Goal: Task Accomplishment & Management: Manage account settings

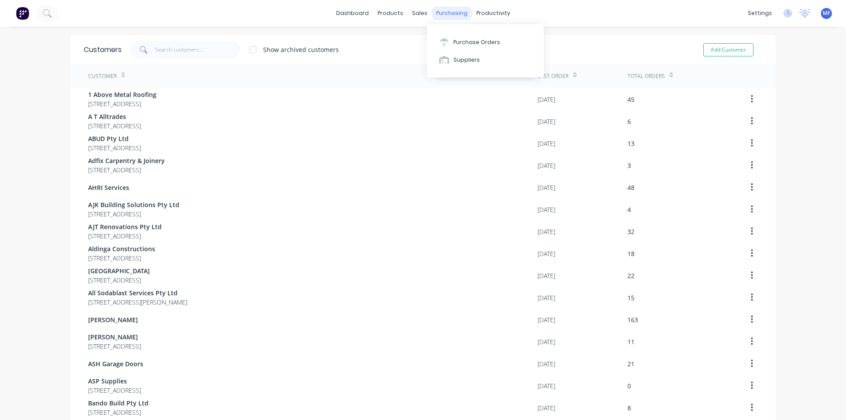
click at [448, 8] on div "purchasing" at bounding box center [452, 13] width 40 height 13
click at [458, 39] on div "Purchase Orders" at bounding box center [476, 42] width 47 height 8
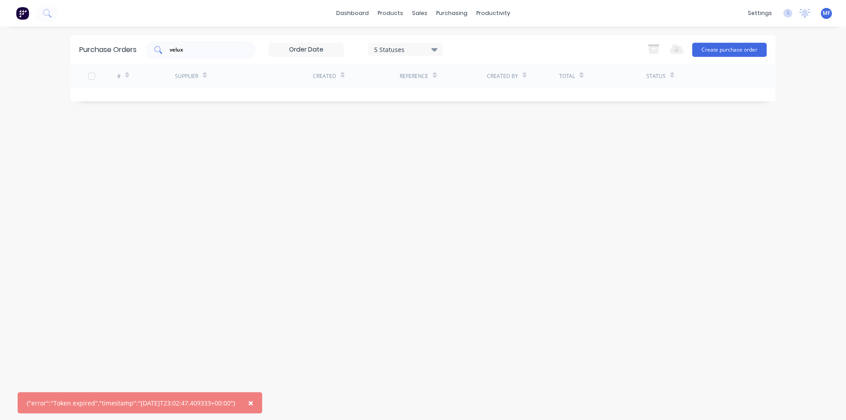
click at [200, 52] on input "velux" at bounding box center [205, 49] width 73 height 9
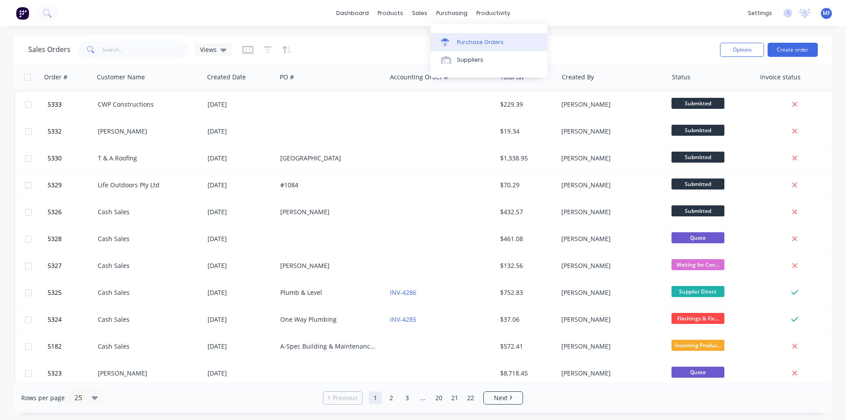
click at [460, 38] on div "Purchase Orders" at bounding box center [480, 42] width 47 height 8
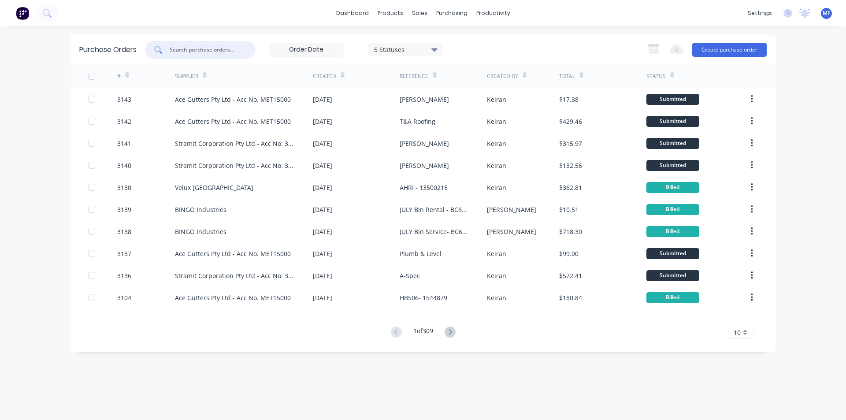
click at [181, 49] on input "text" at bounding box center [205, 49] width 73 height 9
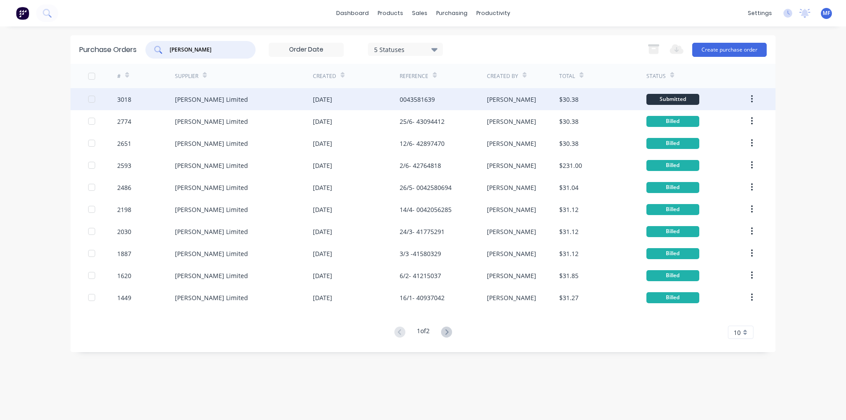
type input "[PERSON_NAME]"
click at [200, 95] on div "[PERSON_NAME] Limited" at bounding box center [211, 99] width 73 height 9
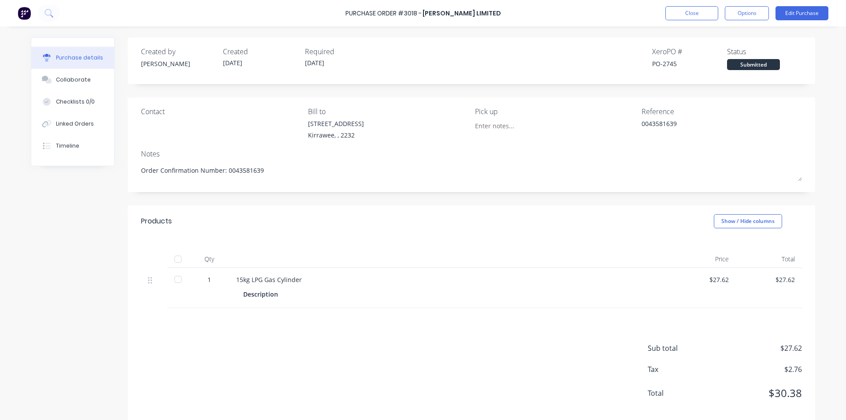
click at [787, 280] on div "$27.62" at bounding box center [768, 279] width 52 height 9
click at [800, 12] on button "Edit Purchase" at bounding box center [801, 13] width 53 height 14
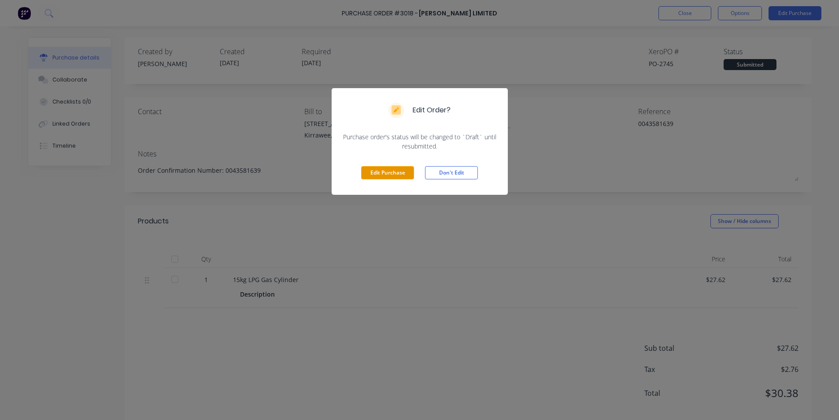
click at [396, 174] on button "Edit Purchase" at bounding box center [387, 172] width 53 height 13
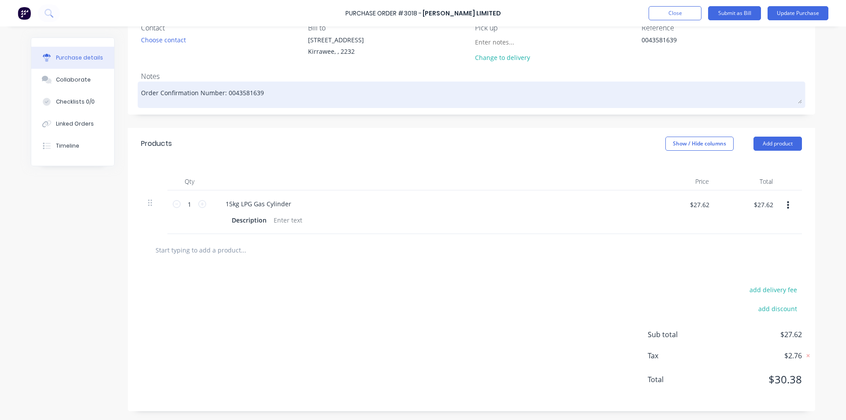
scroll to position [40, 0]
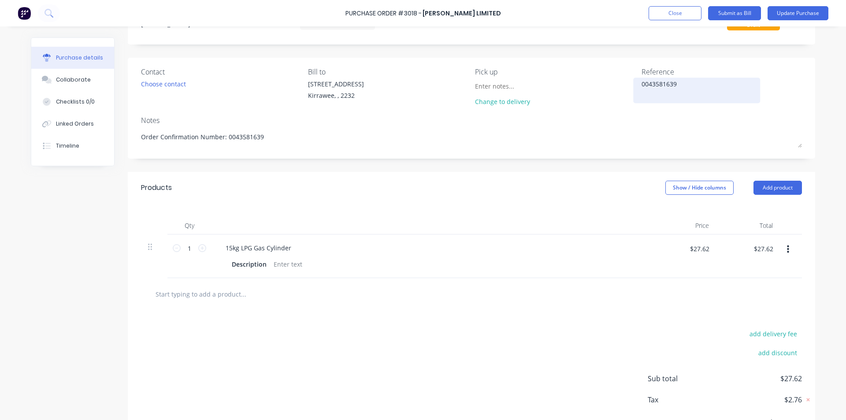
click at [688, 89] on textarea "0043581639" at bounding box center [696, 89] width 110 height 20
type textarea "x"
click at [761, 247] on input "$27.62" at bounding box center [763, 248] width 30 height 14
type input "25.56"
type textarea "x"
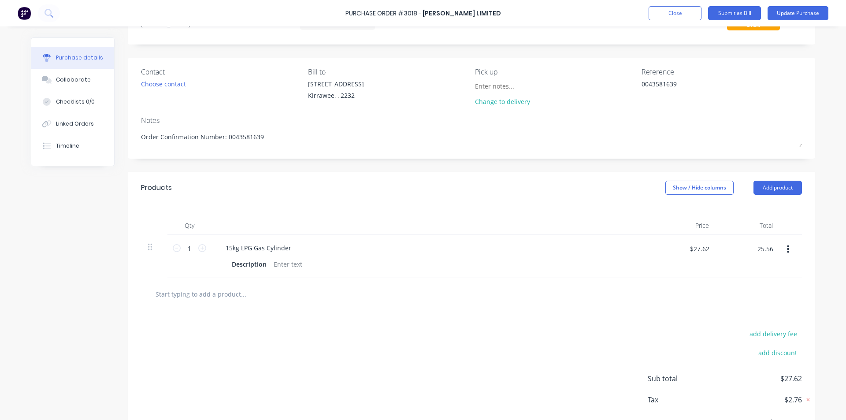
type input "$25.56"
click at [679, 282] on div at bounding box center [471, 294] width 661 height 32
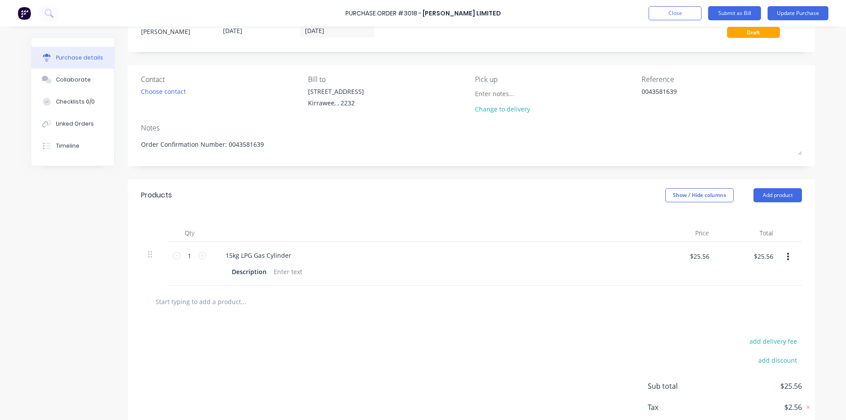
scroll to position [0, 0]
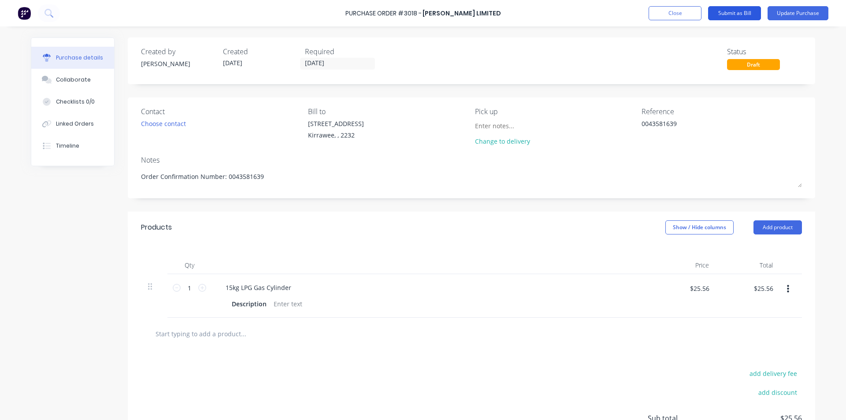
click at [743, 12] on button "Submit as Bill" at bounding box center [734, 13] width 53 height 14
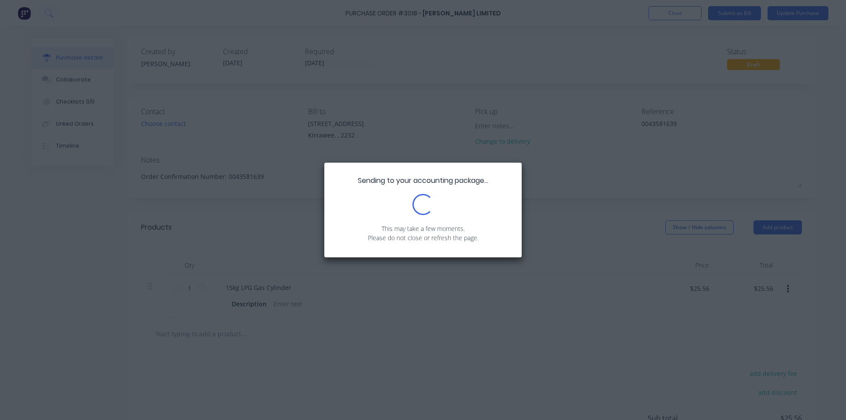
type textarea "x"
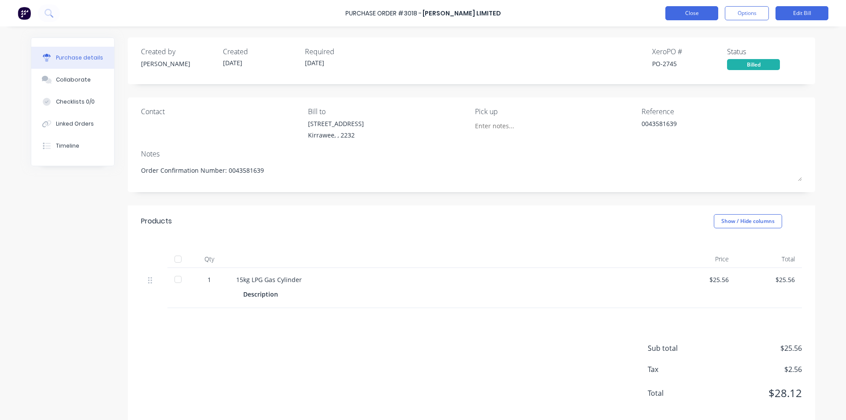
click at [695, 11] on button "Close" at bounding box center [691, 13] width 53 height 14
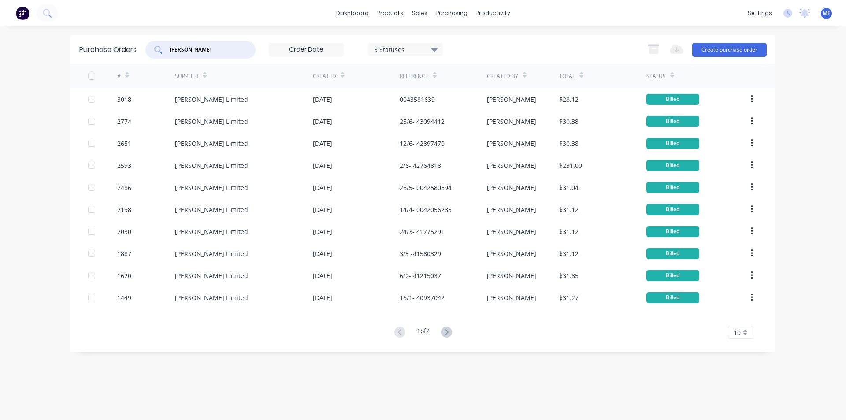
click at [198, 48] on input "[PERSON_NAME]" at bounding box center [205, 49] width 73 height 9
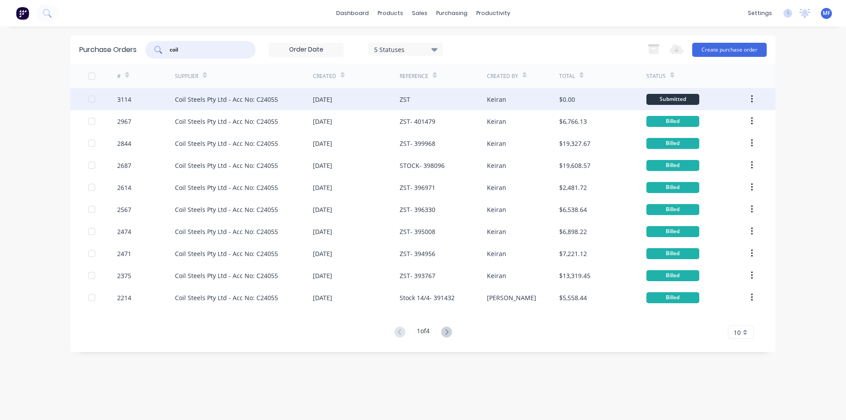
type input "coil"
click at [249, 98] on div "Coil Steels Pty Ltd - Acc No: C24055" at bounding box center [226, 99] width 103 height 9
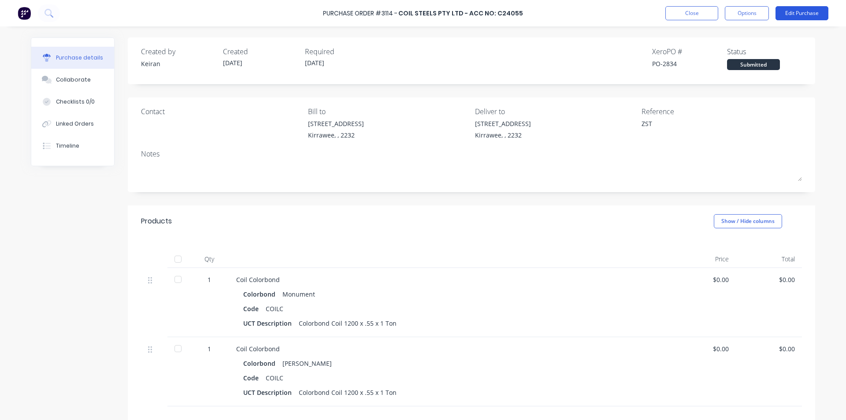
click at [790, 16] on button "Edit Purchase" at bounding box center [801, 13] width 53 height 14
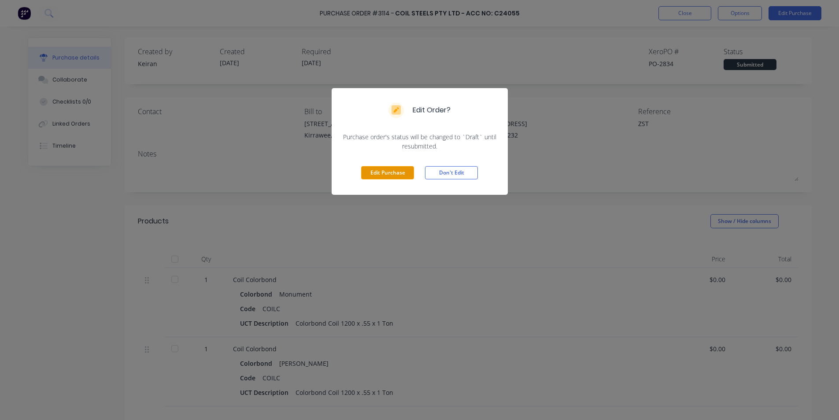
click at [388, 176] on button "Edit Purchase" at bounding box center [387, 172] width 53 height 13
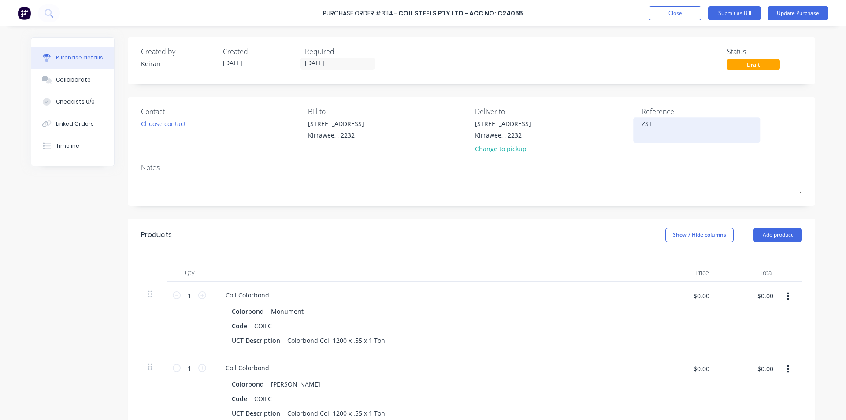
type textarea "x"
click at [666, 119] on div "ZST" at bounding box center [696, 130] width 110 height 22
click at [669, 120] on textarea "ZST" at bounding box center [696, 129] width 110 height 20
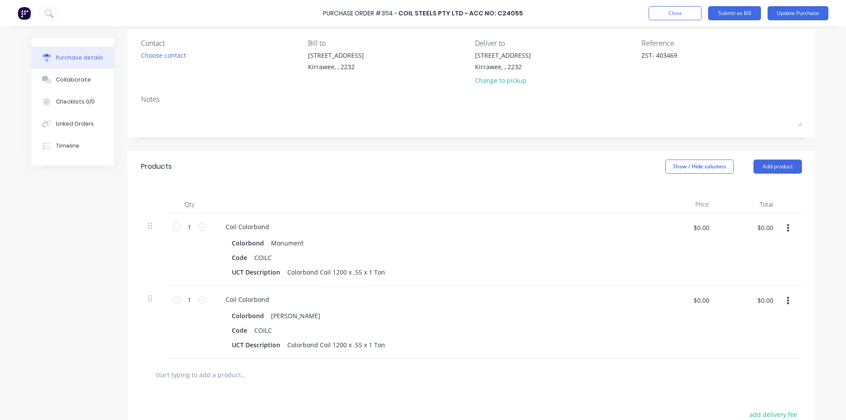
scroll to position [88, 0]
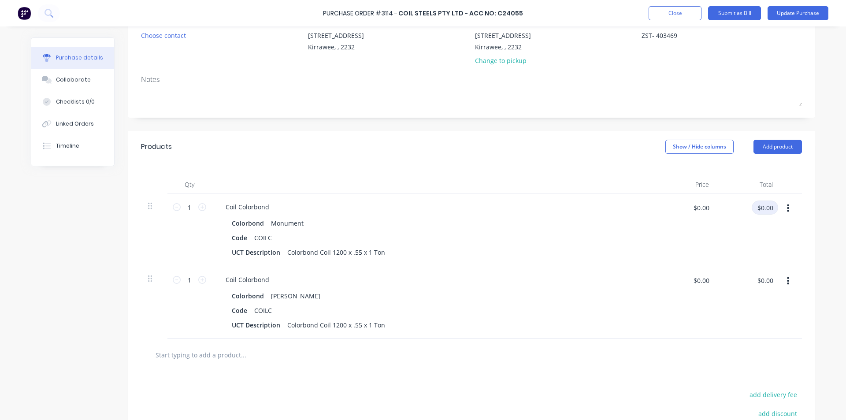
type textarea "ZST- 403469"
type textarea "x"
type textarea "ZST- 403469"
click at [763, 210] on input "$0.00" at bounding box center [764, 207] width 26 height 14
type input "2915.40"
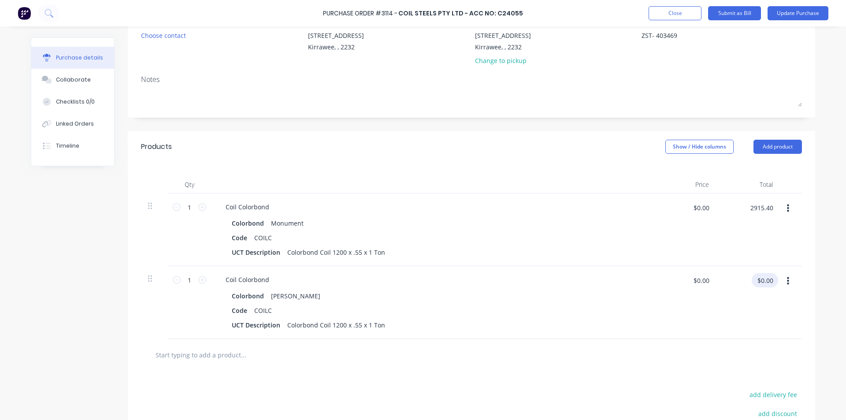
type textarea "x"
type input "$2,915.40"
click at [757, 280] on input "$0.00" at bounding box center [764, 280] width 26 height 14
type input "3222.28"
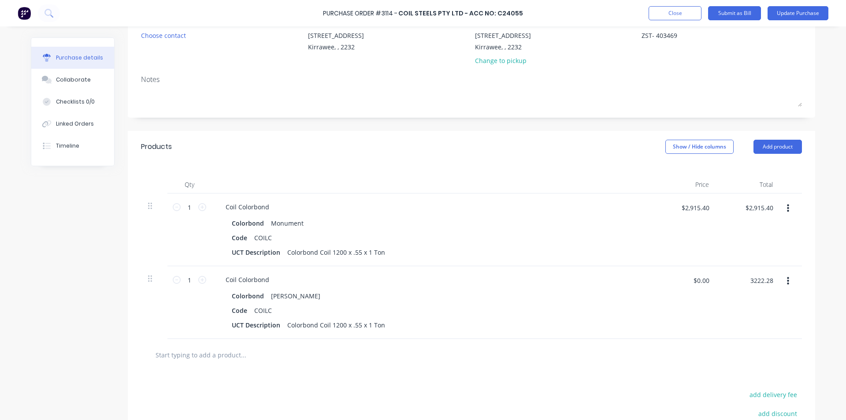
type textarea "x"
type input "$3,222.28"
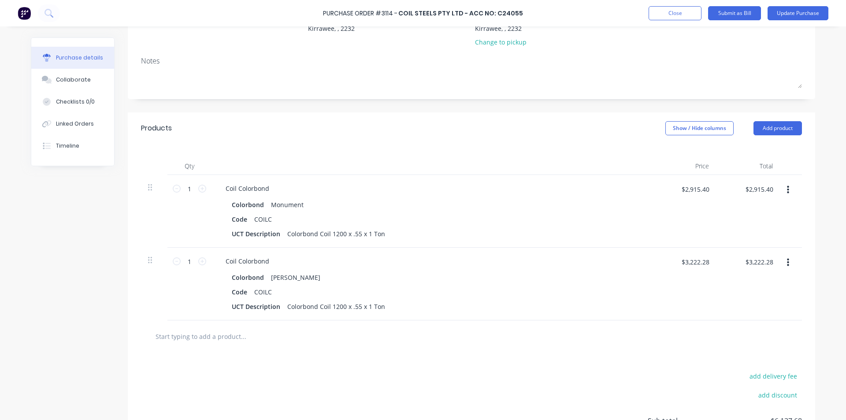
scroll to position [0, 0]
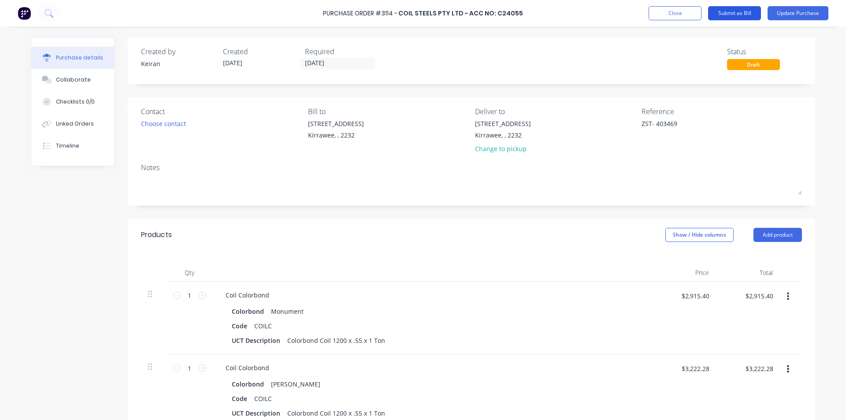
click at [750, 14] on button "Submit as Bill" at bounding box center [734, 13] width 53 height 14
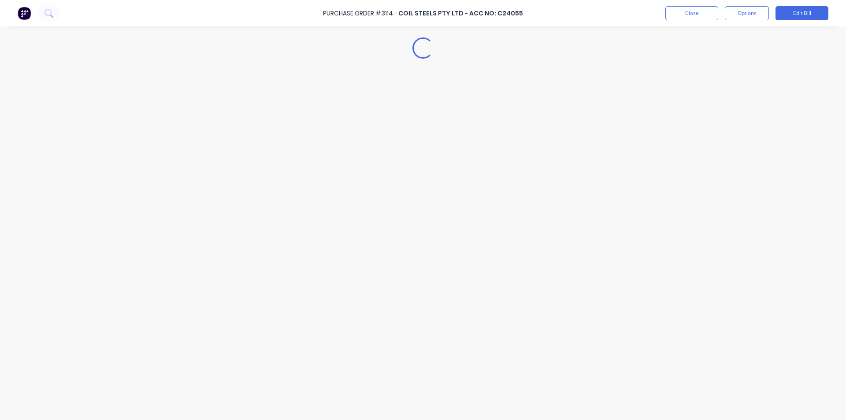
type textarea "x"
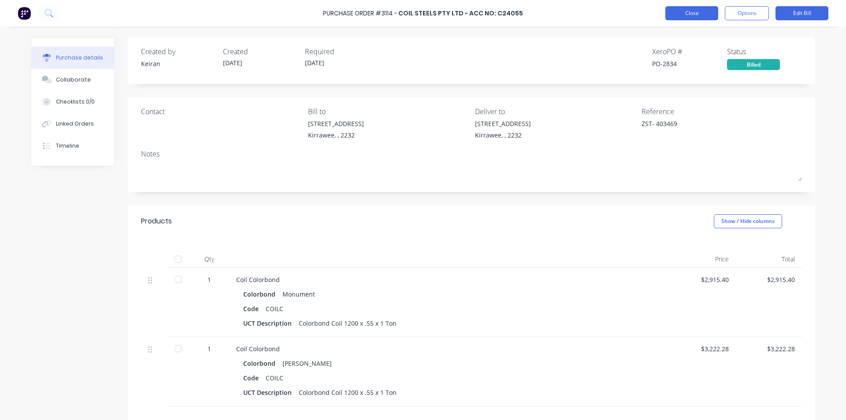
click at [685, 12] on button "Close" at bounding box center [691, 13] width 53 height 14
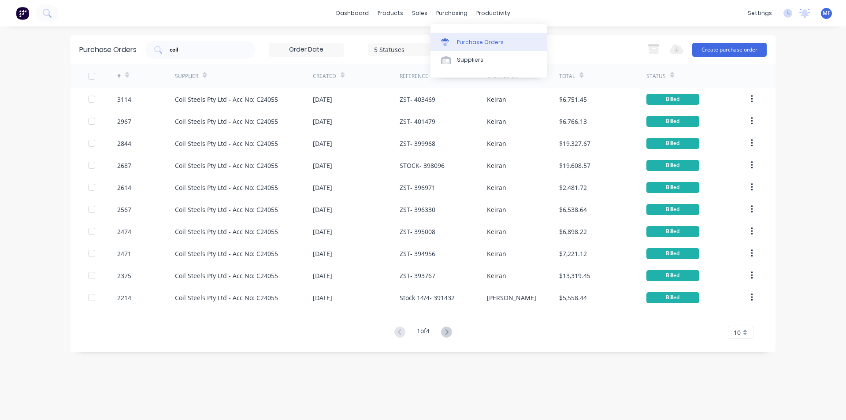
click at [461, 43] on div "Purchase Orders" at bounding box center [480, 42] width 47 height 8
click at [218, 52] on input "coil" at bounding box center [205, 49] width 73 height 9
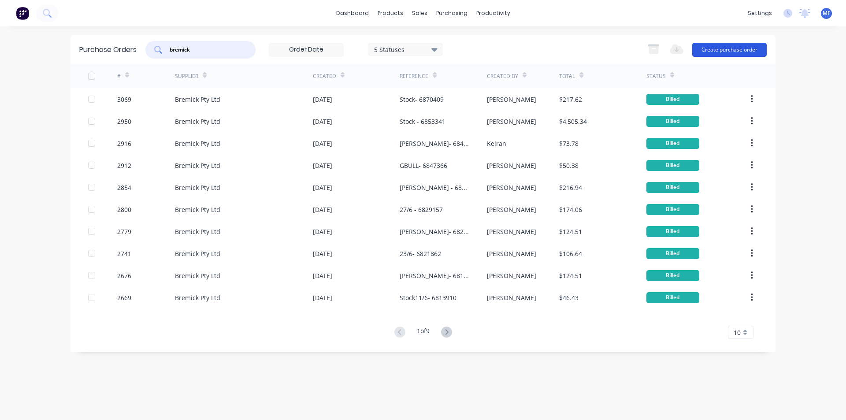
type input "bremick"
click at [740, 49] on button "Create purchase order" at bounding box center [729, 50] width 74 height 14
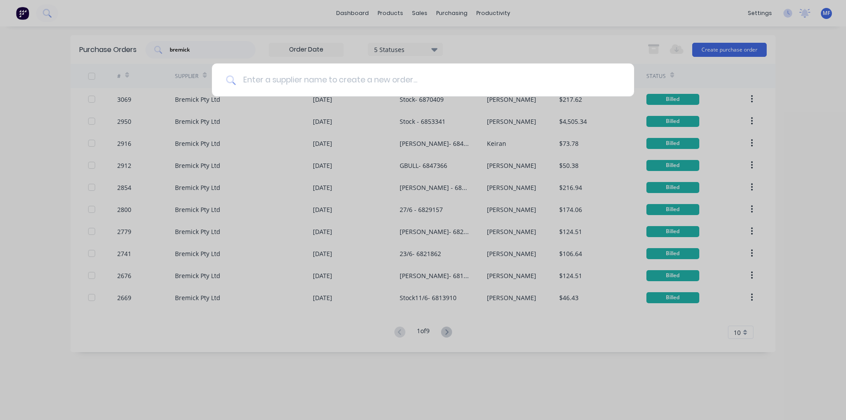
click at [296, 71] on input at bounding box center [428, 79] width 384 height 33
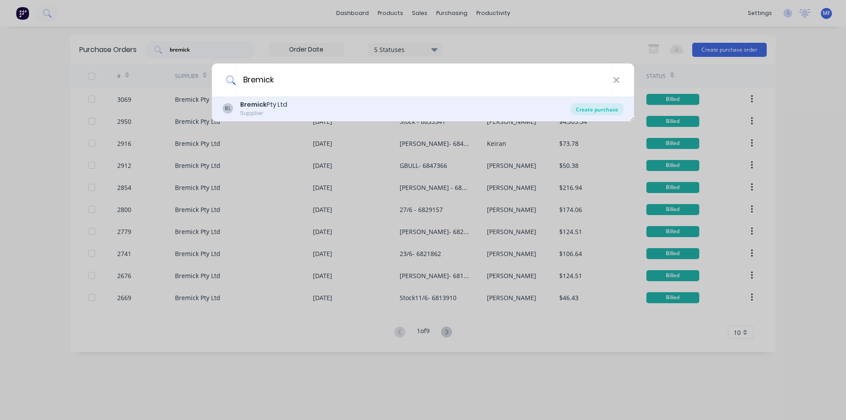
type input "Bremick"
click at [606, 110] on div "Create purchase" at bounding box center [596, 109] width 53 height 12
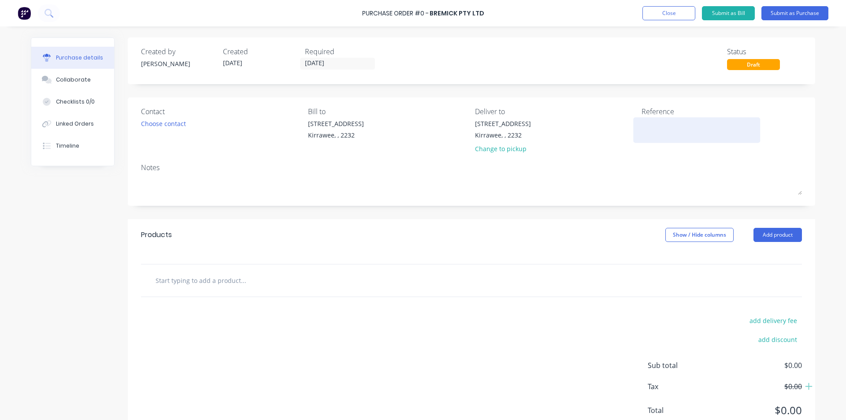
click at [660, 132] on textarea at bounding box center [696, 129] width 110 height 20
type textarea "ZST- 6880756"
type textarea "x"
type textarea "ZST- 6880756"
click at [181, 277] on input "text" at bounding box center [243, 280] width 176 height 18
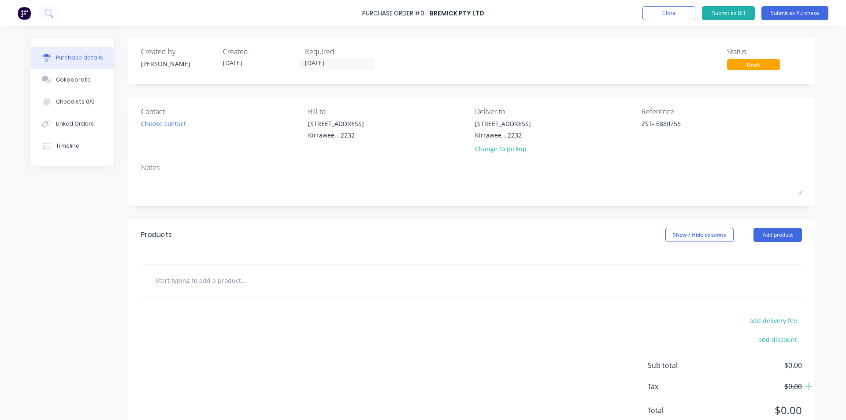
type textarea "x"
type input "R"
type textarea "x"
click at [777, 233] on button "Add product" at bounding box center [777, 235] width 48 height 14
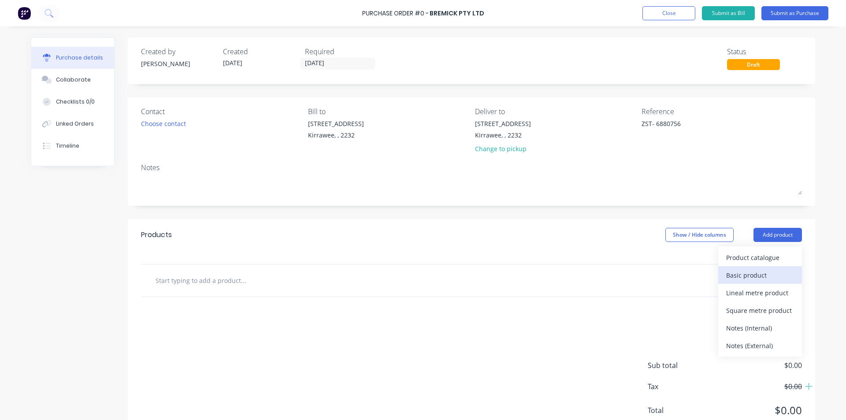
click at [758, 273] on div "Basic product" at bounding box center [760, 275] width 68 height 13
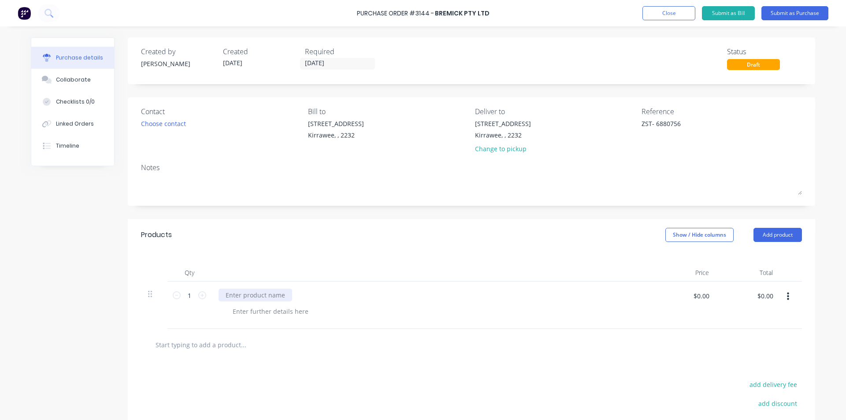
type textarea "x"
click at [258, 295] on div at bounding box center [255, 294] width 74 height 13
click at [200, 295] on icon at bounding box center [202, 295] width 8 height 8
type textarea "x"
type input "2"
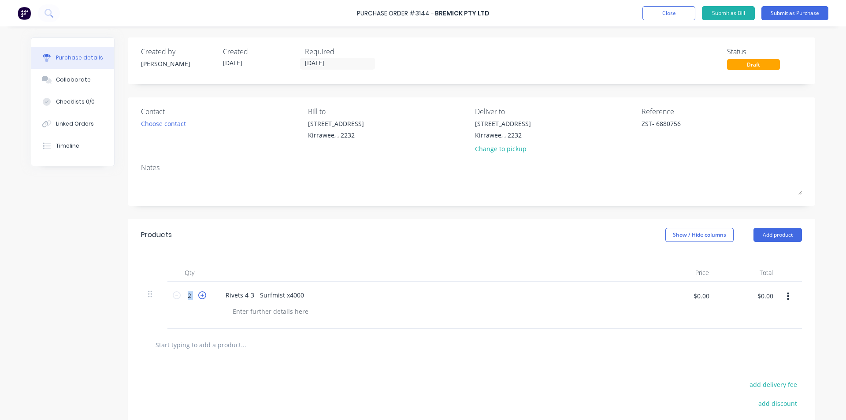
click at [200, 295] on icon at bounding box center [202, 295] width 8 height 8
type textarea "x"
type input "3"
click at [200, 295] on icon at bounding box center [202, 295] width 8 height 8
type textarea "x"
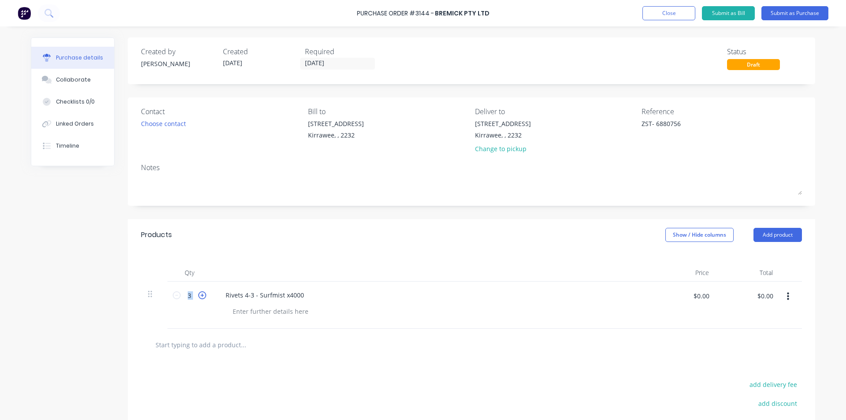
type input "4"
type textarea "x"
click at [698, 291] on input "$0.00" at bounding box center [700, 295] width 26 height 14
type input "73.44"
type textarea "x"
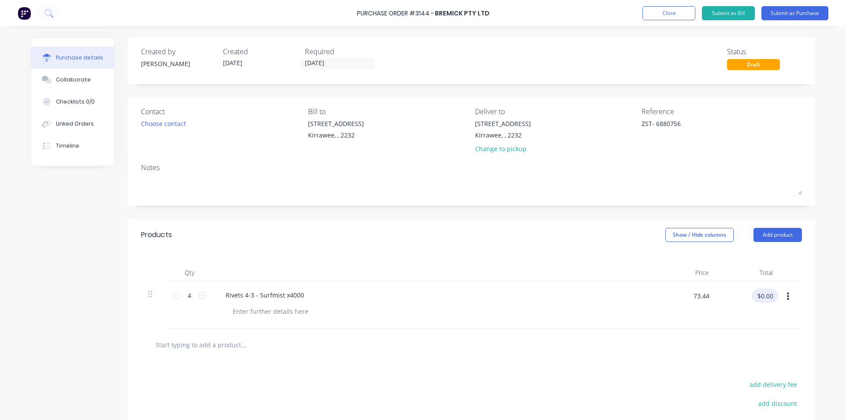
type input "$73.44"
type input "$293.76"
click at [756, 297] on input "$293.76" at bounding box center [760, 295] width 33 height 14
type textarea "x"
click at [756, 297] on input "$293.76" at bounding box center [760, 295] width 33 height 14
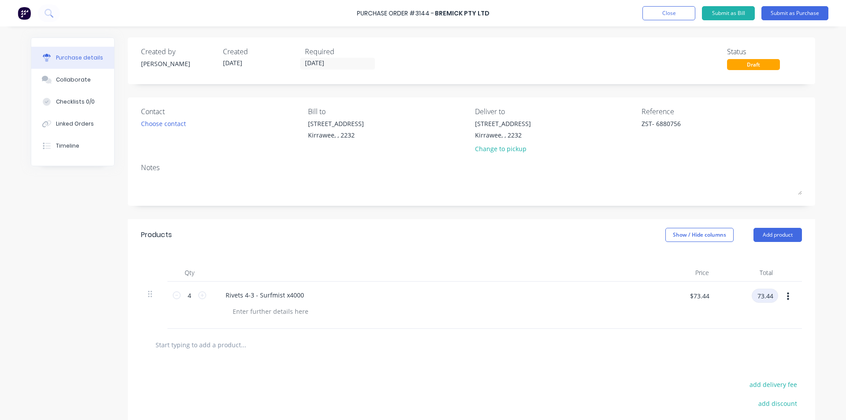
type input "73.44"
type textarea "x"
type input "$18.36"
type input "$73.44"
click at [678, 347] on div at bounding box center [471, 345] width 646 height 18
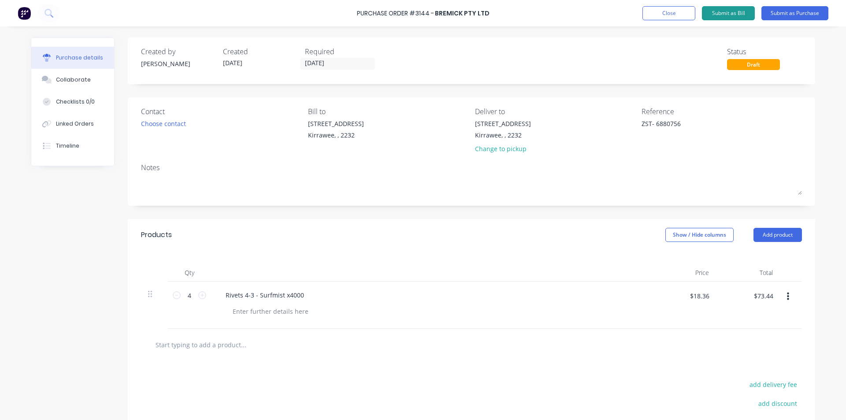
click at [728, 10] on button "Submit as Bill" at bounding box center [728, 13] width 53 height 14
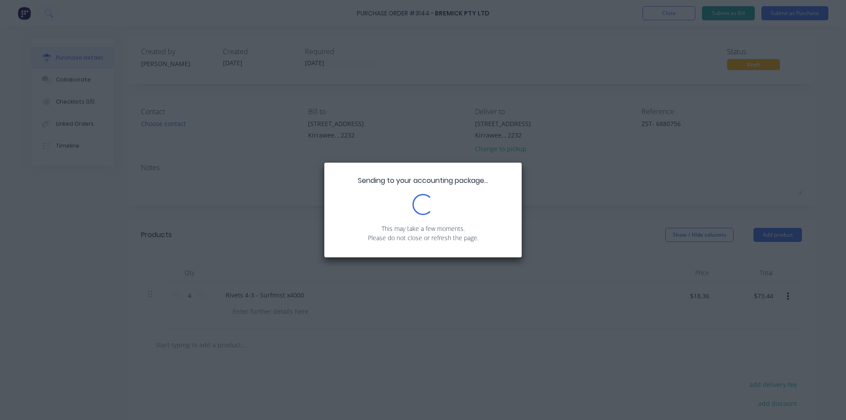
type textarea "x"
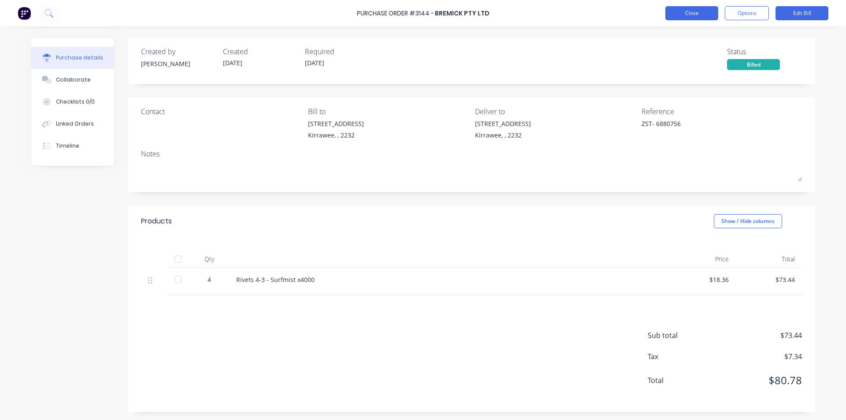
click at [676, 17] on button "Close" at bounding box center [691, 13] width 53 height 14
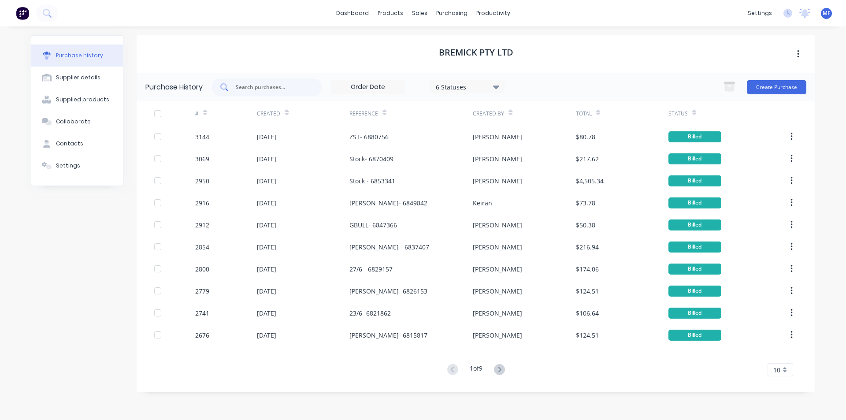
click at [276, 85] on input "text" at bounding box center [271, 87] width 73 height 9
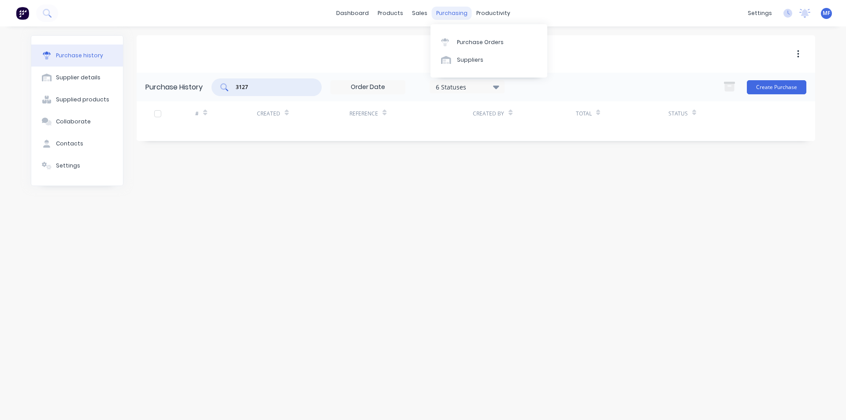
type input "3127"
click at [451, 8] on div "purchasing" at bounding box center [452, 13] width 40 height 13
click at [458, 37] on link "Purchase Orders" at bounding box center [488, 42] width 117 height 18
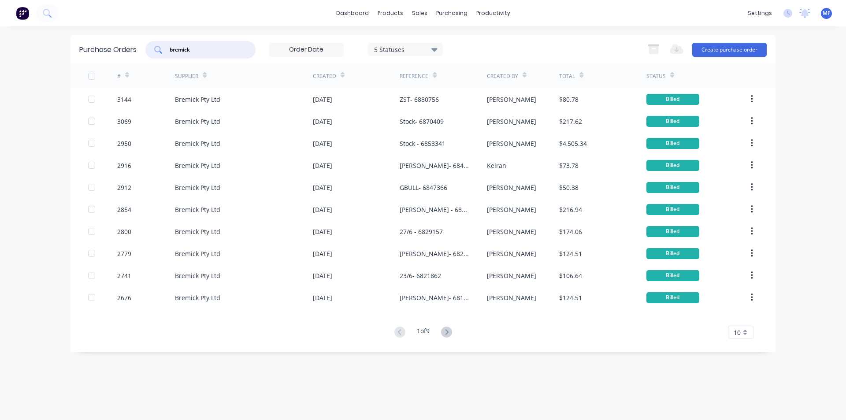
click at [200, 48] on input "bremick" at bounding box center [205, 49] width 73 height 9
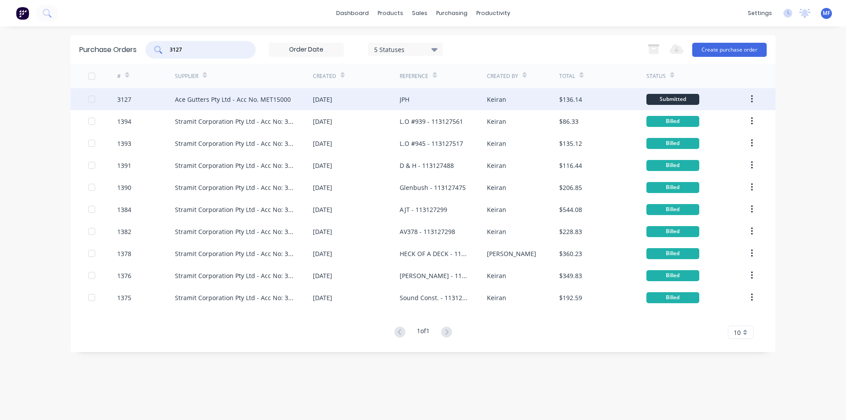
type input "3127"
click at [221, 98] on div "Ace Gutters Pty Ltd - Acc No. MET15000" at bounding box center [233, 99] width 116 height 9
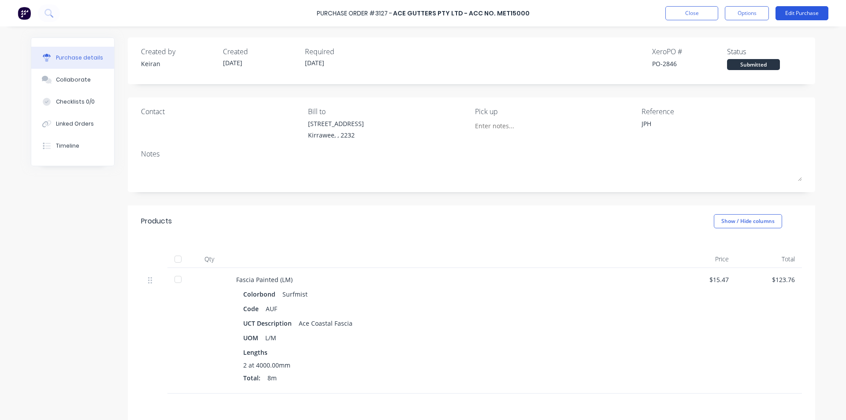
click at [799, 14] on button "Edit Purchase" at bounding box center [801, 13] width 53 height 14
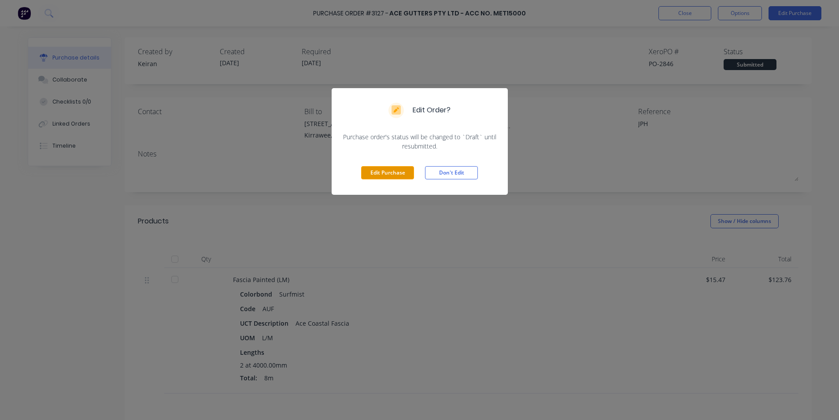
click at [379, 168] on button "Edit Purchase" at bounding box center [387, 172] width 53 height 13
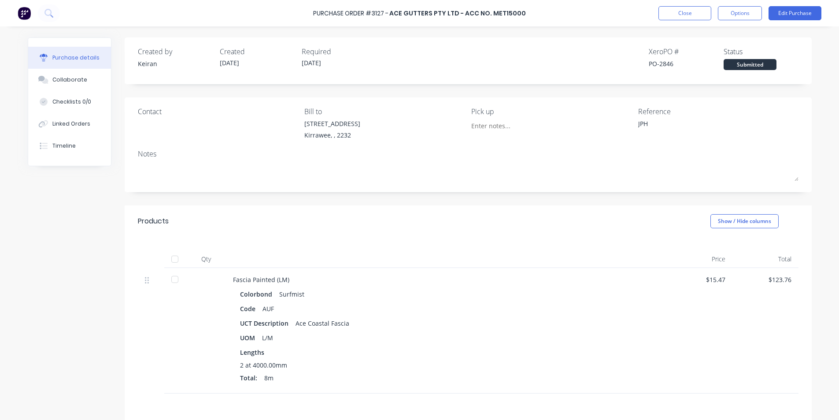
type textarea "x"
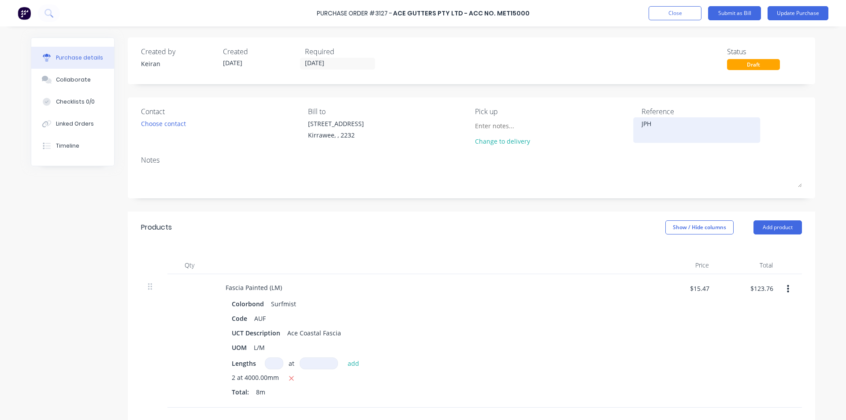
click at [668, 132] on textarea "JPH" at bounding box center [696, 129] width 110 height 20
type textarea "JPH- 154"
type textarea "x"
type textarea "JPH- 1545"
type textarea "x"
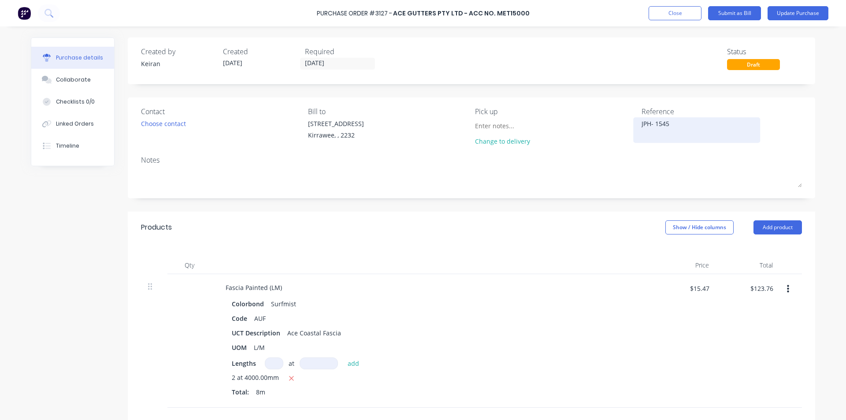
type textarea "JPH- 15456"
type textarea "x"
type textarea "JPH- 154568"
type textarea "x"
type textarea "JPH- 1545688"
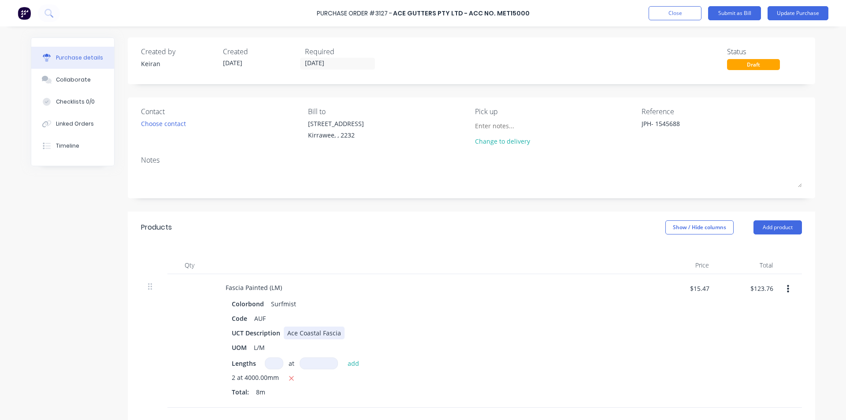
type textarea "x"
type textarea "JPH- 1545688"
click at [647, 325] on div "[MEDICAL_DATA] Painted (LM) Colorbond Surfmist Code AUF UCT Description Ace Coa…" at bounding box center [431, 340] width 440 height 133
type textarea "x"
click at [760, 286] on input "$123.76" at bounding box center [760, 288] width 33 height 14
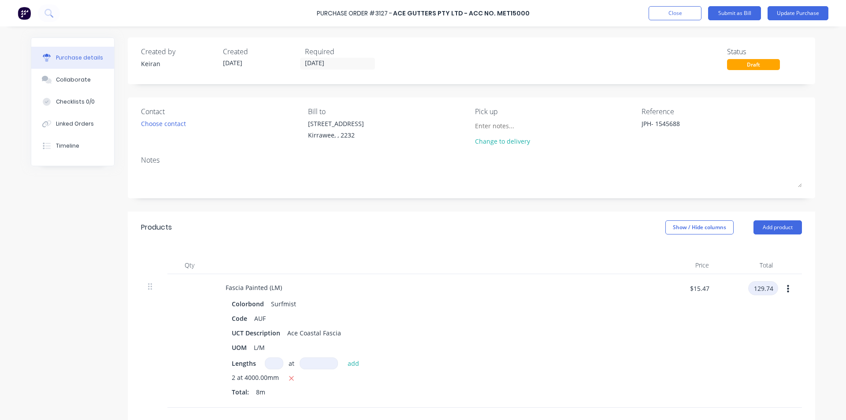
type input "129.74"
type textarea "x"
type input "$16.2175"
type input "$129.74"
click at [624, 354] on div "Colorbond Surfmist Code AUF UCT Description Ace Coastal [MEDICAL_DATA] UOM L/M …" at bounding box center [431, 348] width 426 height 103
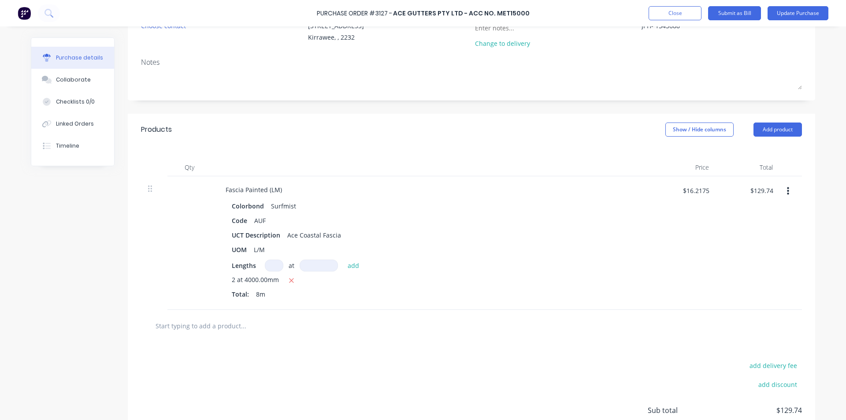
scroll to position [174, 0]
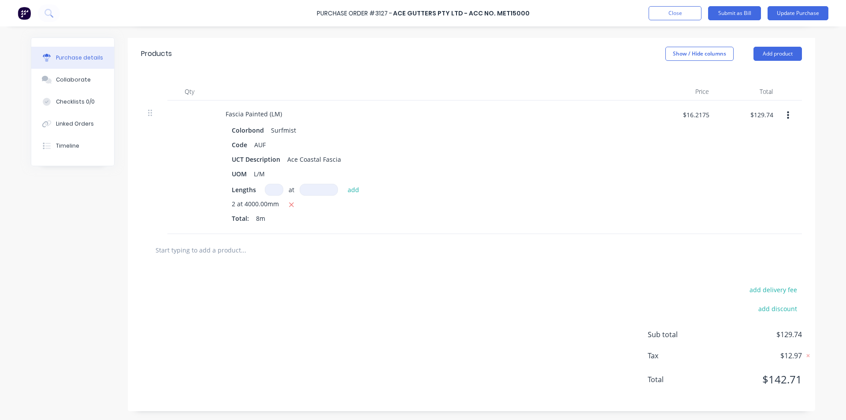
click at [210, 251] on input "text" at bounding box center [243, 250] width 176 height 18
type textarea "x"
type input "a"
type textarea "x"
type input "ahr"
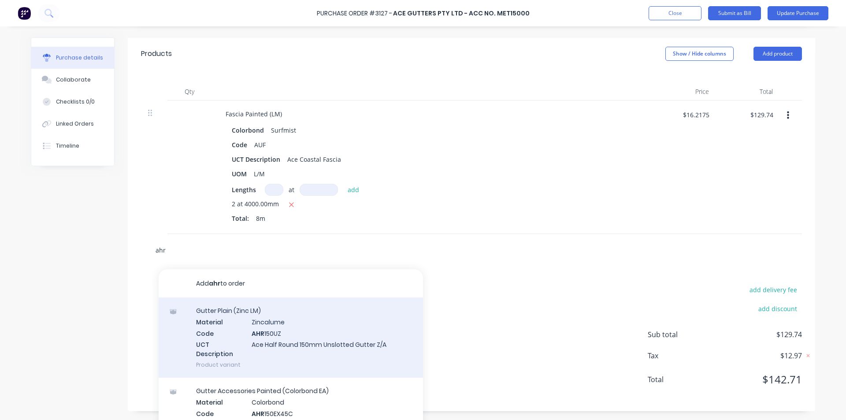
type textarea "x"
type input "ahrn"
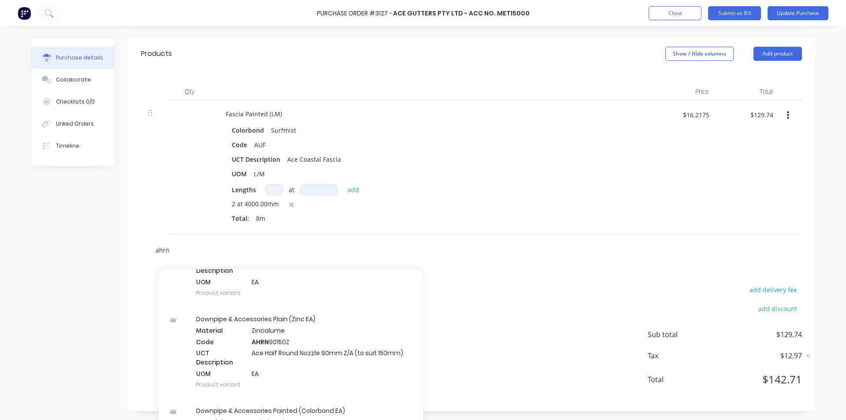
scroll to position [220, 0]
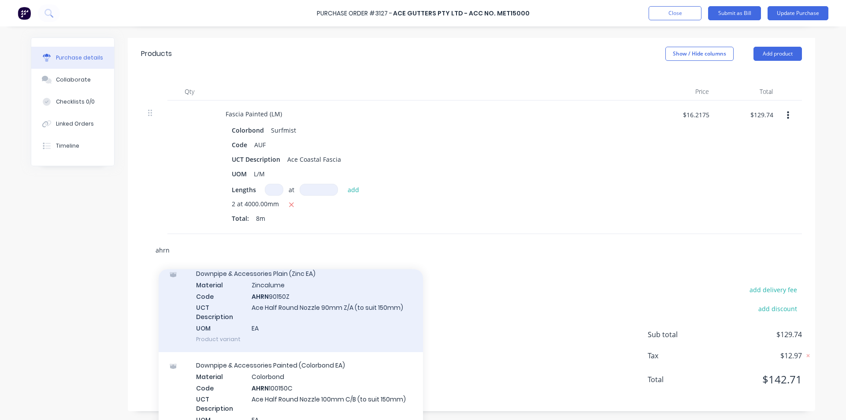
type textarea "x"
type input "ahrn9"
type textarea "x"
type input "ahrn90"
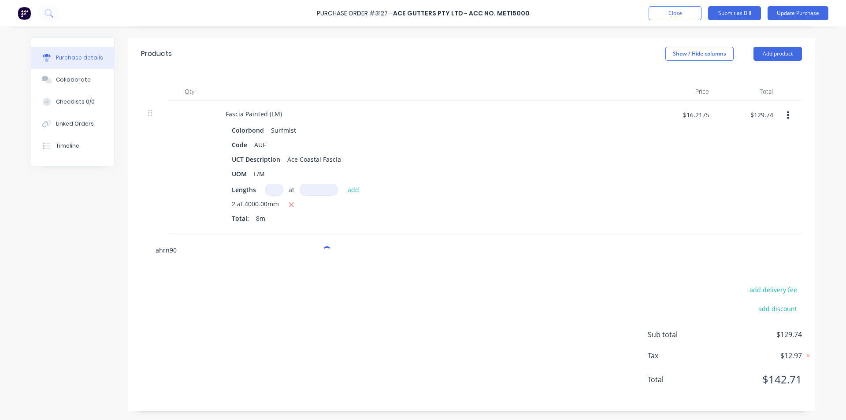
type textarea "x"
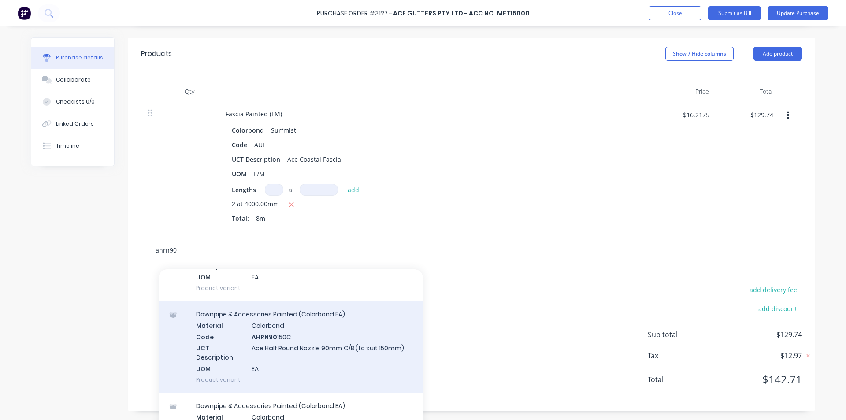
scroll to position [132, 0]
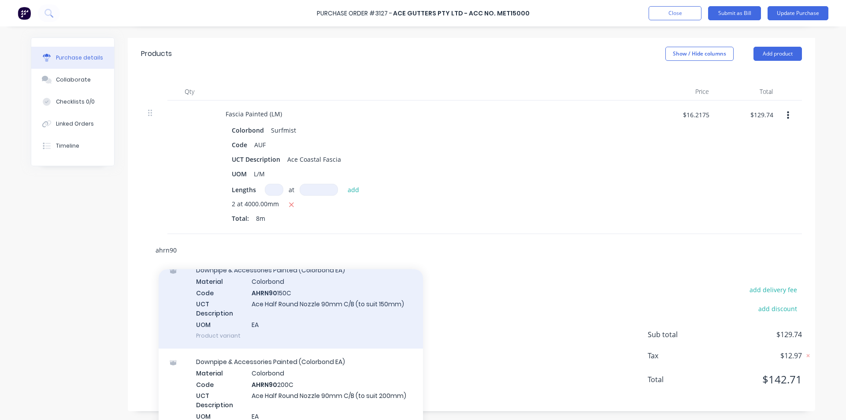
type input "ahrn90"
click at [314, 300] on div "Downpipe & Accessories Painted (Colorbond EA) Material Colorbond Code AHRN90 15…" at bounding box center [291, 303] width 264 height 92
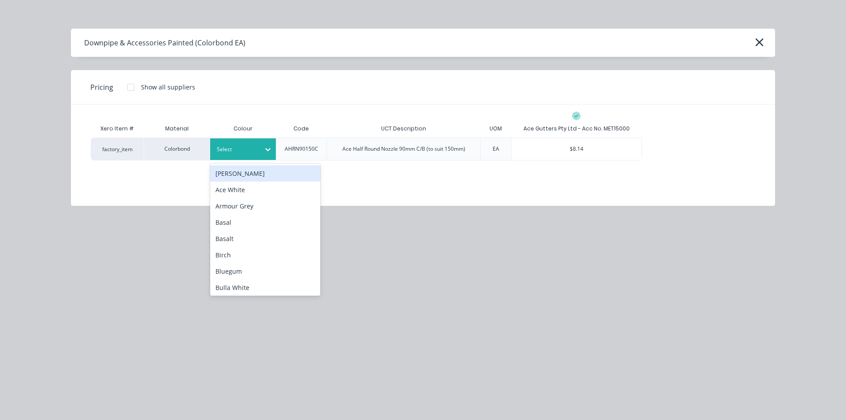
click at [233, 153] on div at bounding box center [237, 149] width 40 height 10
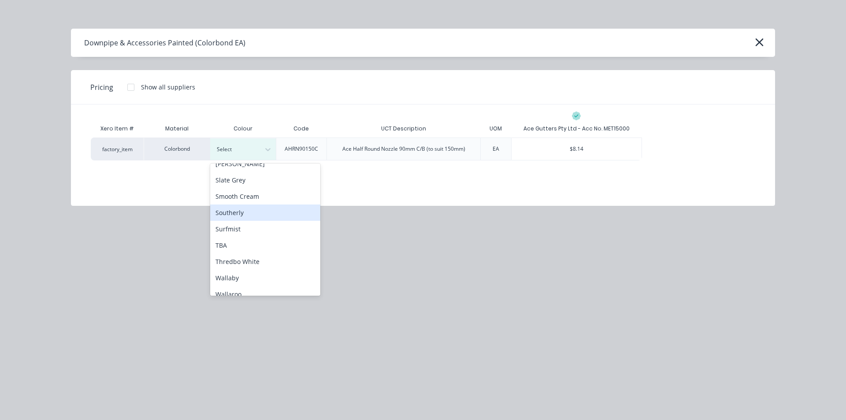
scroll to position [661, 0]
click at [244, 214] on div "Surfmist" at bounding box center [265, 213] width 110 height 16
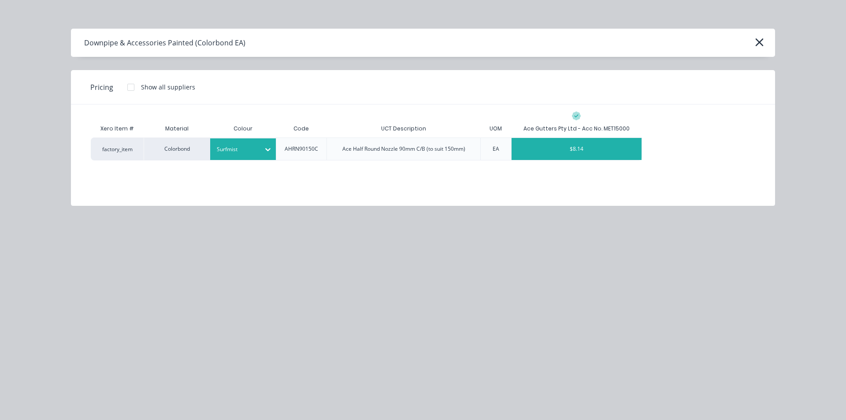
click at [578, 149] on div "$8.14" at bounding box center [576, 149] width 130 height 22
type textarea "x"
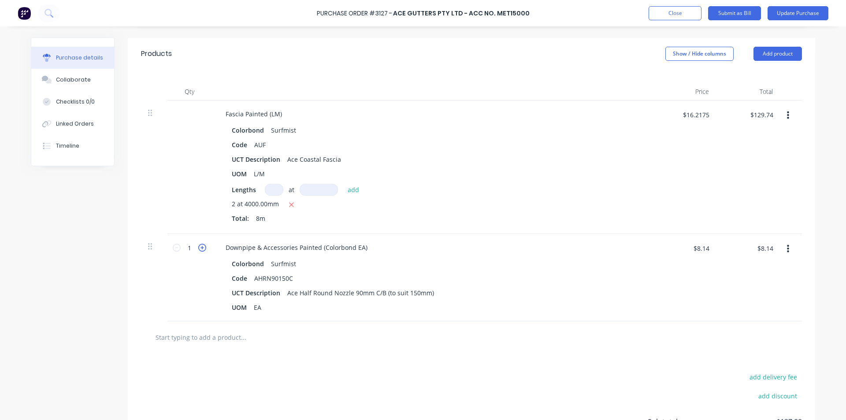
click at [200, 248] on icon at bounding box center [202, 248] width 8 height 8
type textarea "x"
type input "2"
type input "$16.28"
click at [209, 338] on input "text" at bounding box center [243, 337] width 176 height 18
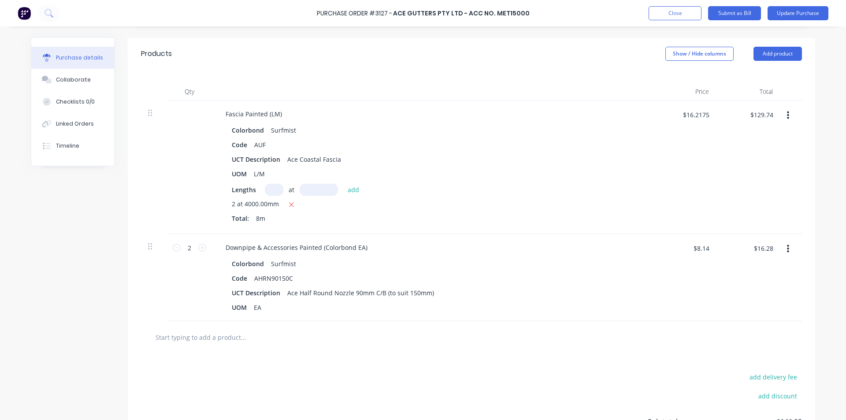
type textarea "x"
type input "a"
type textarea "x"
type input "ap"
type textarea "x"
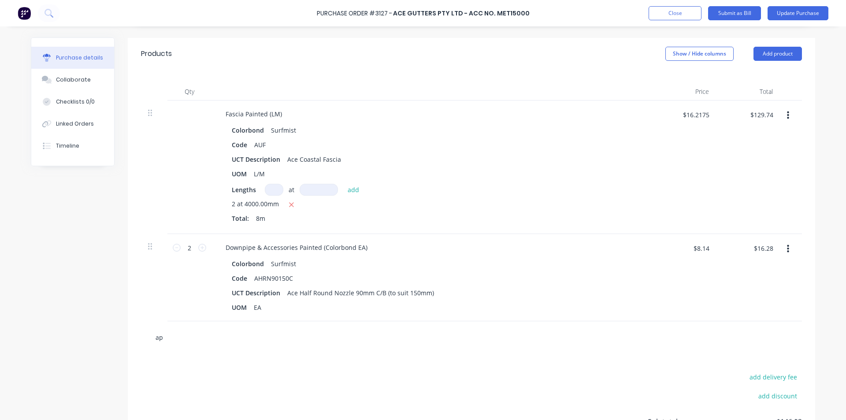
type input "ape"
type textarea "x"
type input "apex"
type textarea "x"
type input "apex"
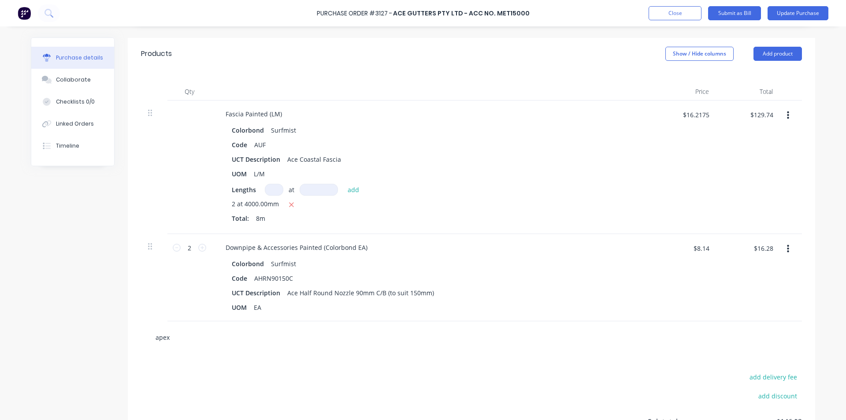
type textarea "x"
type input "apex c"
type textarea "x"
type input "apex co"
type textarea "x"
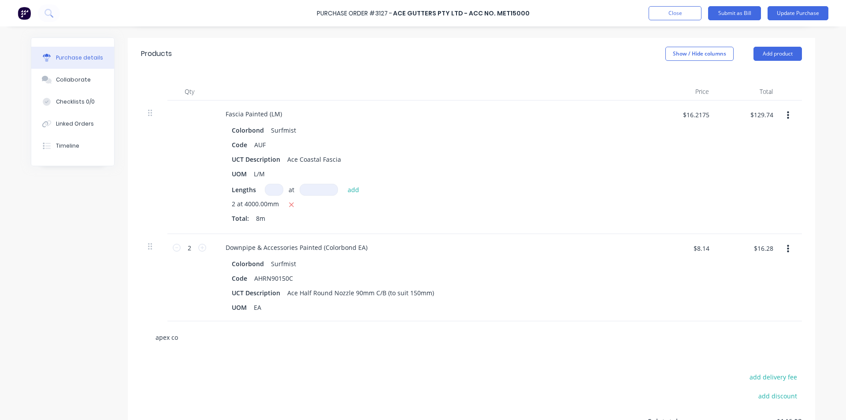
type input "apex cov"
type textarea "x"
type input "apex cove"
type textarea "x"
type input "apex cover"
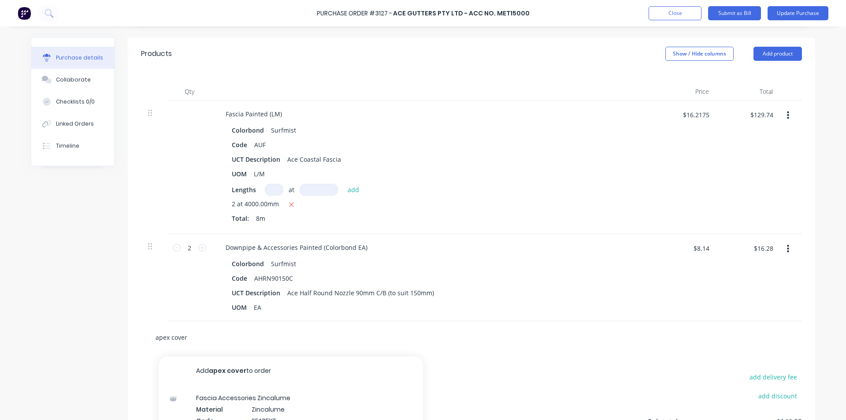
type textarea "x"
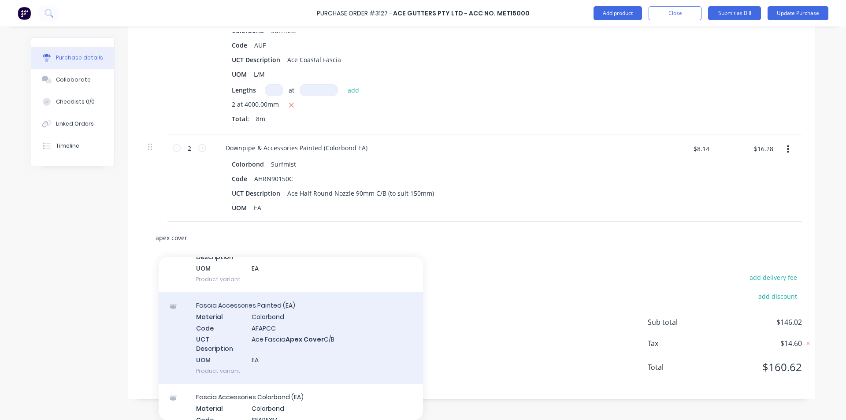
scroll to position [220, 0]
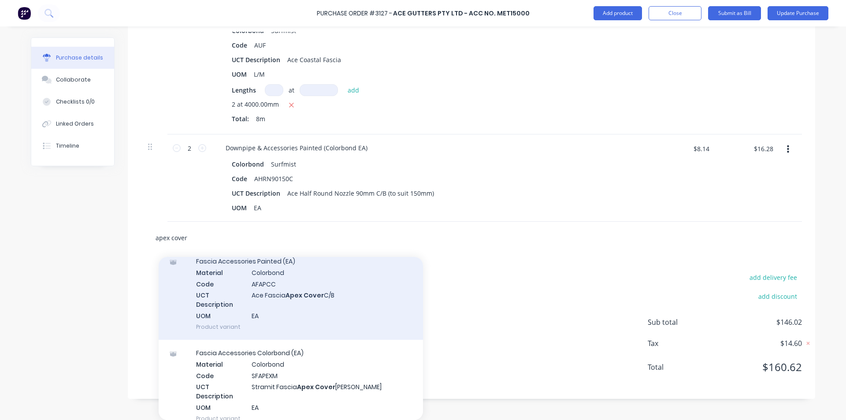
type input "apex cover"
click at [293, 292] on div "[MEDICAL_DATA] Accessories Painted (EA) Material Colorbond Code AFAPCC UCT Desc…" at bounding box center [291, 294] width 264 height 92
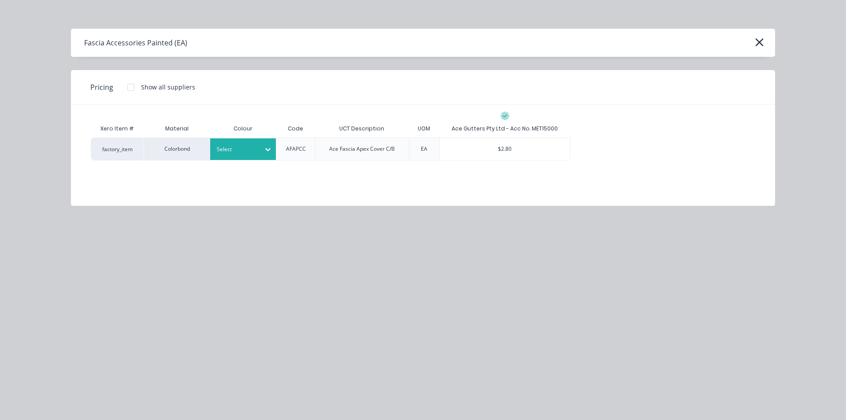
click at [258, 144] on div "Select" at bounding box center [234, 149] width 49 height 11
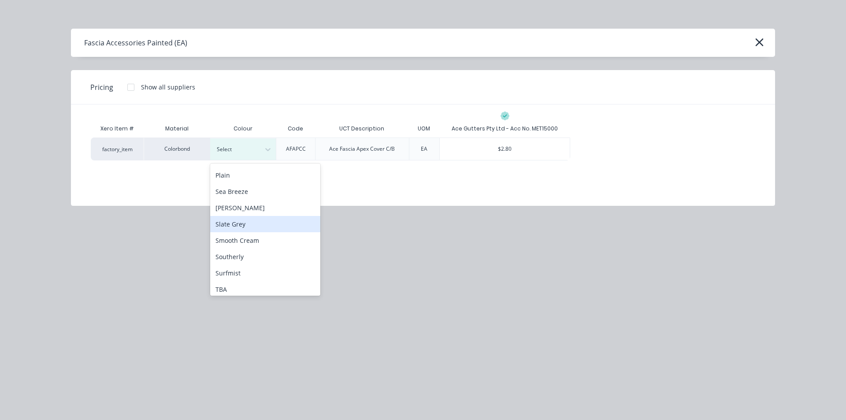
scroll to position [617, 0]
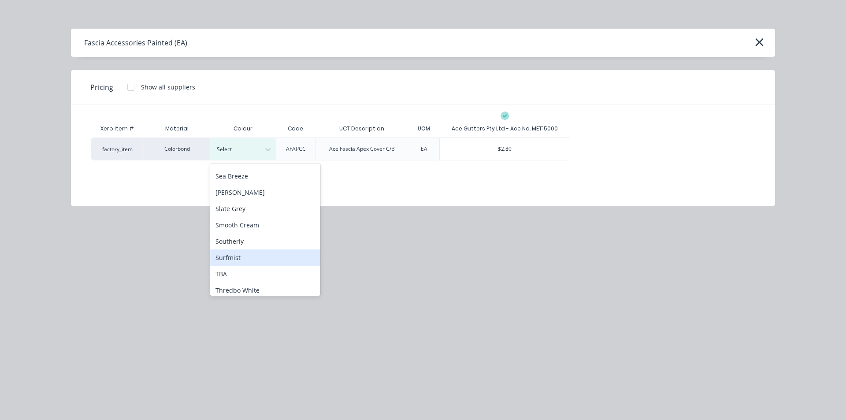
click at [251, 255] on div "Surfmist" at bounding box center [265, 257] width 110 height 16
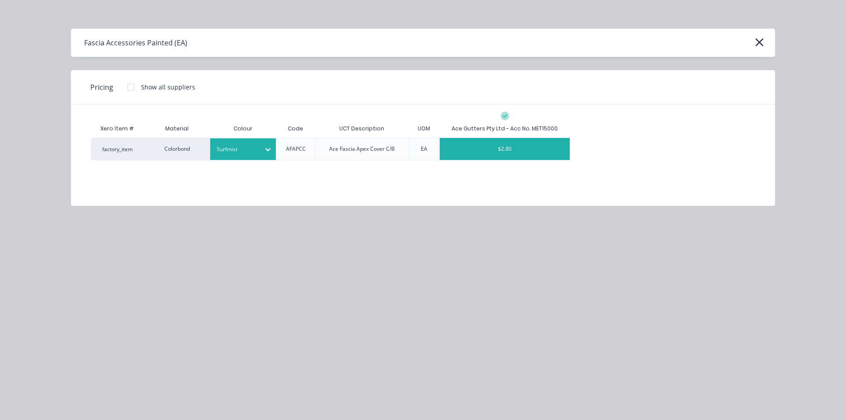
click at [476, 149] on div "$2.80" at bounding box center [504, 149] width 130 height 22
type textarea "x"
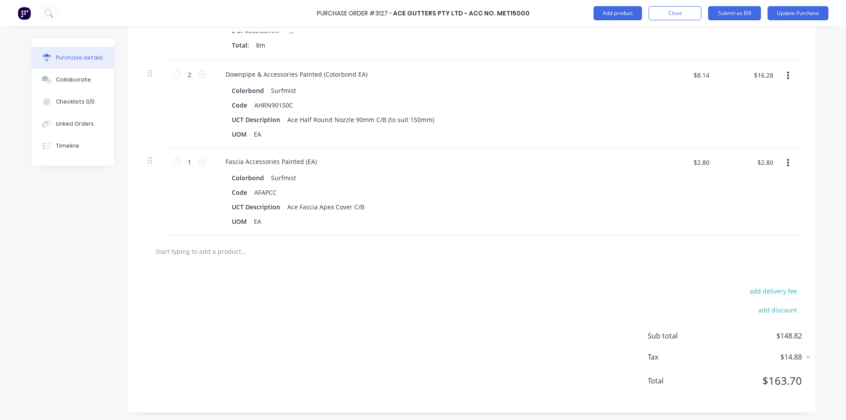
scroll to position [348, 0]
click at [189, 257] on input "text" at bounding box center [243, 250] width 176 height 18
type textarea "x"
type input "a"
type textarea "x"
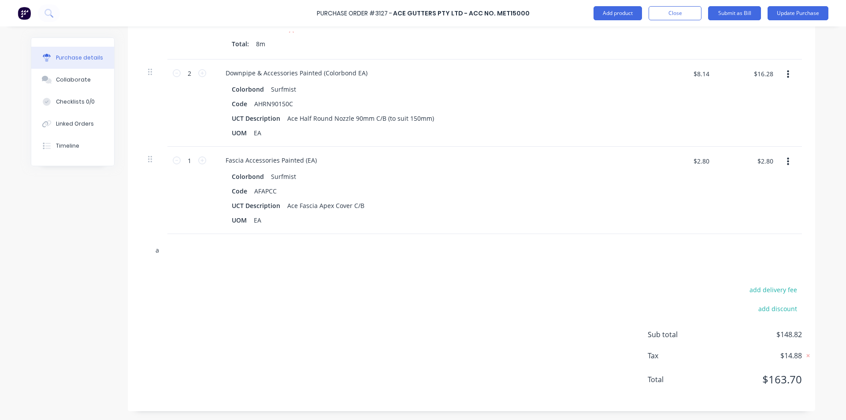
type input "af"
type textarea "x"
type input "afb"
type textarea "x"
type input "afbm"
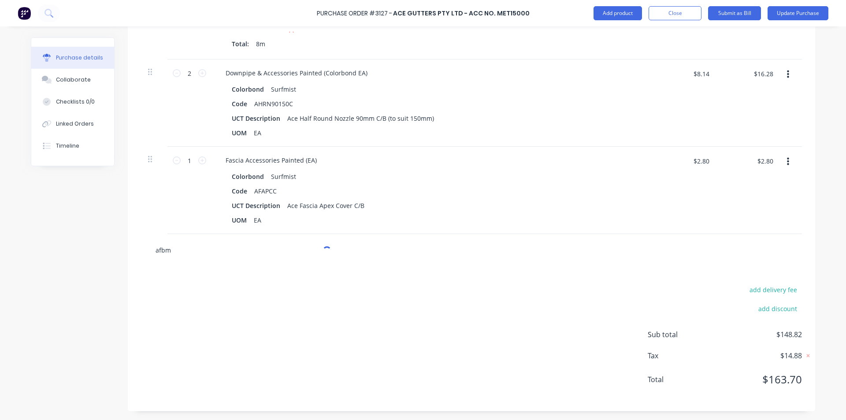
type textarea "x"
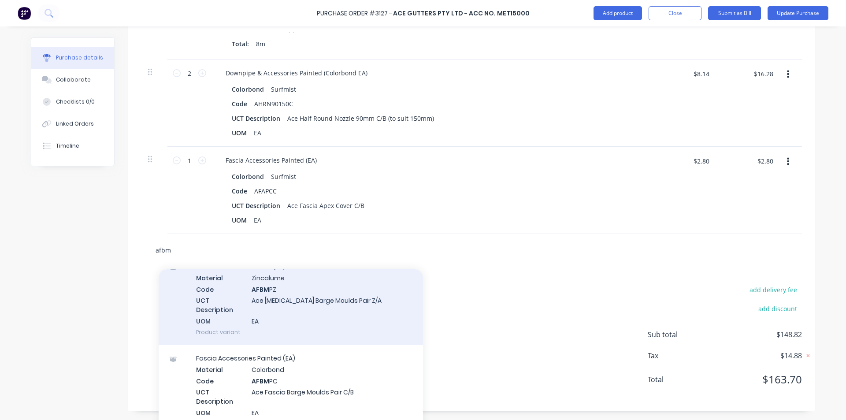
scroll to position [88, 0]
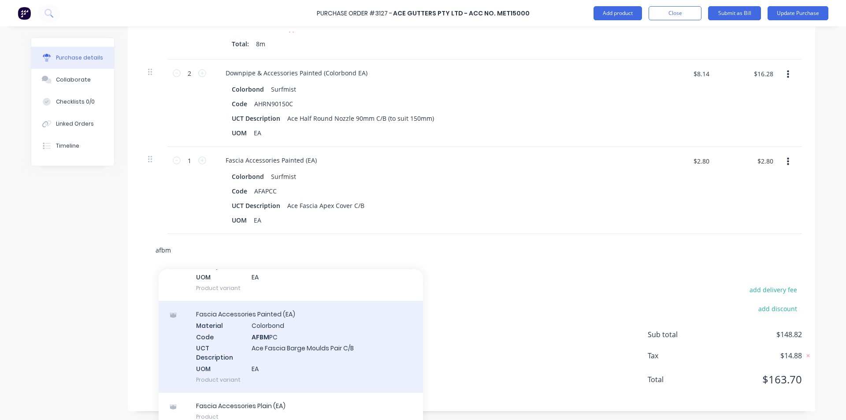
type input "afbm"
click at [323, 345] on div "[MEDICAL_DATA] Accessories Painted (EA) Material Colorbond Code AFBM PC UCT Des…" at bounding box center [291, 347] width 264 height 92
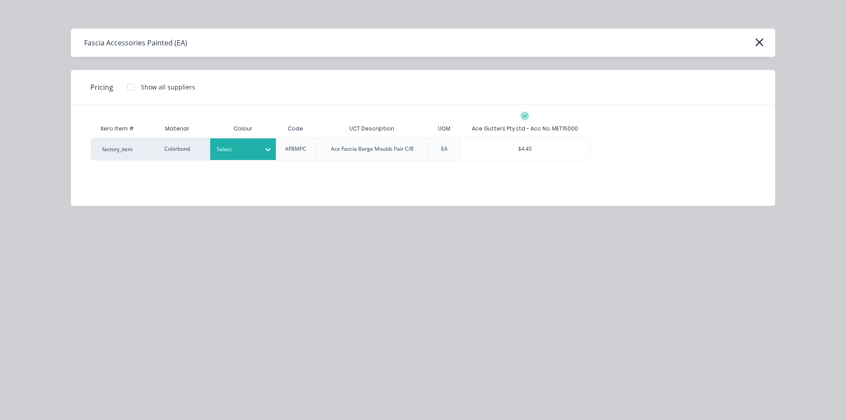
click at [244, 155] on div "Select" at bounding box center [234, 149] width 49 height 11
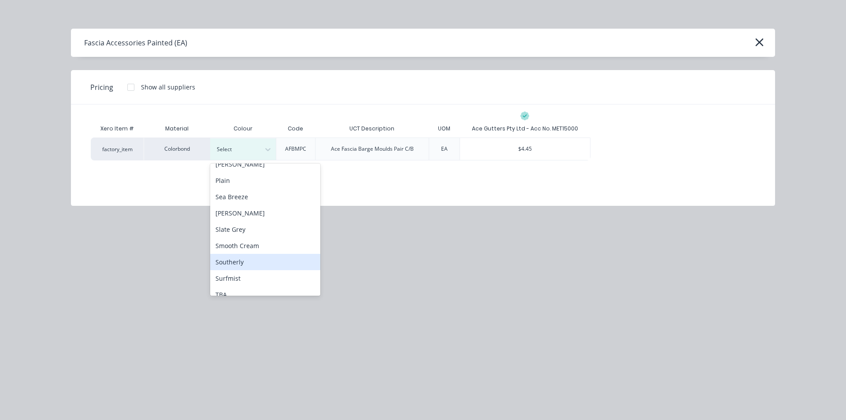
scroll to position [617, 0]
click at [247, 258] on div "Surfmist" at bounding box center [265, 257] width 110 height 16
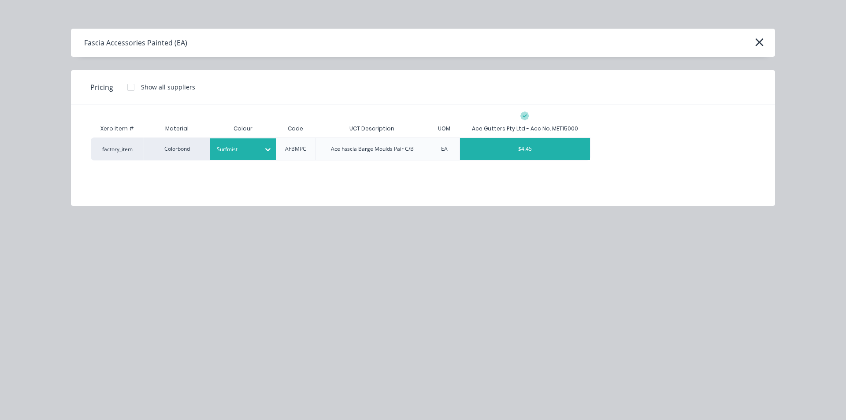
click at [513, 150] on div "$4.45" at bounding box center [525, 149] width 130 height 22
type textarea "x"
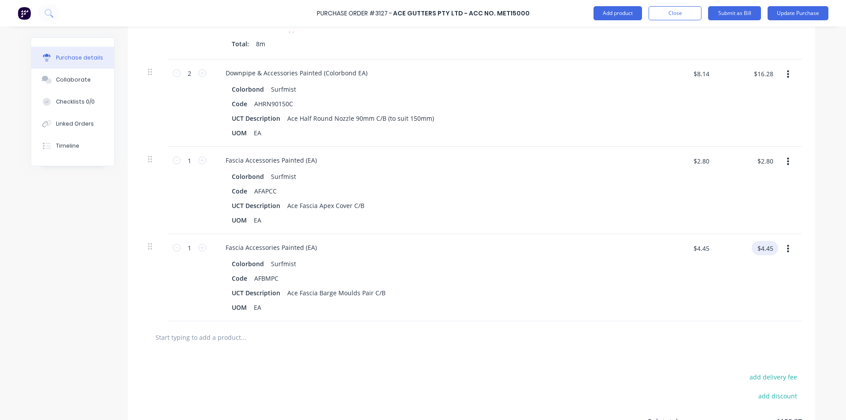
type textarea "x"
click at [761, 247] on input "$4.45" at bounding box center [764, 248] width 26 height 14
type input "8.99"
type textarea "x"
type input "$8.99"
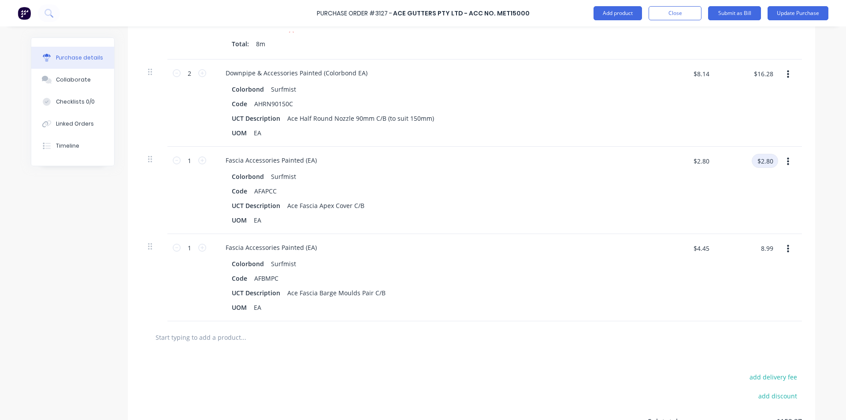
type input "$8.99"
click at [771, 161] on input "$2.80" at bounding box center [764, 161] width 26 height 14
type input "5.65"
type textarea "x"
type input "$5.65"
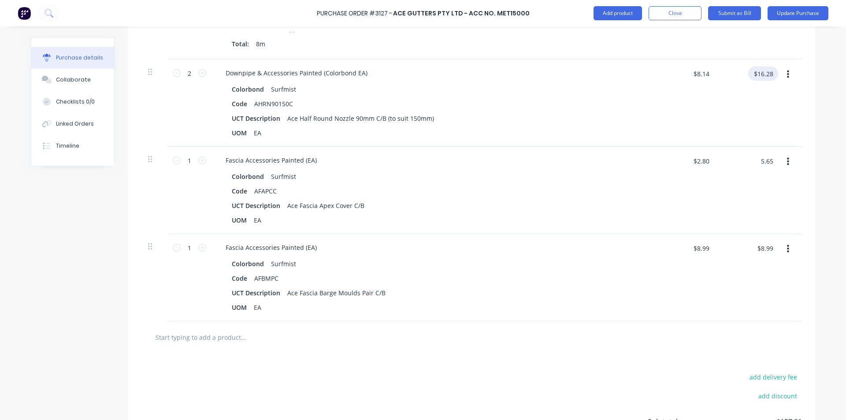
type input "$5.65"
click at [762, 77] on input "$16.28" at bounding box center [763, 73] width 30 height 14
type input "17.05"
type textarea "x"
type input "$8.525"
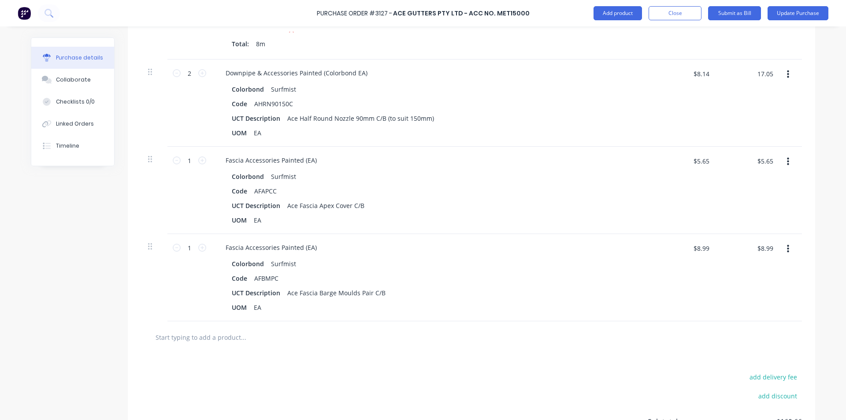
type input "$17.05"
click at [611, 89] on div "Colorbond Surfmist" at bounding box center [432, 89] width 400 height 13
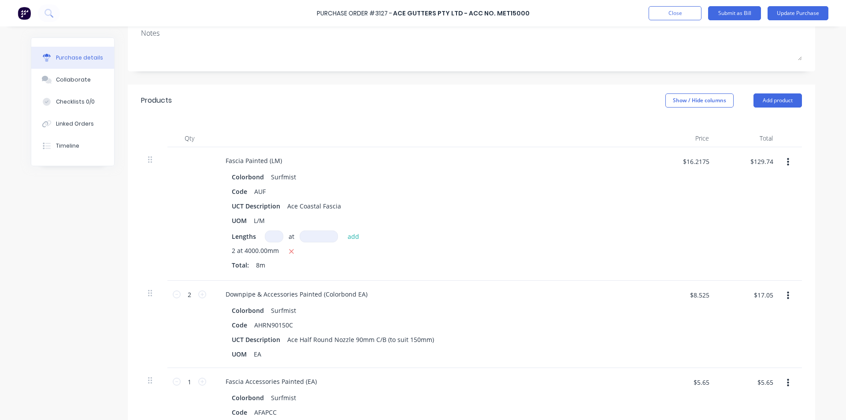
scroll to position [0, 0]
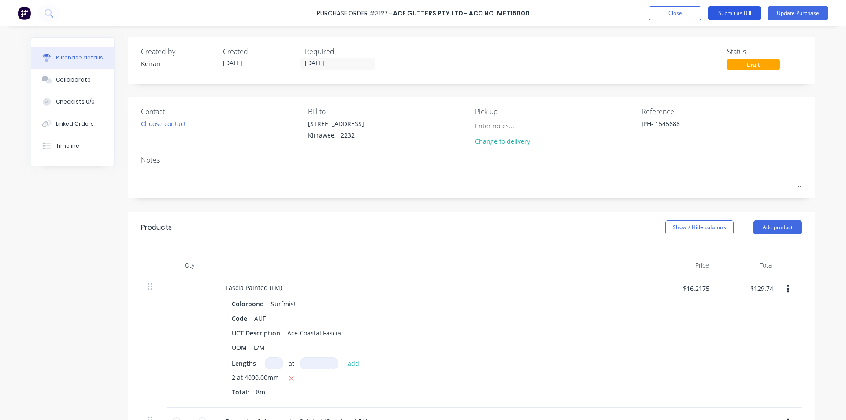
click at [735, 14] on button "Submit as Bill" at bounding box center [734, 13] width 53 height 14
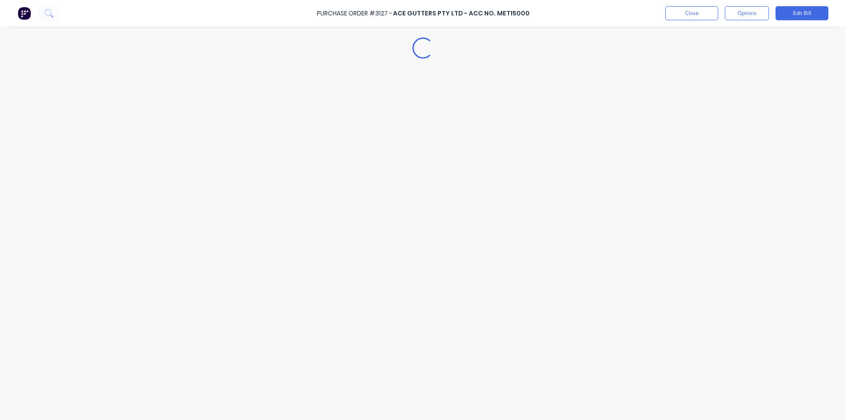
type textarea "x"
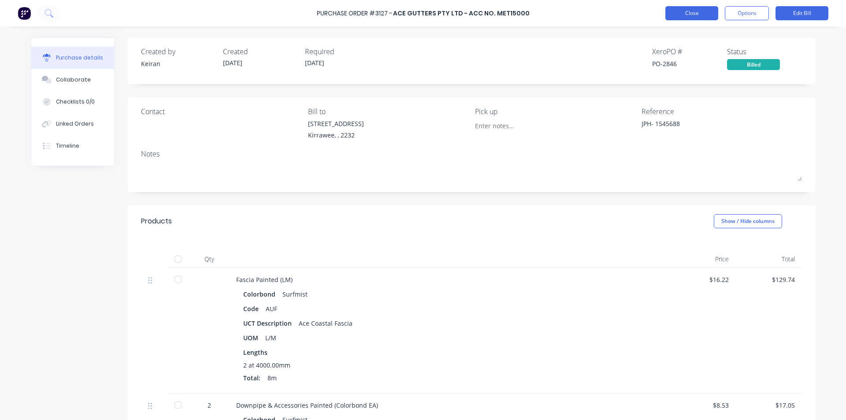
click at [691, 14] on button "Close" at bounding box center [691, 13] width 53 height 14
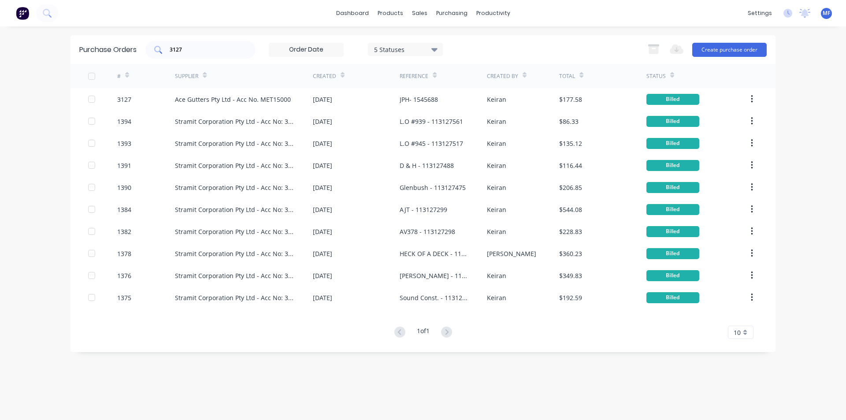
click at [189, 51] on input "3127" at bounding box center [205, 49] width 73 height 9
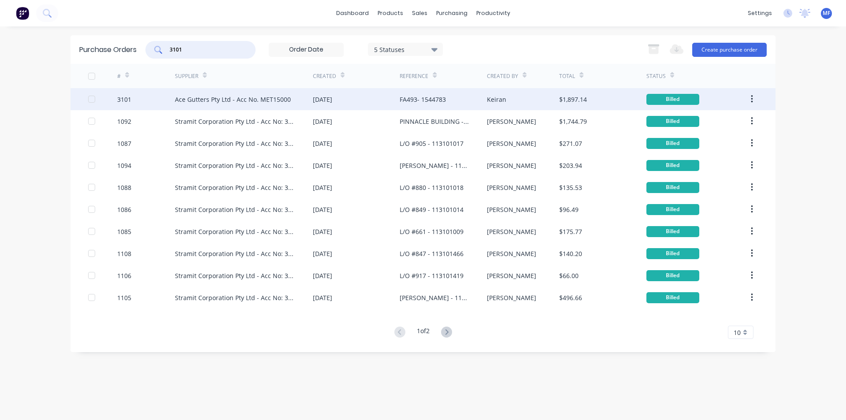
type input "3101"
click at [269, 99] on div "Ace Gutters Pty Ltd - Acc No. MET15000" at bounding box center [233, 99] width 116 height 9
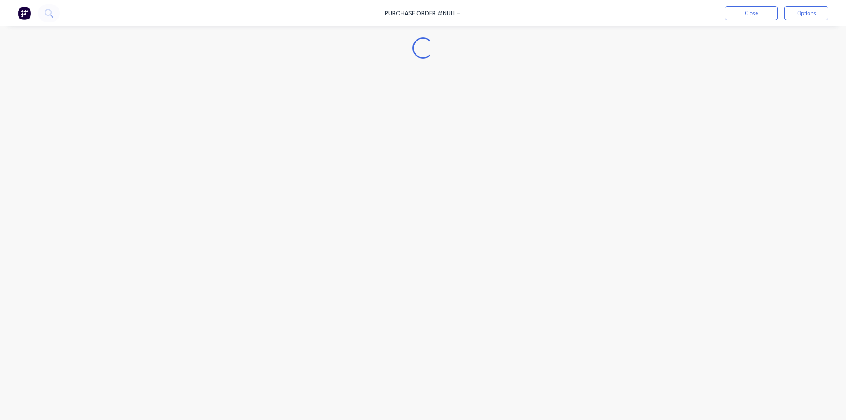
type textarea "x"
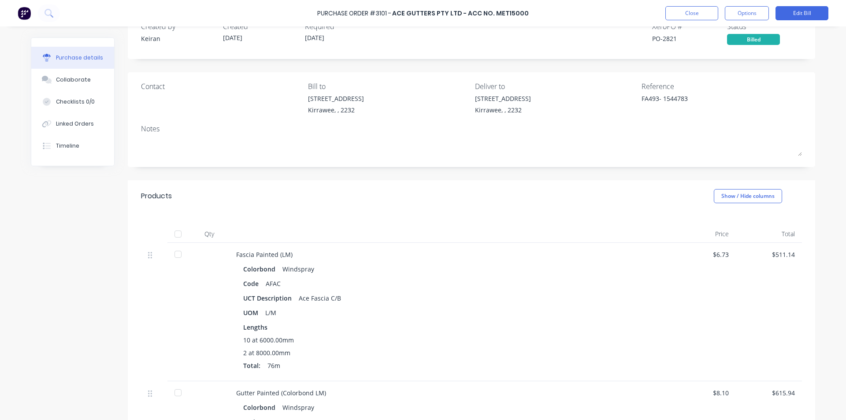
scroll to position [88, 0]
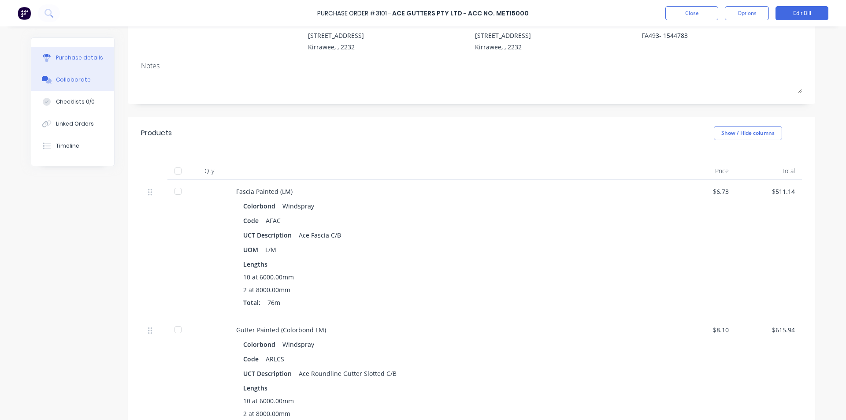
click at [68, 79] on div "Collaborate" at bounding box center [73, 80] width 35 height 8
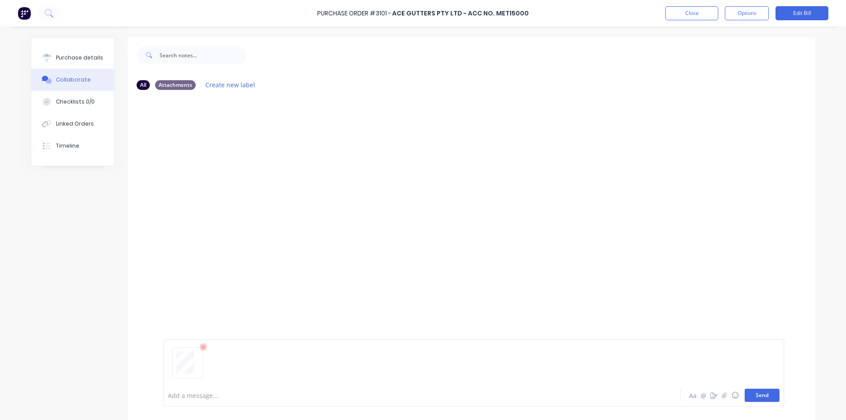
click at [762, 397] on button "Send" at bounding box center [761, 394] width 35 height 13
drag, startPoint x: 650, startPoint y: 283, endPoint x: 645, endPoint y: 280, distance: 5.4
click at [648, 281] on div "MF You 10:01am [DATE] 3682_001.pdf Labels Download Delete" at bounding box center [471, 240] width 687 height 287
click at [686, 13] on button "Close" at bounding box center [691, 13] width 53 height 14
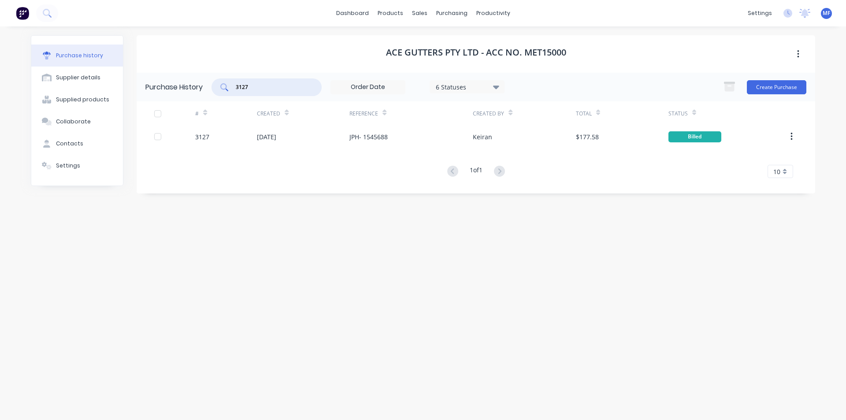
click at [265, 84] on input "3127" at bounding box center [271, 87] width 73 height 9
click at [448, 14] on div "purchasing" at bounding box center [452, 13] width 40 height 13
click at [457, 42] on div "Purchase Orders" at bounding box center [480, 42] width 47 height 8
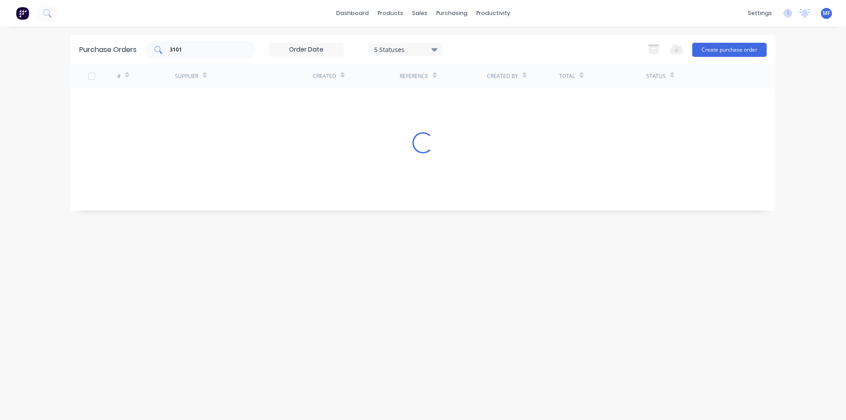
click at [196, 49] on input "3101" at bounding box center [205, 49] width 73 height 9
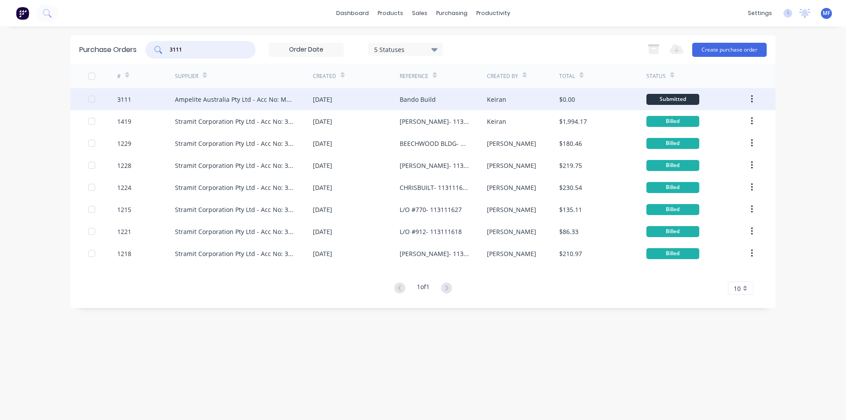
type input "3111"
click at [247, 103] on div "Ampelite Australia Pty Ltd - Acc No: METSUP" at bounding box center [235, 99] width 120 height 9
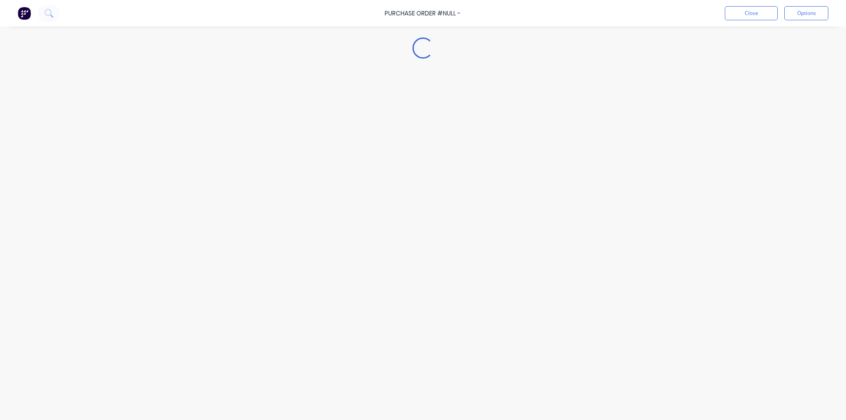
type textarea "x"
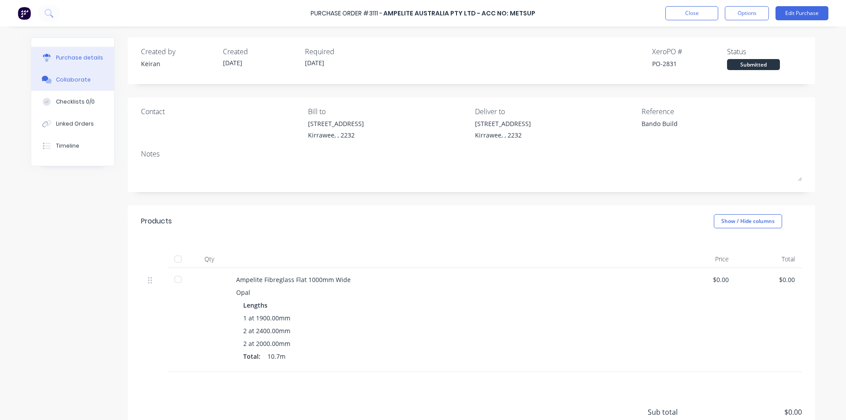
click at [66, 78] on div "Collaborate" at bounding box center [73, 80] width 35 height 8
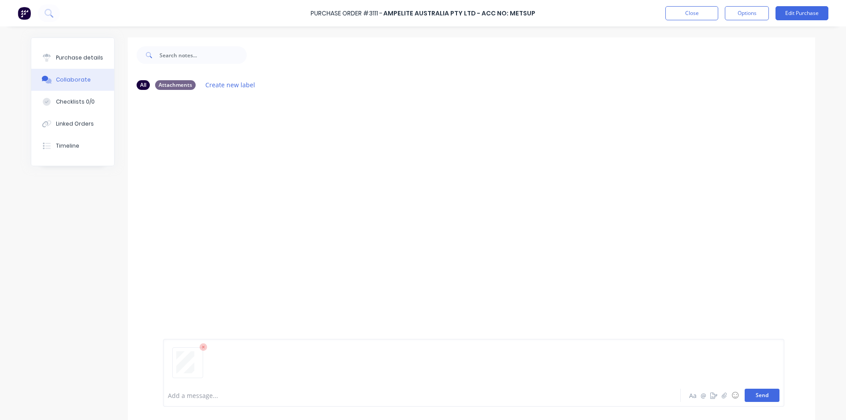
click at [765, 393] on button "Send" at bounding box center [761, 394] width 35 height 13
click at [669, 267] on div "MF You 10:02am [DATE] 3683_001.pdf Loading PDF… Labels Download Delete" at bounding box center [471, 240] width 687 height 287
click at [696, 13] on button "Close" at bounding box center [691, 13] width 53 height 14
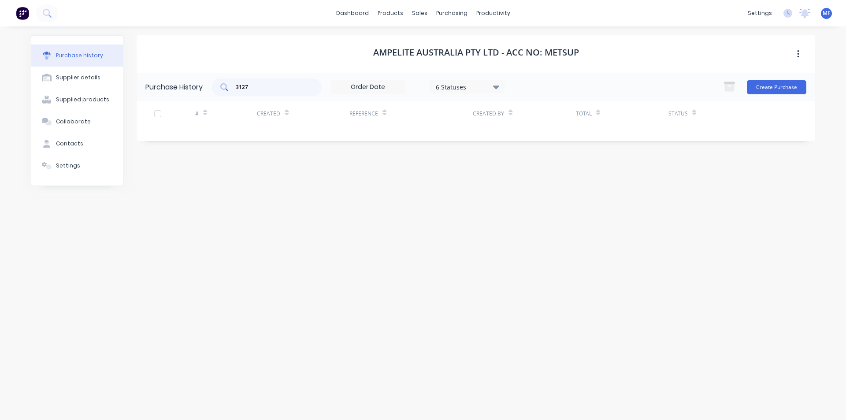
click at [260, 89] on input "3127" at bounding box center [271, 87] width 73 height 9
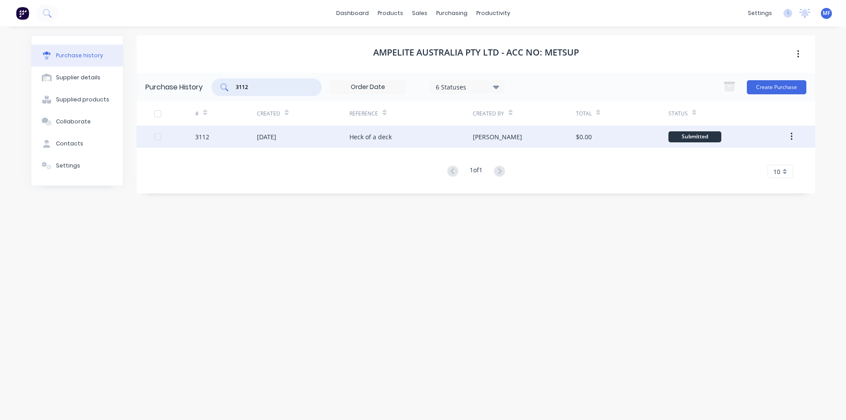
type input "3112"
click at [377, 137] on div "Heck of a deck" at bounding box center [370, 136] width 42 height 9
type textarea "x"
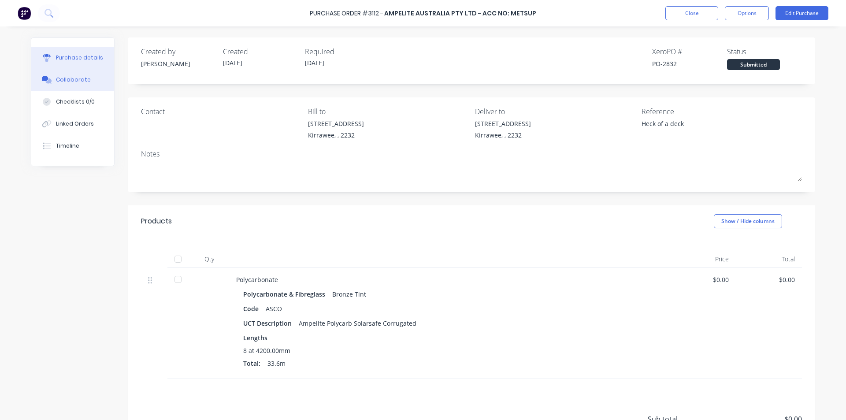
click at [68, 76] on div "Collaborate" at bounding box center [73, 80] width 35 height 8
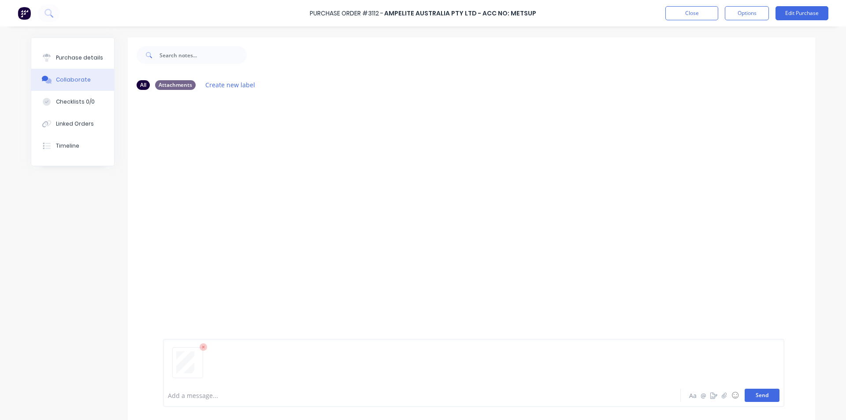
click at [761, 395] on button "Send" at bounding box center [761, 394] width 35 height 13
click at [464, 142] on div "MF You 10:02am [DATE] 3684_001.pdf Labels Download Delete" at bounding box center [471, 146] width 687 height 72
click at [79, 118] on button "Linked Orders" at bounding box center [72, 124] width 83 height 22
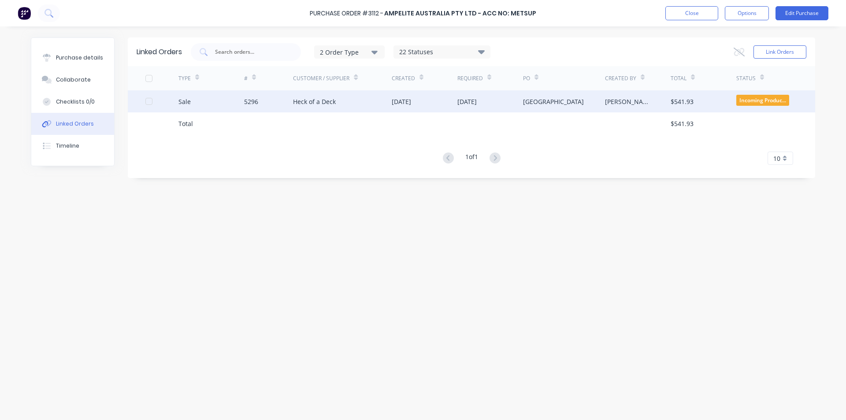
click at [450, 105] on div "[DATE]" at bounding box center [424, 101] width 66 height 22
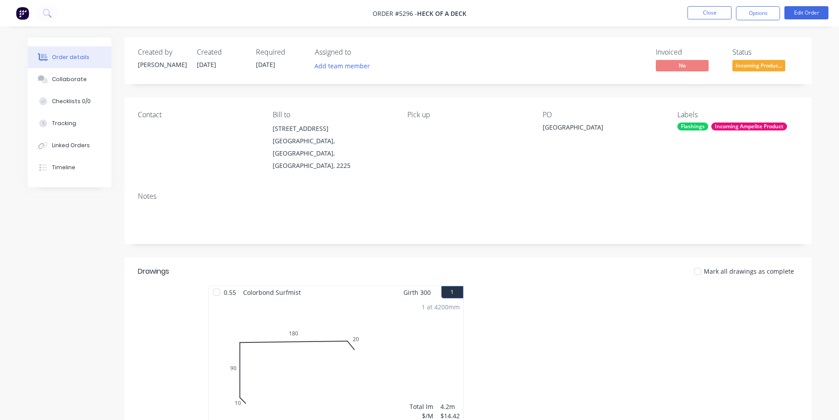
click at [766, 69] on span "Incoming Produc..." at bounding box center [758, 65] width 53 height 11
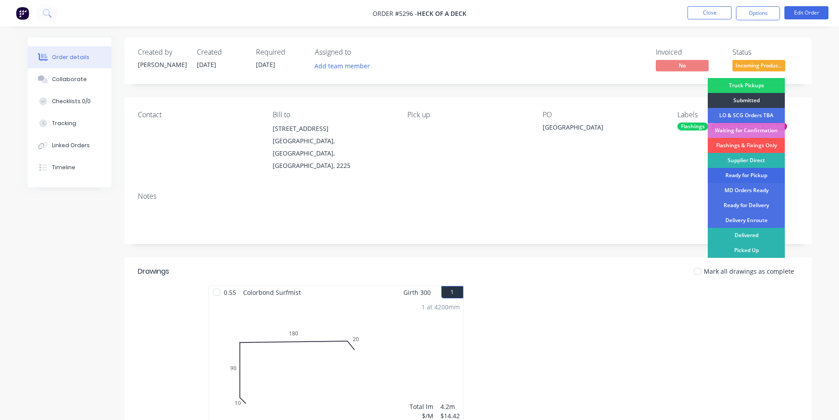
click at [741, 174] on div "Ready for Pickup" at bounding box center [746, 175] width 77 height 15
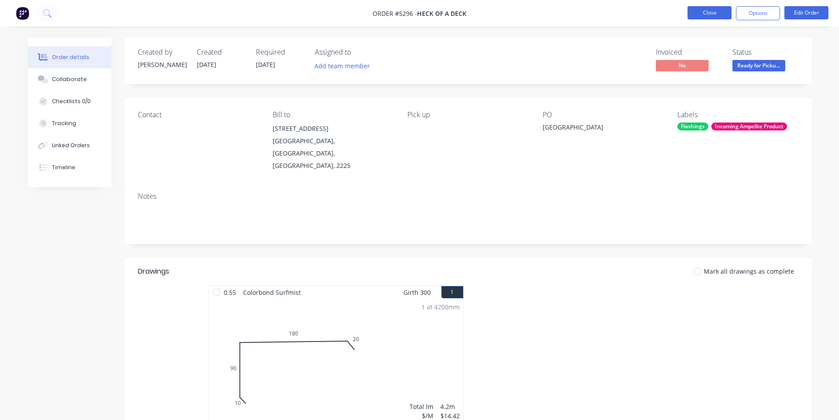
click at [695, 9] on button "Close" at bounding box center [709, 12] width 44 height 13
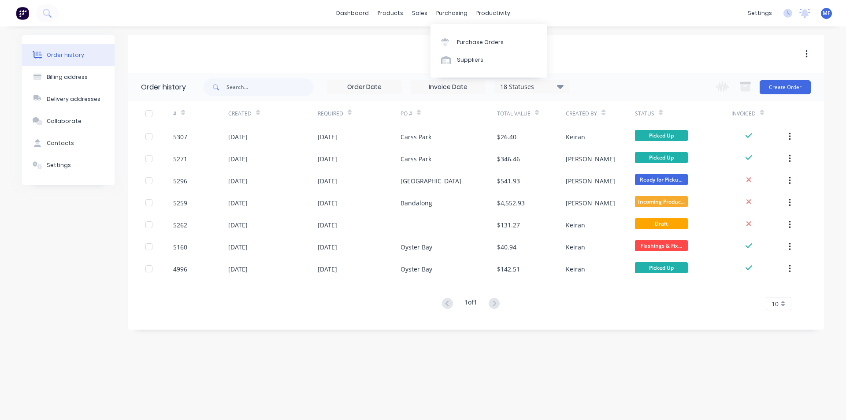
drag, startPoint x: 459, startPoint y: 11, endPoint x: 464, endPoint y: 25, distance: 14.6
click at [459, 11] on div "purchasing" at bounding box center [452, 13] width 40 height 13
click at [482, 40] on div "Purchase Orders" at bounding box center [480, 42] width 47 height 8
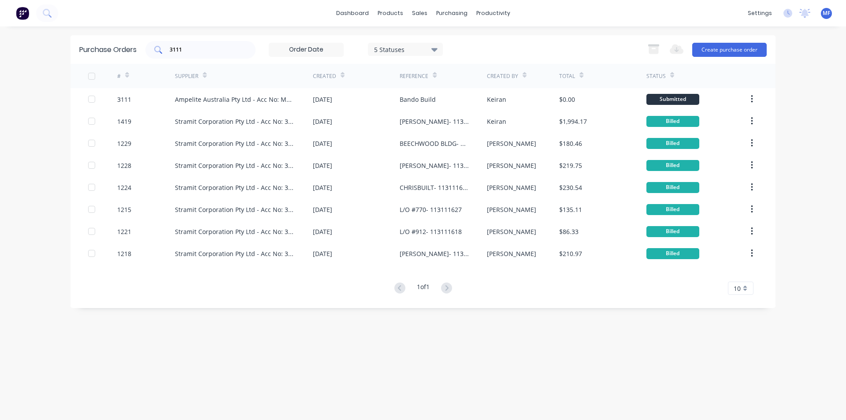
click at [195, 49] on input "3111" at bounding box center [205, 49] width 73 height 9
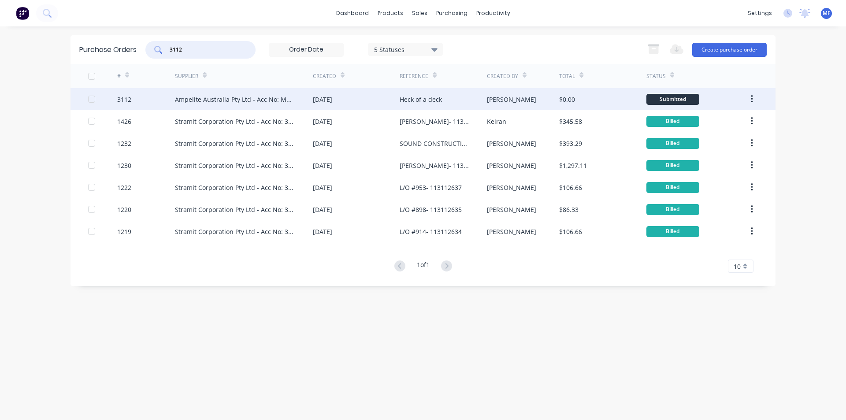
type input "3112"
click at [222, 95] on div "Ampelite Australia Pty Ltd - Acc No: METSUP" at bounding box center [235, 99] width 120 height 9
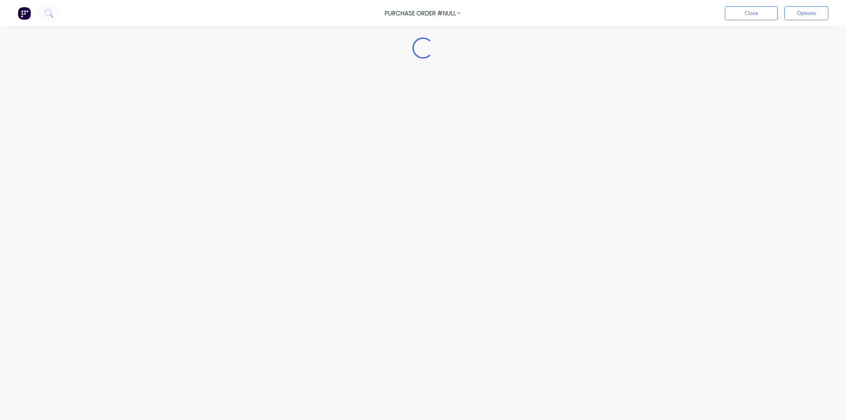
type textarea "x"
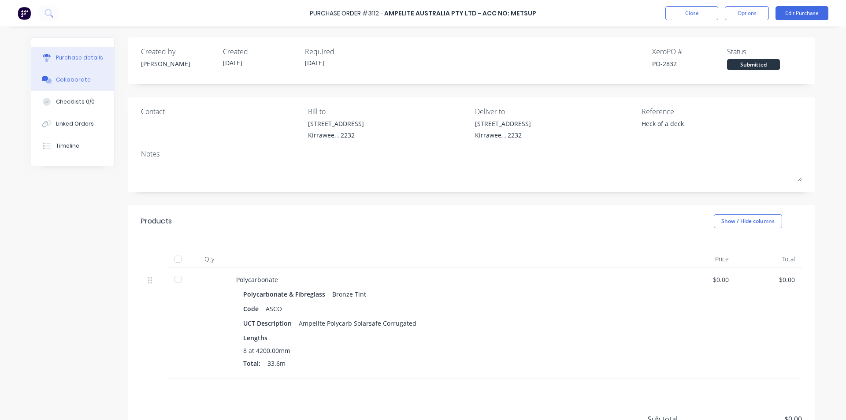
click at [73, 72] on button "Collaborate" at bounding box center [72, 80] width 83 height 22
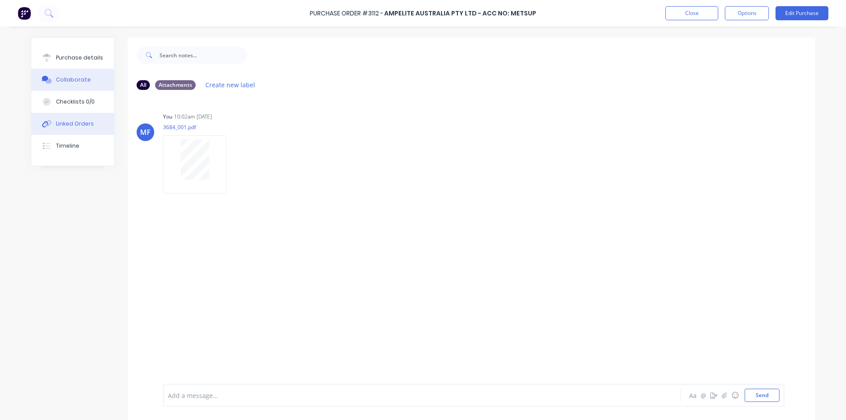
click at [76, 127] on div "Linked Orders" at bounding box center [75, 124] width 38 height 8
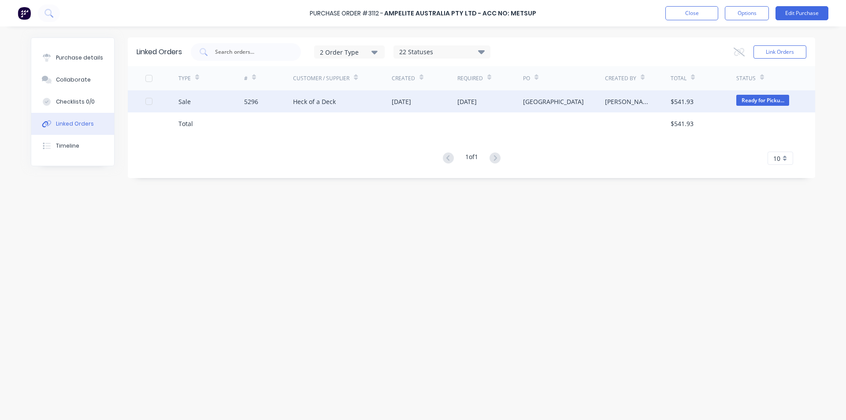
click at [468, 97] on div "[DATE]" at bounding box center [466, 101] width 19 height 9
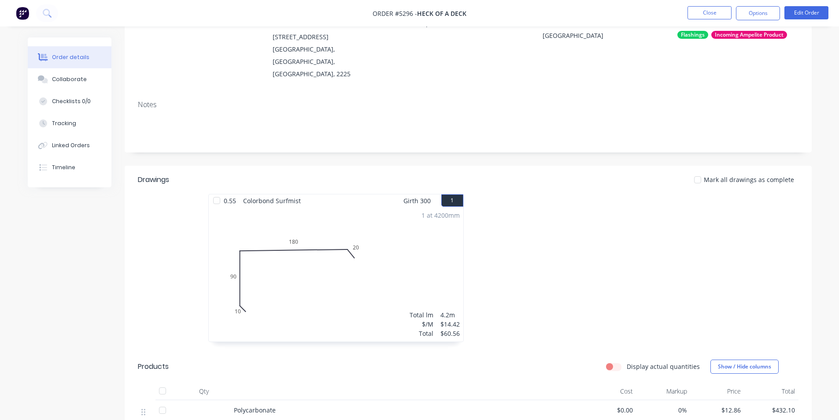
scroll to position [88, 0]
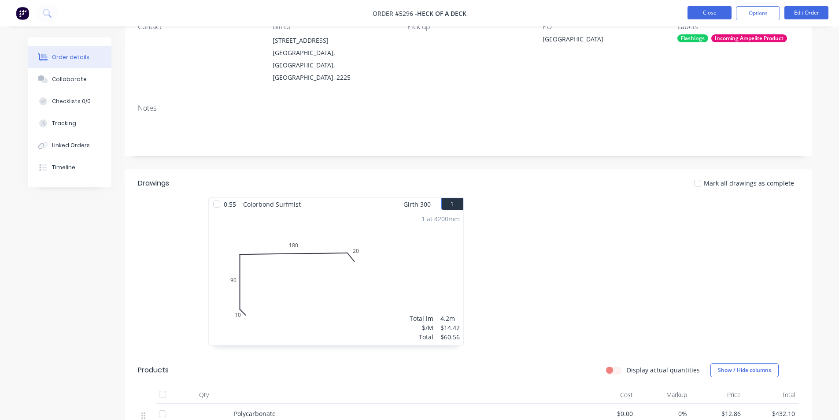
click at [700, 10] on button "Close" at bounding box center [709, 12] width 44 height 13
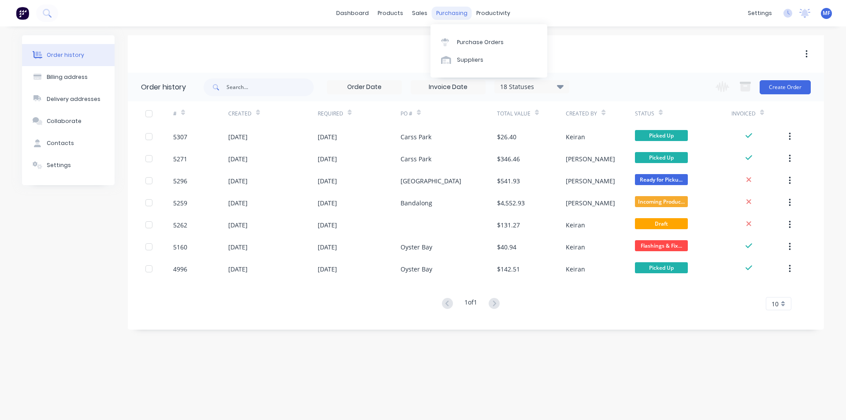
click at [449, 15] on div "purchasing" at bounding box center [452, 13] width 40 height 13
click at [464, 36] on link "Purchase Orders" at bounding box center [488, 42] width 117 height 18
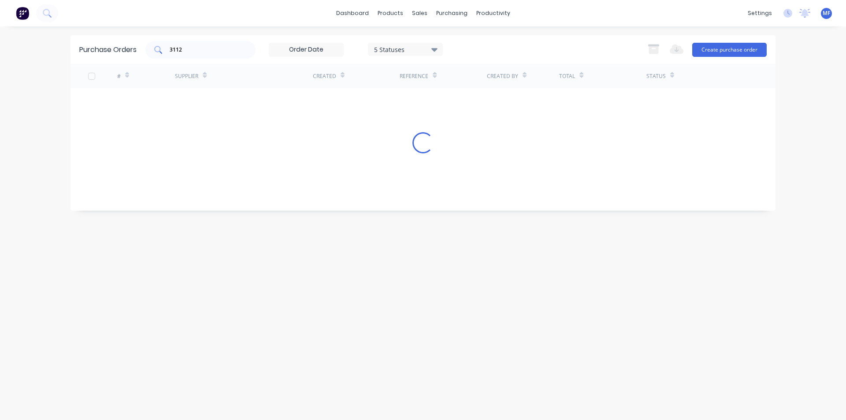
click at [211, 50] on input "3112" at bounding box center [205, 49] width 73 height 9
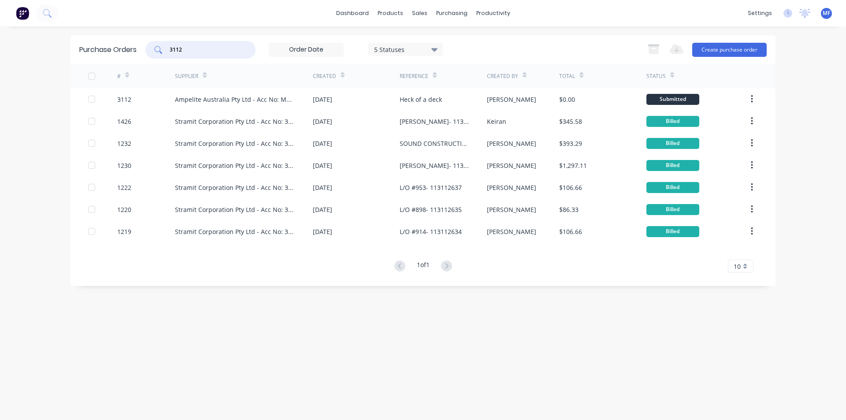
click at [211, 50] on input "3112" at bounding box center [205, 49] width 73 height 9
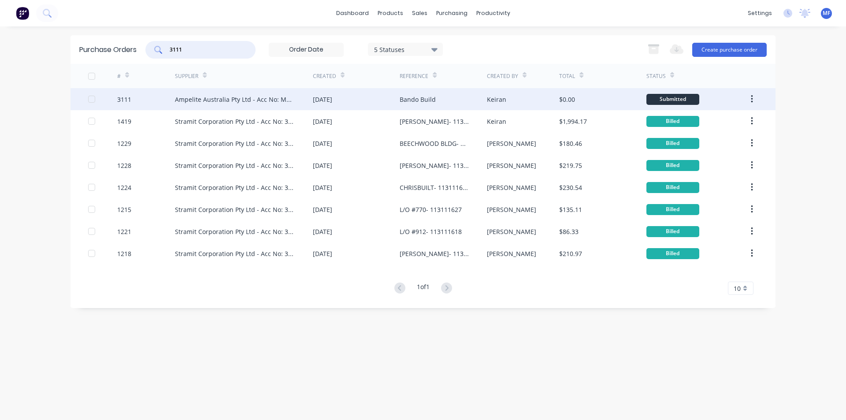
type input "3111"
click at [425, 100] on div "Bando Build" at bounding box center [417, 99] width 36 height 9
type textarea "x"
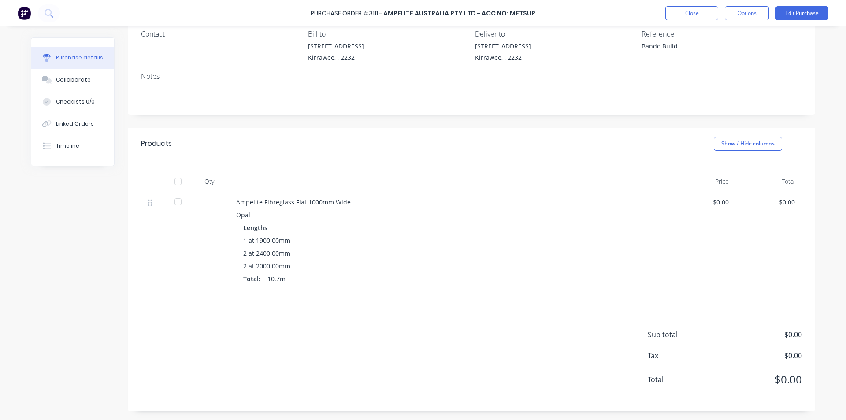
scroll to position [33, 0]
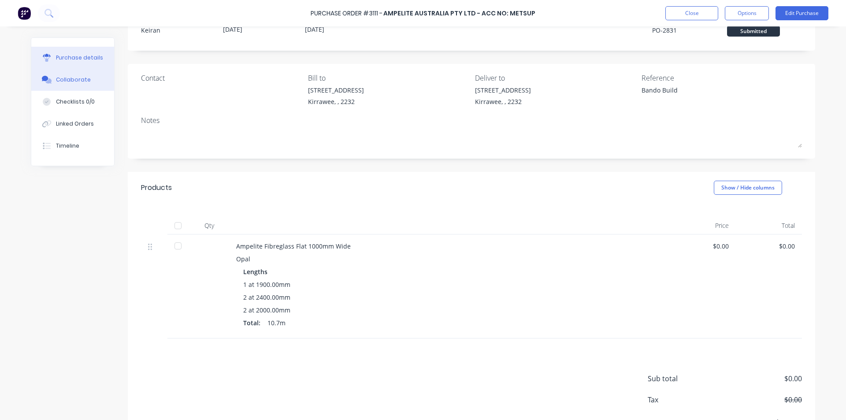
click at [60, 75] on button "Collaborate" at bounding box center [72, 80] width 83 height 22
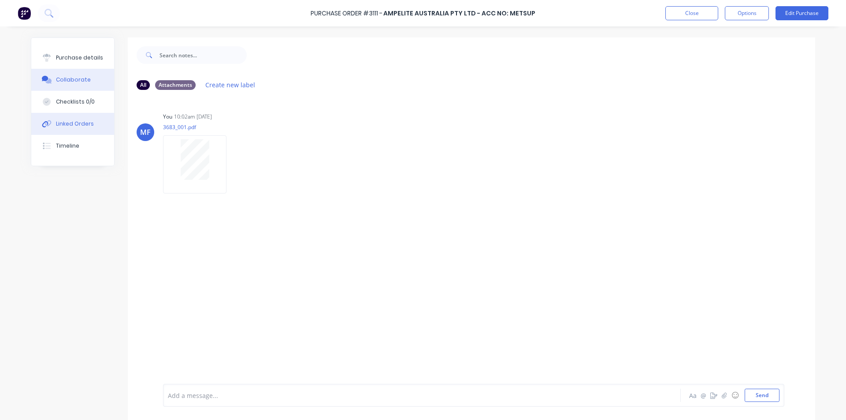
click at [75, 123] on div "Linked Orders" at bounding box center [75, 124] width 38 height 8
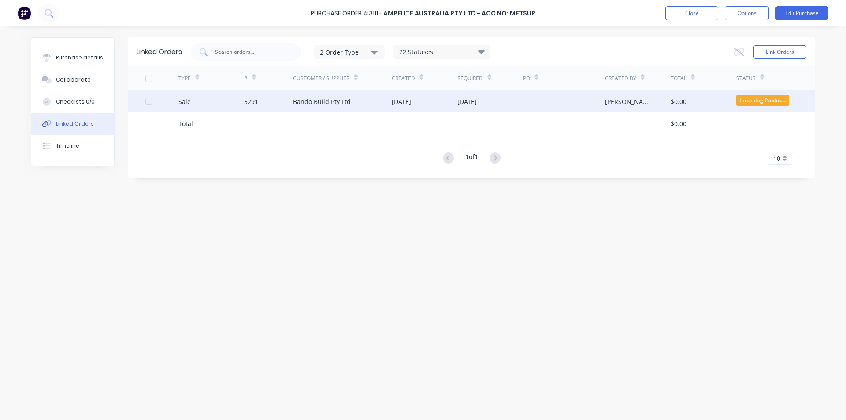
click at [405, 97] on div "[DATE]" at bounding box center [400, 101] width 19 height 9
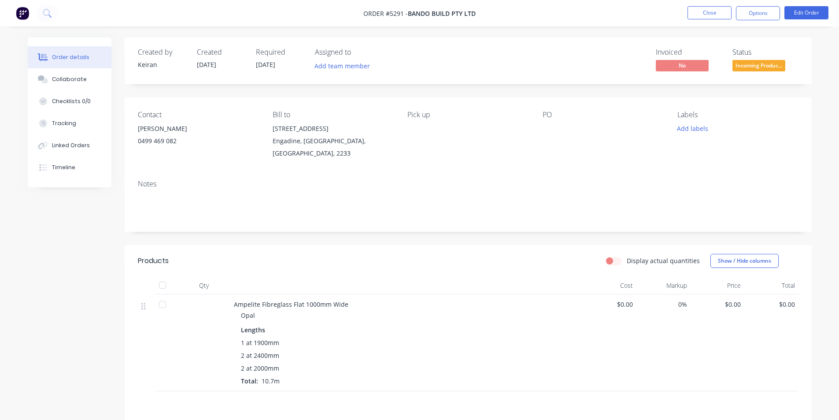
click at [768, 63] on span "Incoming Produc..." at bounding box center [758, 65] width 53 height 11
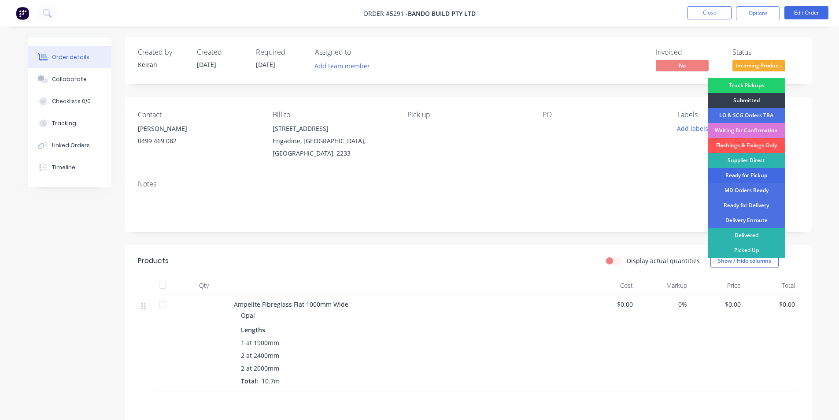
click at [752, 174] on div "Ready for Pickup" at bounding box center [746, 175] width 77 height 15
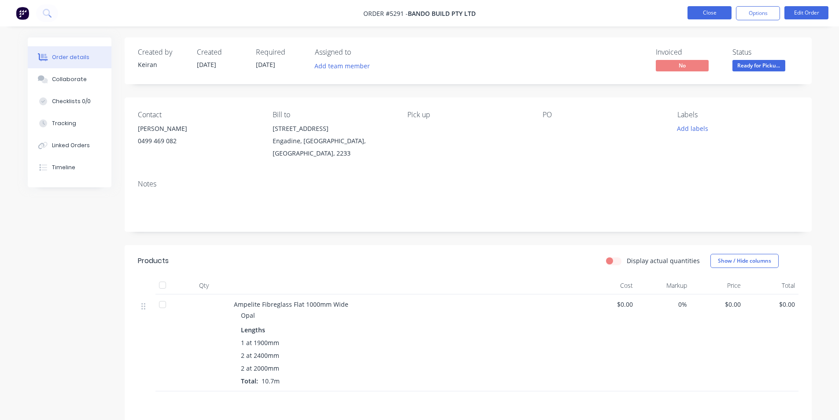
click at [706, 14] on button "Close" at bounding box center [709, 12] width 44 height 13
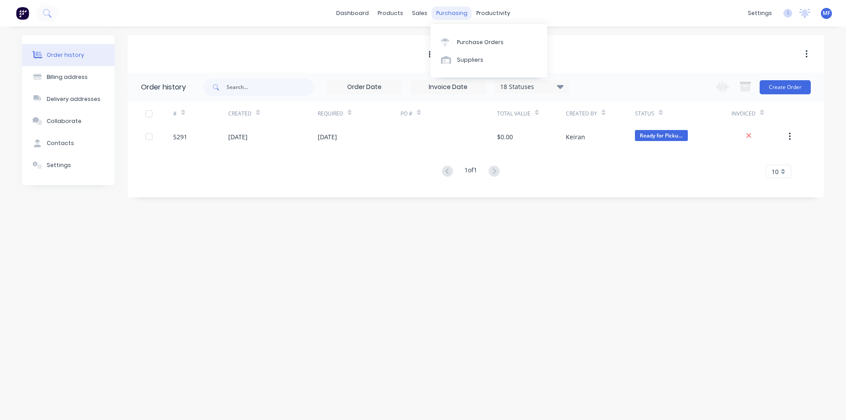
click at [445, 8] on div "purchasing" at bounding box center [452, 13] width 40 height 13
click at [459, 37] on link "Purchase Orders" at bounding box center [488, 42] width 117 height 18
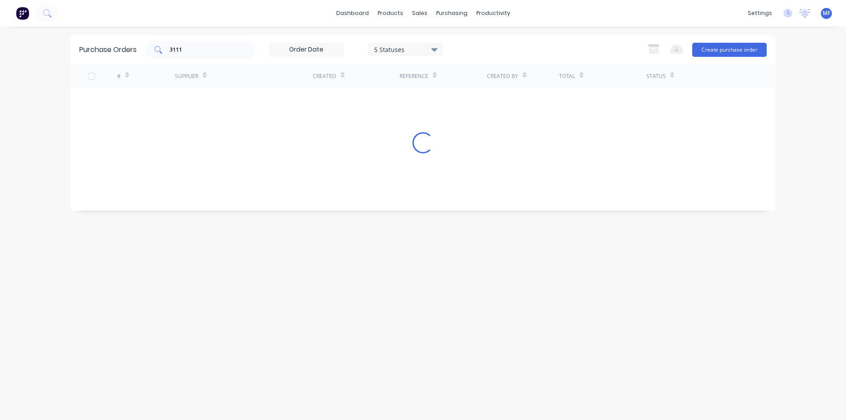
click at [224, 54] on input "3111" at bounding box center [205, 49] width 73 height 9
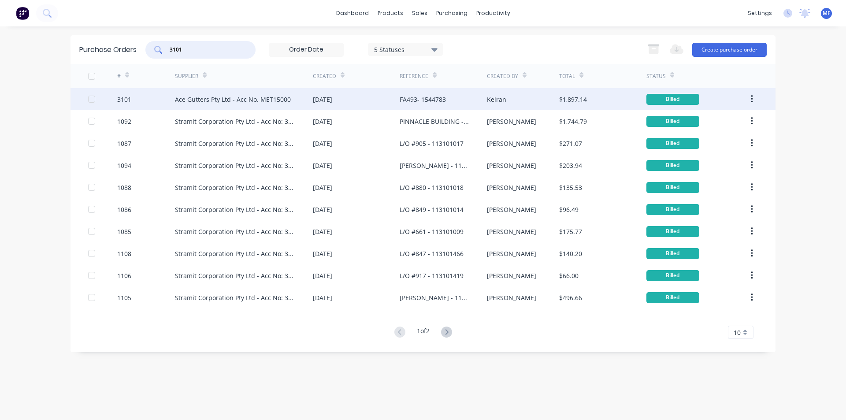
type input "3101"
click at [355, 100] on div "[DATE]" at bounding box center [356, 99] width 87 height 22
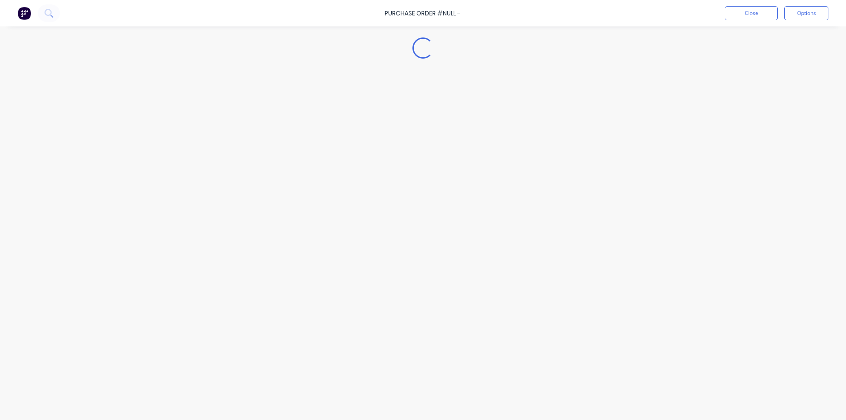
type textarea "x"
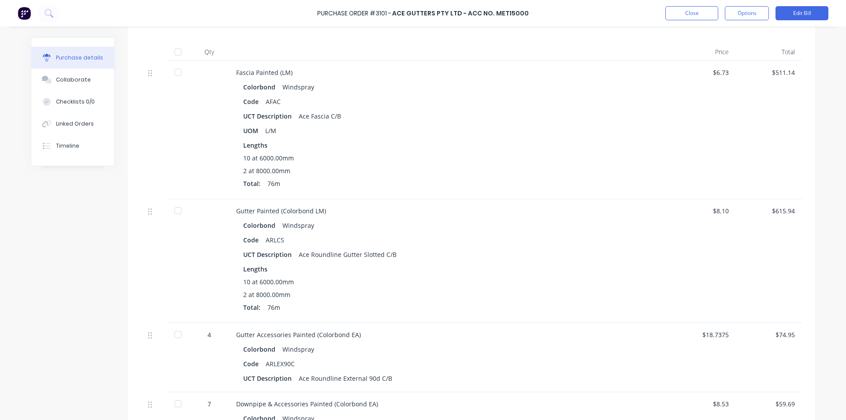
scroll to position [44, 0]
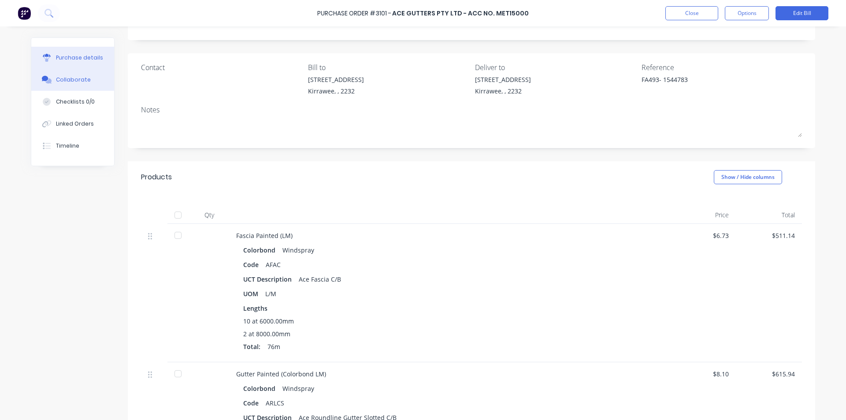
click at [74, 81] on div "Collaborate" at bounding box center [73, 80] width 35 height 8
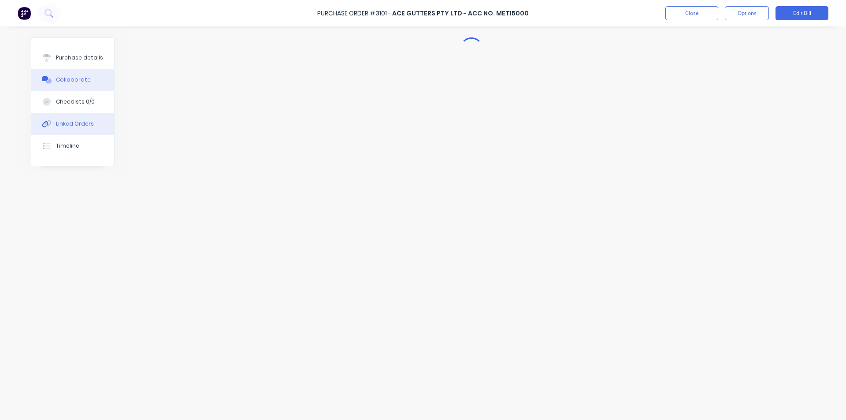
click at [88, 130] on button "Linked Orders" at bounding box center [72, 124] width 83 height 22
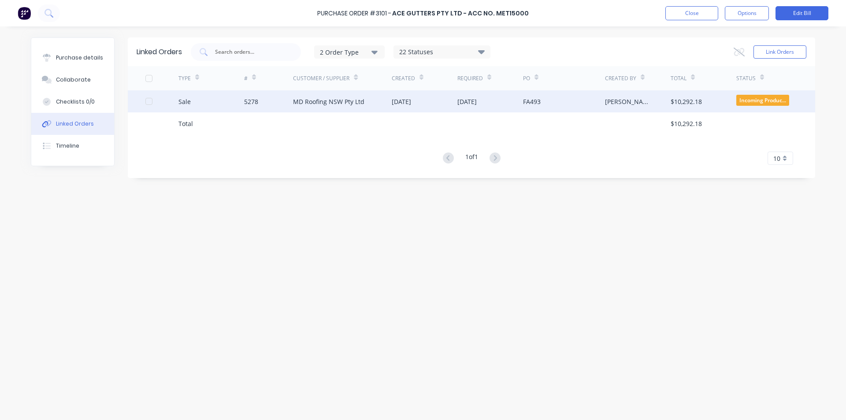
click at [329, 101] on div "MD Roofing NSW Pty Ltd" at bounding box center [328, 101] width 71 height 9
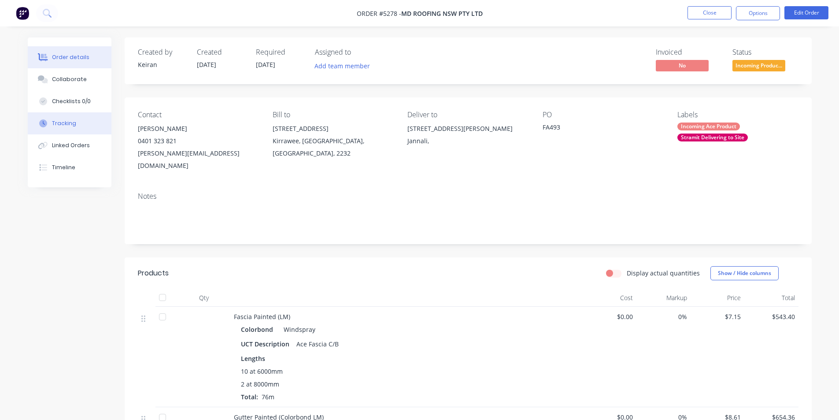
click at [53, 122] on div "Tracking" at bounding box center [64, 123] width 24 height 8
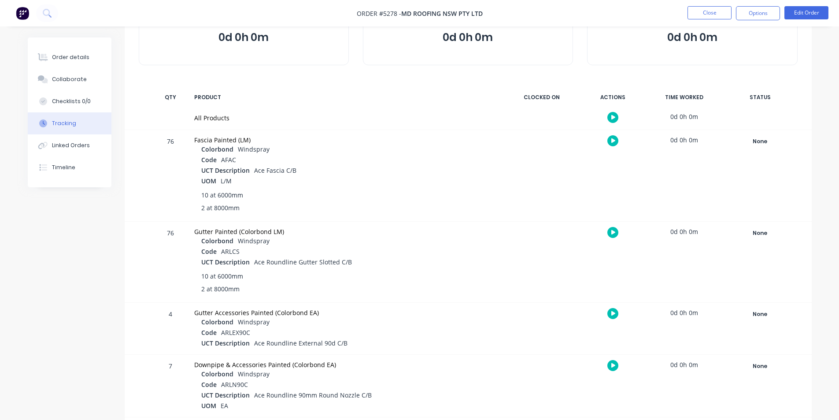
scroll to position [88, 0]
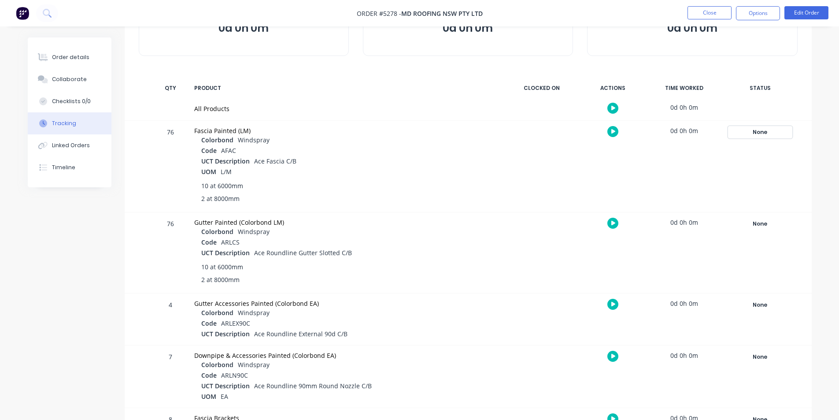
drag, startPoint x: 759, startPoint y: 132, endPoint x: 777, endPoint y: 132, distance: 18.5
click at [777, 132] on div "None" at bounding box center [759, 131] width 63 height 11
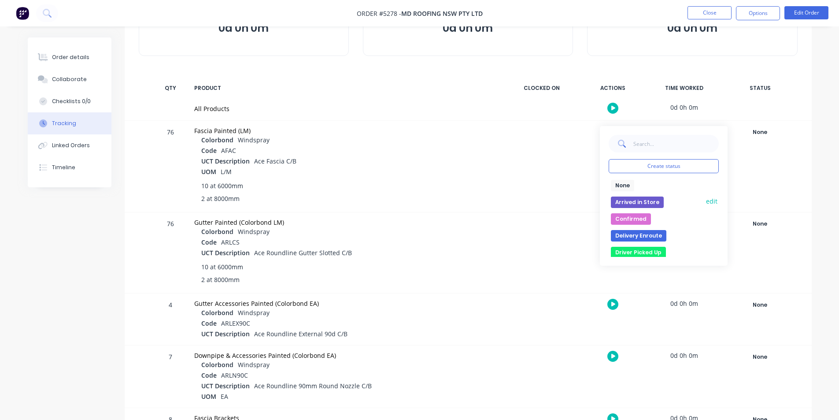
click at [646, 202] on button "Arrived in Store" at bounding box center [637, 201] width 53 height 11
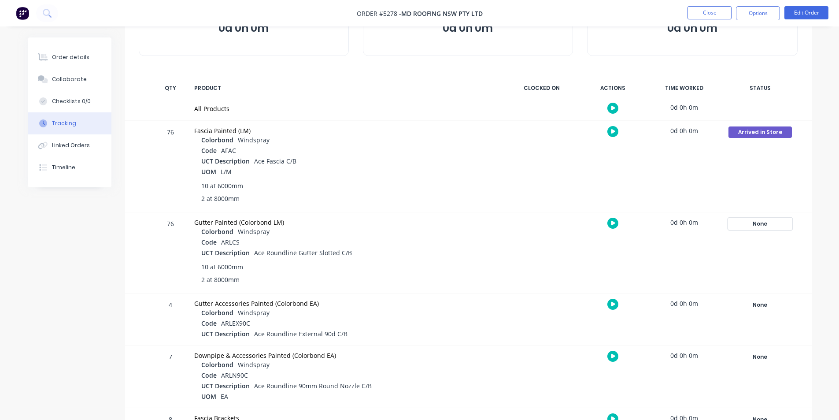
click at [755, 222] on div "None" at bounding box center [759, 223] width 63 height 11
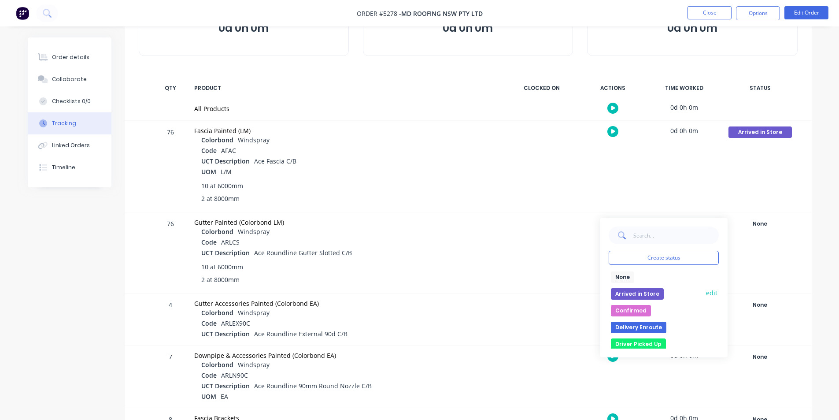
click at [639, 292] on button "Arrived in Store" at bounding box center [637, 293] width 53 height 11
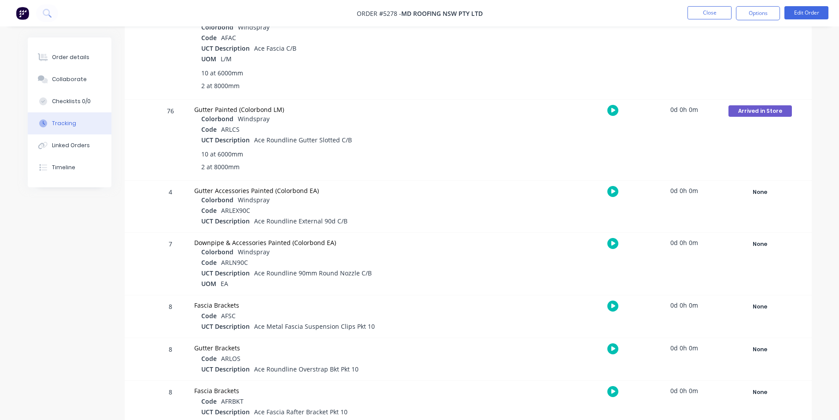
scroll to position [264, 0]
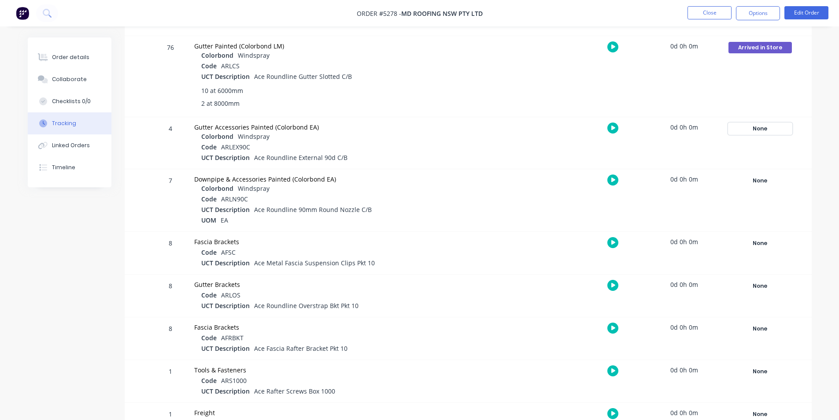
click at [758, 126] on div "None" at bounding box center [759, 128] width 63 height 11
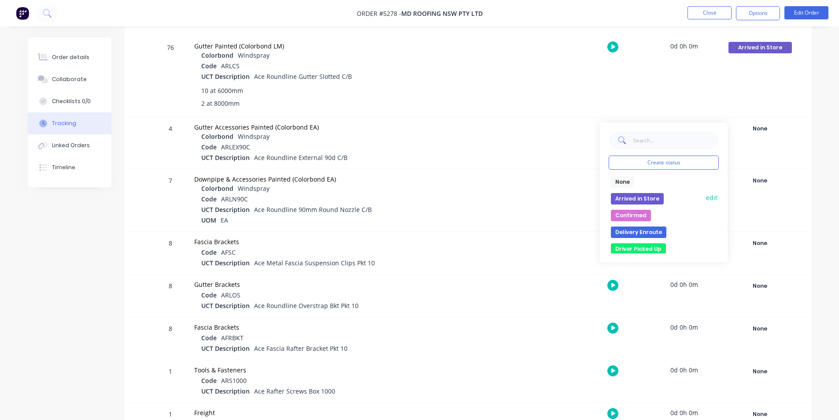
click at [654, 197] on button "Arrived in Store" at bounding box center [637, 198] width 53 height 11
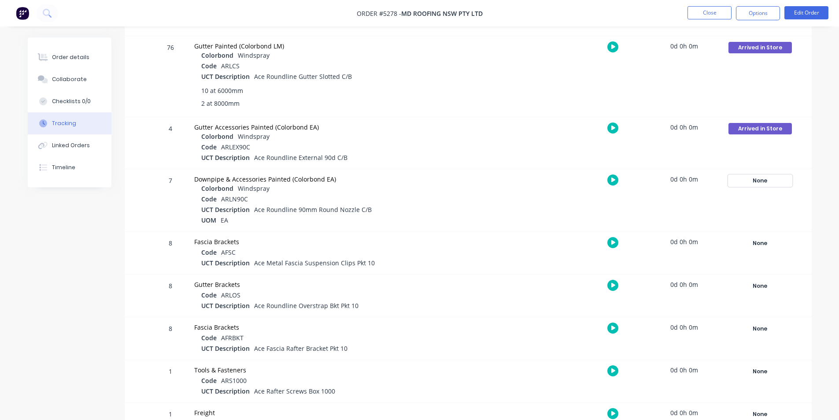
click at [758, 179] on div "None" at bounding box center [759, 180] width 63 height 11
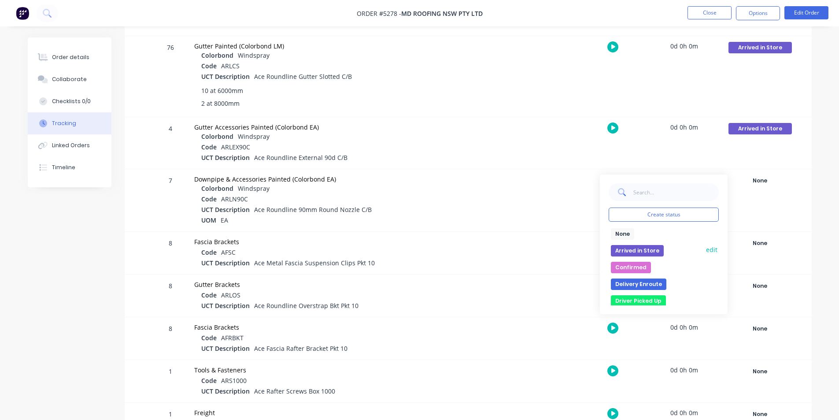
click at [649, 250] on button "Arrived in Store" at bounding box center [637, 250] width 53 height 11
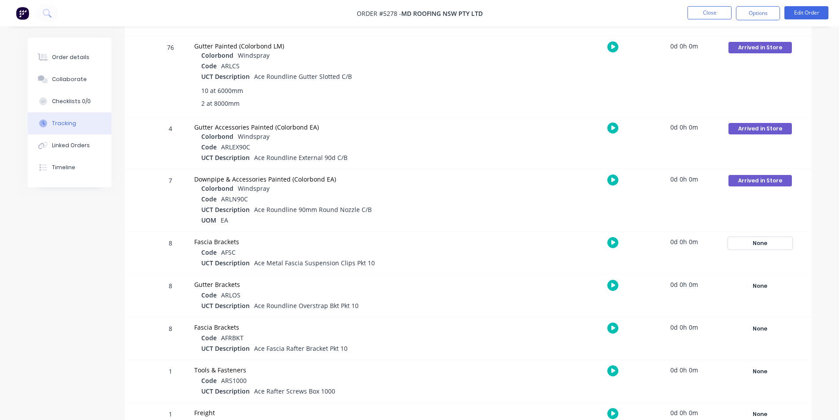
click at [761, 244] on div "None" at bounding box center [759, 242] width 63 height 11
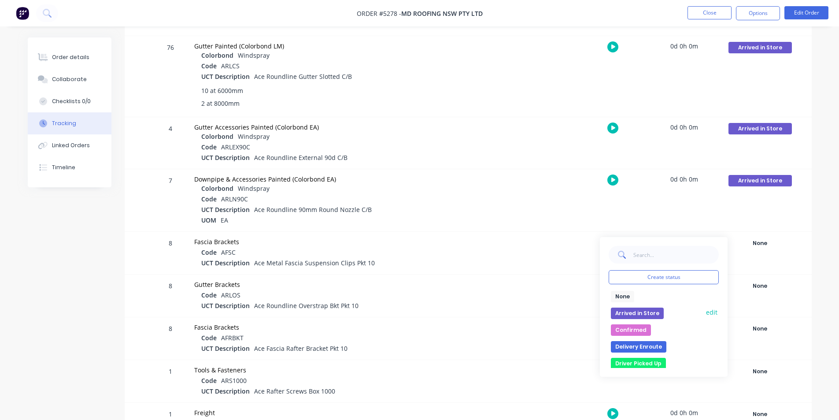
click at [654, 311] on button "Arrived in Store" at bounding box center [637, 312] width 53 height 11
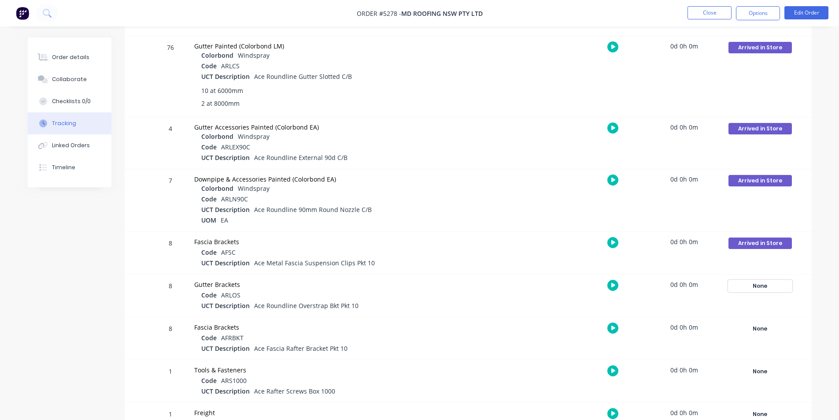
click at [760, 285] on div "None" at bounding box center [759, 285] width 63 height 11
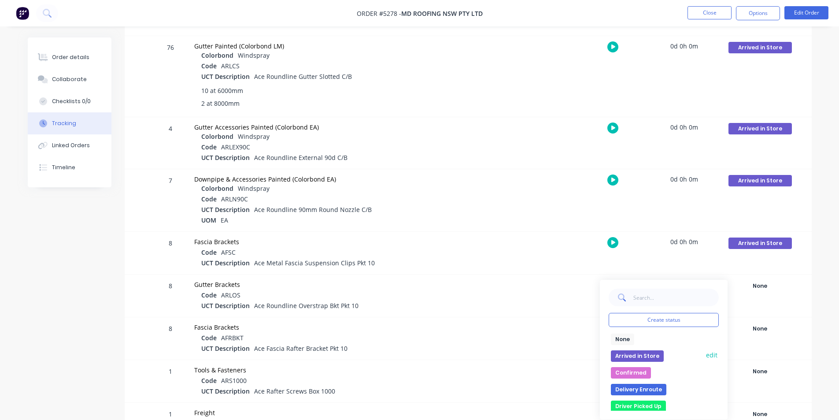
click at [654, 355] on button "Arrived in Store" at bounding box center [637, 355] width 53 height 11
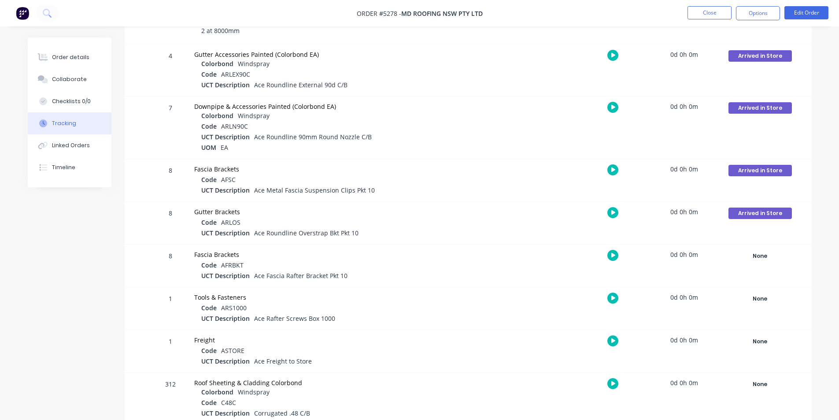
scroll to position [352, 0]
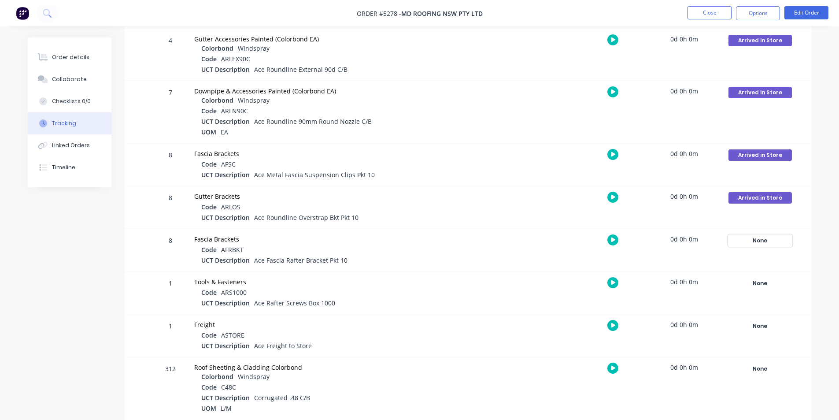
click at [761, 243] on div "None" at bounding box center [759, 240] width 63 height 11
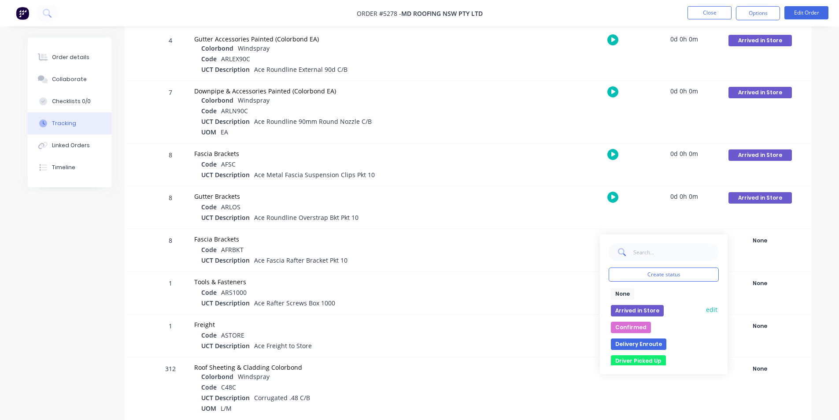
click at [650, 307] on button "Arrived in Store" at bounding box center [637, 310] width 53 height 11
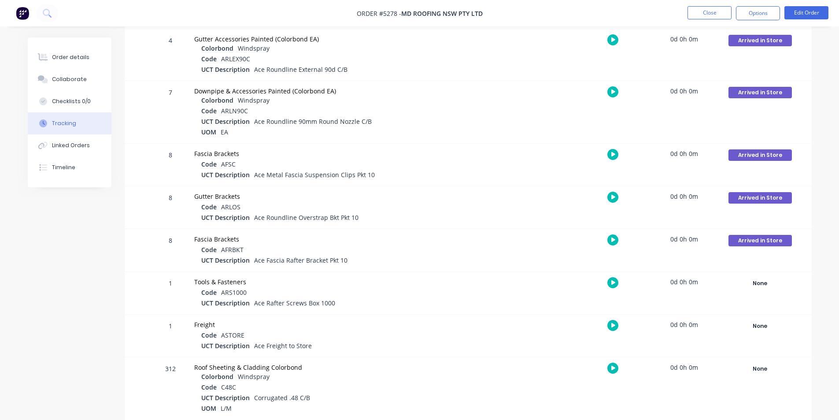
scroll to position [396, 0]
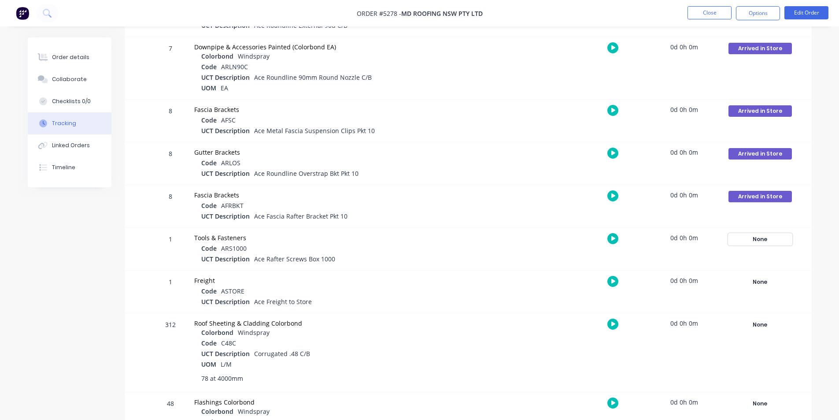
click at [764, 242] on div "None" at bounding box center [759, 238] width 63 height 11
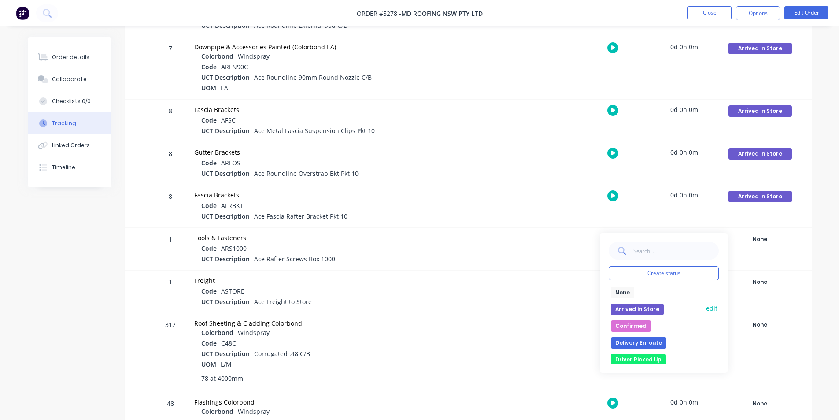
click at [656, 307] on button "Arrived in Store" at bounding box center [637, 308] width 53 height 11
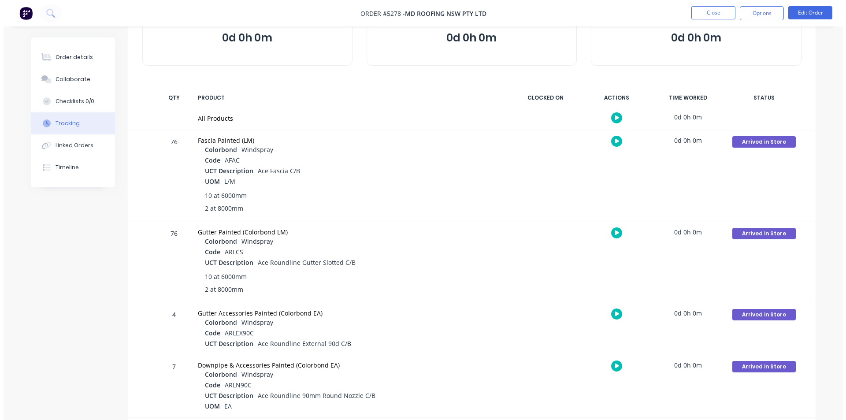
scroll to position [0, 0]
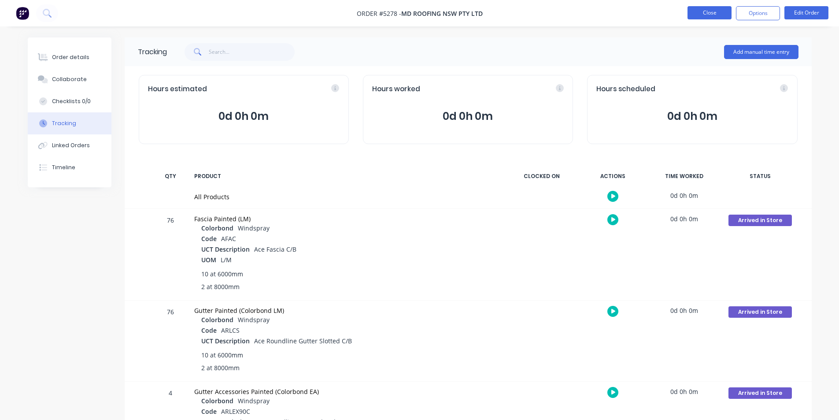
click at [710, 16] on button "Close" at bounding box center [709, 12] width 44 height 13
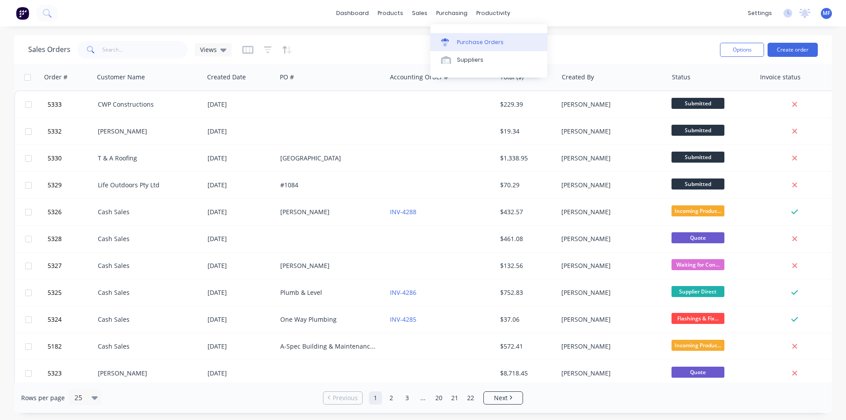
click at [461, 40] on div "Purchase Orders" at bounding box center [480, 42] width 47 height 8
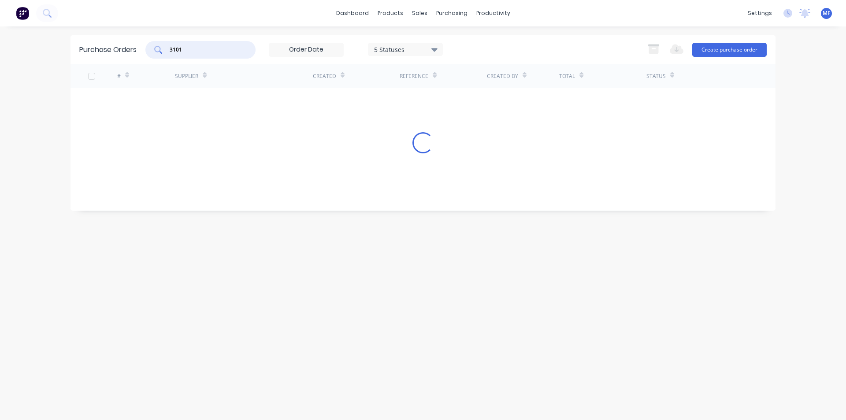
click at [194, 53] on input "3101" at bounding box center [205, 49] width 73 height 9
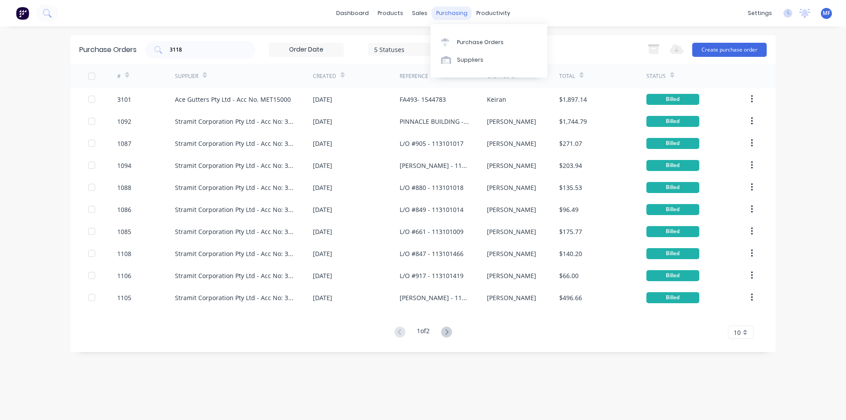
click at [449, 8] on div "purchasing" at bounding box center [452, 13] width 40 height 13
click at [462, 44] on div "Purchase Orders" at bounding box center [480, 42] width 47 height 8
click at [206, 53] on input "3118" at bounding box center [205, 49] width 73 height 9
type input "3"
type input "3118"
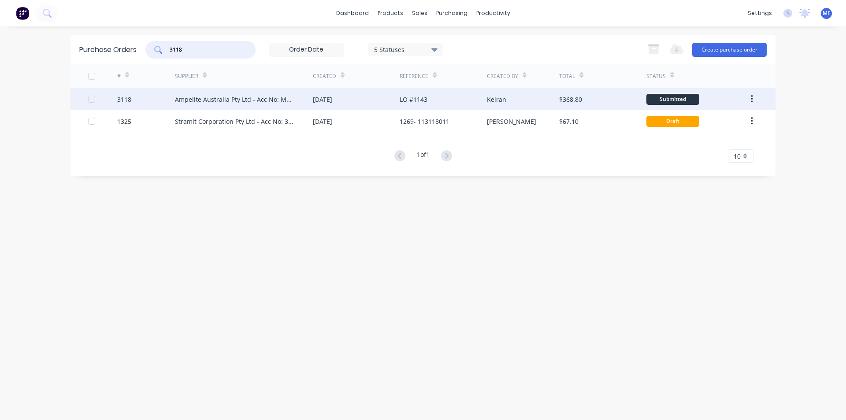
click at [255, 100] on div "Ampelite Australia Pty Ltd - Acc No: METSUP" at bounding box center [235, 99] width 120 height 9
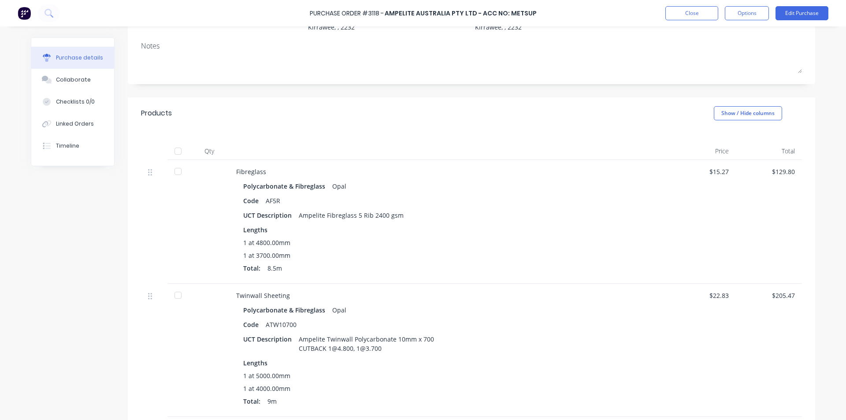
scroll to position [88, 0]
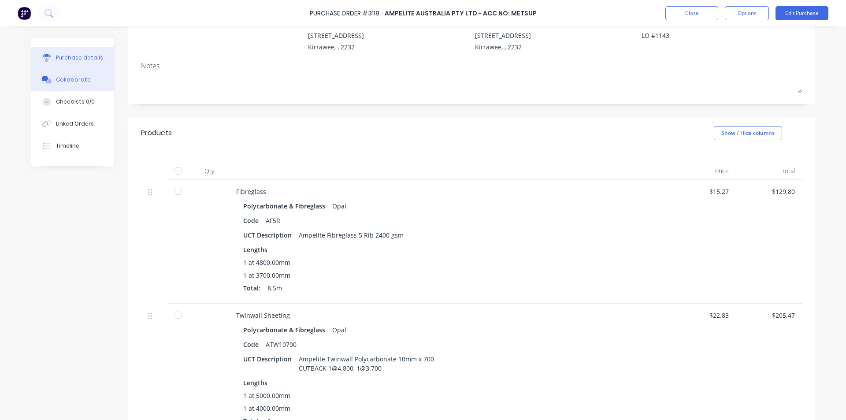
click at [59, 76] on div "Collaborate" at bounding box center [73, 80] width 35 height 8
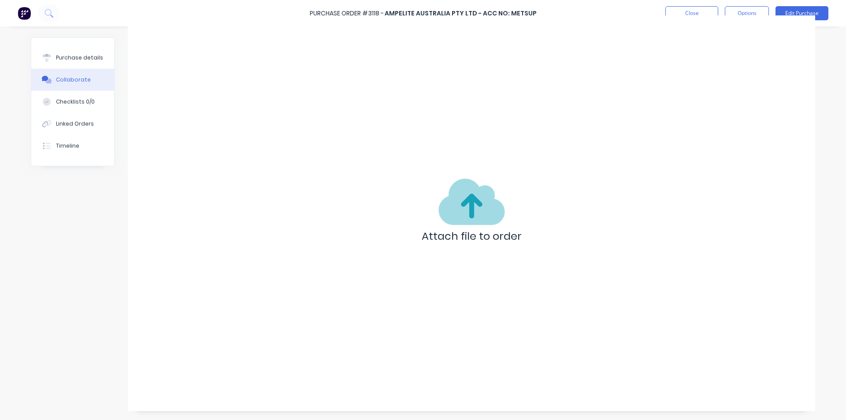
scroll to position [67, 0]
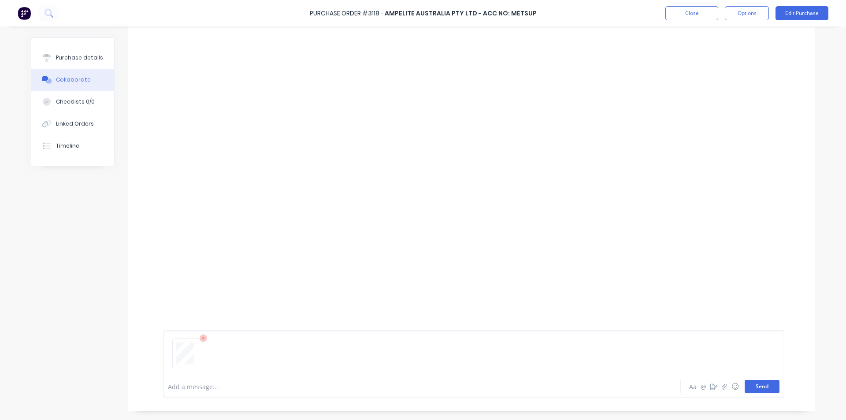
click at [762, 386] on button "Send" at bounding box center [761, 386] width 35 height 13
click at [532, 240] on div "MF You 10:08am [DATE] 3685_001.pdf Labels Download Delete" at bounding box center [471, 218] width 687 height 287
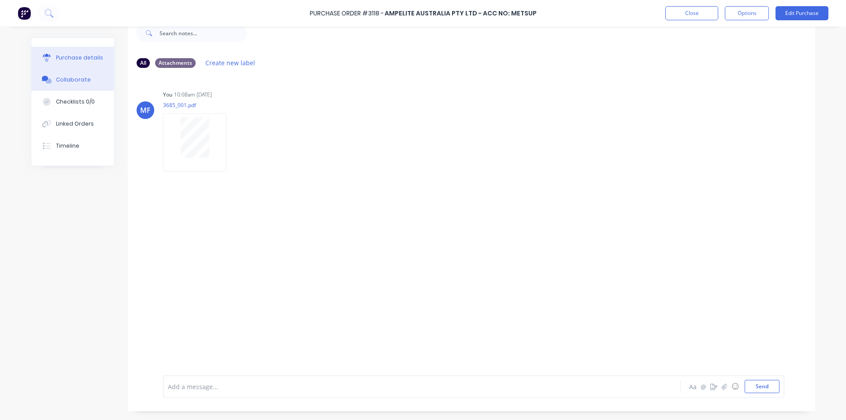
click at [60, 56] on div "Purchase details" at bounding box center [79, 58] width 47 height 8
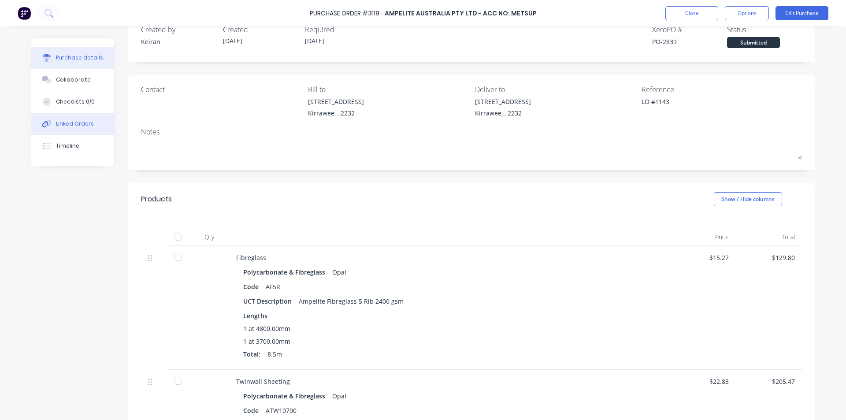
click at [73, 125] on div "Linked Orders" at bounding box center [75, 124] width 38 height 8
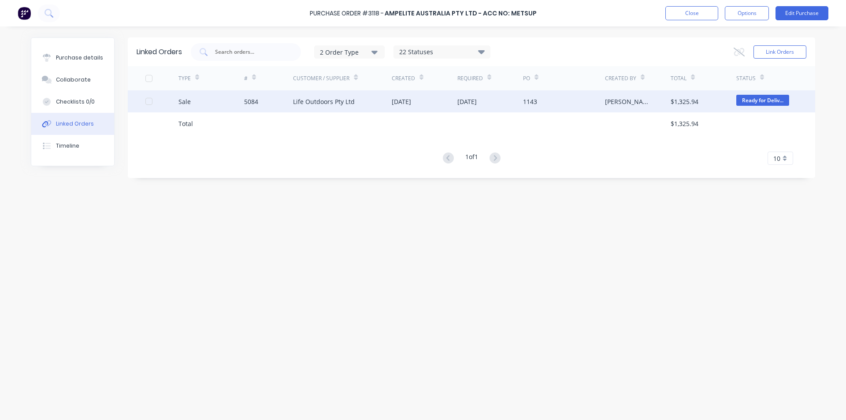
click at [393, 105] on div "[DATE]" at bounding box center [400, 101] width 19 height 9
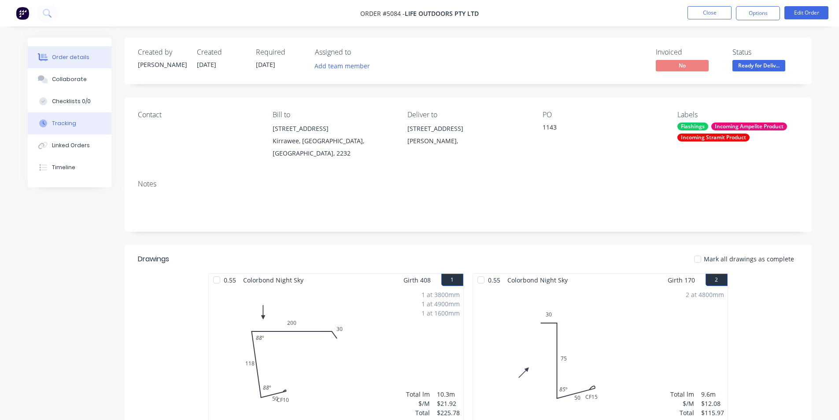
click at [68, 126] on div "Tracking" at bounding box center [64, 123] width 24 height 8
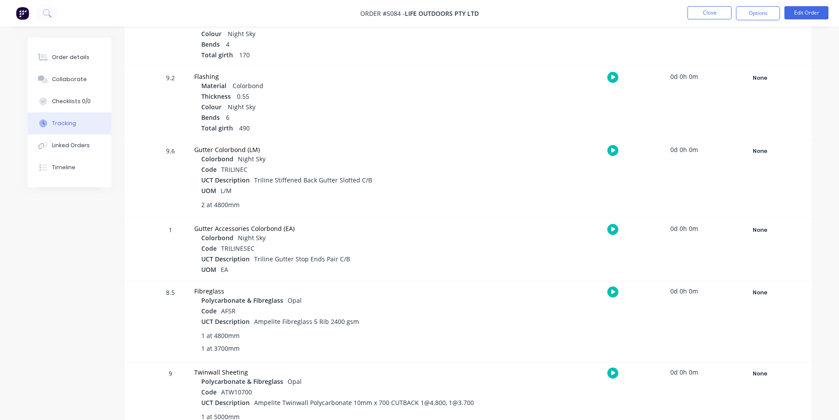
scroll to position [363, 0]
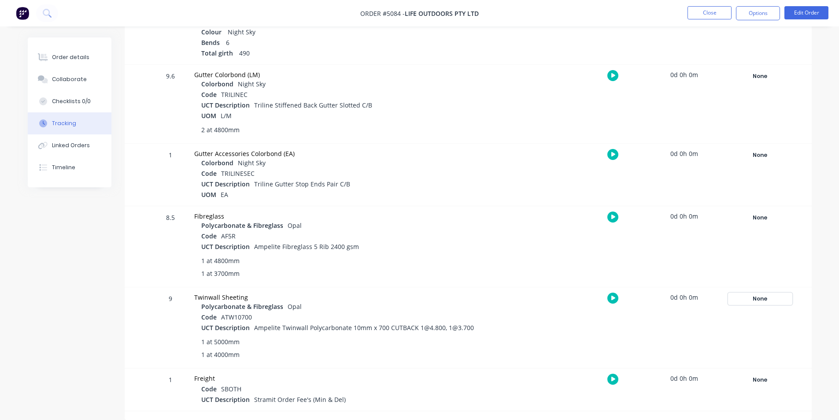
click at [763, 295] on div "None" at bounding box center [759, 298] width 63 height 11
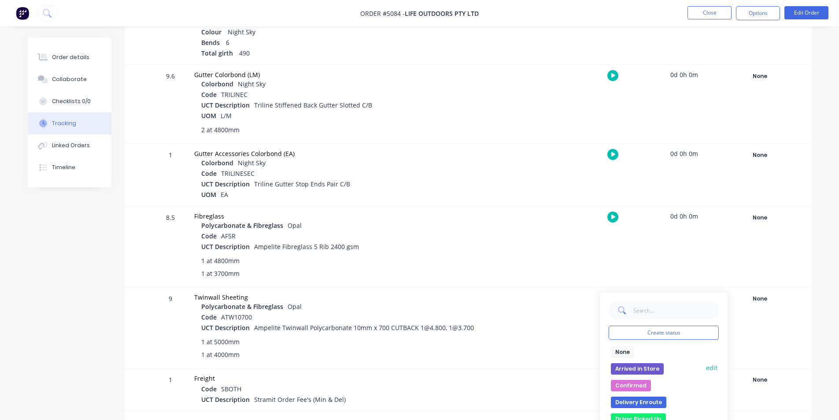
click at [654, 369] on button "Arrived in Store" at bounding box center [637, 368] width 53 height 11
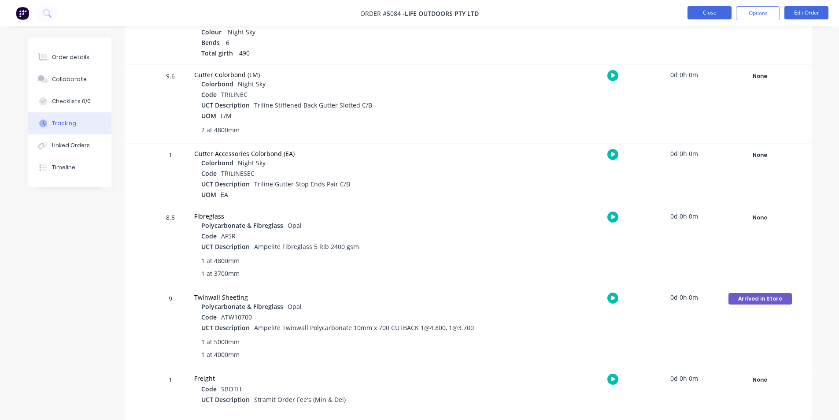
click at [703, 14] on button "Close" at bounding box center [709, 12] width 44 height 13
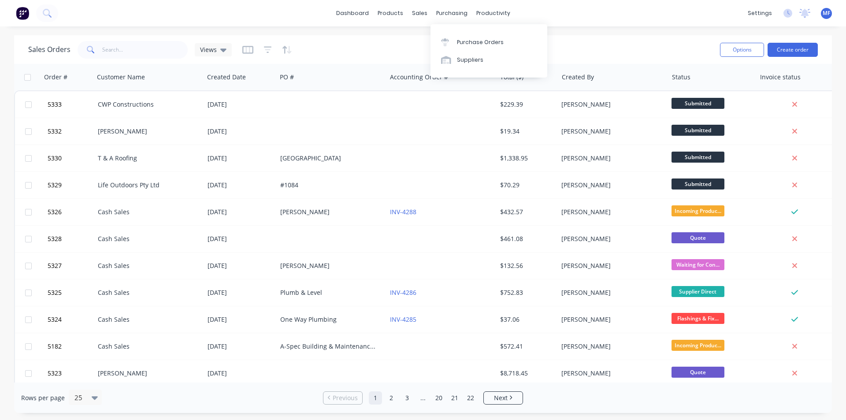
drag, startPoint x: 442, startPoint y: 10, endPoint x: 451, endPoint y: 24, distance: 16.4
click at [443, 10] on div "purchasing" at bounding box center [452, 13] width 40 height 13
click at [458, 35] on link "Purchase Orders" at bounding box center [488, 42] width 117 height 18
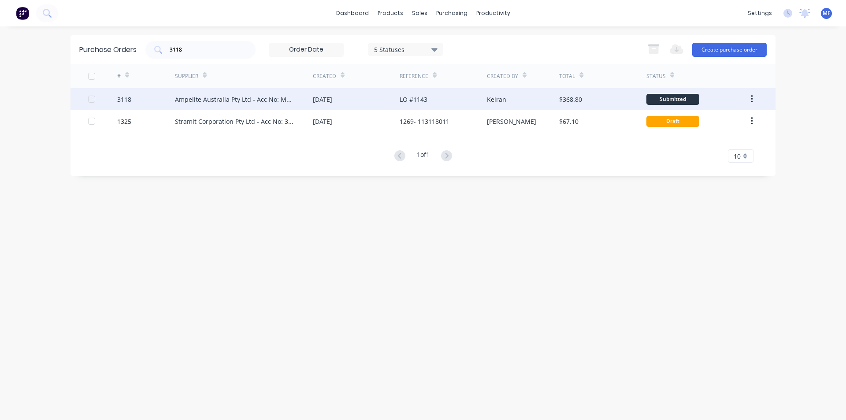
click at [314, 92] on div "[DATE]" at bounding box center [356, 99] width 87 height 22
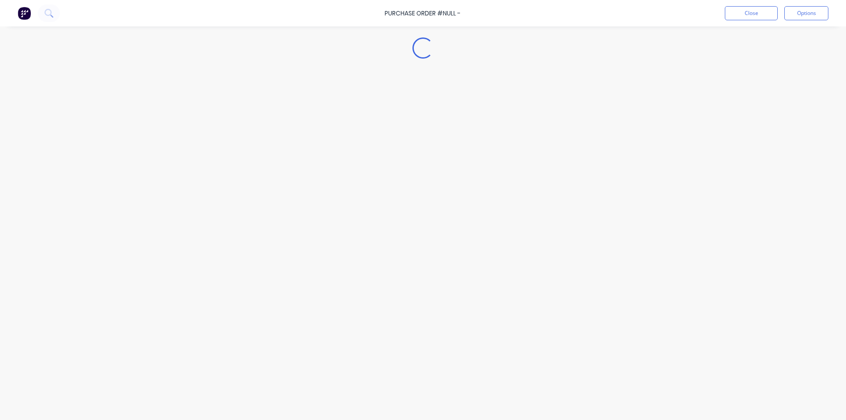
type textarea "x"
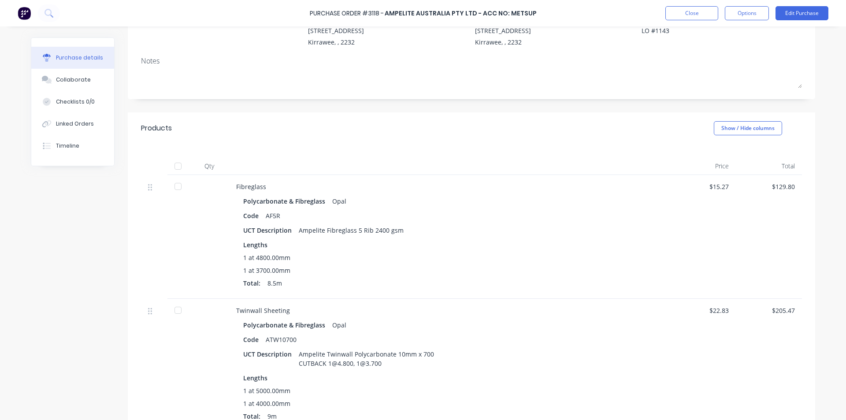
scroll to position [220, 0]
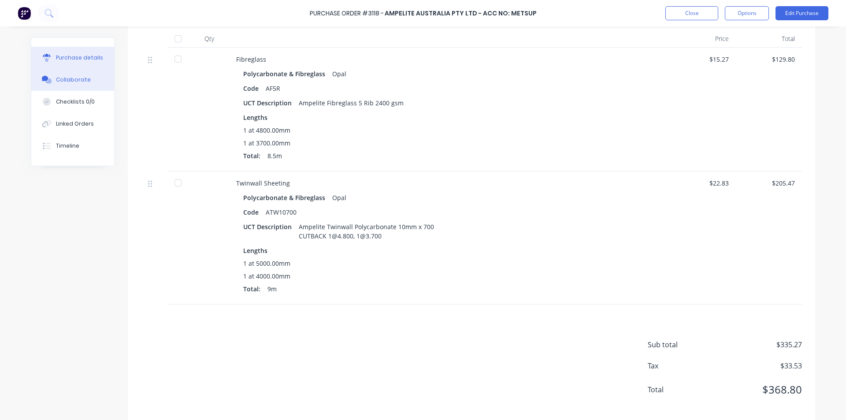
click at [54, 74] on button "Collaborate" at bounding box center [72, 80] width 83 height 22
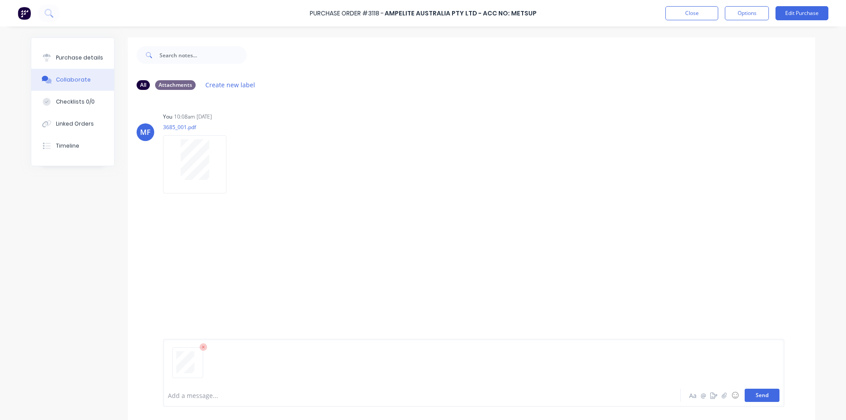
click at [759, 394] on button "Send" at bounding box center [761, 394] width 35 height 13
click at [58, 121] on div "Linked Orders" at bounding box center [75, 124] width 38 height 8
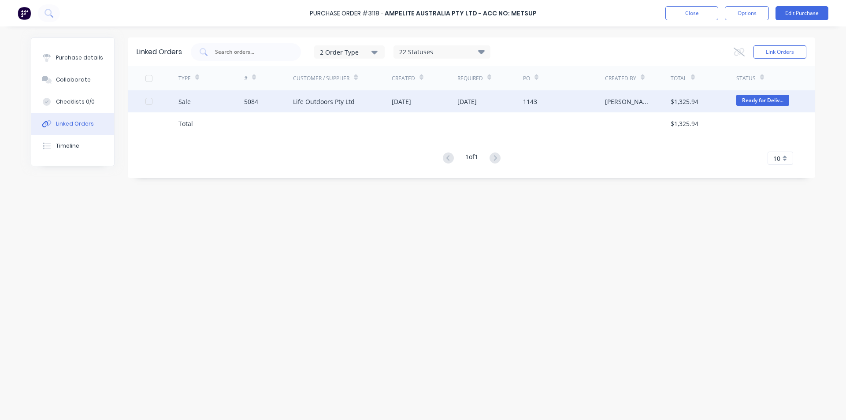
click at [308, 98] on div "Life Outdoors Pty Ltd" at bounding box center [324, 101] width 62 height 9
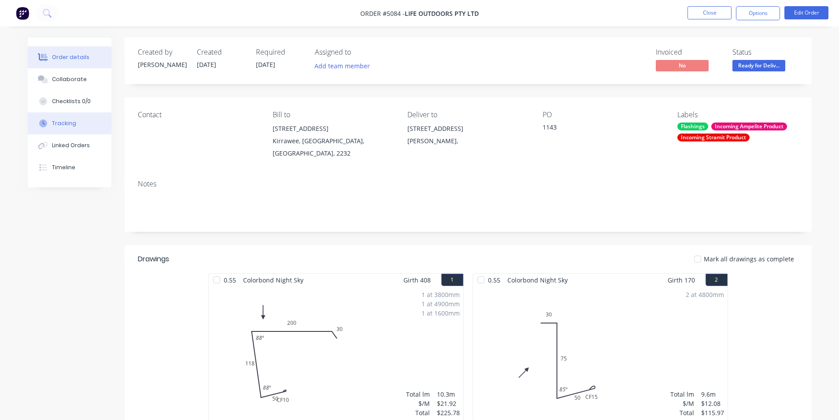
click at [66, 117] on button "Tracking" at bounding box center [70, 123] width 84 height 22
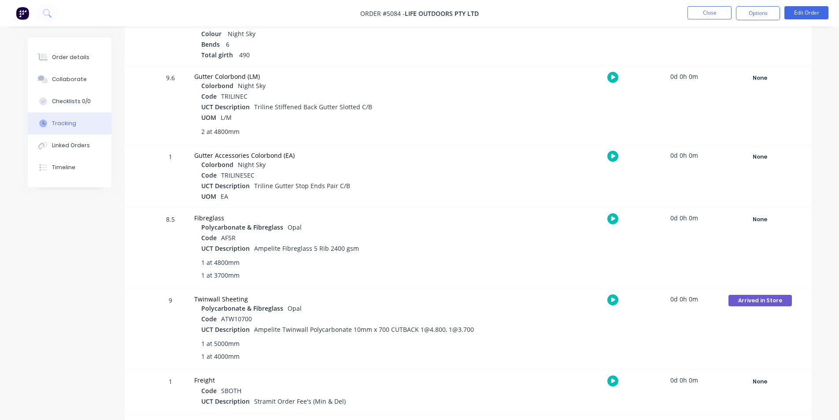
scroll to position [363, 0]
drag, startPoint x: 760, startPoint y: 214, endPoint x: 777, endPoint y: 216, distance: 16.8
click at [777, 216] on div "None" at bounding box center [759, 217] width 63 height 11
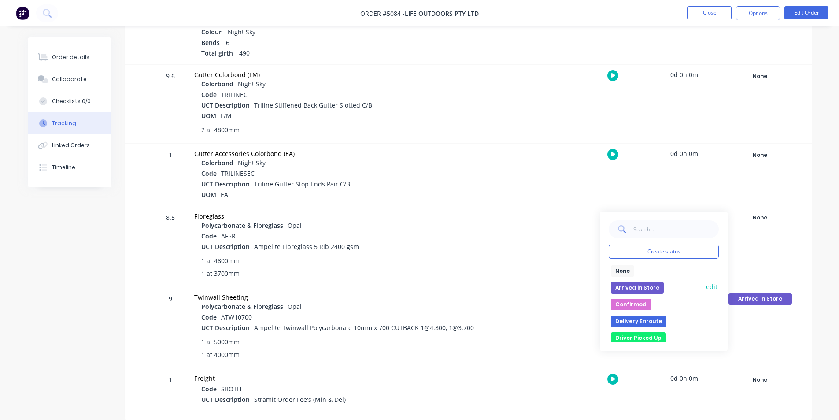
click at [654, 288] on button "Arrived in Store" at bounding box center [637, 287] width 53 height 11
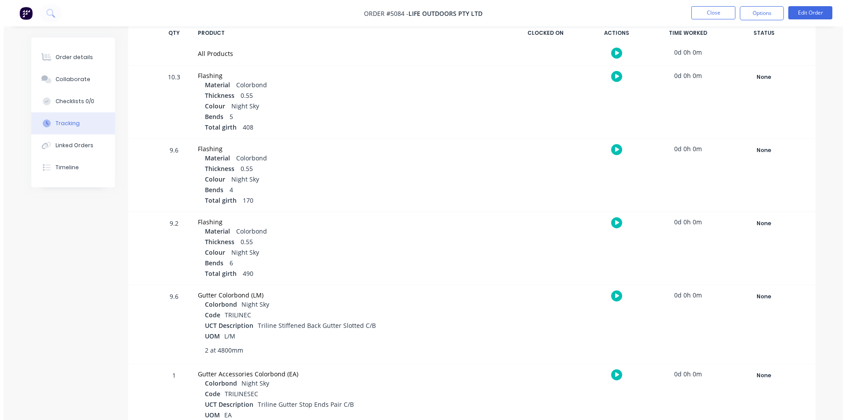
scroll to position [0, 0]
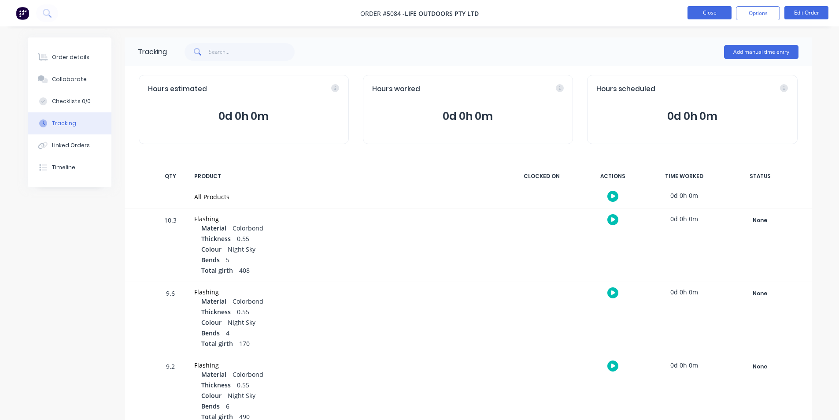
click at [704, 12] on button "Close" at bounding box center [709, 12] width 44 height 13
click at [65, 57] on div "Order details" at bounding box center [70, 57] width 37 height 8
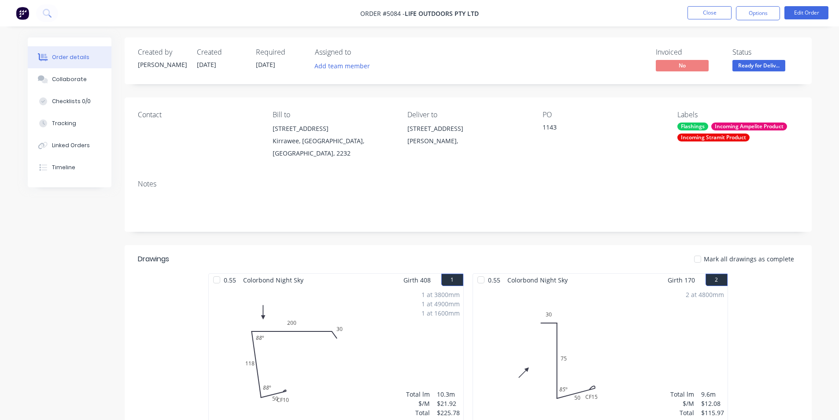
click at [773, 125] on div "Incoming Ampelite Product" at bounding box center [749, 126] width 76 height 8
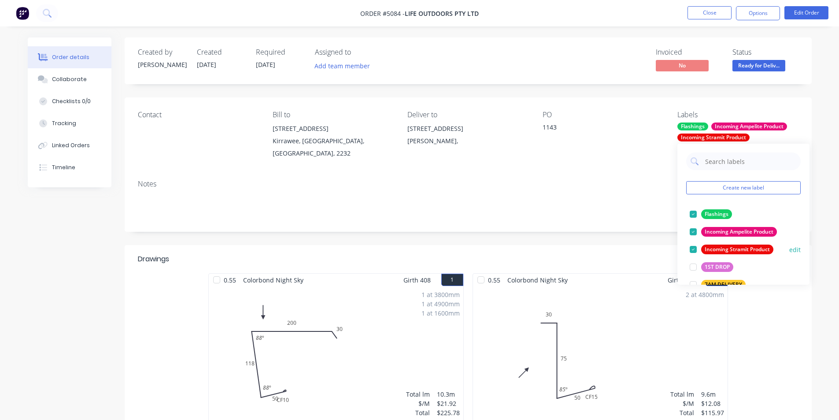
click at [694, 232] on div at bounding box center [693, 232] width 18 height 18
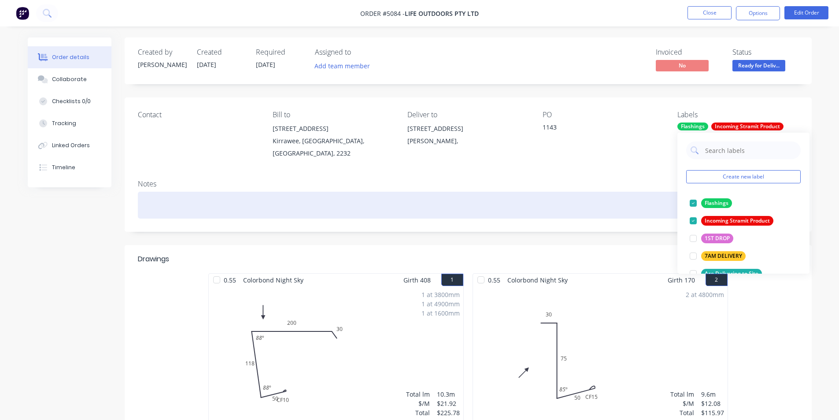
click at [612, 203] on div at bounding box center [468, 205] width 661 height 27
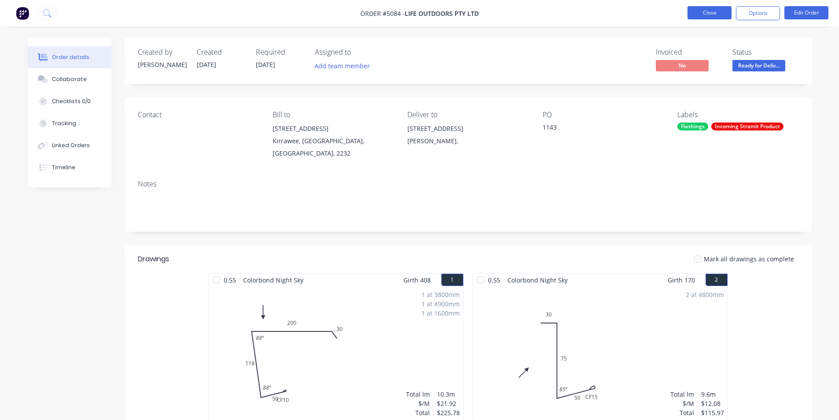
click at [715, 15] on button "Close" at bounding box center [709, 12] width 44 height 13
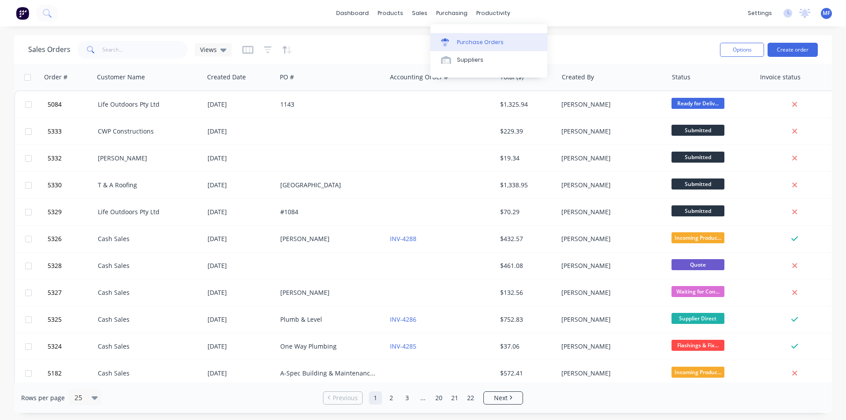
click at [463, 40] on div "Purchase Orders" at bounding box center [480, 42] width 47 height 8
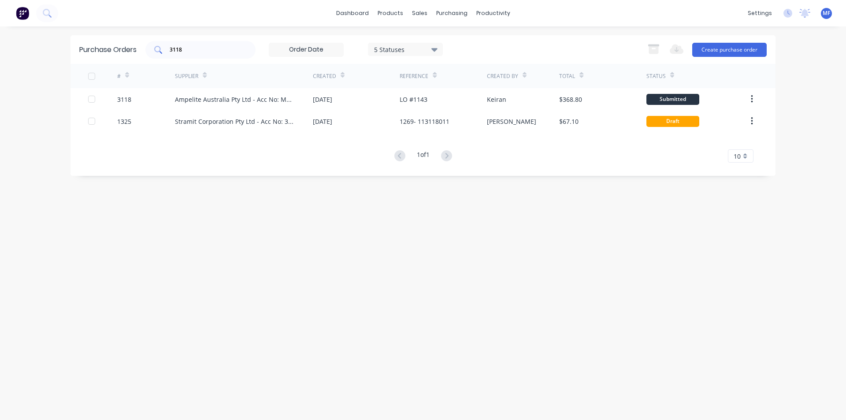
click at [190, 48] on input "3118" at bounding box center [205, 49] width 73 height 9
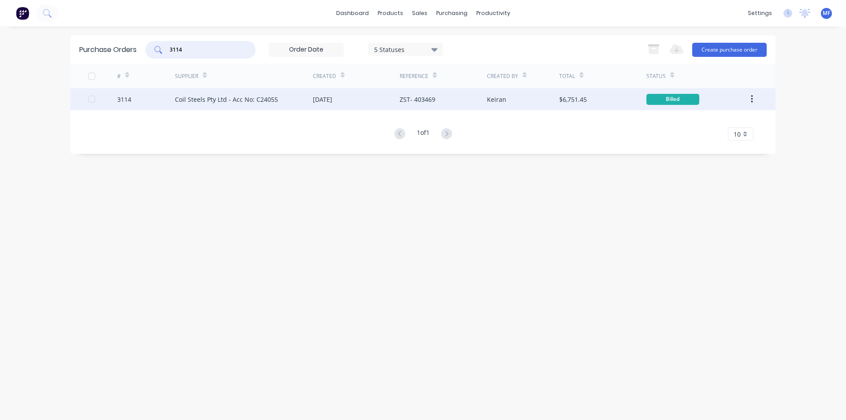
type input "3114"
click at [195, 96] on div "Coil Steels Pty Ltd - Acc No: C24055" at bounding box center [226, 99] width 103 height 9
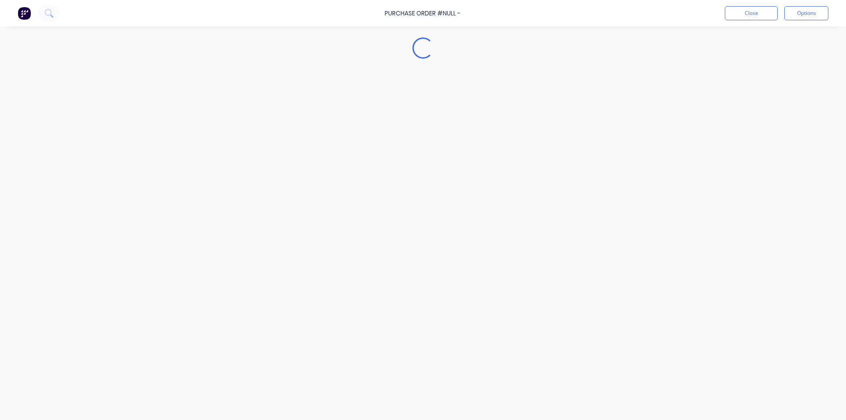
type textarea "x"
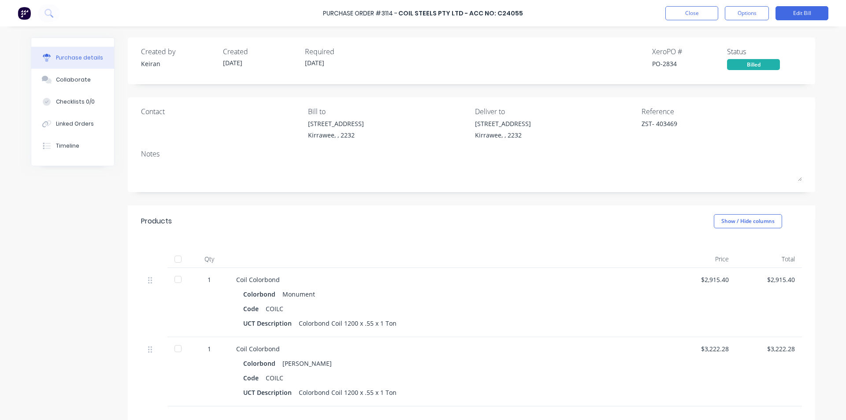
scroll to position [44, 0]
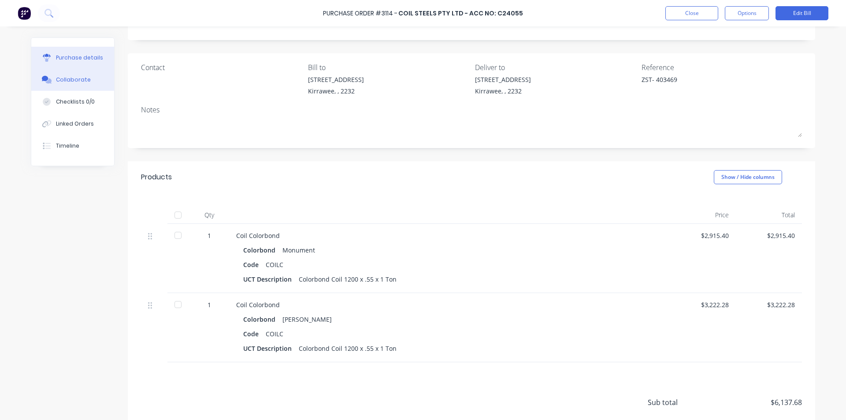
click at [76, 80] on div "Collaborate" at bounding box center [73, 80] width 35 height 8
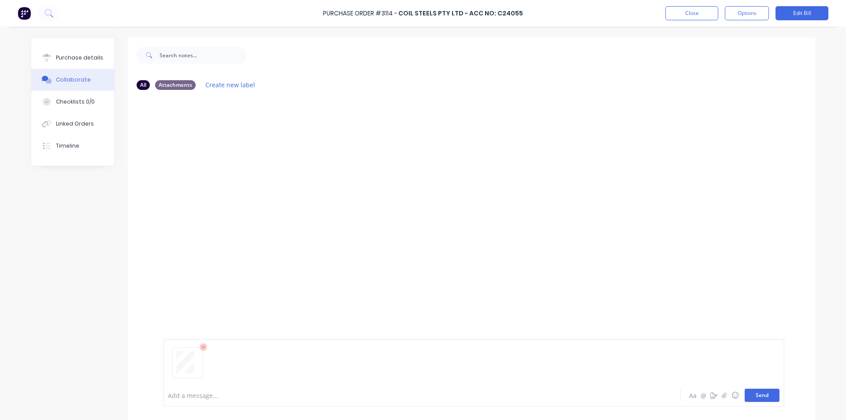
click at [758, 397] on button "Send" at bounding box center [761, 394] width 35 height 13
drag, startPoint x: 653, startPoint y: 271, endPoint x: 570, endPoint y: 295, distance: 86.0
click at [651, 269] on div "MF You 10:09am [DATE] 3687_001.pdf Labels Download Delete" at bounding box center [471, 240] width 687 height 287
click at [689, 12] on button "Close" at bounding box center [691, 13] width 53 height 14
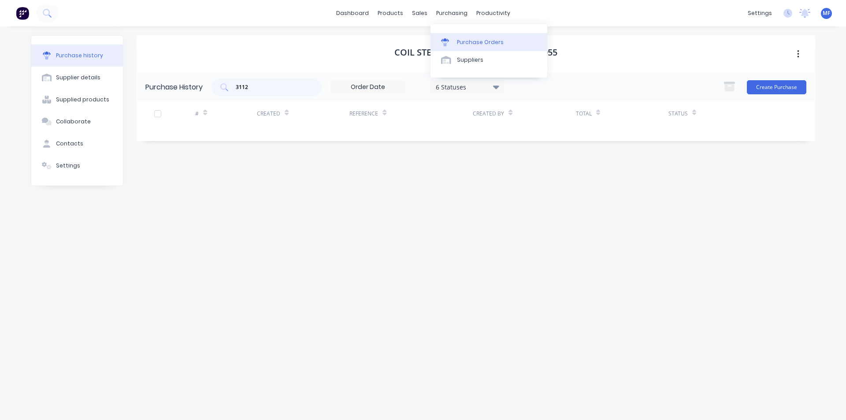
click at [457, 41] on div "Purchase Orders" at bounding box center [480, 42] width 47 height 8
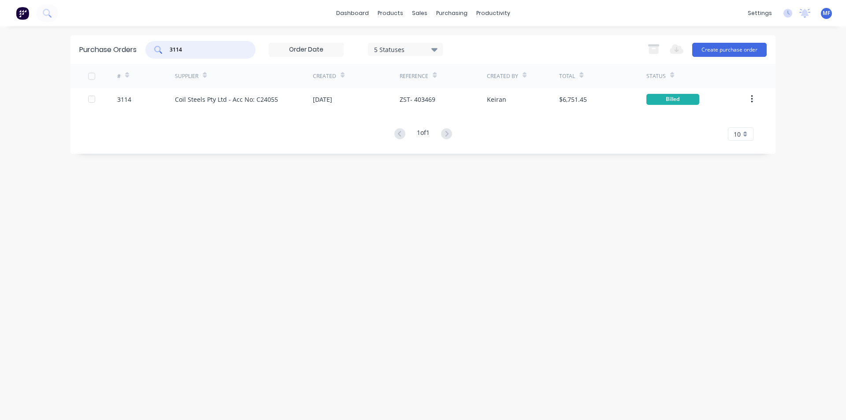
click at [196, 49] on input "3114" at bounding box center [205, 49] width 73 height 9
click at [195, 49] on input "3114" at bounding box center [205, 49] width 73 height 9
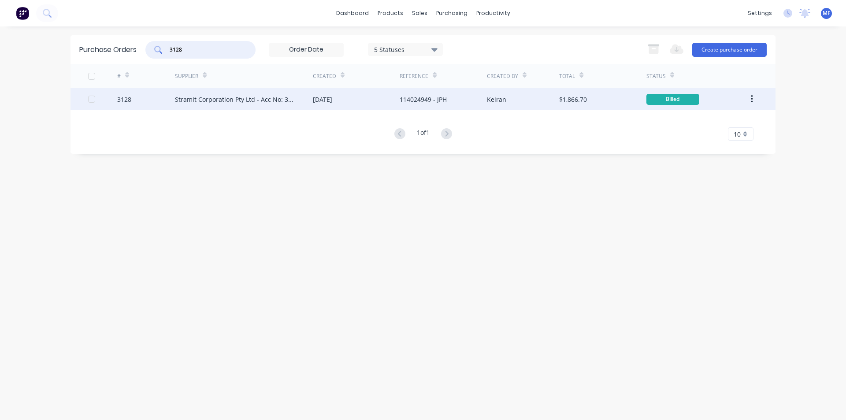
type input "3128"
click at [206, 103] on div "Stramit Corporation Pty Ltd - Acc No: 32915" at bounding box center [235, 99] width 120 height 9
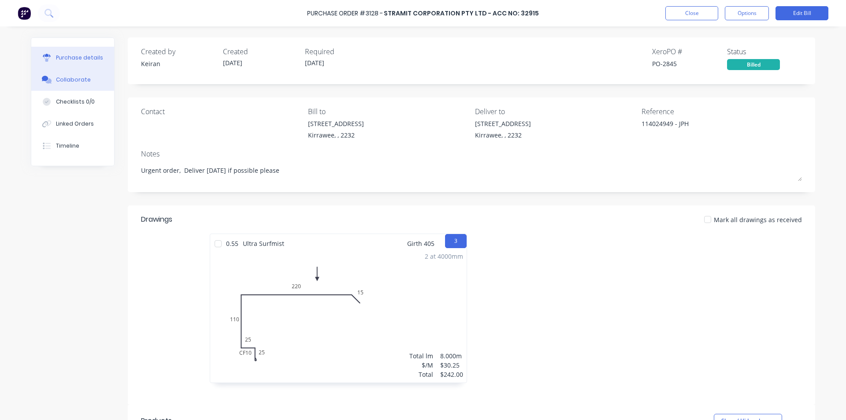
click at [73, 79] on div "Collaborate" at bounding box center [73, 80] width 35 height 8
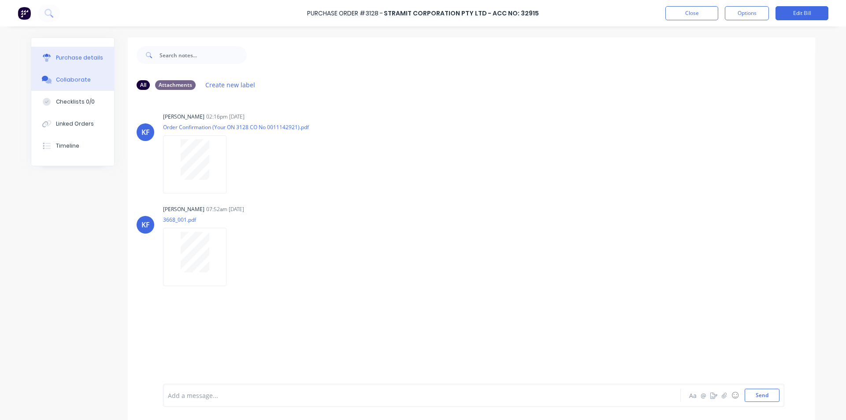
click at [80, 57] on div "Purchase details" at bounding box center [79, 58] width 47 height 8
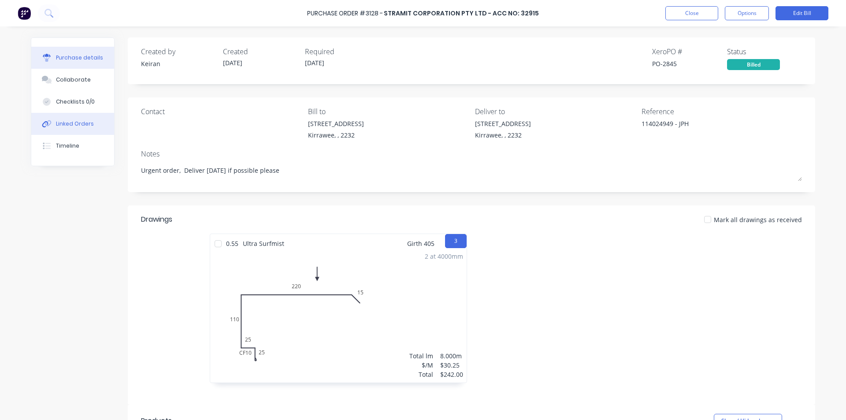
click at [65, 122] on div "Linked Orders" at bounding box center [75, 124] width 38 height 8
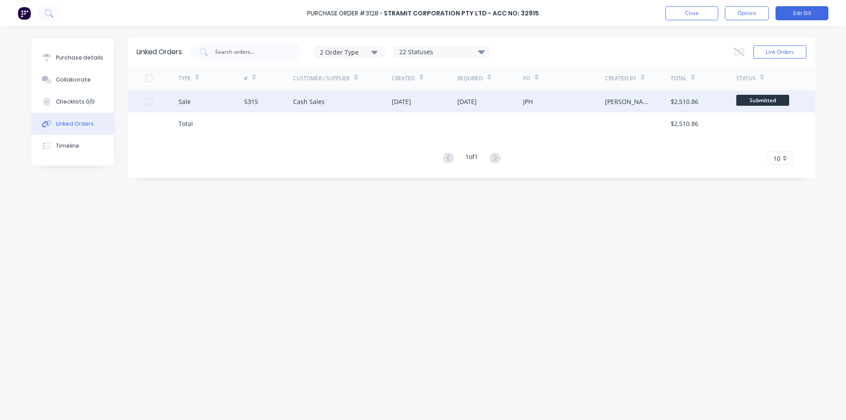
click at [678, 102] on div "$2,510.86" at bounding box center [684, 101] width 28 height 9
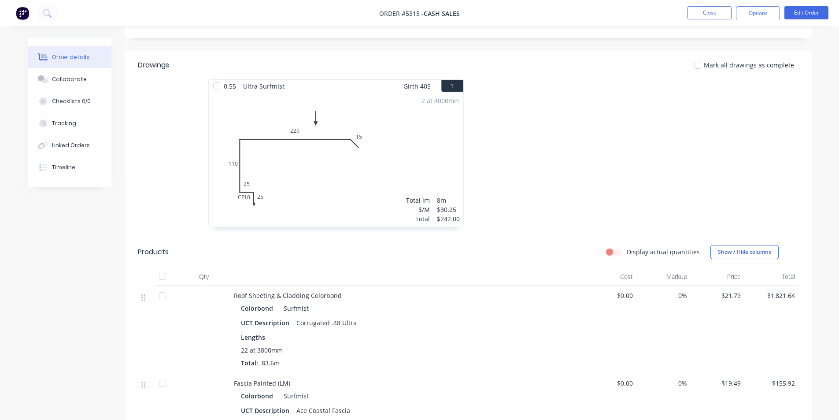
scroll to position [220, 0]
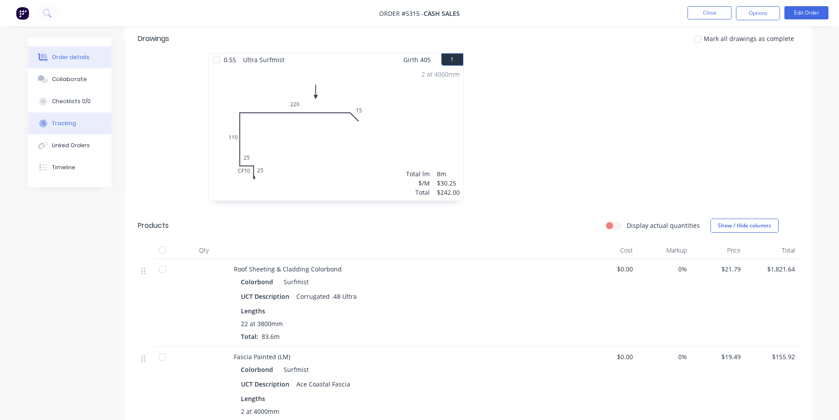
click at [68, 127] on div "Tracking" at bounding box center [64, 123] width 24 height 8
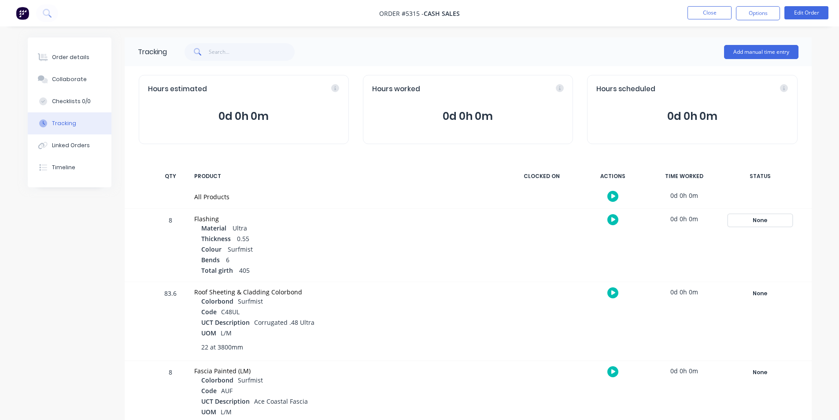
click at [757, 219] on div "None" at bounding box center [759, 219] width 63 height 11
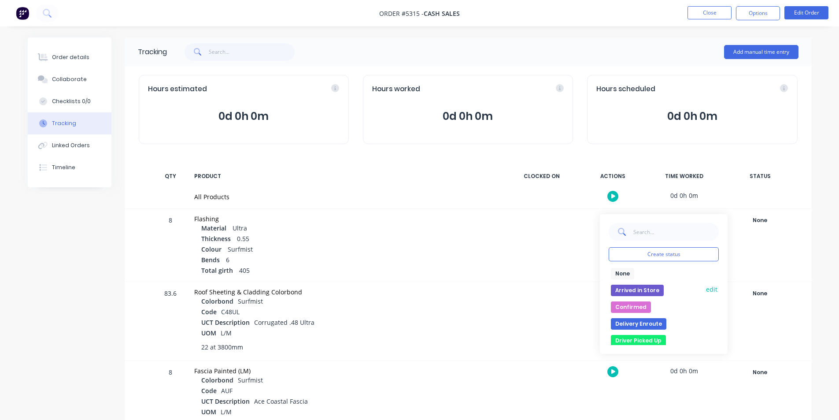
click at [644, 288] on button "Arrived in Store" at bounding box center [637, 289] width 53 height 11
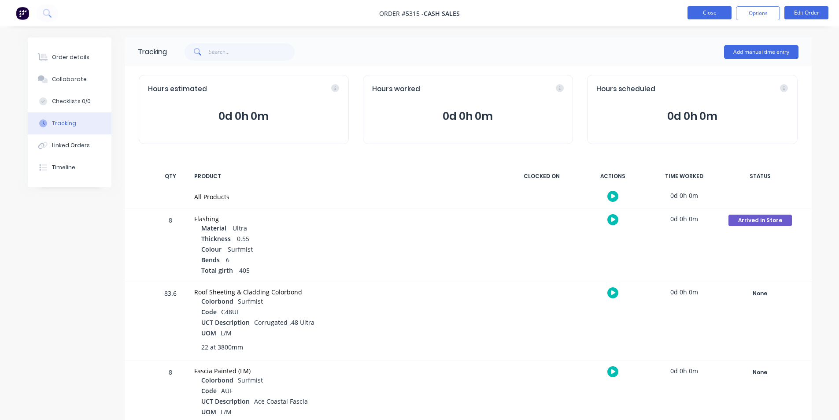
click at [703, 8] on button "Close" at bounding box center [709, 12] width 44 height 13
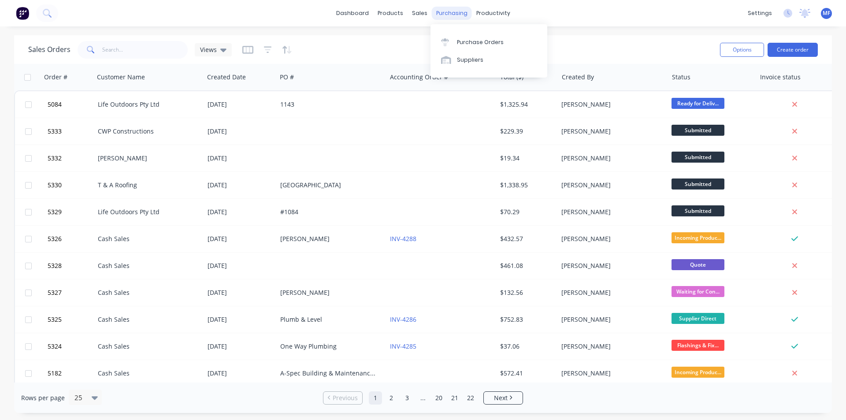
click at [451, 8] on div "purchasing" at bounding box center [452, 13] width 40 height 13
click at [464, 40] on div "Purchase Orders" at bounding box center [480, 42] width 47 height 8
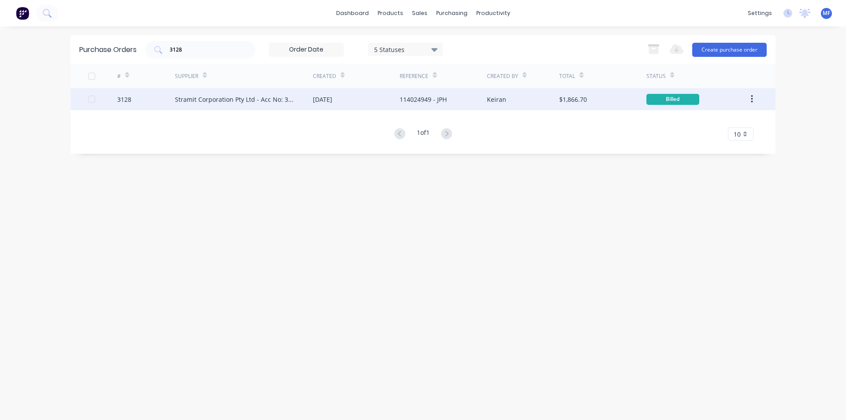
click at [326, 100] on div "[DATE]" at bounding box center [322, 99] width 19 height 9
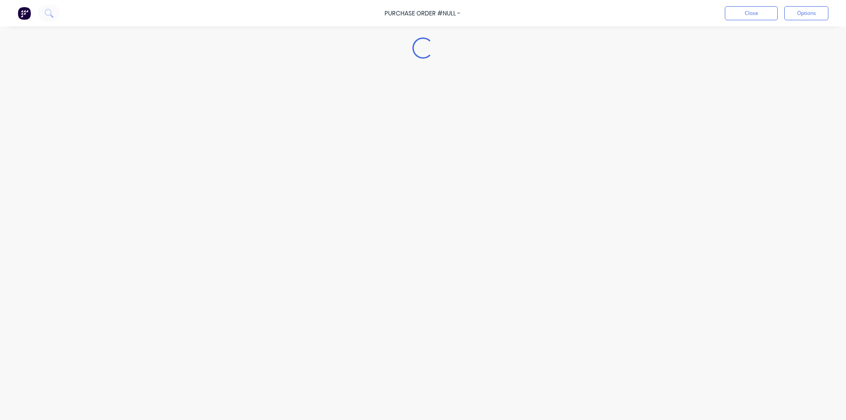
type textarea "x"
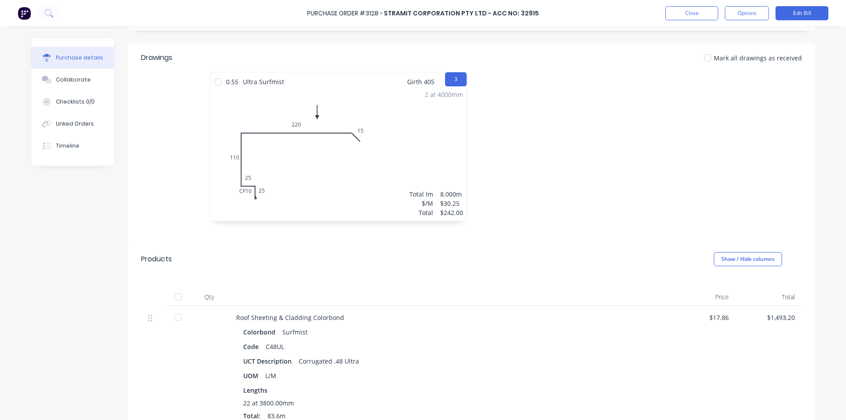
scroll to position [160, 0]
click at [61, 83] on div "Collaborate" at bounding box center [73, 80] width 35 height 8
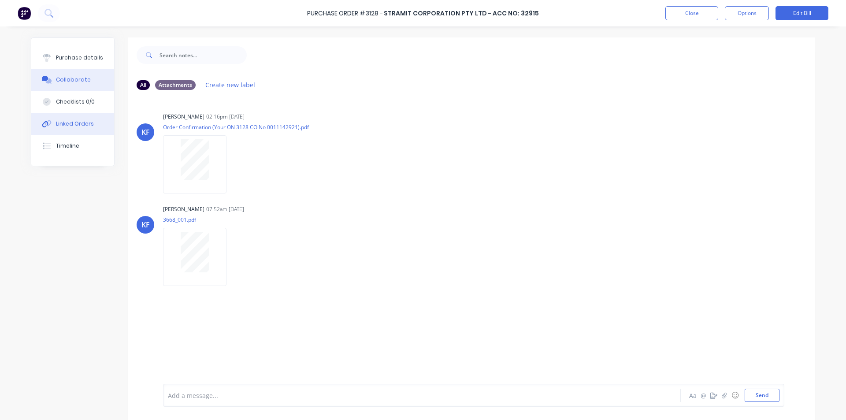
click at [78, 123] on div "Linked Orders" at bounding box center [75, 124] width 38 height 8
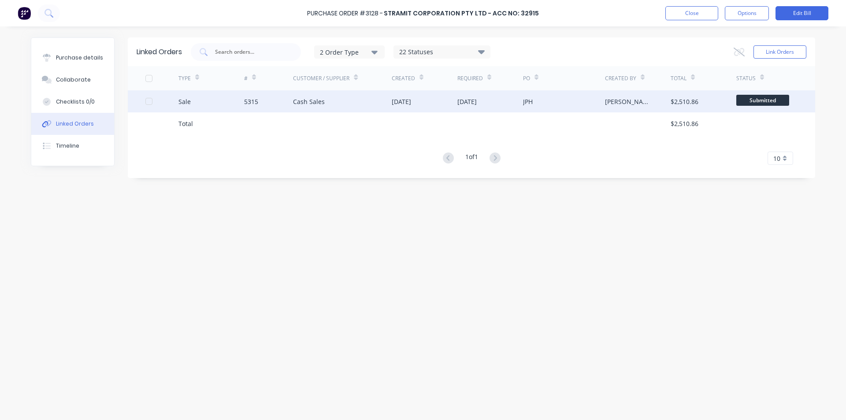
click at [695, 101] on div "$2,510.86" at bounding box center [684, 101] width 28 height 9
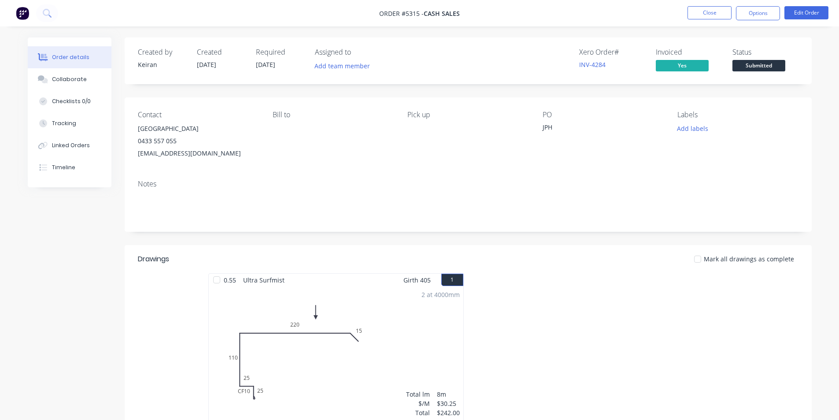
click at [757, 68] on span "Submitted" at bounding box center [758, 65] width 53 height 11
click at [65, 125] on div "Tracking" at bounding box center [64, 123] width 24 height 8
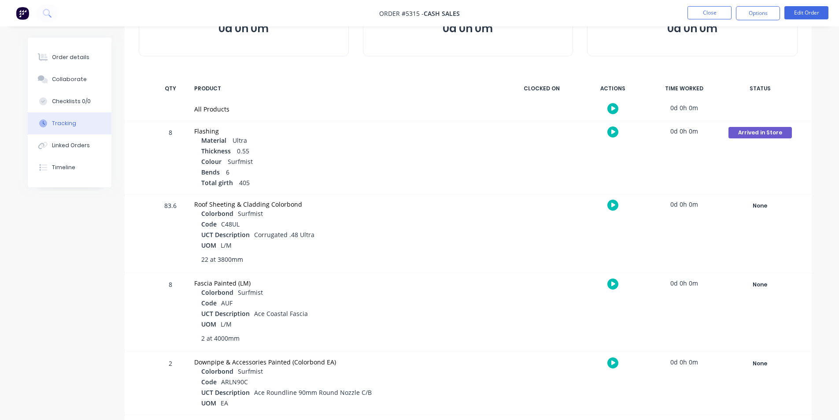
scroll to position [88, 0]
click at [757, 206] on div "None" at bounding box center [759, 204] width 63 height 11
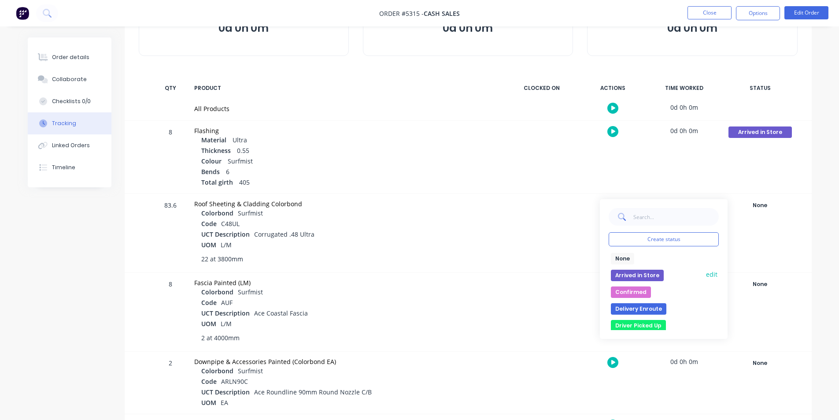
click at [653, 274] on button "Arrived in Store" at bounding box center [637, 275] width 53 height 11
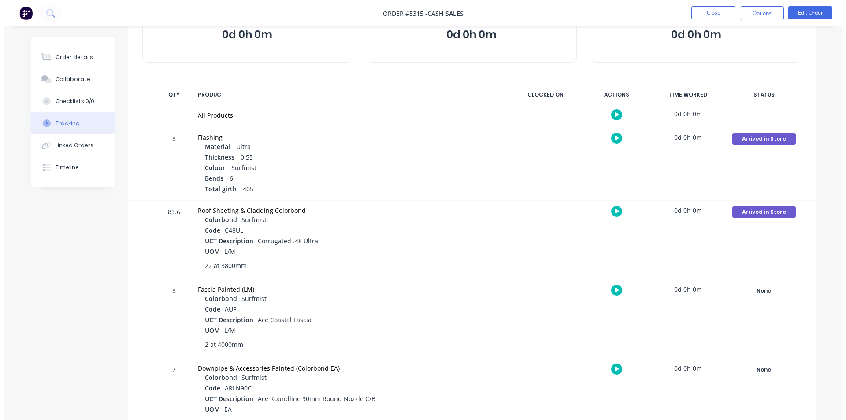
scroll to position [0, 0]
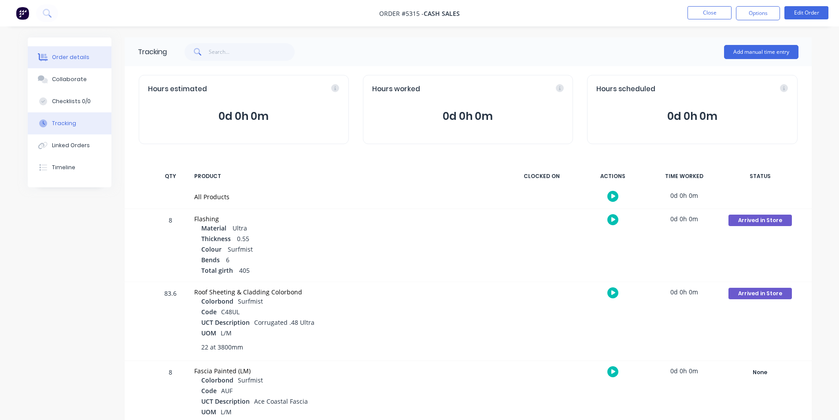
click at [55, 60] on div "Order details" at bounding box center [70, 57] width 37 height 8
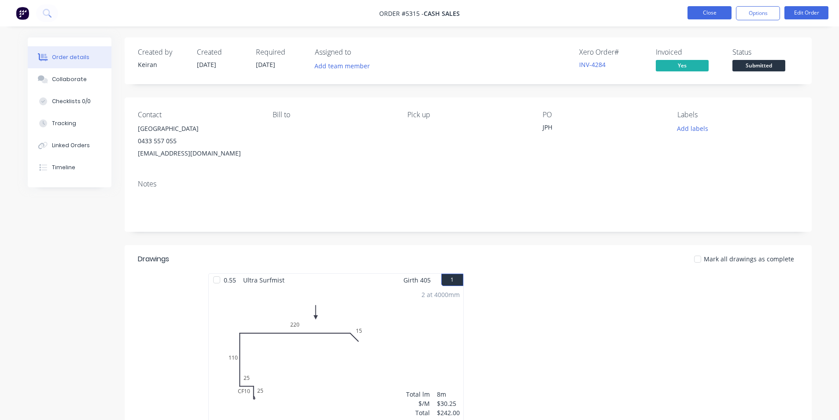
click at [705, 13] on button "Close" at bounding box center [709, 12] width 44 height 13
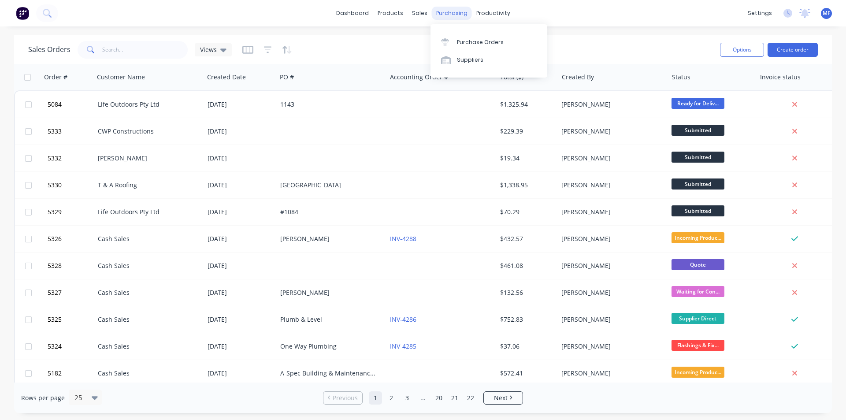
click at [455, 17] on div "purchasing" at bounding box center [452, 13] width 40 height 13
click at [462, 41] on div "Purchase Orders" at bounding box center [480, 42] width 47 height 8
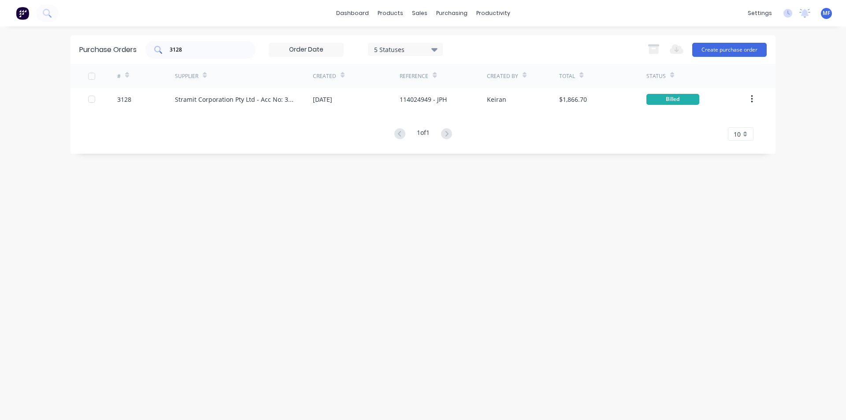
click at [200, 54] on div "3128" at bounding box center [200, 50] width 110 height 18
click at [199, 53] on input "3128" at bounding box center [205, 49] width 73 height 9
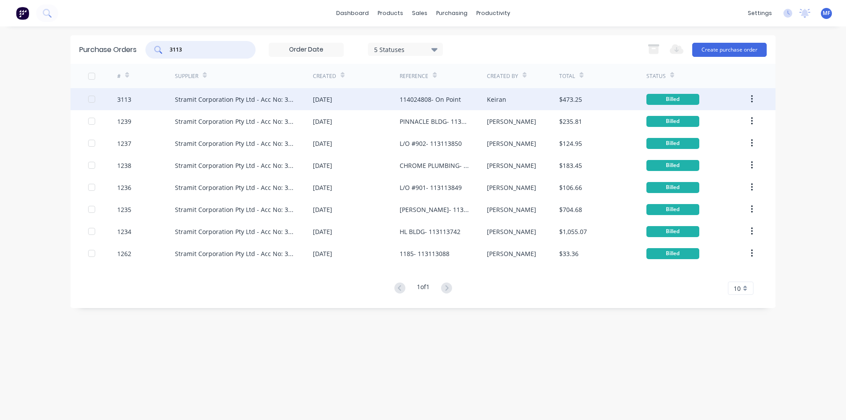
type input "3113"
click at [226, 104] on div "Stramit Corporation Pty Ltd - Acc No: 32915" at bounding box center [244, 99] width 138 height 22
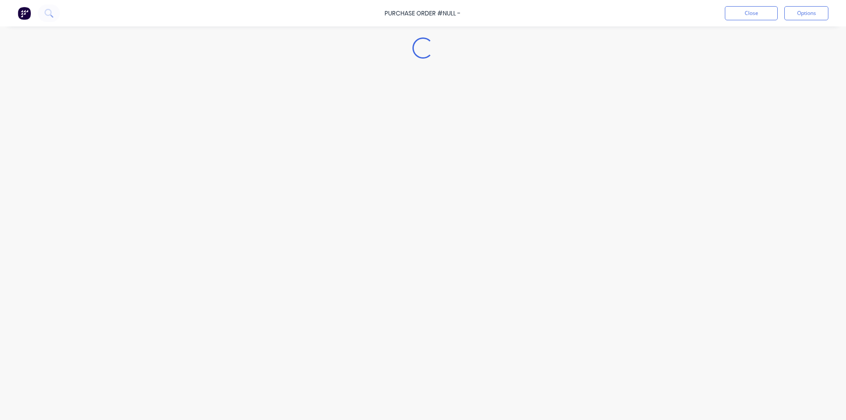
type textarea "x"
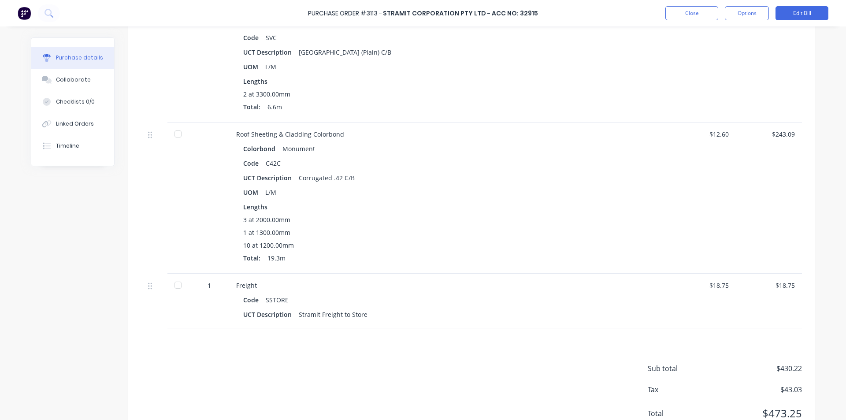
scroll to position [430, 0]
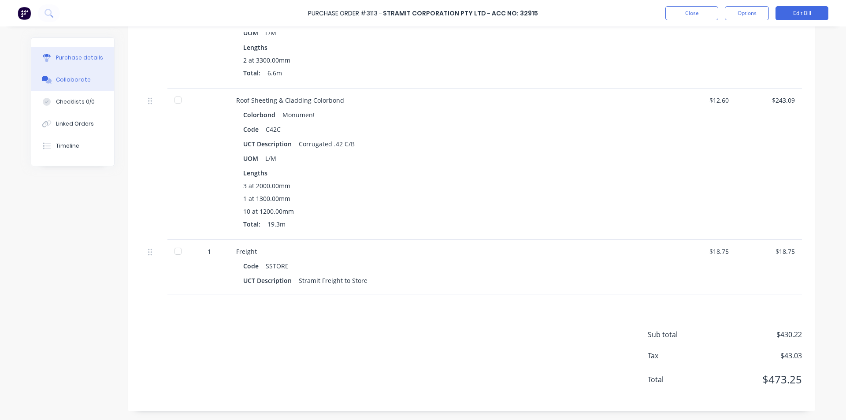
click at [82, 84] on button "Collaborate" at bounding box center [72, 80] width 83 height 22
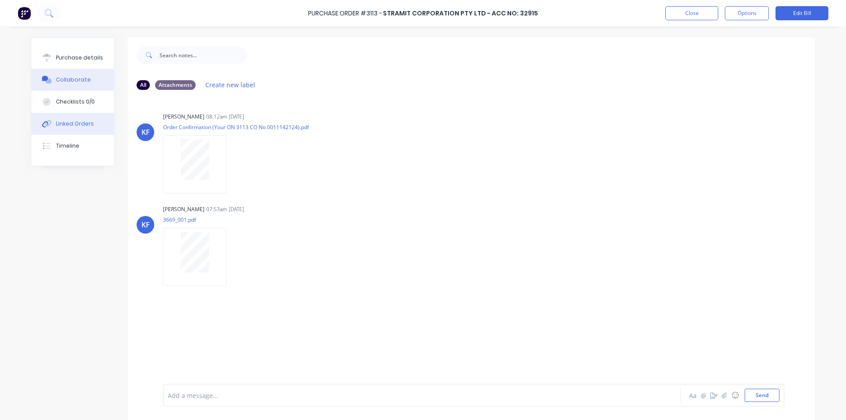
click at [70, 126] on div "Linked Orders" at bounding box center [75, 124] width 38 height 8
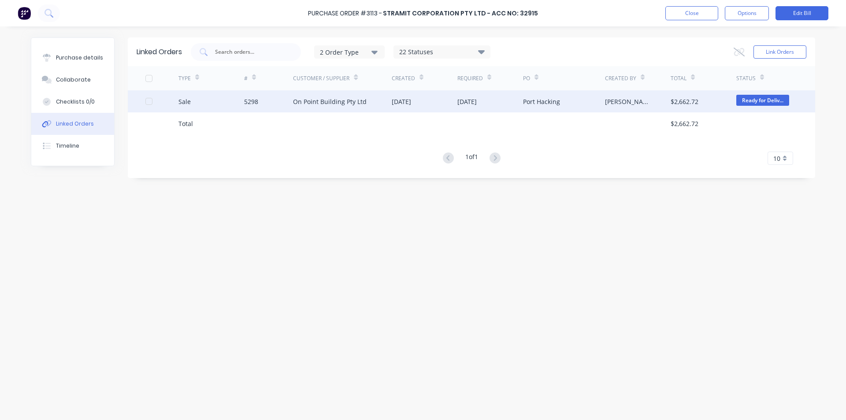
click at [344, 102] on div "On Point Building Pty Ltd" at bounding box center [330, 101] width 74 height 9
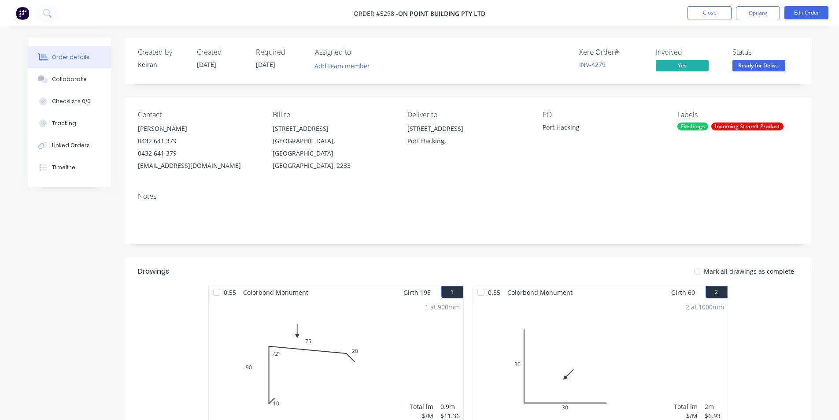
click at [753, 127] on div "Incoming Stramit Product" at bounding box center [747, 126] width 72 height 8
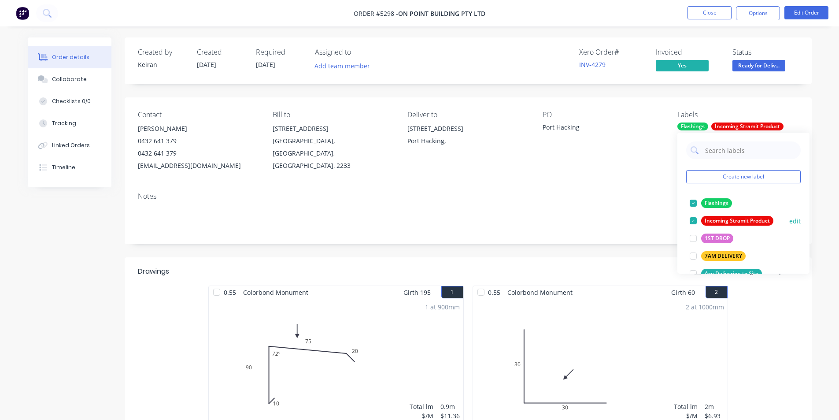
click at [694, 220] on div at bounding box center [693, 221] width 18 height 18
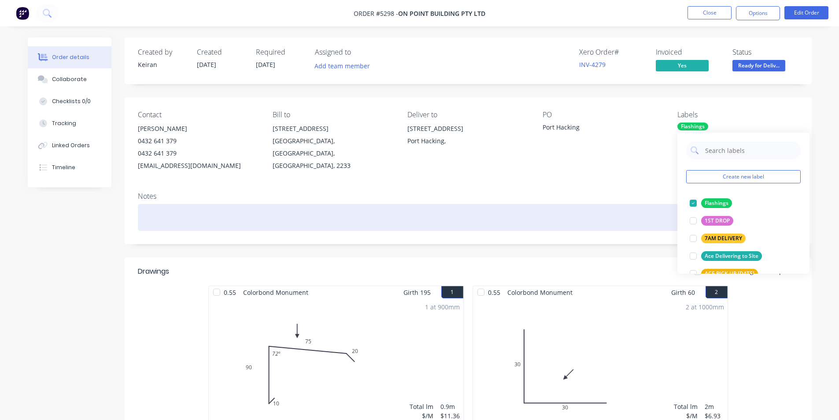
drag, startPoint x: 646, startPoint y: 221, endPoint x: 670, endPoint y: 214, distance: 24.8
click at [646, 219] on div at bounding box center [468, 217] width 661 height 27
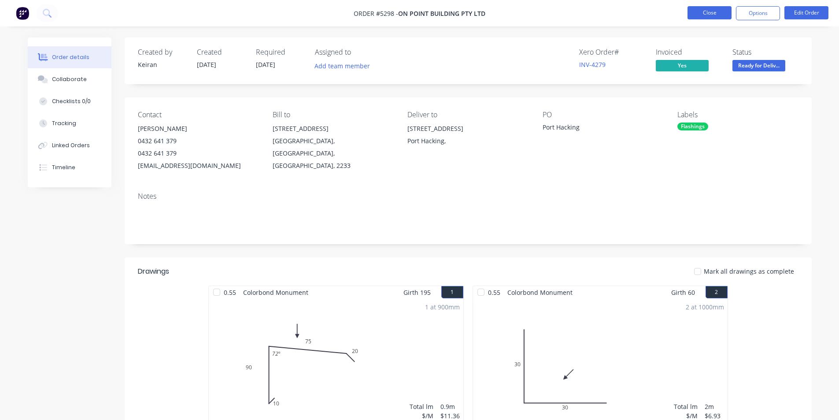
click at [721, 15] on button "Close" at bounding box center [709, 12] width 44 height 13
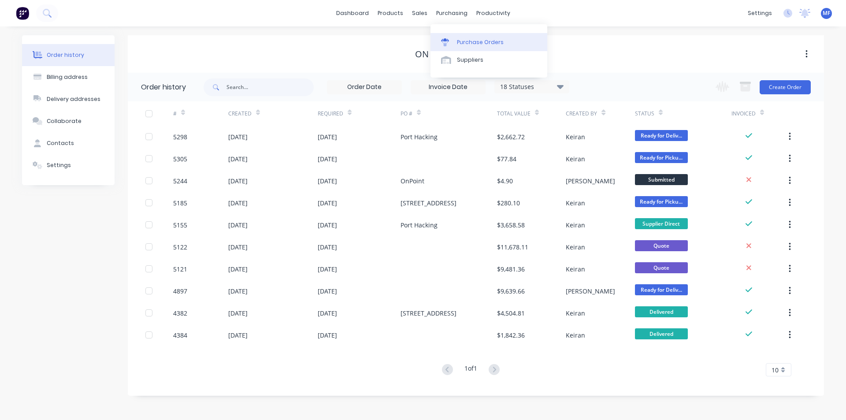
click at [452, 37] on link "Purchase Orders" at bounding box center [488, 42] width 117 height 18
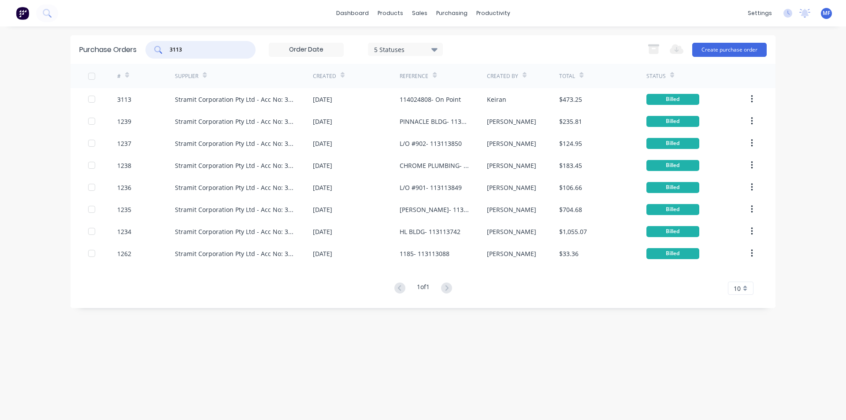
click at [210, 49] on input "3113" at bounding box center [205, 49] width 73 height 9
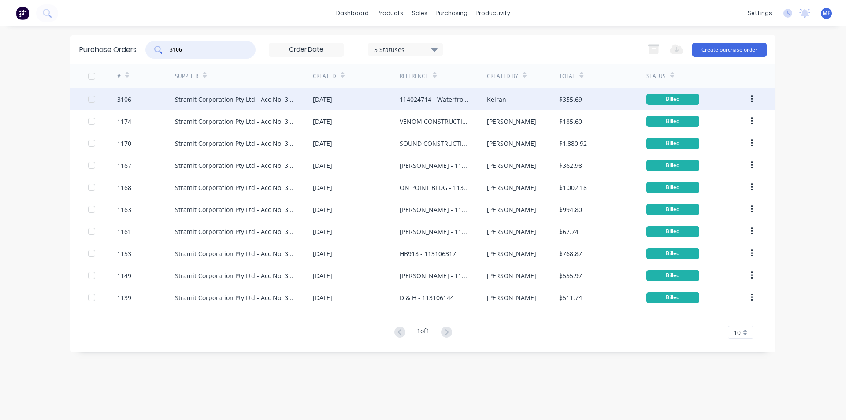
type input "3106"
click at [248, 97] on div "Stramit Corporation Pty Ltd - Acc No: 32915" at bounding box center [235, 99] width 120 height 9
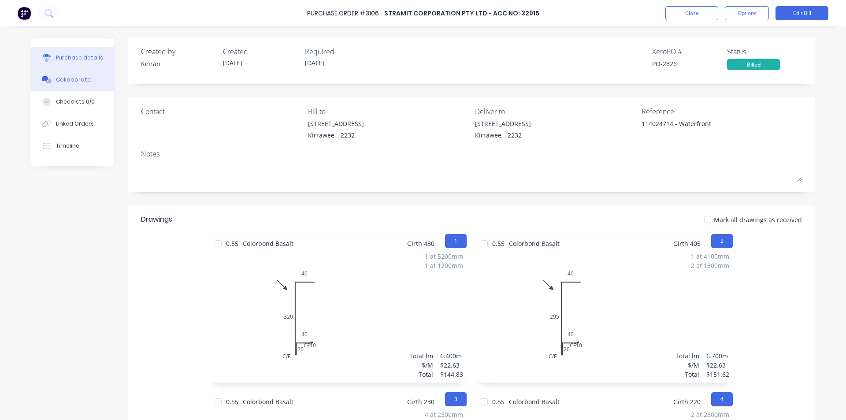
click at [87, 79] on button "Collaborate" at bounding box center [72, 80] width 83 height 22
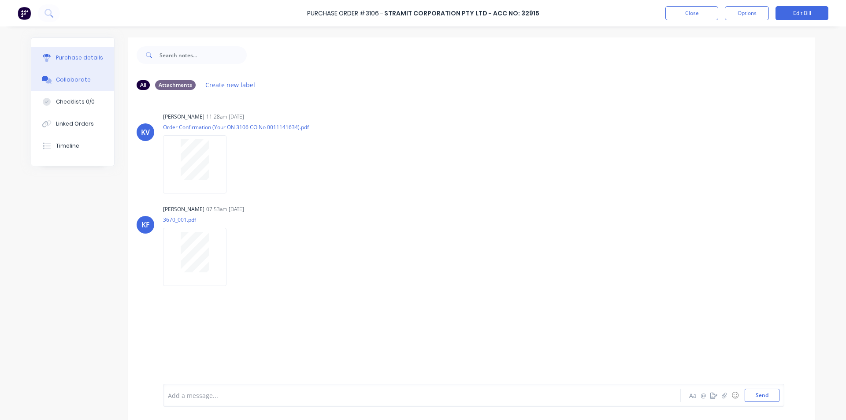
click at [63, 57] on div "Purchase details" at bounding box center [79, 58] width 47 height 8
type textarea "x"
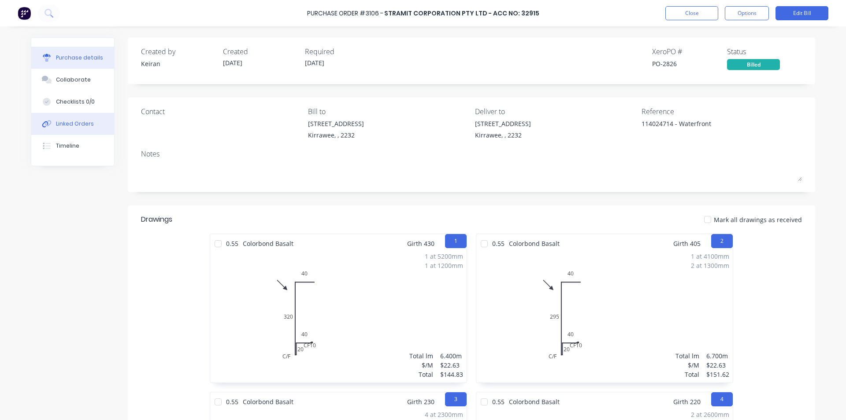
click at [70, 119] on button "Linked Orders" at bounding box center [72, 124] width 83 height 22
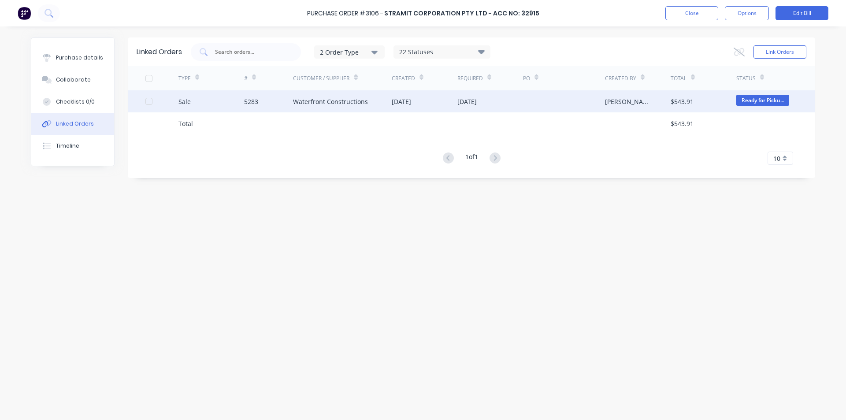
click at [386, 105] on div "Waterfront Constructions" at bounding box center [342, 101] width 99 height 22
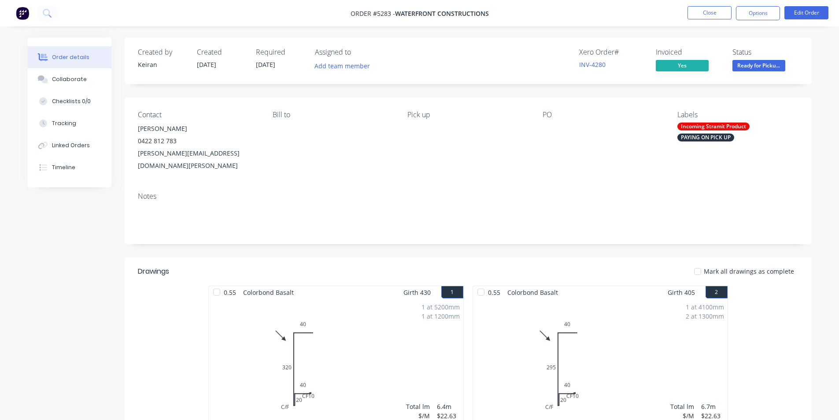
click at [743, 126] on div "Incoming Stramit Product" at bounding box center [713, 126] width 72 height 8
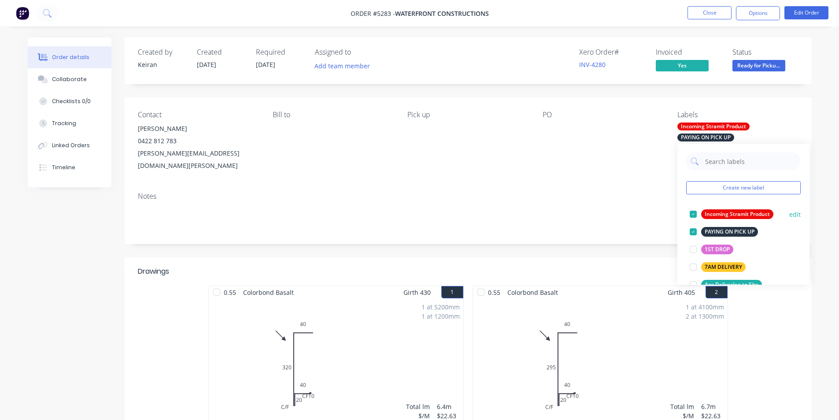
click at [694, 213] on div at bounding box center [693, 214] width 18 height 18
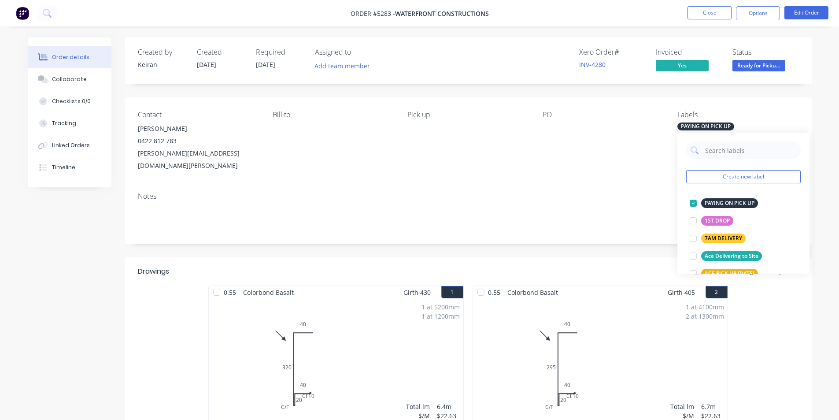
drag, startPoint x: 574, startPoint y: 147, endPoint x: 585, endPoint y: 144, distance: 11.3
click at [576, 147] on div "PO" at bounding box center [603, 141] width 121 height 61
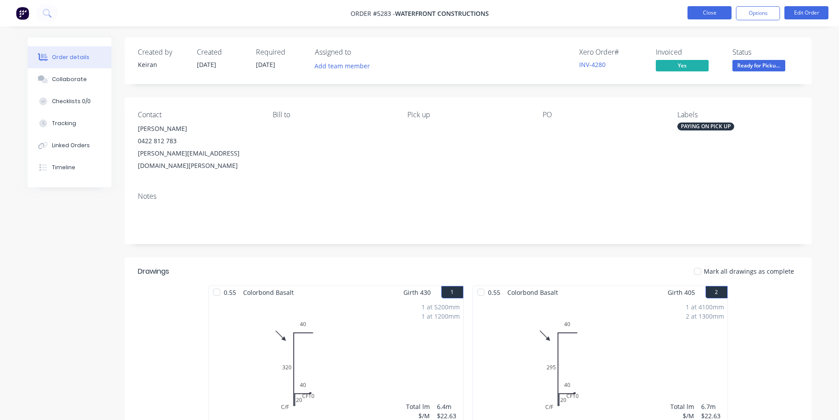
click at [711, 14] on button "Close" at bounding box center [709, 12] width 44 height 13
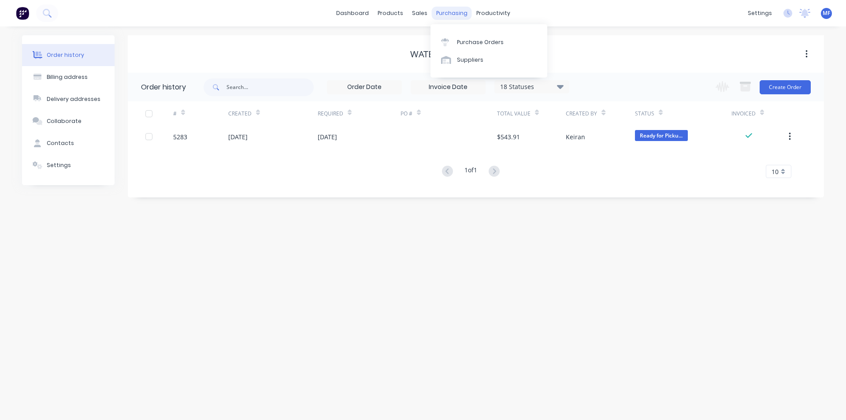
click at [445, 7] on div "purchasing" at bounding box center [452, 13] width 40 height 13
click at [466, 43] on div "Purchase Orders" at bounding box center [480, 42] width 47 height 8
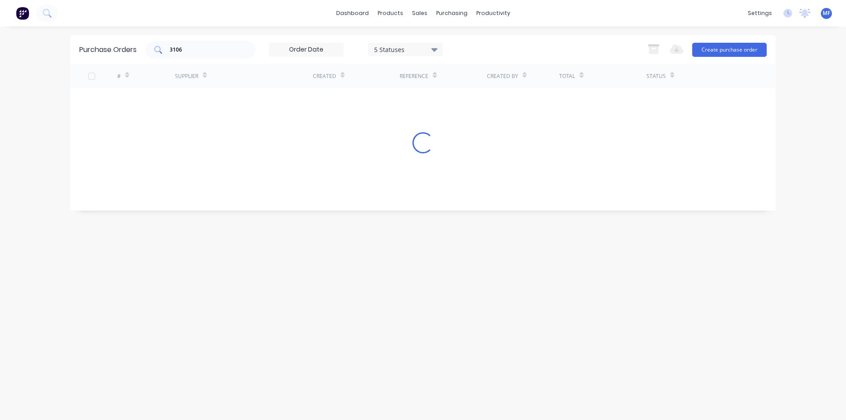
click at [195, 51] on input "3106" at bounding box center [205, 49] width 73 height 9
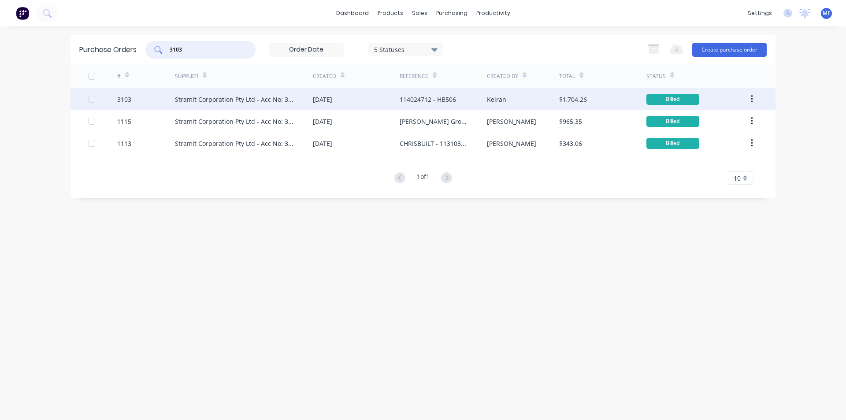
type input "3103"
click at [569, 103] on div "$1,704.26" at bounding box center [573, 99] width 28 height 9
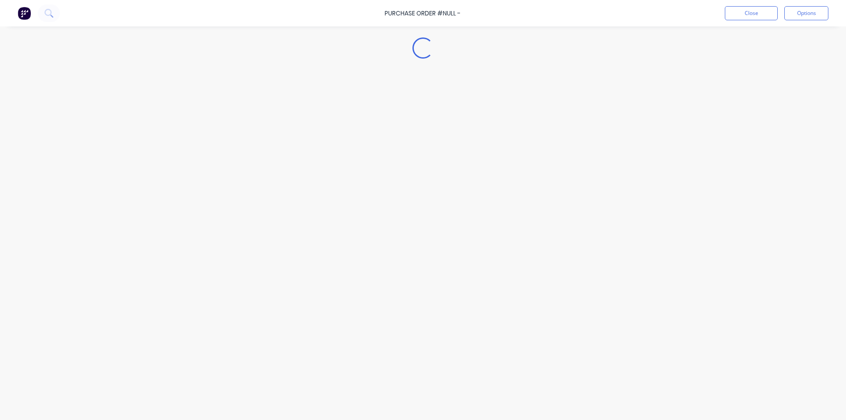
type textarea "x"
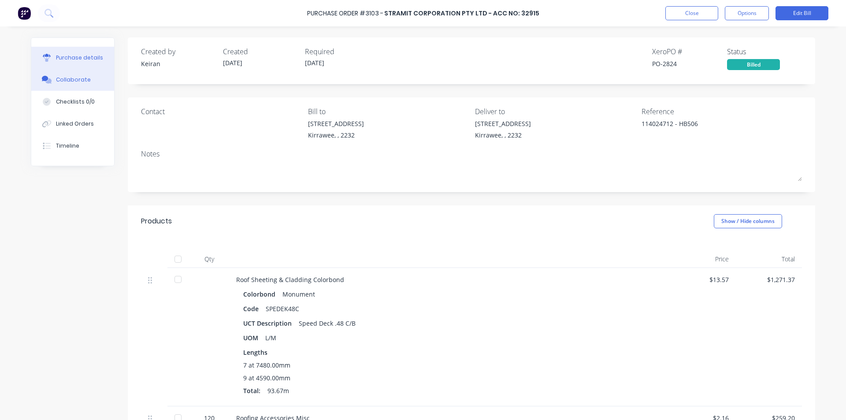
click at [78, 78] on div "Collaborate" at bounding box center [73, 80] width 35 height 8
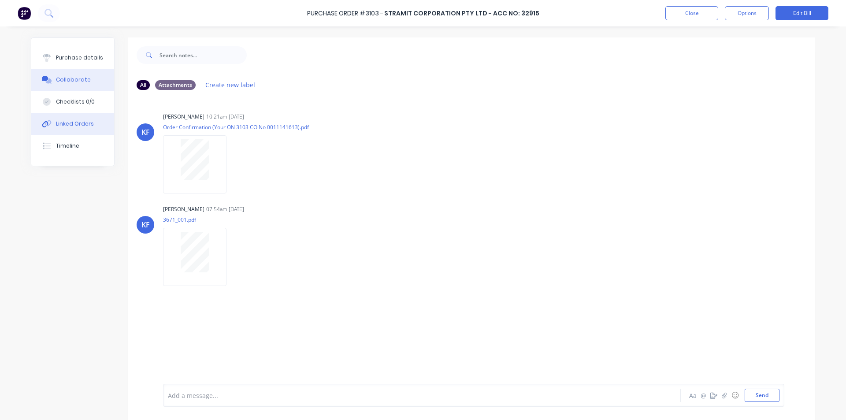
click at [62, 122] on div "Linked Orders" at bounding box center [75, 124] width 38 height 8
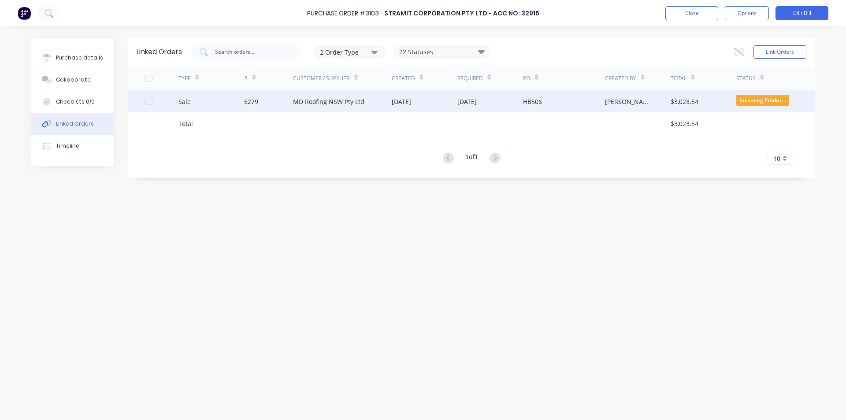
click at [358, 103] on div "MD Roofing NSW Pty Ltd" at bounding box center [328, 101] width 71 height 9
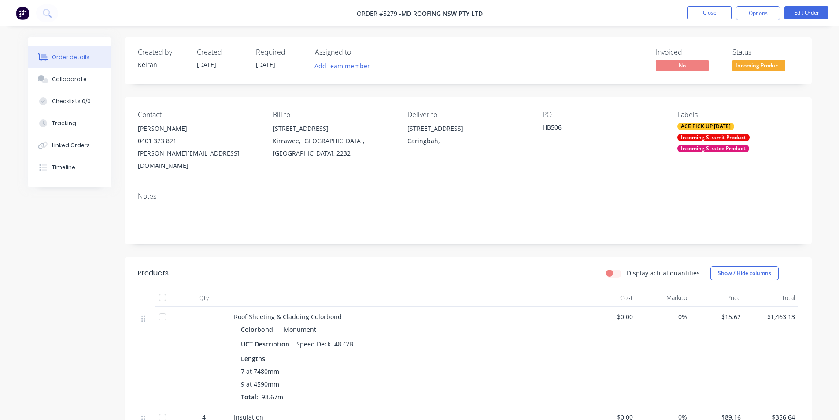
click at [744, 136] on div "Incoming Stramit Product" at bounding box center [713, 137] width 72 height 8
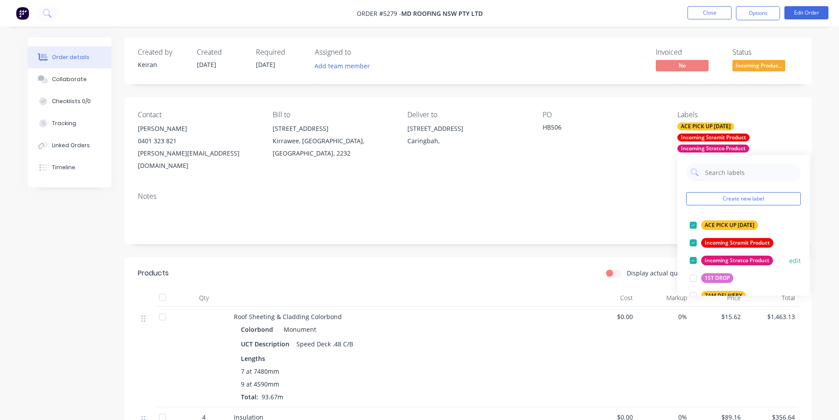
click at [694, 241] on div at bounding box center [693, 243] width 18 height 18
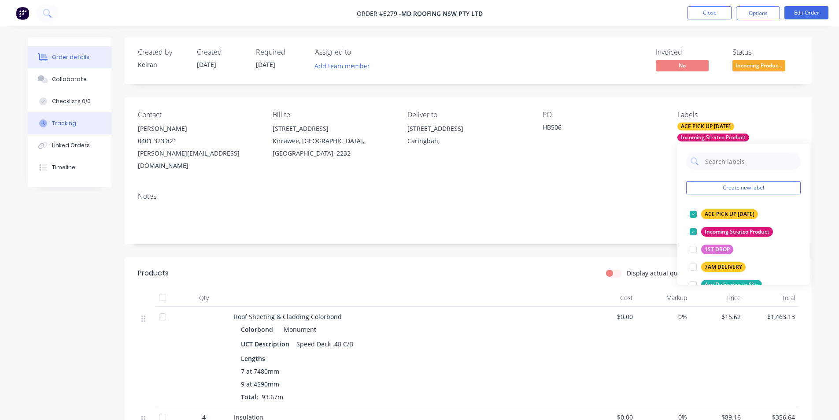
click at [61, 121] on div "Tracking" at bounding box center [64, 123] width 24 height 8
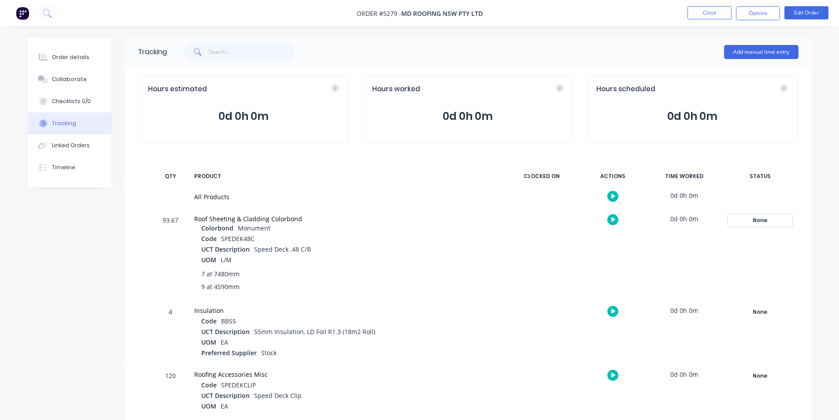
click at [764, 221] on div "None" at bounding box center [759, 219] width 63 height 11
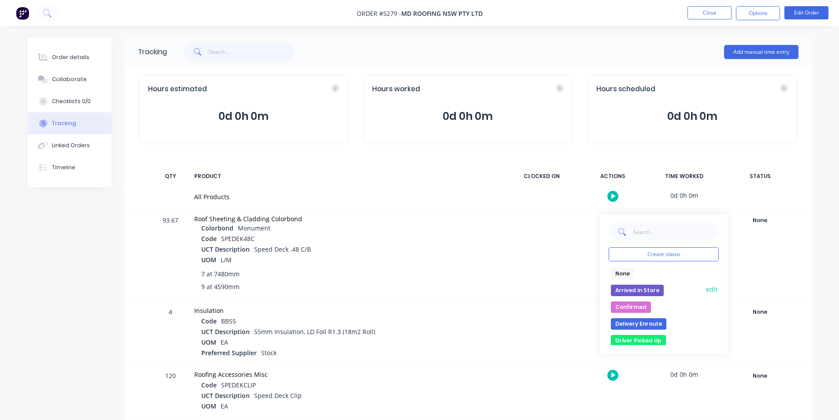
click at [652, 286] on button "Arrived in Store" at bounding box center [637, 289] width 53 height 11
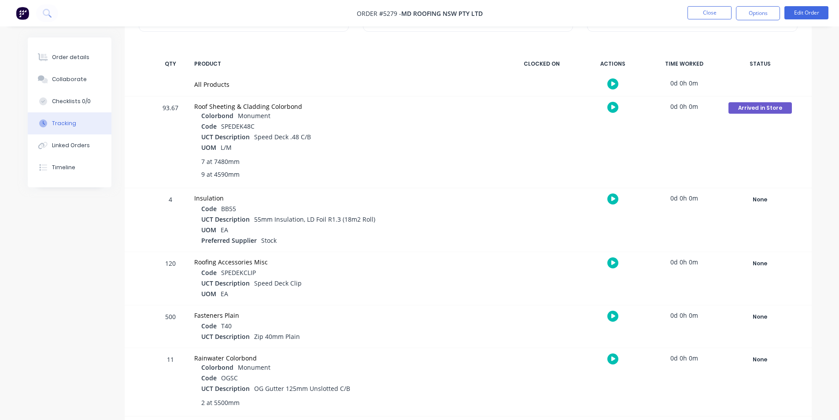
scroll to position [132, 0]
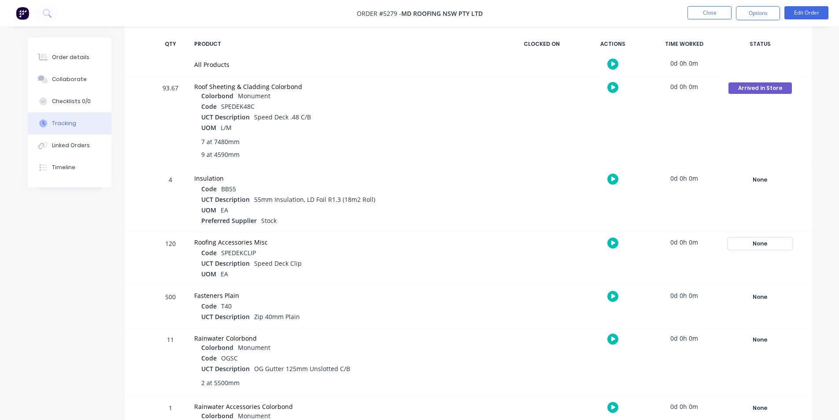
click at [764, 239] on div "None" at bounding box center [759, 243] width 63 height 11
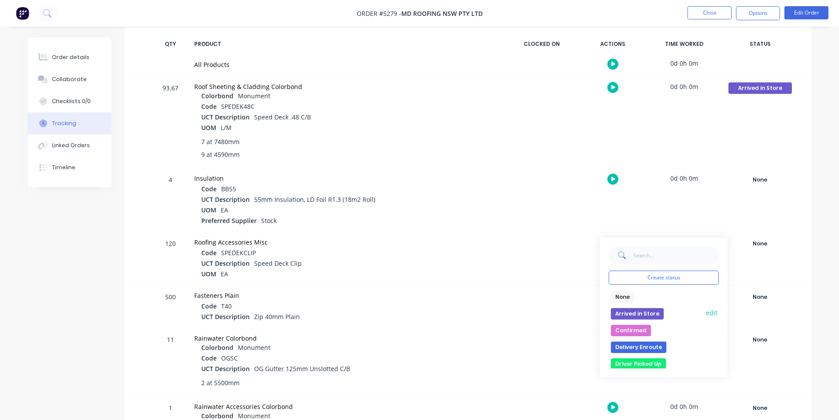
click at [653, 311] on button "Arrived in Store" at bounding box center [637, 313] width 53 height 11
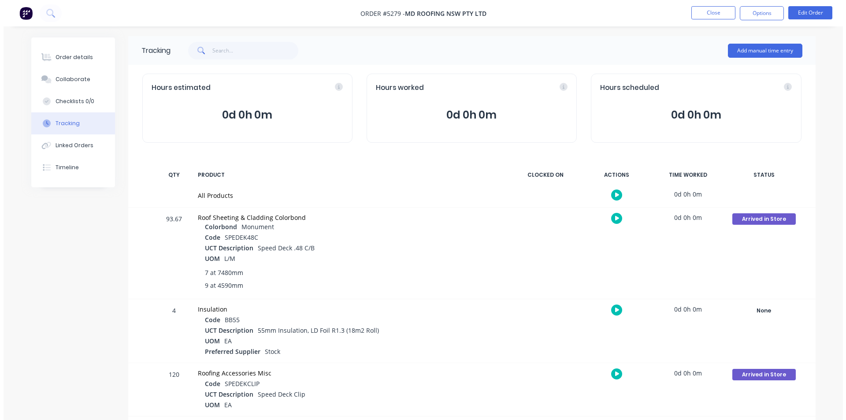
scroll to position [0, 0]
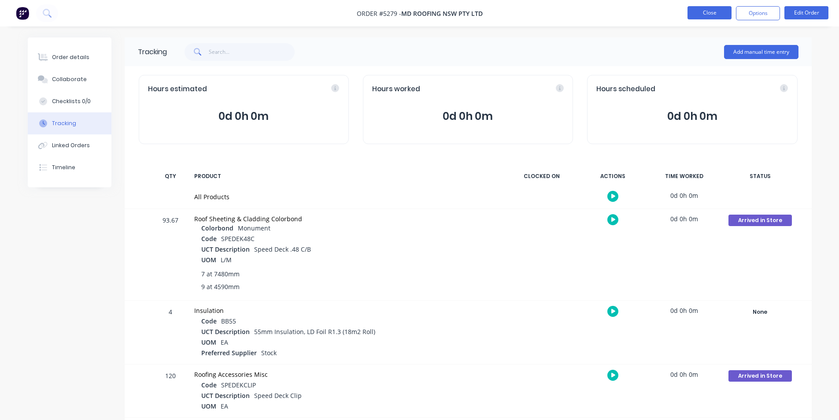
click at [711, 9] on button "Close" at bounding box center [709, 12] width 44 height 13
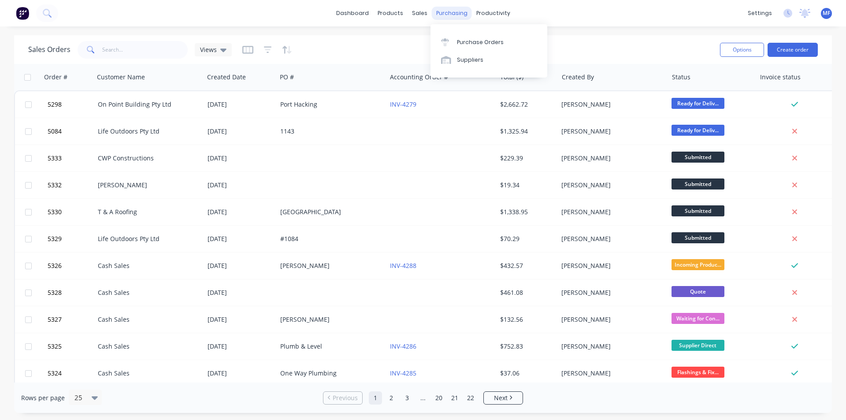
click at [440, 11] on div "purchasing" at bounding box center [452, 13] width 40 height 13
click at [454, 13] on div "purchasing" at bounding box center [452, 13] width 40 height 13
click at [471, 43] on div "Purchase Orders" at bounding box center [480, 42] width 47 height 8
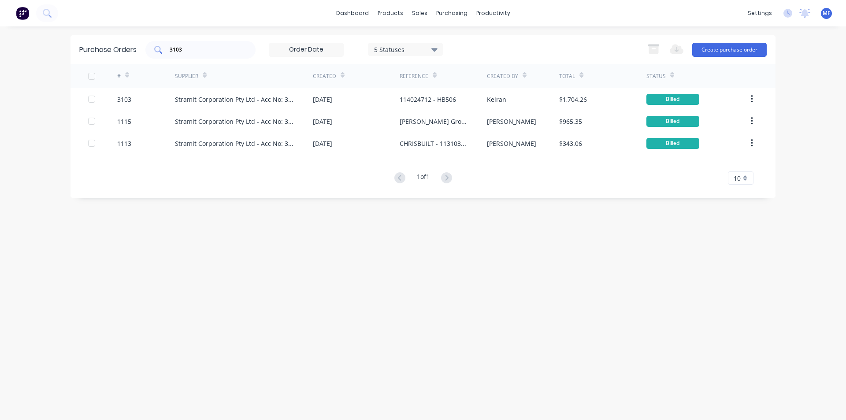
click at [196, 51] on input "3103" at bounding box center [205, 49] width 73 height 9
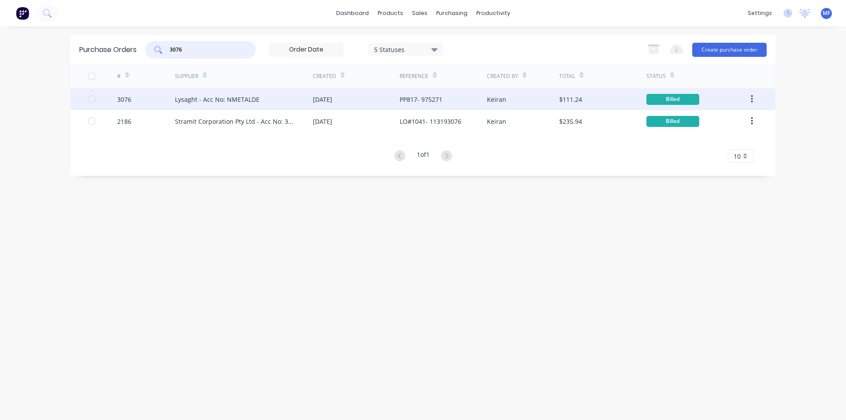
type input "3076"
click at [255, 93] on div "Lysaght - Acc No: NMETALDE" at bounding box center [244, 99] width 138 height 22
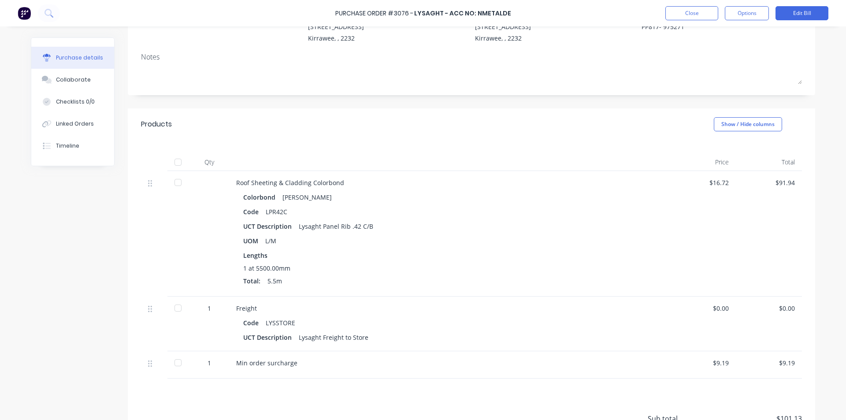
scroll to position [181, 0]
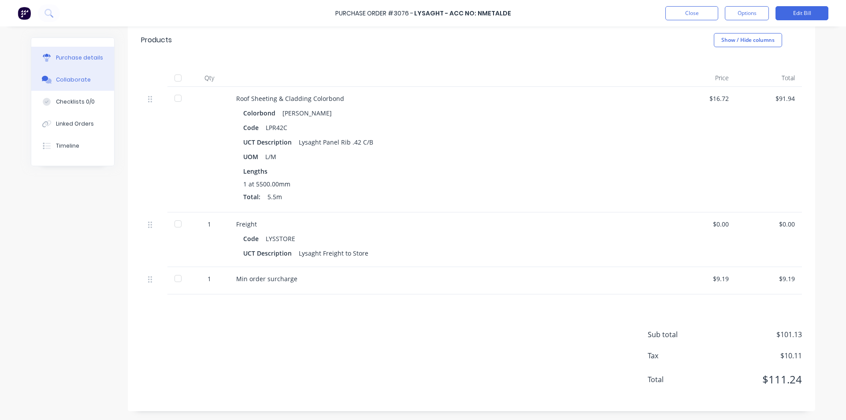
click at [92, 80] on button "Collaborate" at bounding box center [72, 80] width 83 height 22
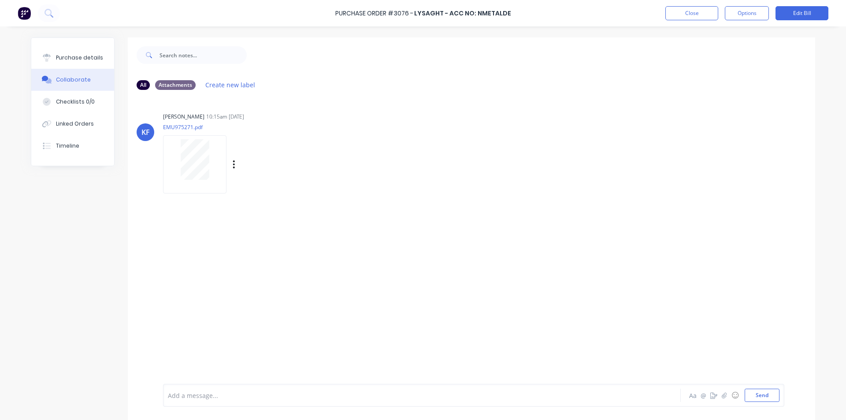
drag, startPoint x: 647, startPoint y: 147, endPoint x: 506, endPoint y: 152, distance: 141.5
click at [647, 146] on div "[PERSON_NAME] [PERSON_NAME] 10:15am [DATE] EMU975271.pdf Labels Download Delete" at bounding box center [471, 149] width 687 height 79
click at [762, 394] on button "Send" at bounding box center [761, 394] width 35 height 13
click at [84, 54] on div "Purchase details" at bounding box center [79, 58] width 47 height 8
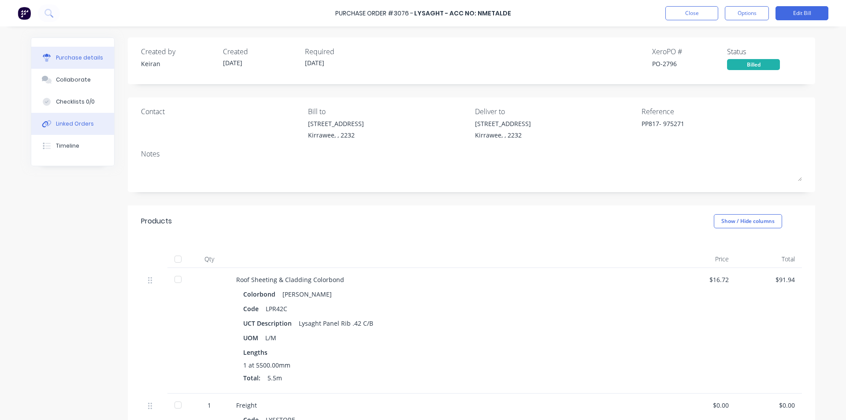
click at [73, 125] on div "Linked Orders" at bounding box center [75, 124] width 38 height 8
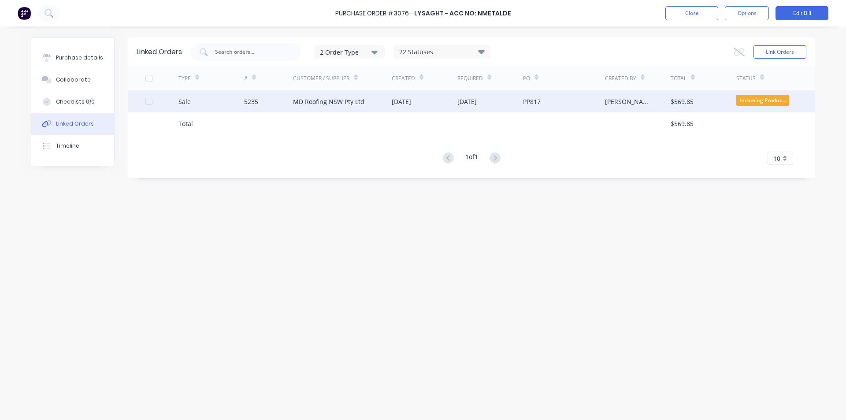
click at [460, 100] on div "[DATE]" at bounding box center [466, 101] width 19 height 9
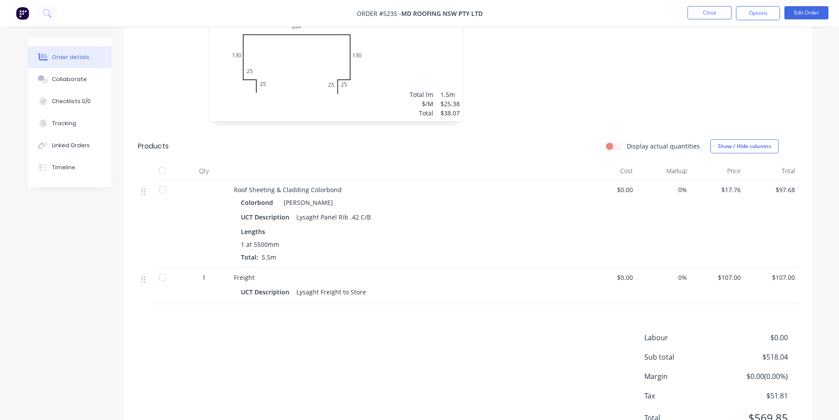
scroll to position [766, 0]
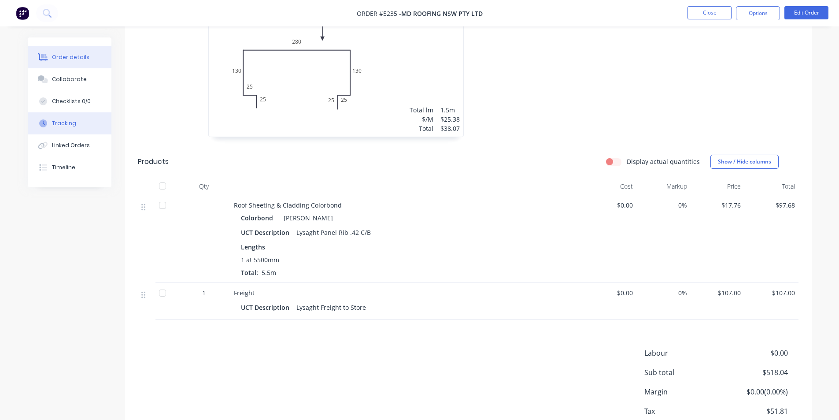
drag, startPoint x: 86, startPoint y: 122, endPoint x: 96, endPoint y: 124, distance: 10.5
click at [88, 122] on button "Tracking" at bounding box center [70, 123] width 84 height 22
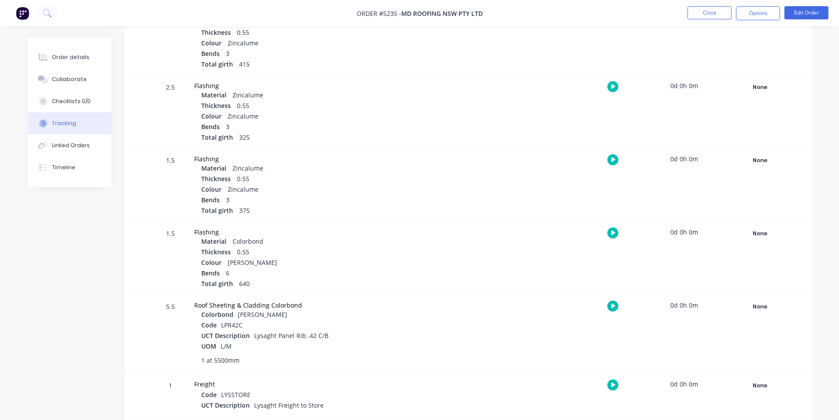
scroll to position [358, 0]
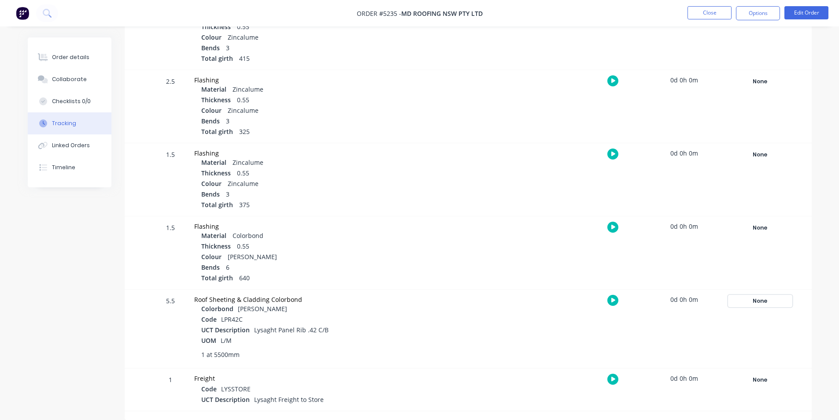
click at [757, 301] on div "None" at bounding box center [759, 300] width 63 height 11
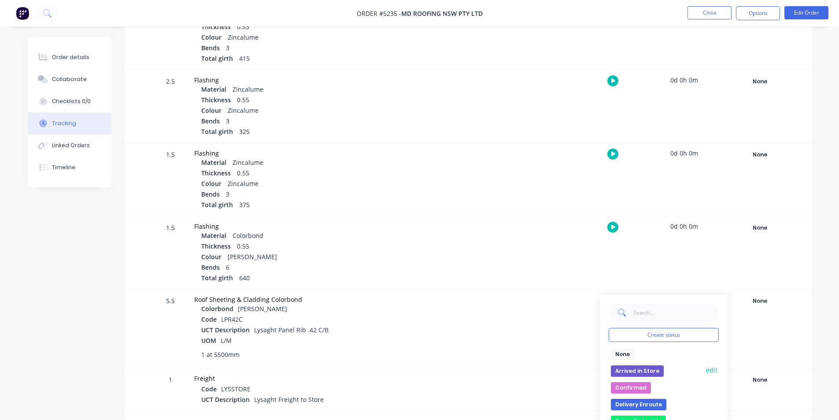
click at [654, 368] on button "Arrived in Store" at bounding box center [637, 370] width 53 height 11
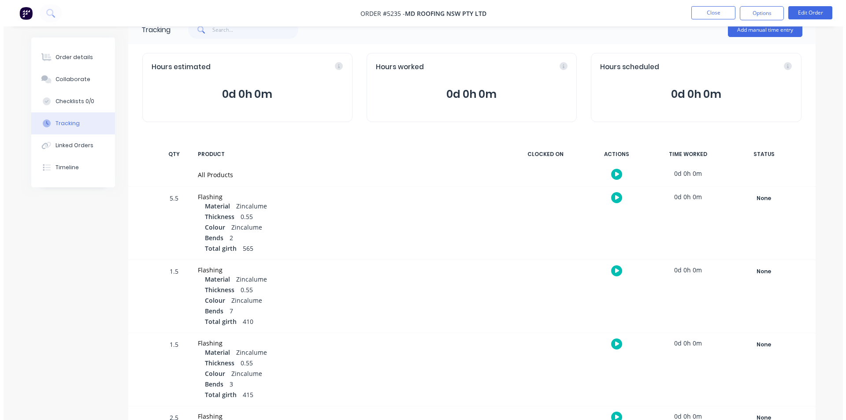
scroll to position [0, 0]
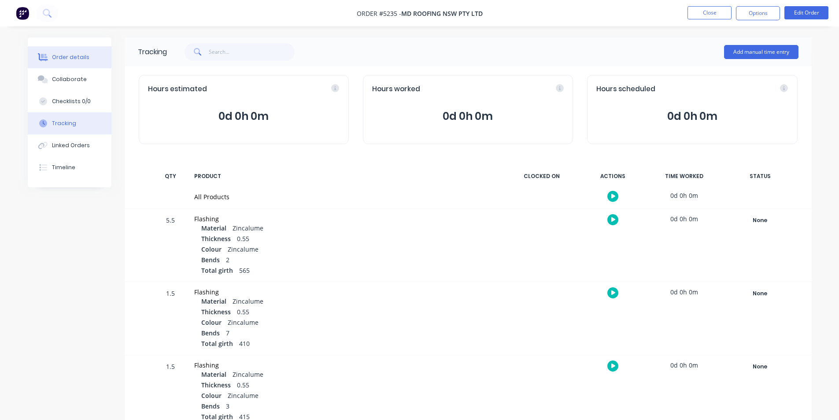
click at [82, 59] on div "Order details" at bounding box center [70, 57] width 37 height 8
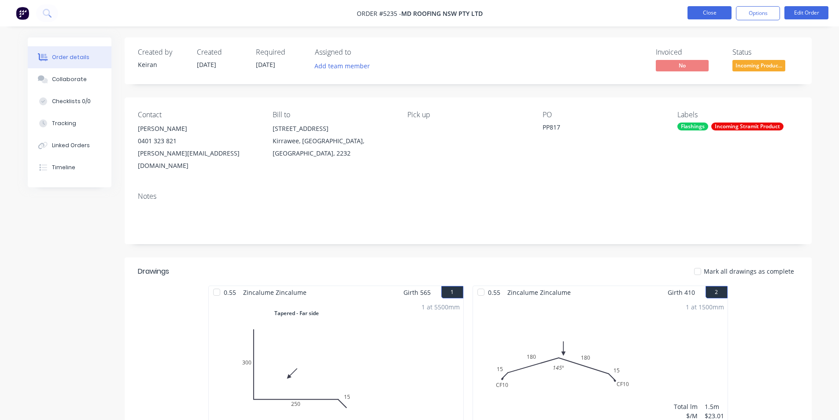
click at [708, 17] on button "Close" at bounding box center [709, 12] width 44 height 13
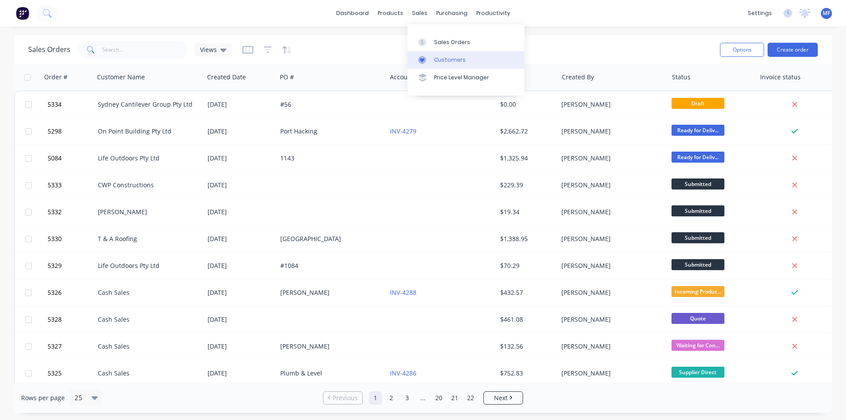
drag, startPoint x: 419, startPoint y: 12, endPoint x: 433, endPoint y: 51, distance: 41.4
click at [419, 12] on div "sales" at bounding box center [419, 13] width 24 height 13
click at [441, 41] on div "Sales Orders" at bounding box center [452, 42] width 36 height 8
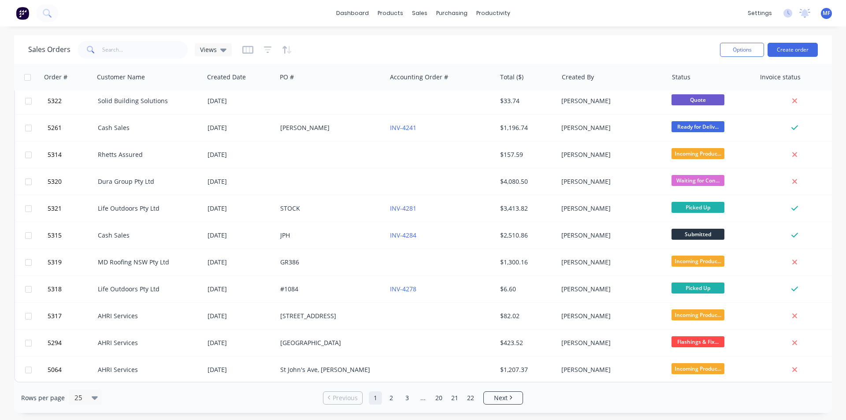
scroll to position [384, 0]
click at [92, 399] on icon at bounding box center [95, 398] width 6 height 4
click at [95, 380] on div "100" at bounding box center [83, 376] width 33 height 16
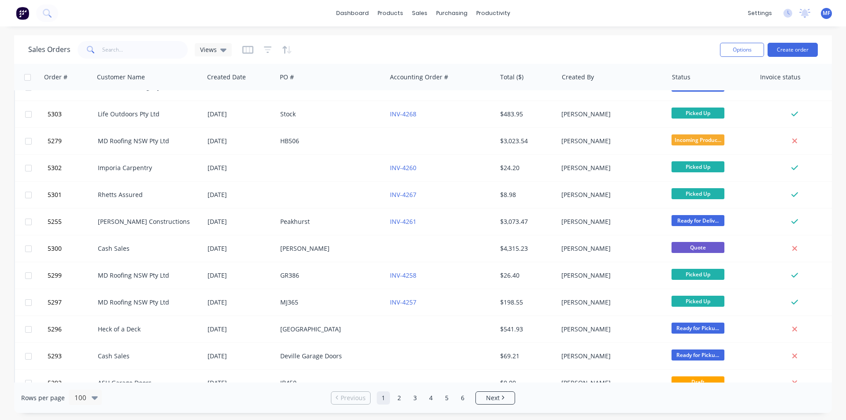
scroll to position [1057, 0]
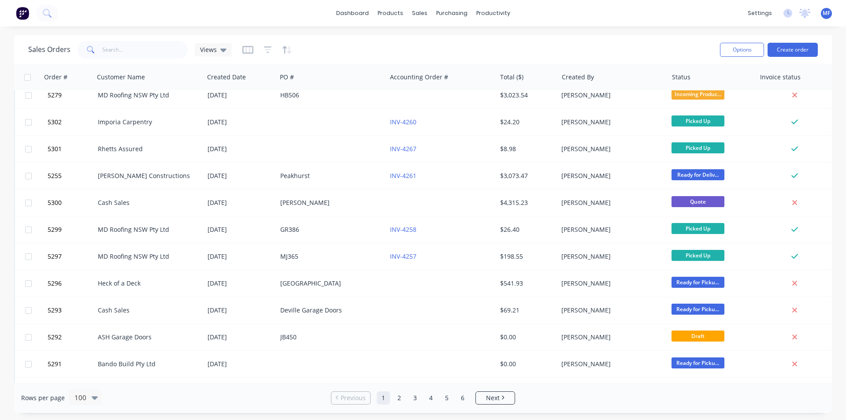
drag, startPoint x: 832, startPoint y: 226, endPoint x: 842, endPoint y: 300, distance: 74.2
click at [845, 373] on div "Sales Orders Views Options Create order Order # Customer Name Created Date PO #…" at bounding box center [423, 223] width 846 height 377
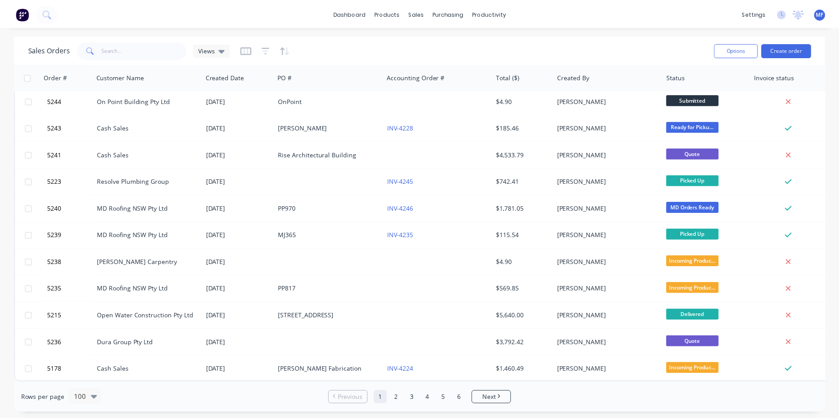
scroll to position [2399, 0]
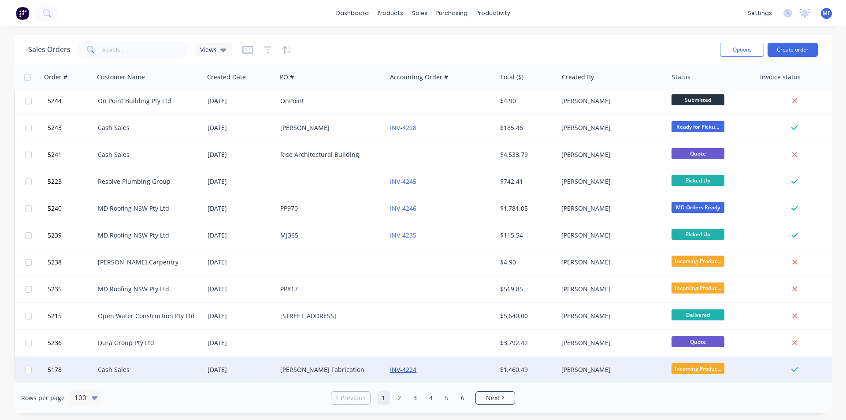
click at [408, 365] on link "INV-4224" at bounding box center [403, 369] width 26 height 8
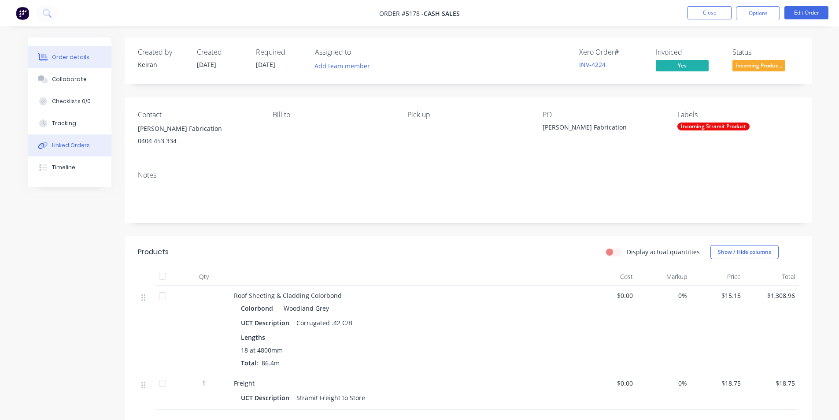
click at [81, 144] on div "Linked Orders" at bounding box center [71, 145] width 38 height 8
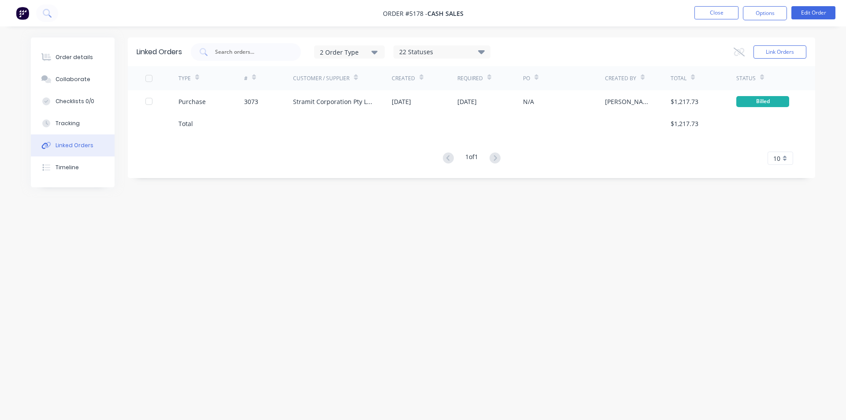
drag, startPoint x: 73, startPoint y: 55, endPoint x: 123, endPoint y: 66, distance: 50.8
click at [73, 56] on div "Order details" at bounding box center [73, 57] width 37 height 8
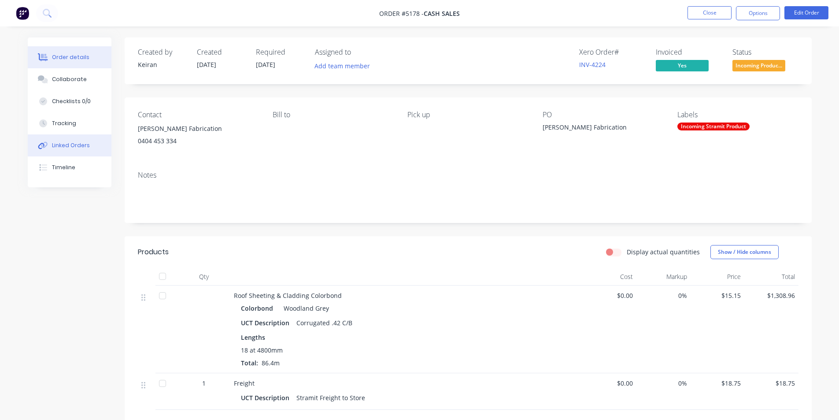
click at [65, 142] on div "Linked Orders" at bounding box center [71, 145] width 38 height 8
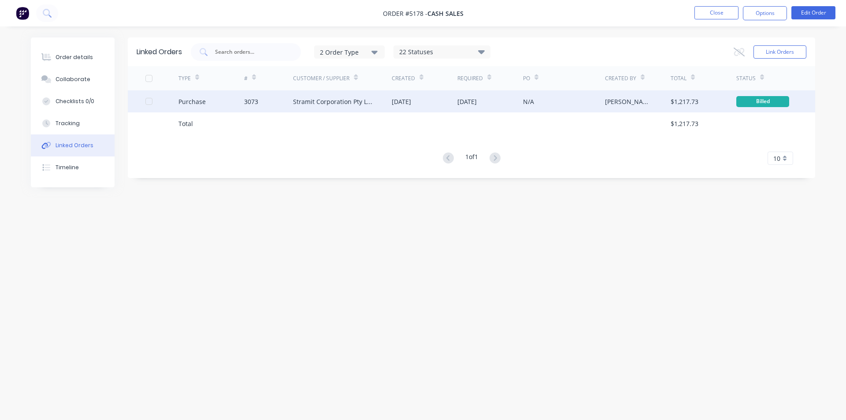
click at [467, 102] on div "[DATE]" at bounding box center [466, 101] width 19 height 9
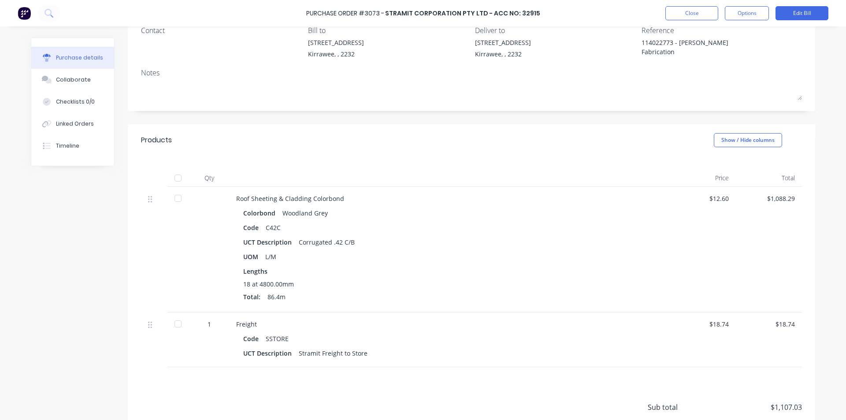
scroll to position [88, 0]
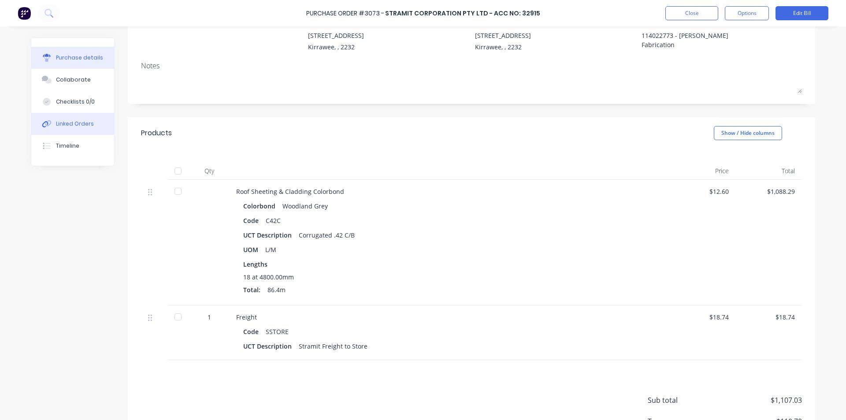
click at [84, 126] on div "Linked Orders" at bounding box center [75, 124] width 38 height 8
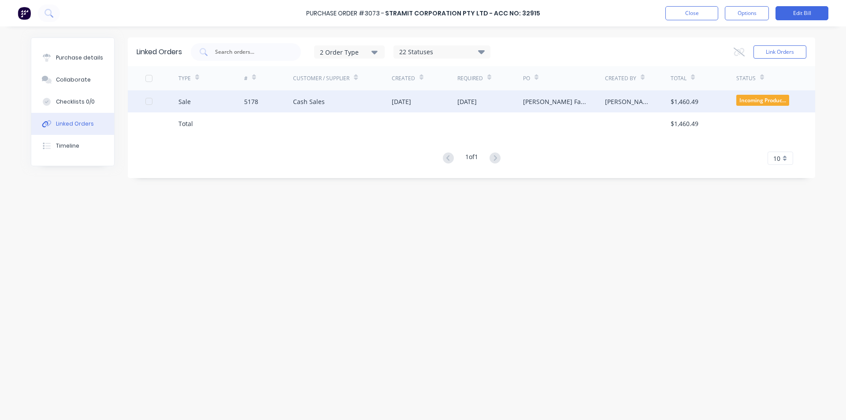
click at [694, 102] on div "$1,460.49" at bounding box center [684, 101] width 28 height 9
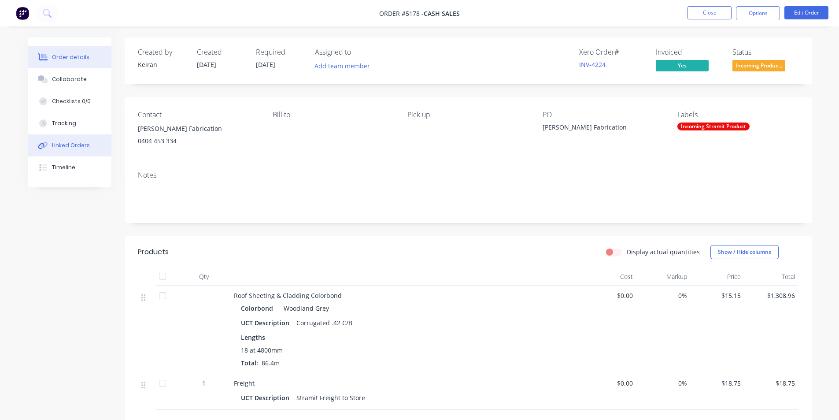
click at [74, 141] on button "Linked Orders" at bounding box center [70, 145] width 84 height 22
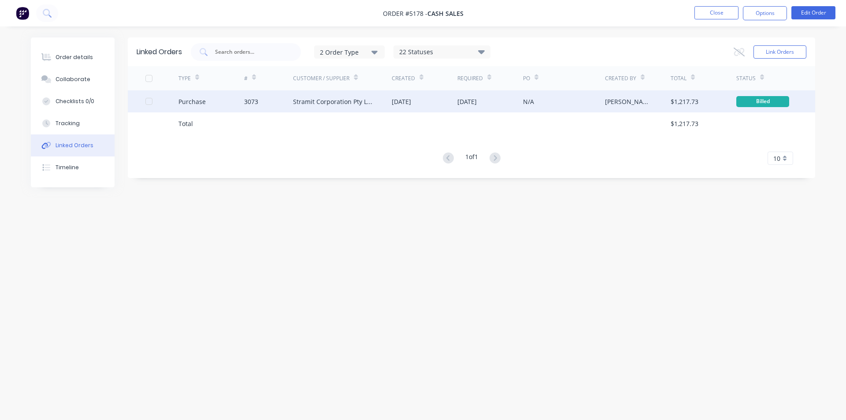
click at [515, 103] on div "[DATE]" at bounding box center [490, 101] width 66 height 22
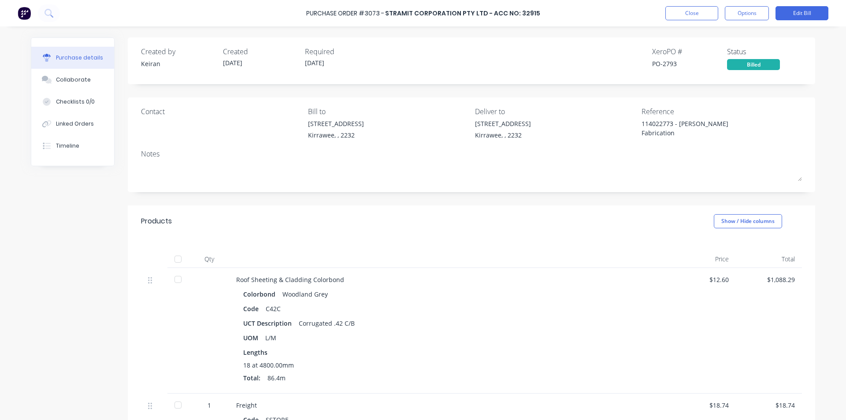
type textarea "x"
click at [65, 115] on button "Linked Orders" at bounding box center [72, 124] width 83 height 22
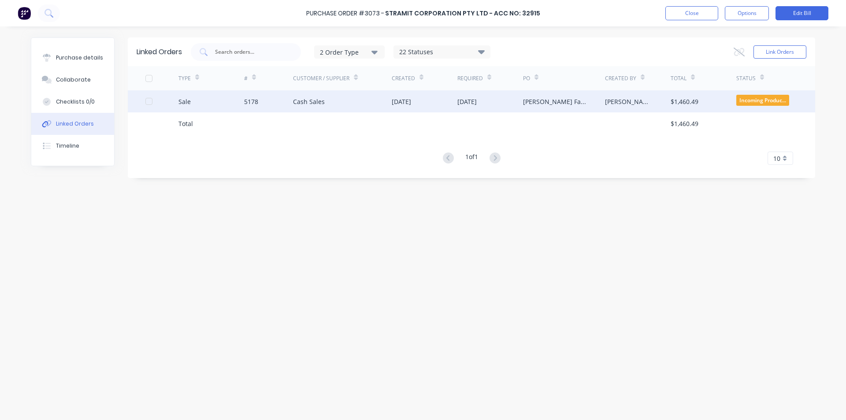
click at [310, 103] on div "Cash Sales" at bounding box center [309, 101] width 32 height 9
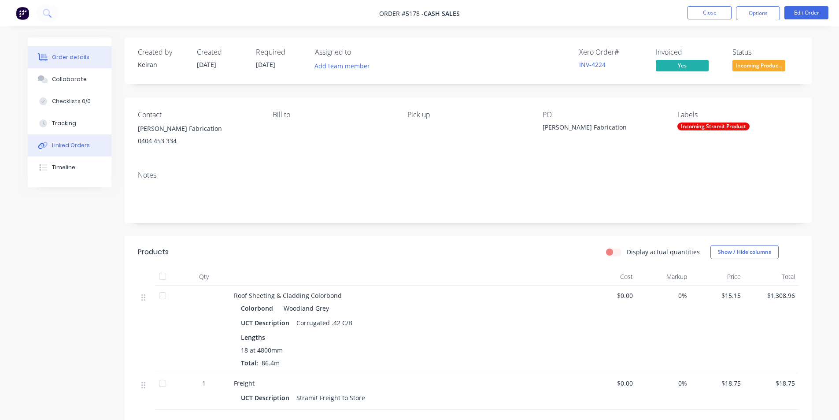
click at [79, 146] on div "Linked Orders" at bounding box center [71, 145] width 38 height 8
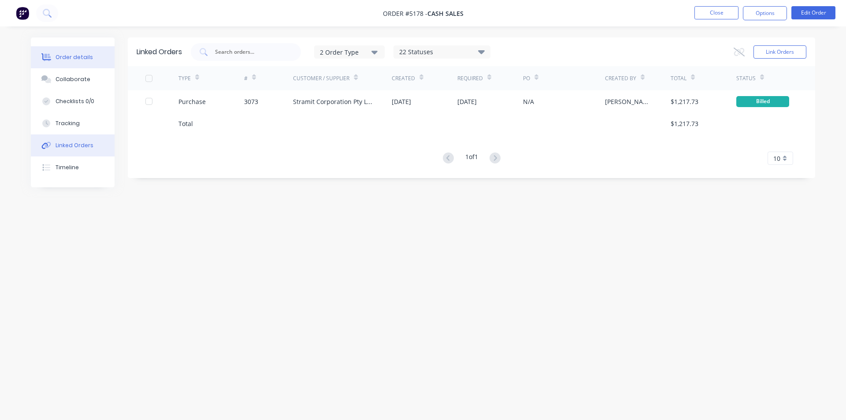
click at [68, 58] on div "Order details" at bounding box center [73, 57] width 37 height 8
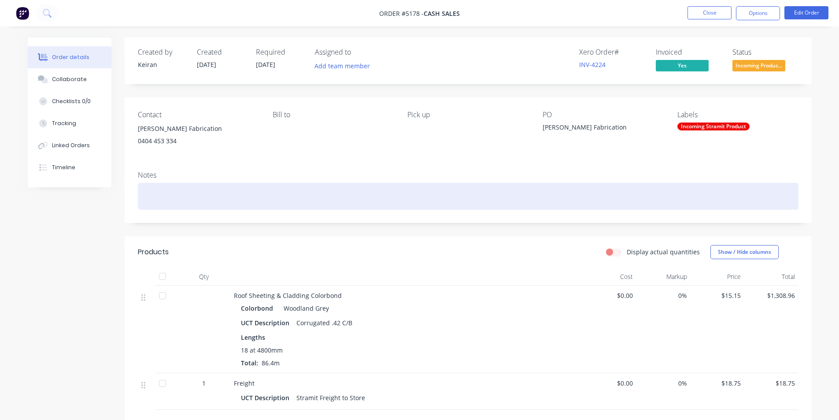
click at [643, 190] on div at bounding box center [468, 196] width 661 height 27
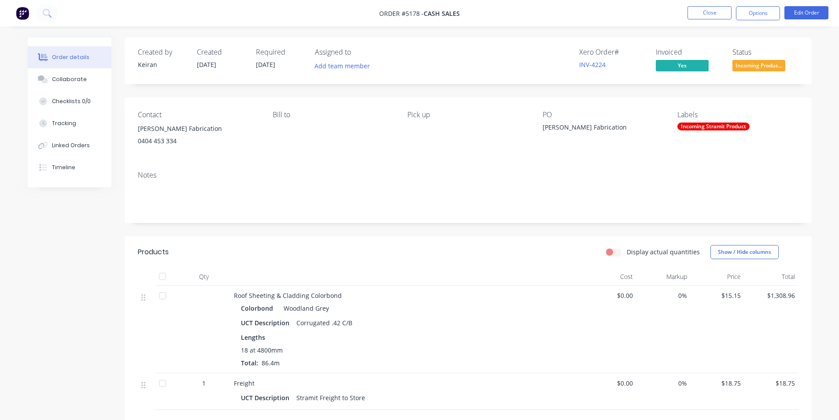
click at [760, 61] on span "Incoming Produc..." at bounding box center [758, 65] width 53 height 11
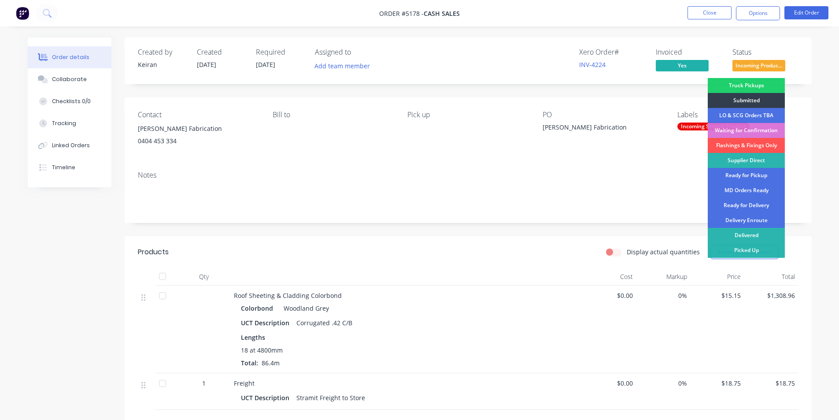
click at [740, 247] on div "Picked Up" at bounding box center [746, 250] width 77 height 15
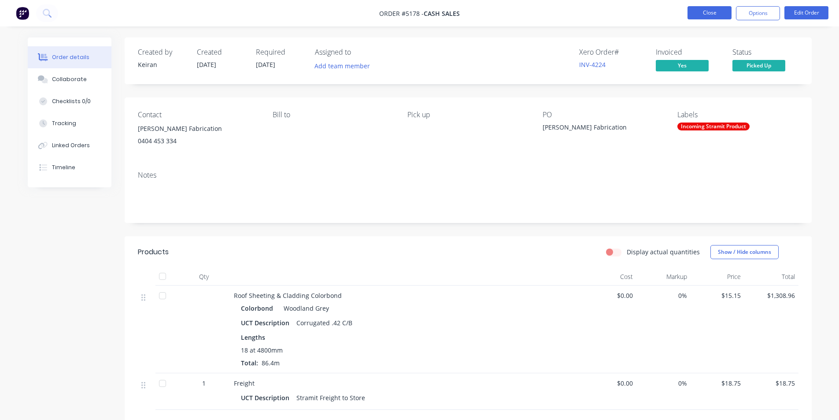
click at [704, 10] on button "Close" at bounding box center [709, 12] width 44 height 13
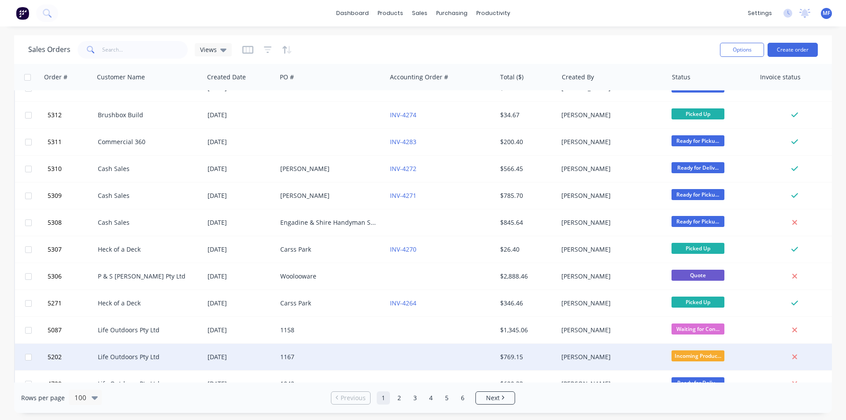
scroll to position [837, 0]
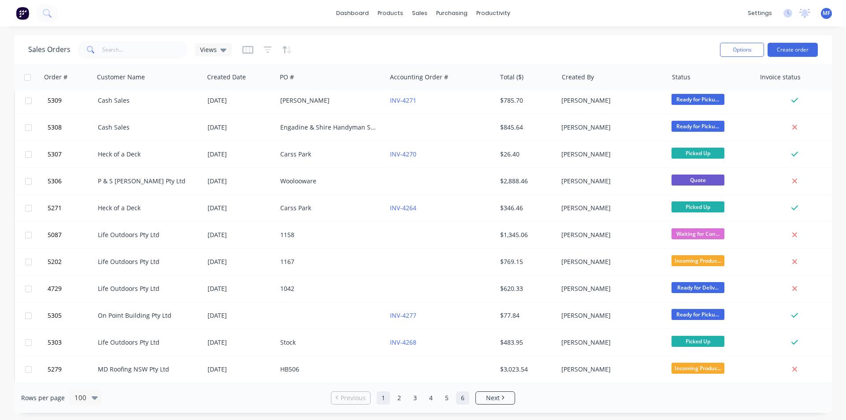
click at [465, 397] on link "6" at bounding box center [462, 397] width 13 height 13
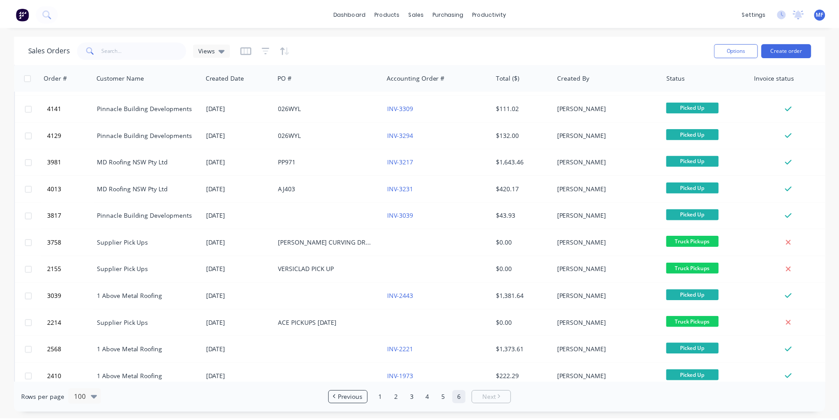
scroll to position [95, 0]
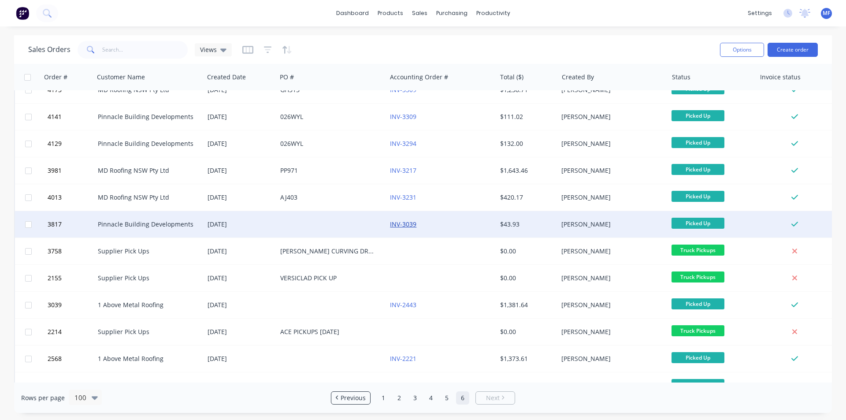
click at [411, 224] on link "INV-3039" at bounding box center [403, 224] width 26 height 8
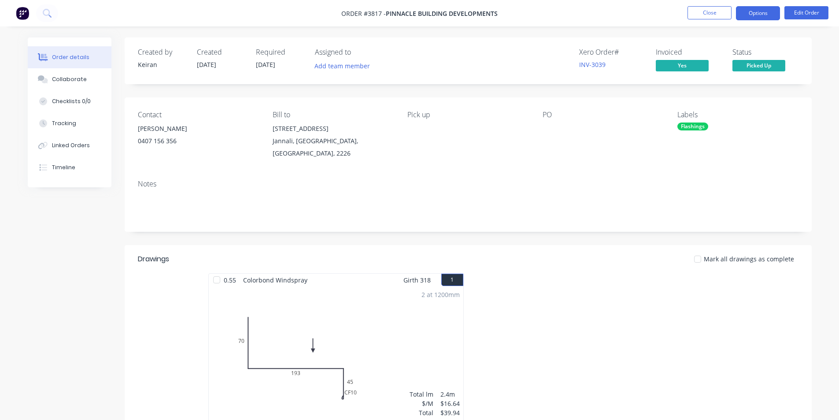
click at [758, 13] on button "Options" at bounding box center [758, 13] width 44 height 14
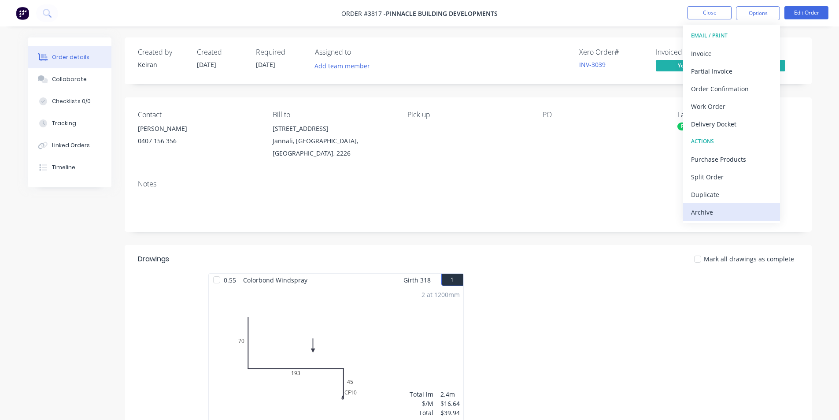
click at [731, 214] on div "Archive" at bounding box center [731, 212] width 81 height 13
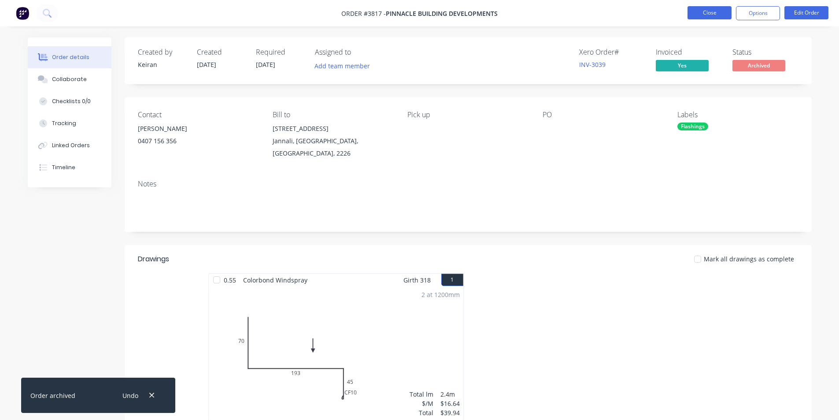
click at [713, 11] on button "Close" at bounding box center [709, 12] width 44 height 13
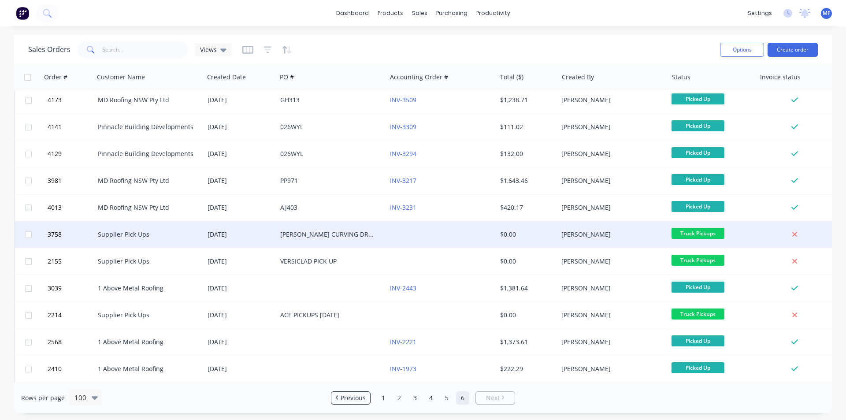
scroll to position [132, 0]
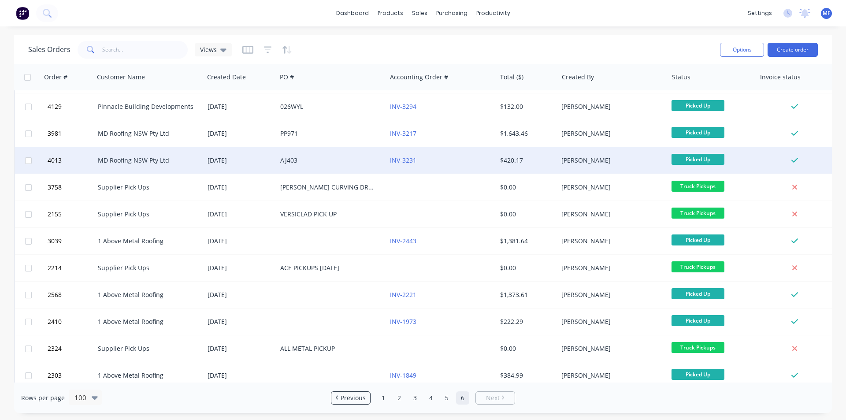
click at [578, 163] on div "[PERSON_NAME]" at bounding box center [610, 160] width 98 height 9
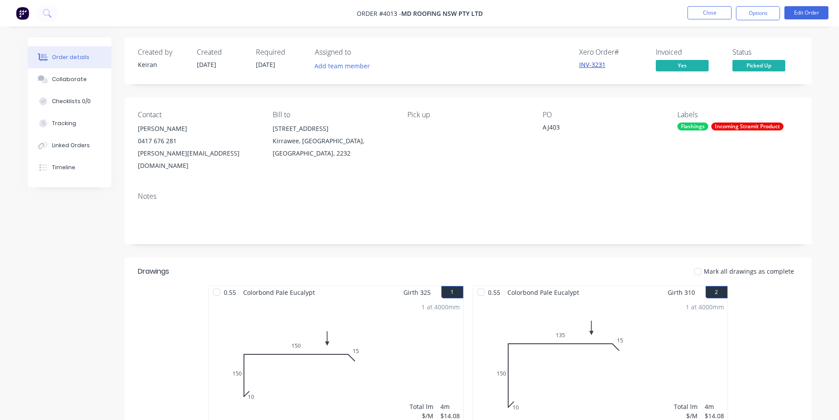
click at [594, 65] on link "INV-3231" at bounding box center [592, 64] width 26 height 8
click at [753, 11] on button "Options" at bounding box center [758, 13] width 44 height 14
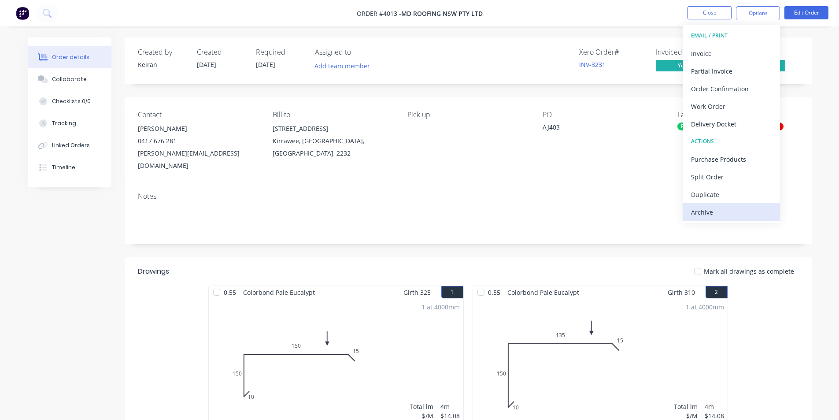
click at [710, 214] on div "Archive" at bounding box center [731, 212] width 81 height 13
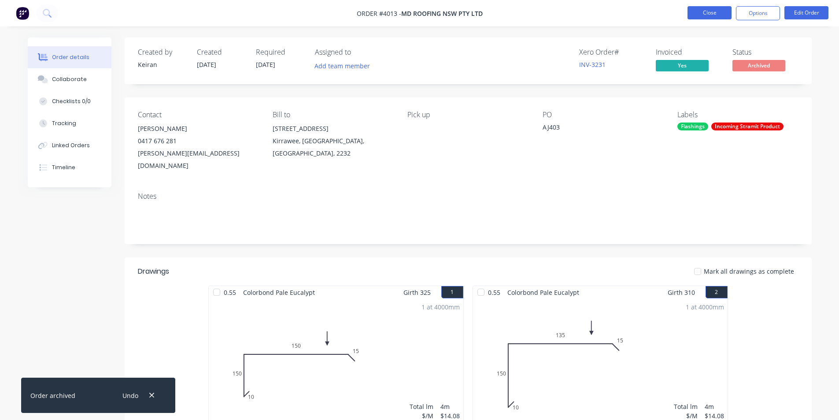
click at [713, 18] on button "Close" at bounding box center [709, 12] width 44 height 13
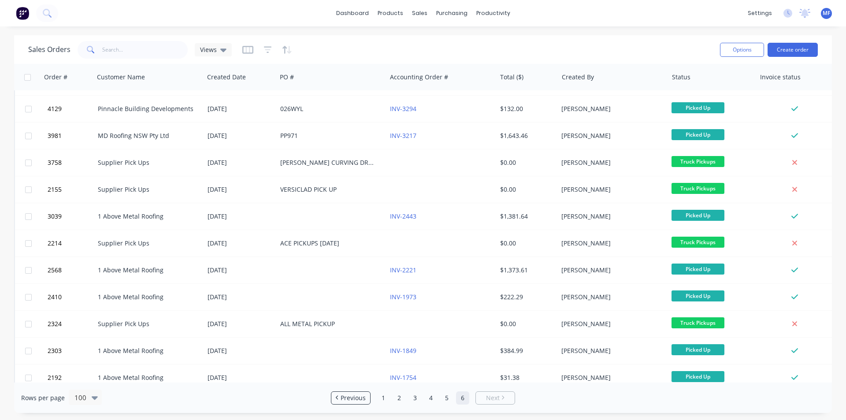
scroll to position [129, 0]
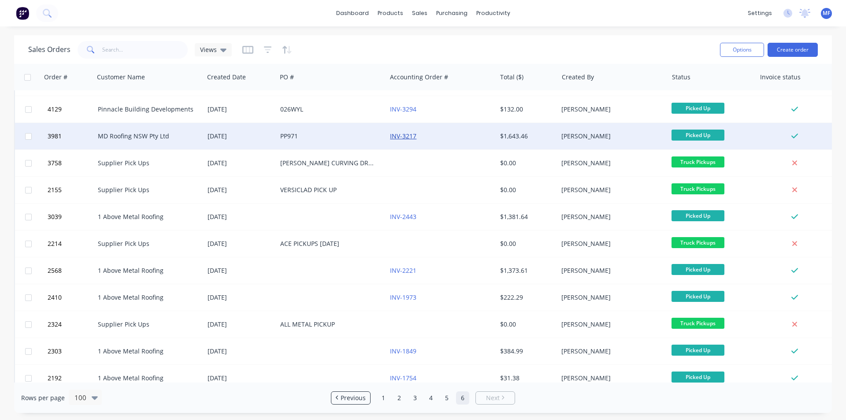
click at [405, 138] on link "INV-3217" at bounding box center [403, 136] width 26 height 8
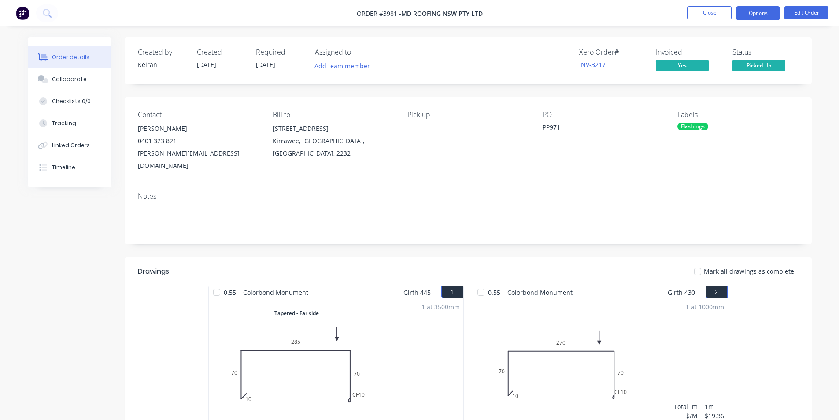
click at [764, 15] on button "Options" at bounding box center [758, 13] width 44 height 14
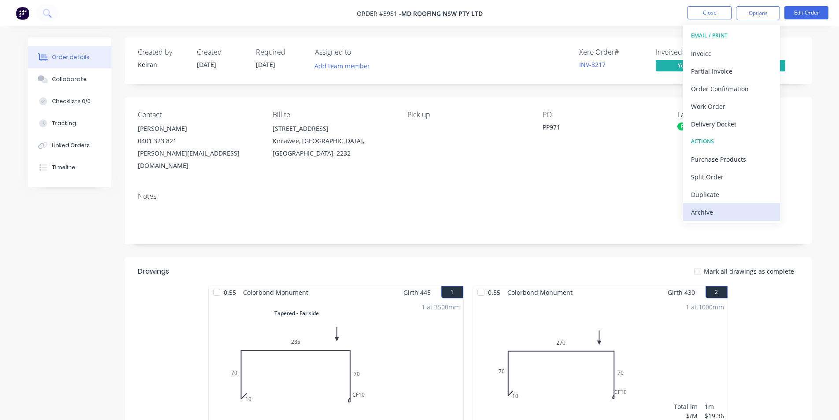
click at [722, 210] on div "Archive" at bounding box center [731, 212] width 81 height 13
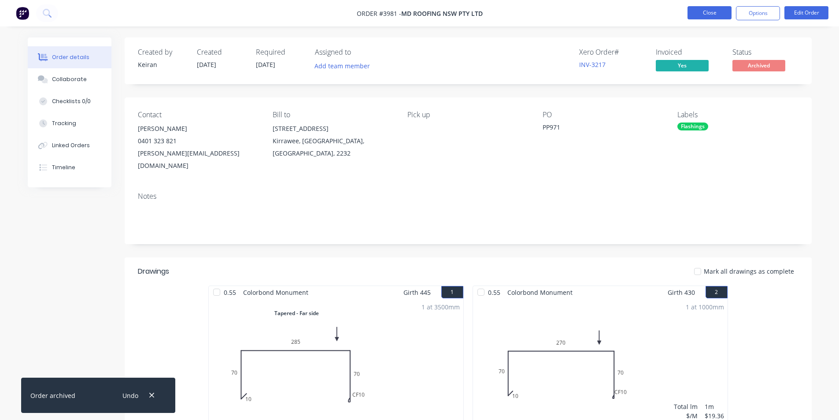
click at [708, 12] on button "Close" at bounding box center [709, 12] width 44 height 13
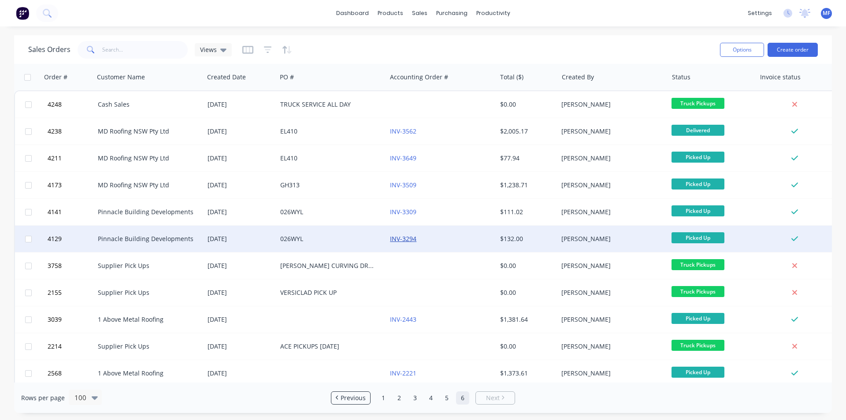
click at [408, 238] on link "INV-3294" at bounding box center [403, 238] width 26 height 8
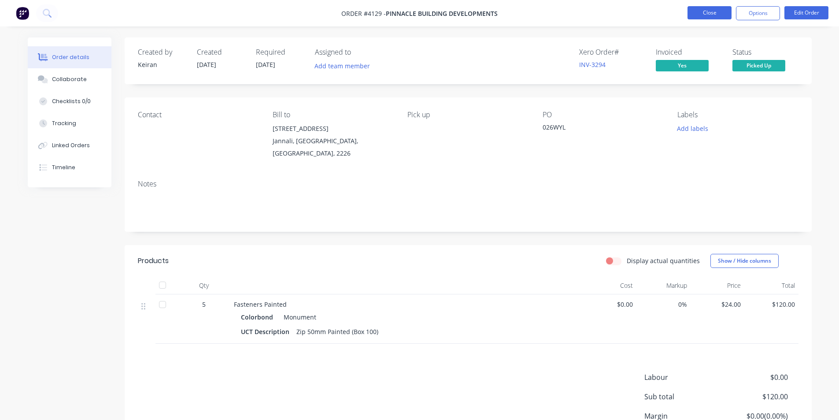
click at [705, 15] on button "Close" at bounding box center [709, 12] width 44 height 13
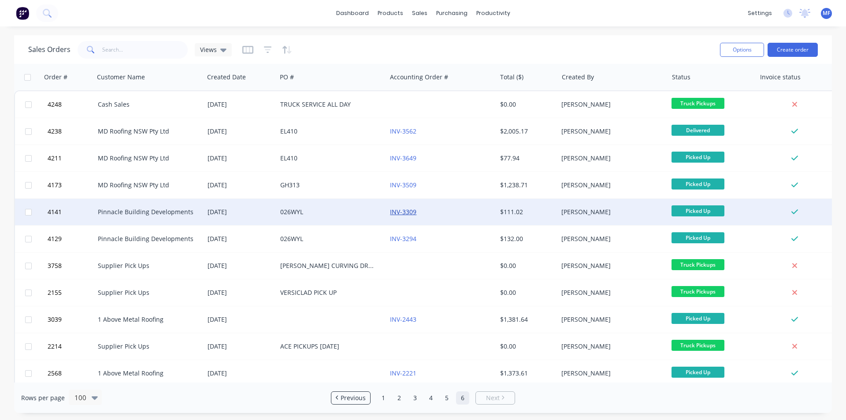
click at [411, 208] on link "INV-3309" at bounding box center [403, 211] width 26 height 8
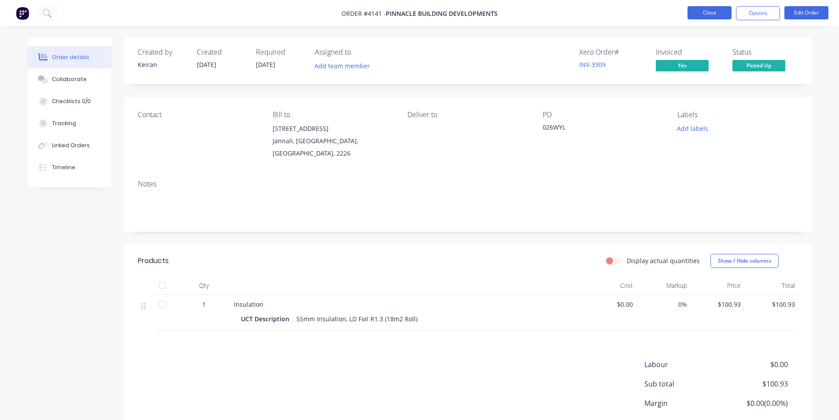
click at [717, 11] on button "Close" at bounding box center [709, 12] width 44 height 13
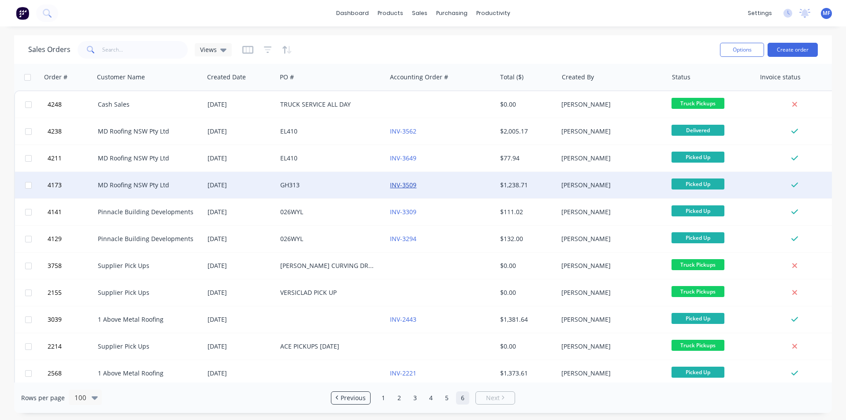
click at [407, 184] on link "INV-3509" at bounding box center [403, 185] width 26 height 8
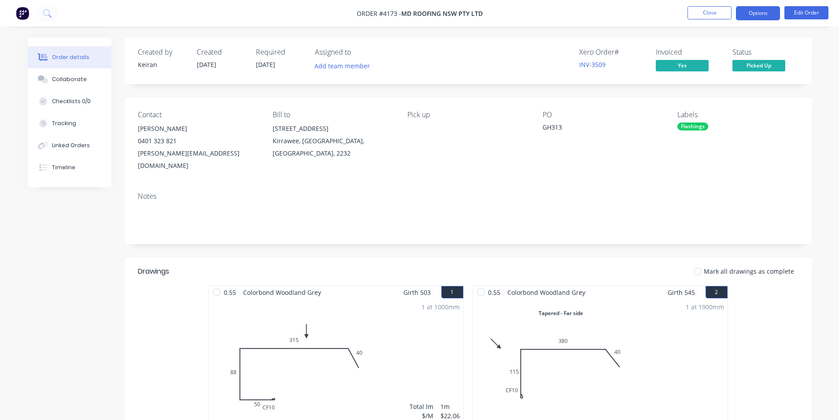
click at [761, 14] on button "Options" at bounding box center [758, 13] width 44 height 14
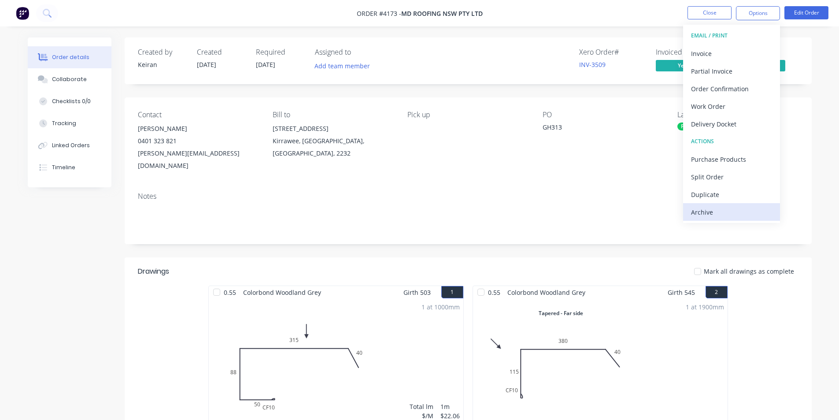
click at [713, 209] on div "Archive" at bounding box center [731, 212] width 81 height 13
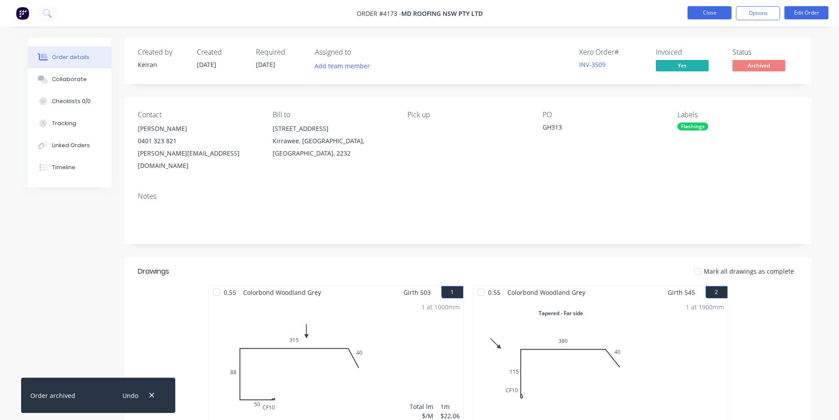
click at [709, 15] on button "Close" at bounding box center [709, 12] width 44 height 13
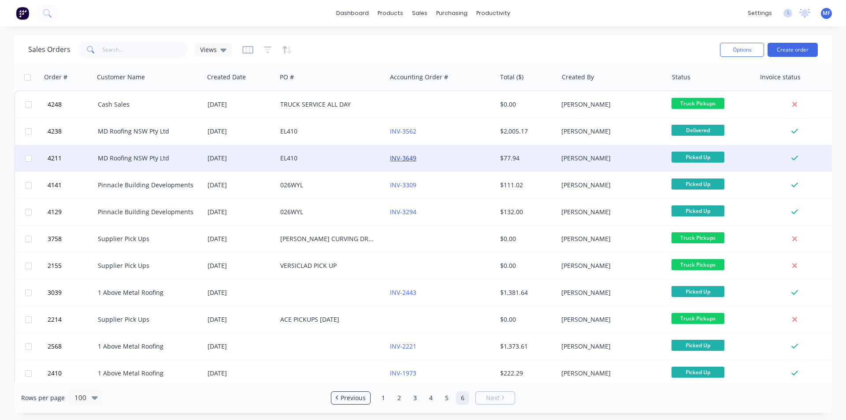
click at [405, 158] on link "INV-3649" at bounding box center [403, 158] width 26 height 8
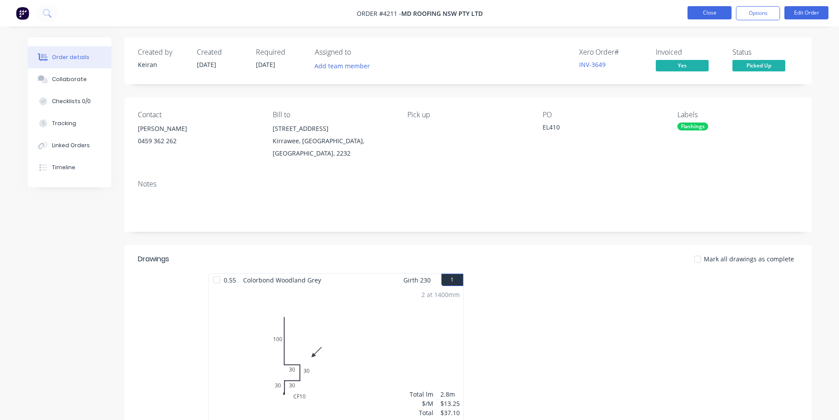
click at [697, 15] on button "Close" at bounding box center [709, 12] width 44 height 13
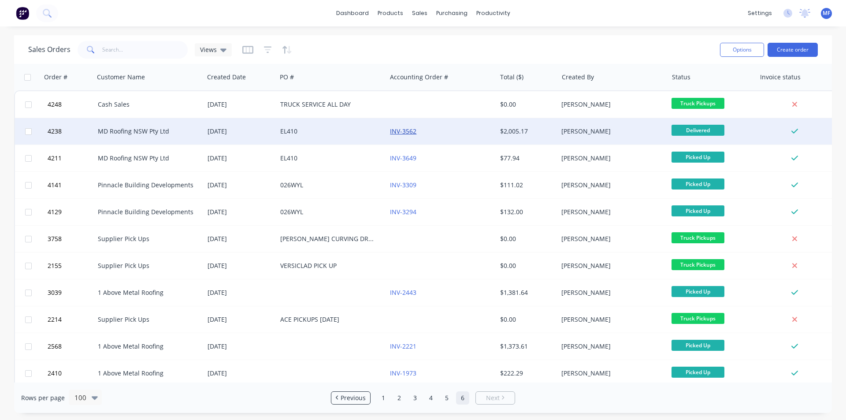
click at [402, 132] on link "INV-3562" at bounding box center [403, 131] width 26 height 8
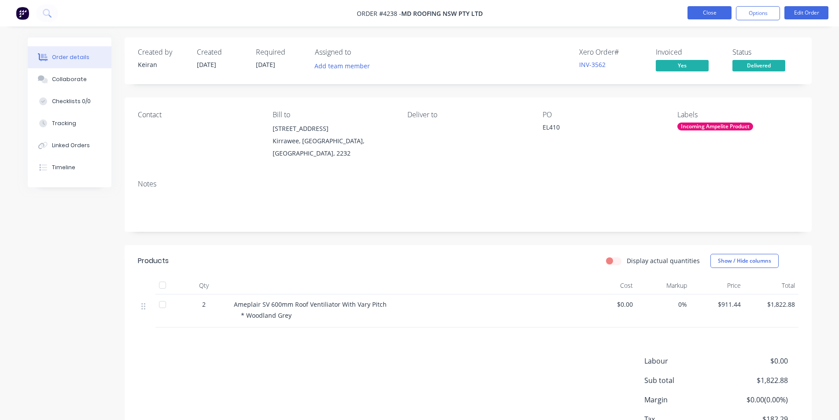
click at [715, 12] on button "Close" at bounding box center [709, 12] width 44 height 13
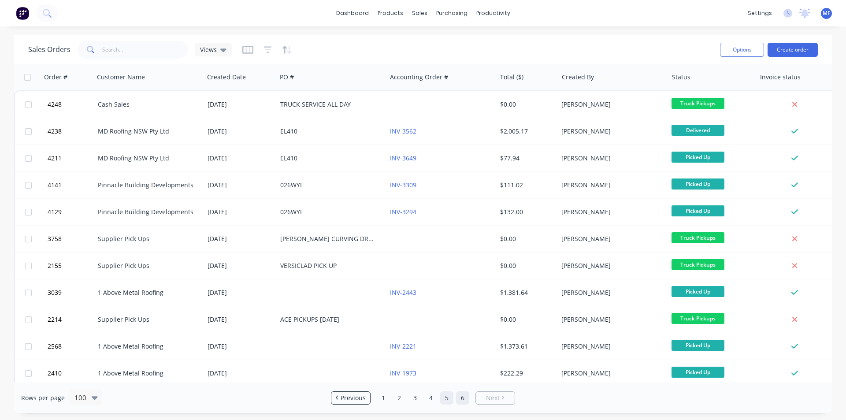
click at [449, 396] on link "5" at bounding box center [446, 397] width 13 height 13
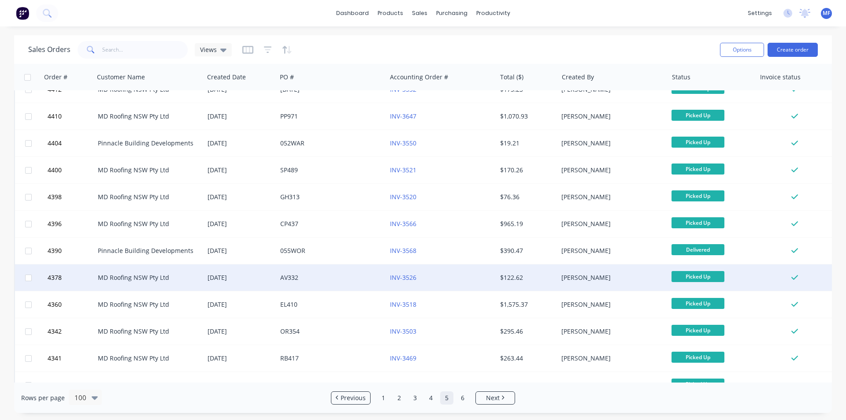
scroll to position [2399, 0]
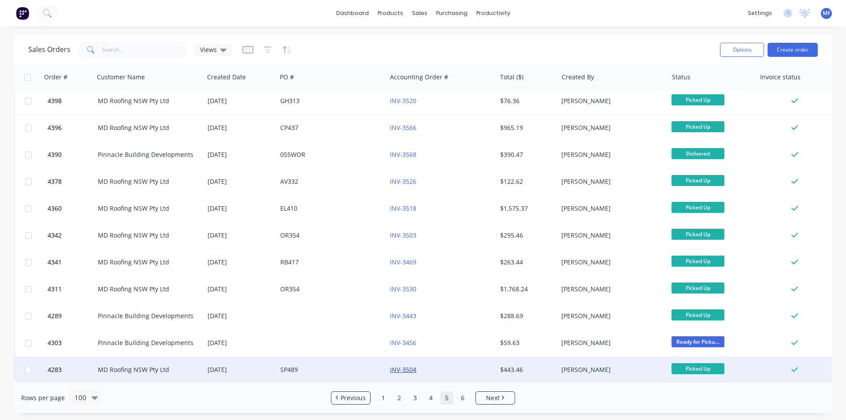
click at [408, 365] on link "INV-3504" at bounding box center [403, 369] width 26 height 8
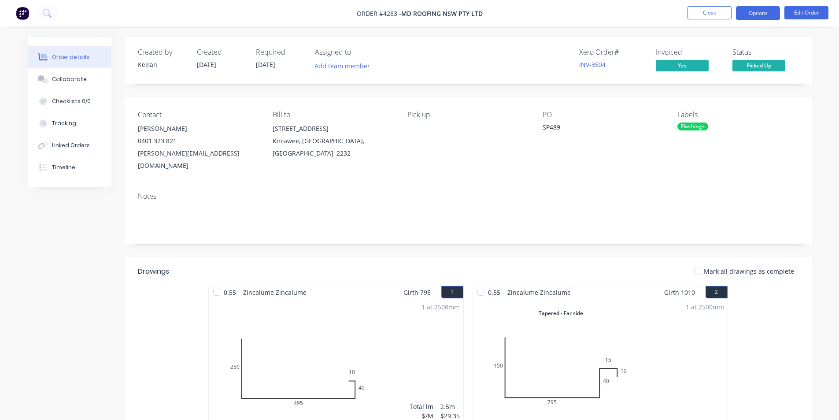
click at [756, 11] on button "Options" at bounding box center [758, 13] width 44 height 14
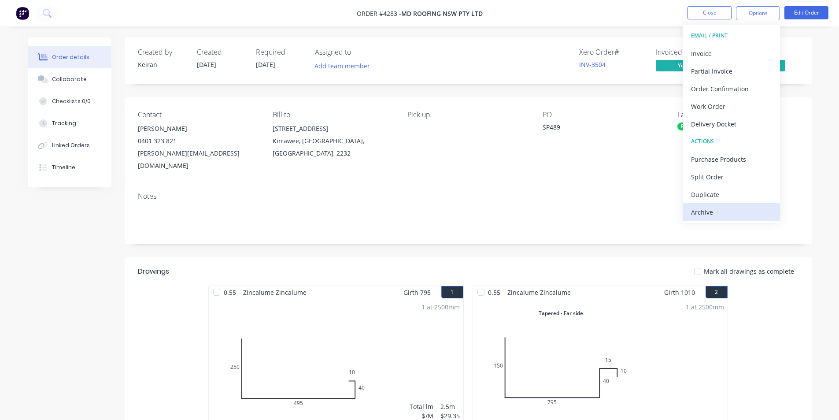
click at [717, 209] on div "Archive" at bounding box center [731, 212] width 81 height 13
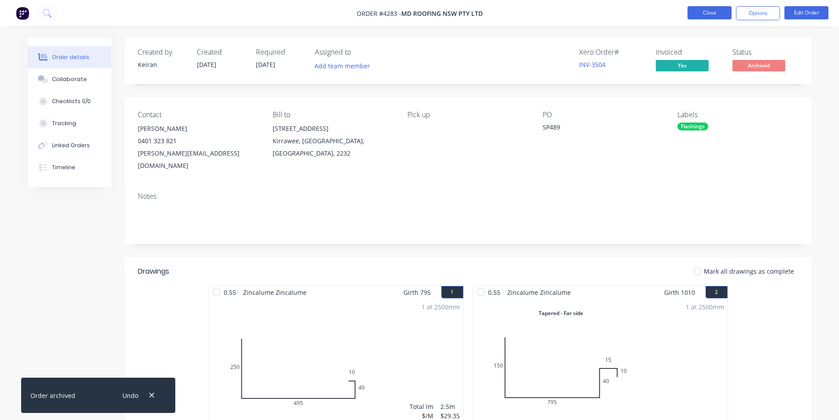
click at [696, 11] on button "Close" at bounding box center [709, 12] width 44 height 13
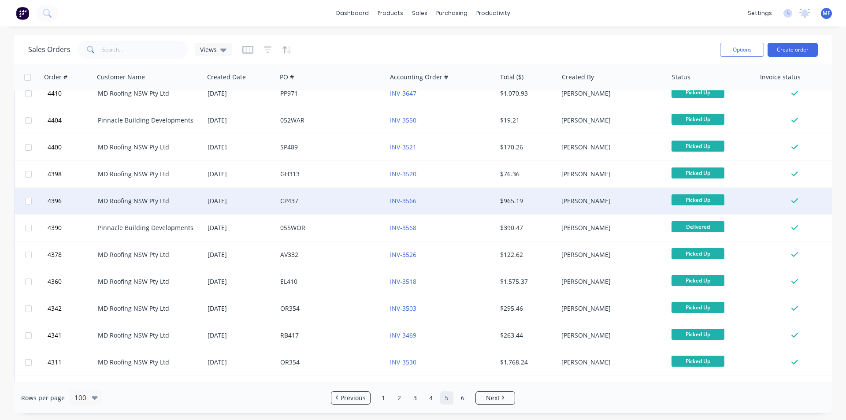
scroll to position [2399, 0]
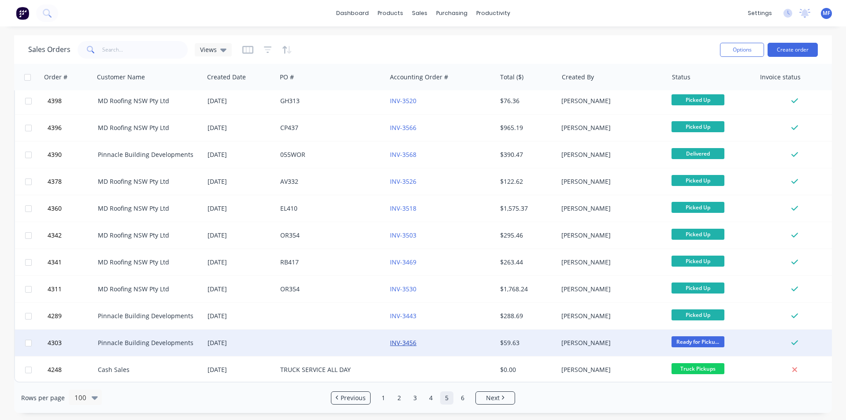
click at [402, 338] on link "INV-3456" at bounding box center [403, 342] width 26 height 8
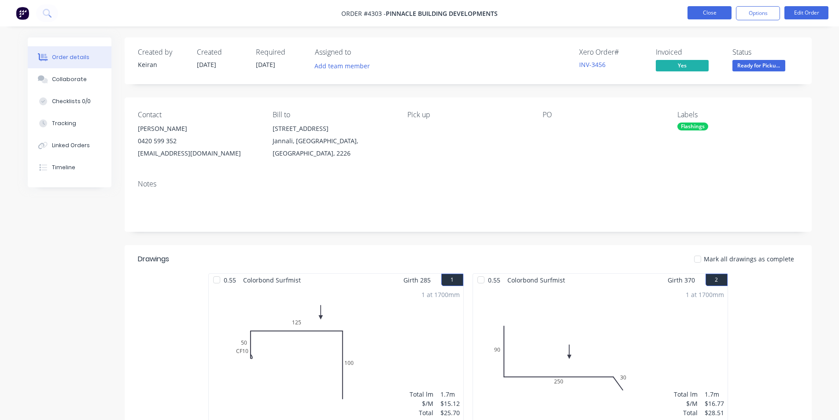
click at [701, 10] on button "Close" at bounding box center [709, 12] width 44 height 13
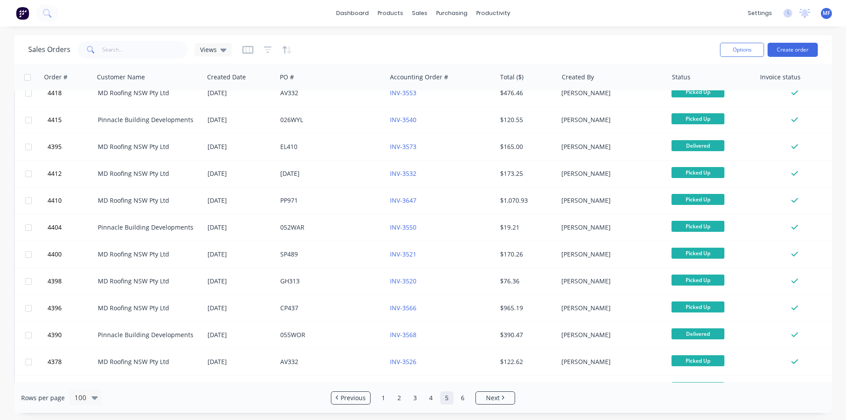
scroll to position [2378, 0]
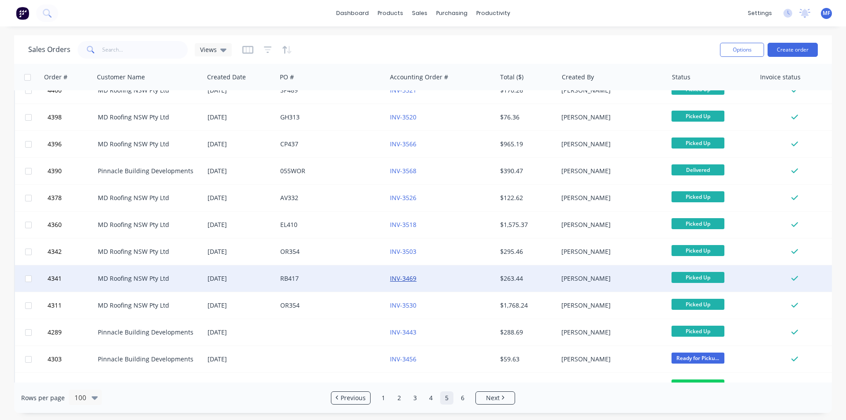
click at [407, 277] on link "INV-3469" at bounding box center [403, 278] width 26 height 8
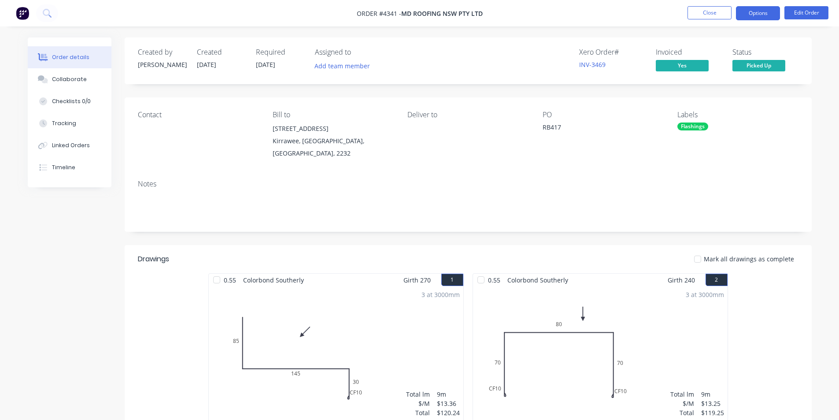
click at [765, 14] on button "Options" at bounding box center [758, 13] width 44 height 14
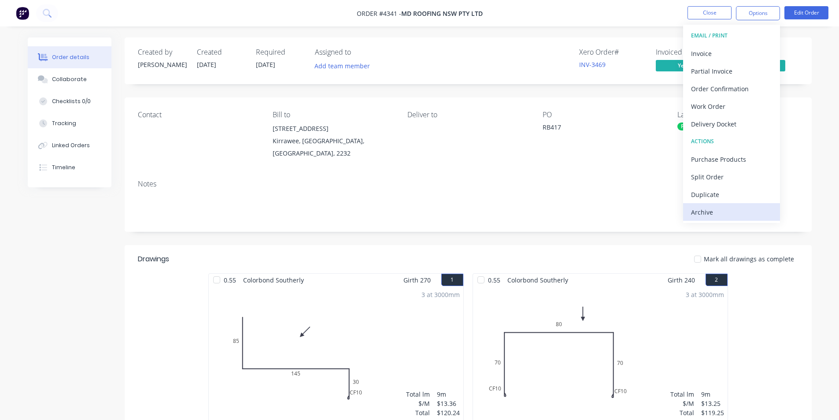
click at [730, 214] on div "Archive" at bounding box center [731, 212] width 81 height 13
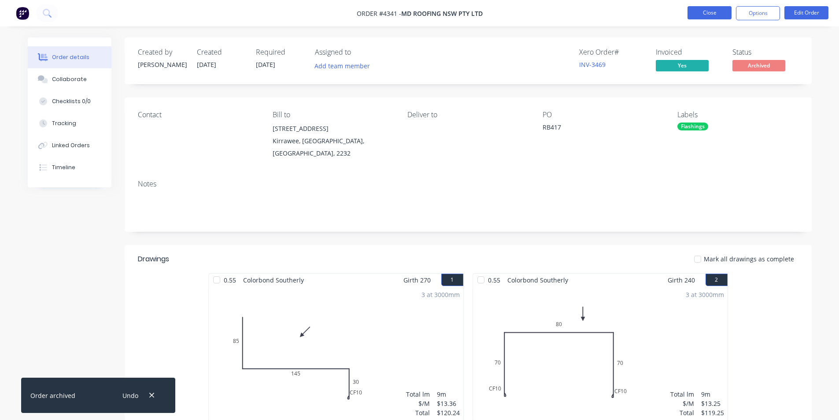
click at [707, 15] on button "Close" at bounding box center [709, 12] width 44 height 13
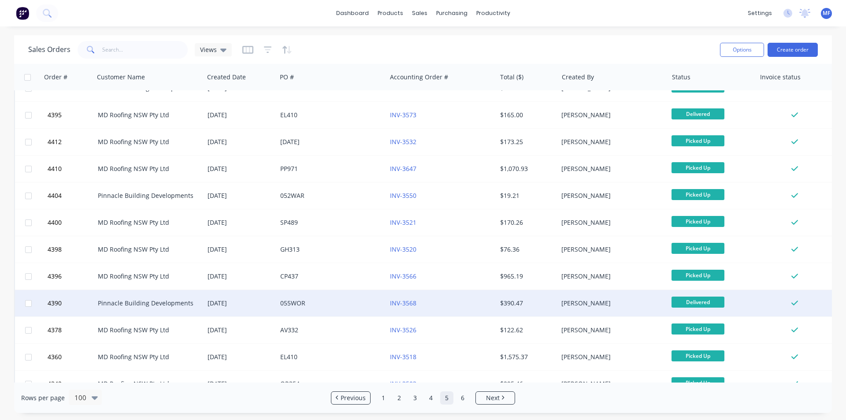
scroll to position [2399, 0]
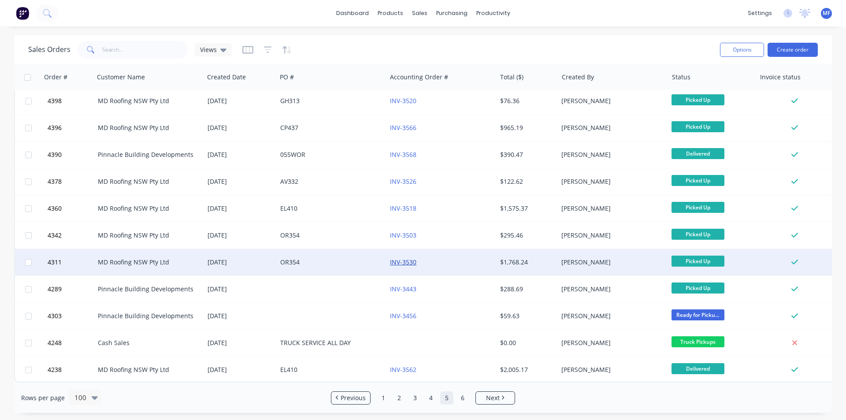
click at [407, 258] on link "INV-3530" at bounding box center [403, 262] width 26 height 8
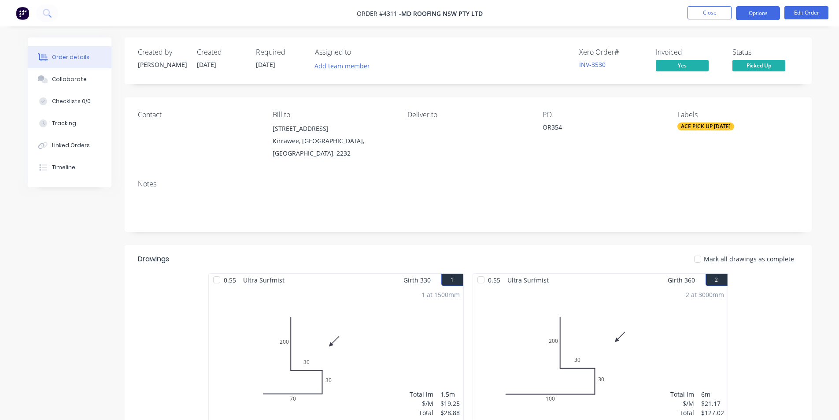
click at [750, 12] on button "Options" at bounding box center [758, 13] width 44 height 14
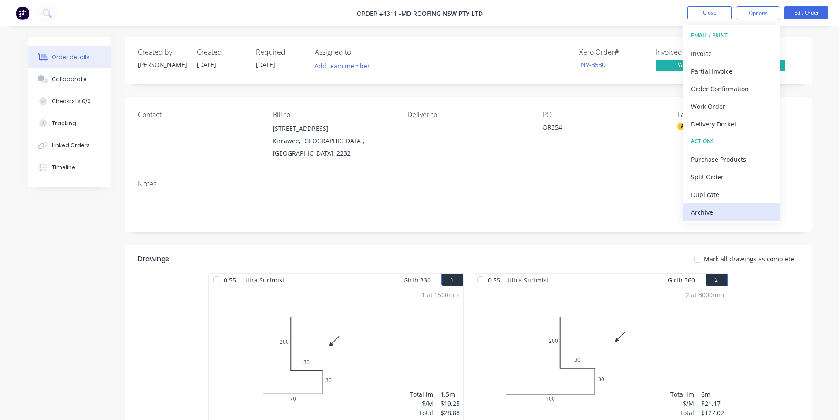
click at [725, 210] on div "Archive" at bounding box center [731, 212] width 81 height 13
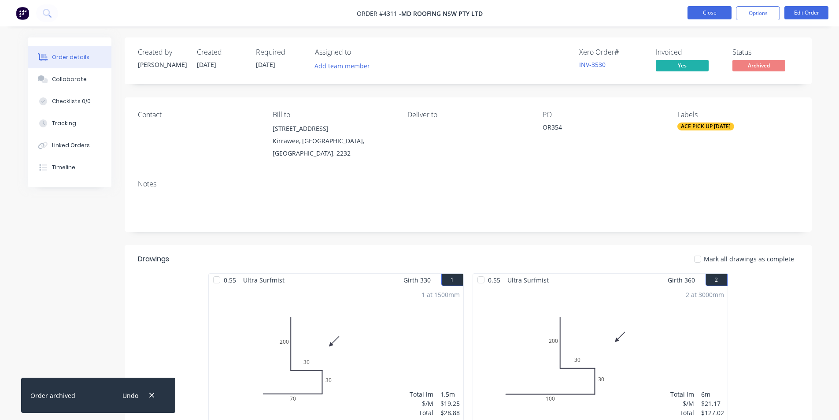
click at [711, 14] on button "Close" at bounding box center [709, 12] width 44 height 13
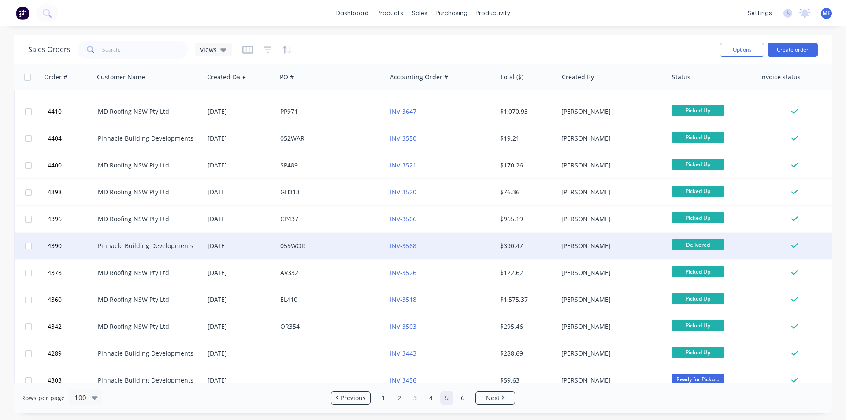
scroll to position [2399, 0]
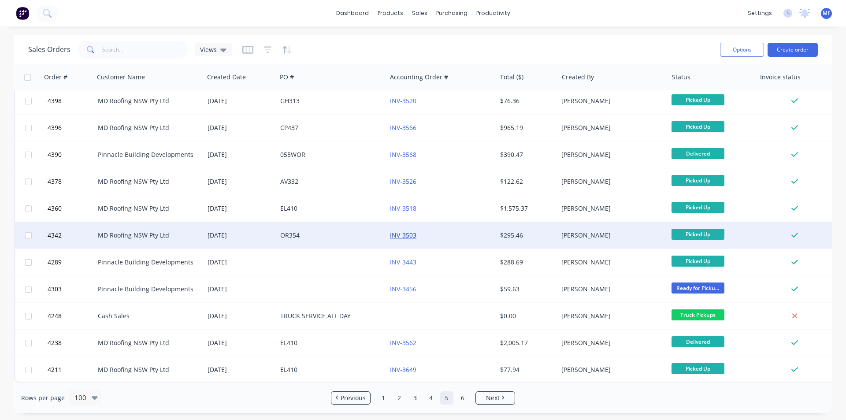
click at [408, 231] on link "INV-3503" at bounding box center [403, 235] width 26 height 8
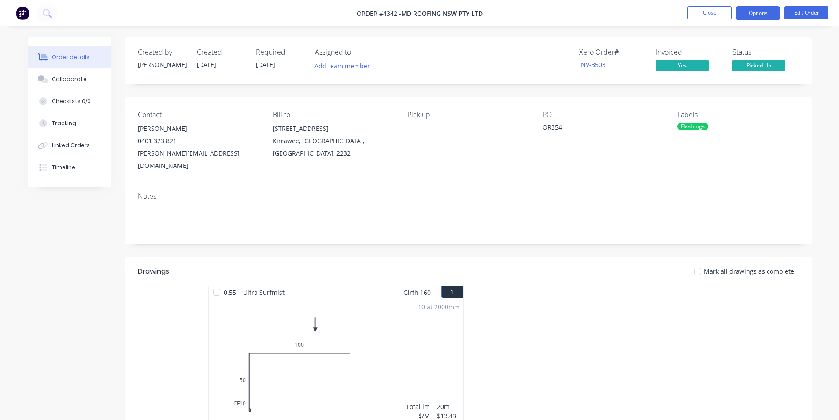
click at [760, 20] on button "Options" at bounding box center [758, 13] width 44 height 14
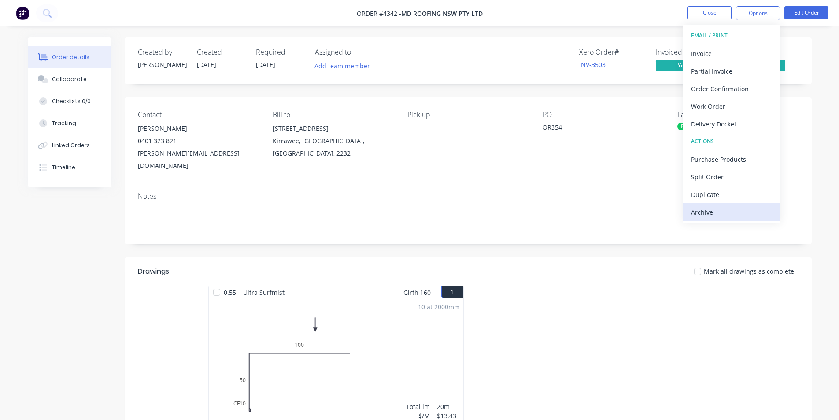
click at [751, 218] on div "Archive" at bounding box center [731, 212] width 81 height 13
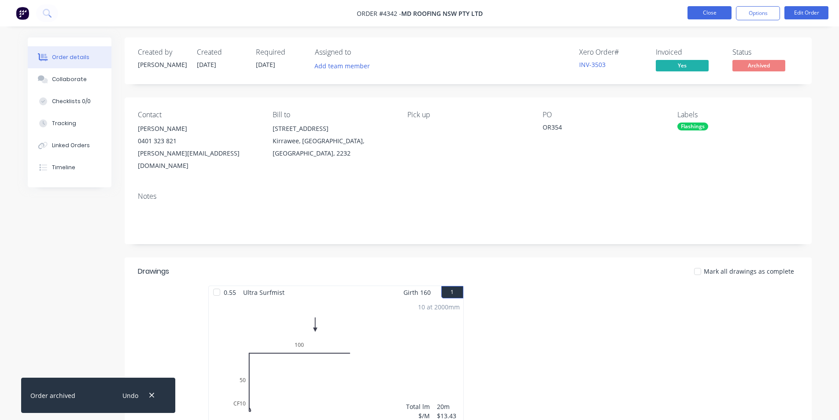
click at [704, 8] on button "Close" at bounding box center [709, 12] width 44 height 13
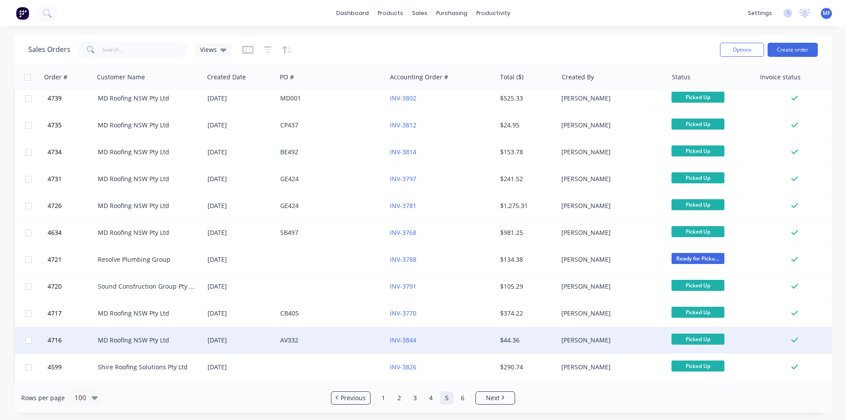
scroll to position [176, 0]
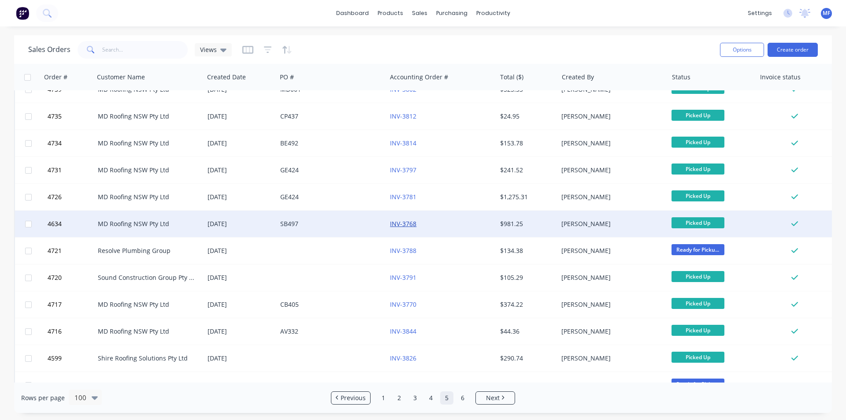
click at [397, 224] on link "INV-3768" at bounding box center [403, 223] width 26 height 8
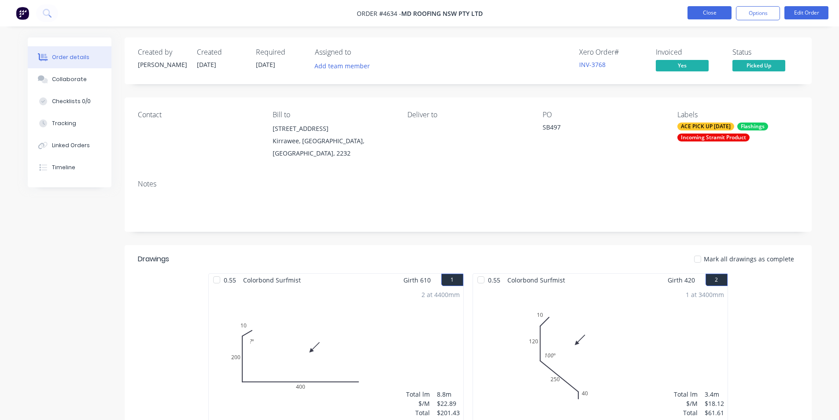
click at [705, 14] on button "Close" at bounding box center [709, 12] width 44 height 13
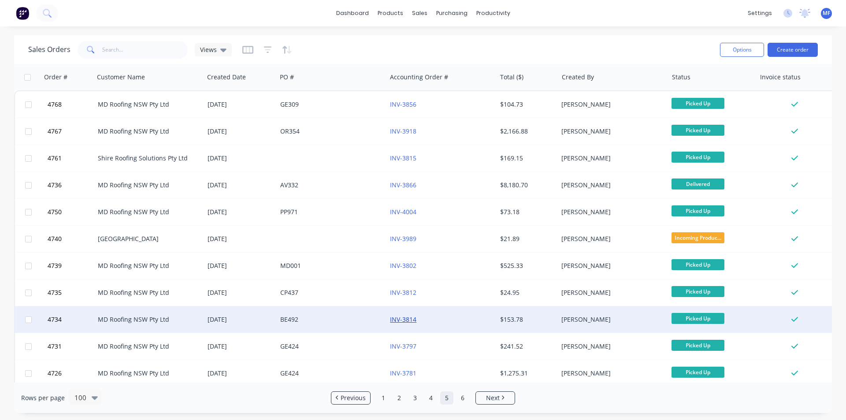
click at [403, 318] on link "INV-3814" at bounding box center [403, 319] width 26 height 8
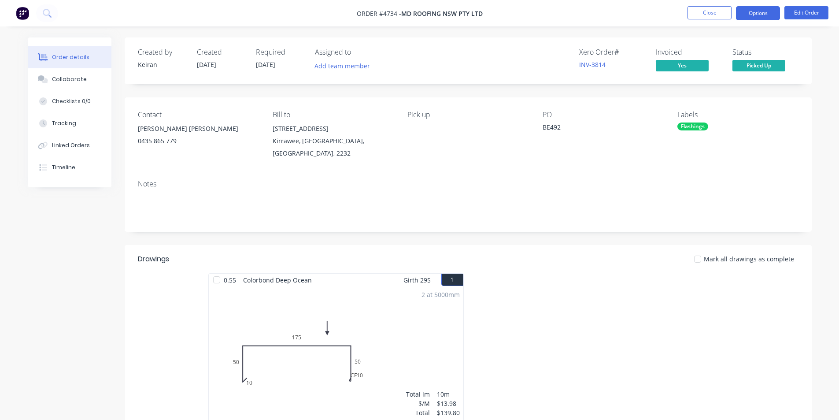
click at [762, 12] on button "Options" at bounding box center [758, 13] width 44 height 14
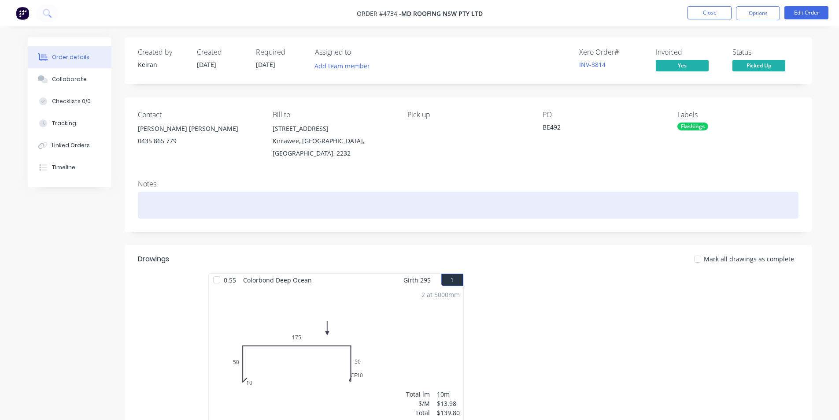
click at [624, 205] on div at bounding box center [468, 205] width 661 height 27
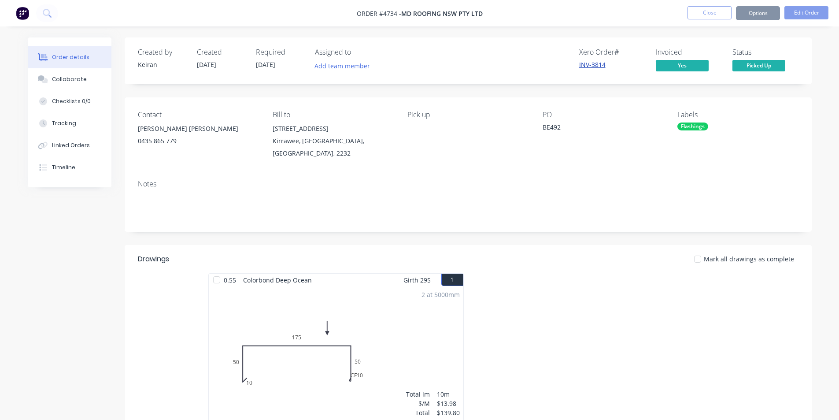
click at [588, 63] on link "INV-3814" at bounding box center [592, 64] width 26 height 8
click at [712, 15] on button "Close" at bounding box center [709, 12] width 44 height 13
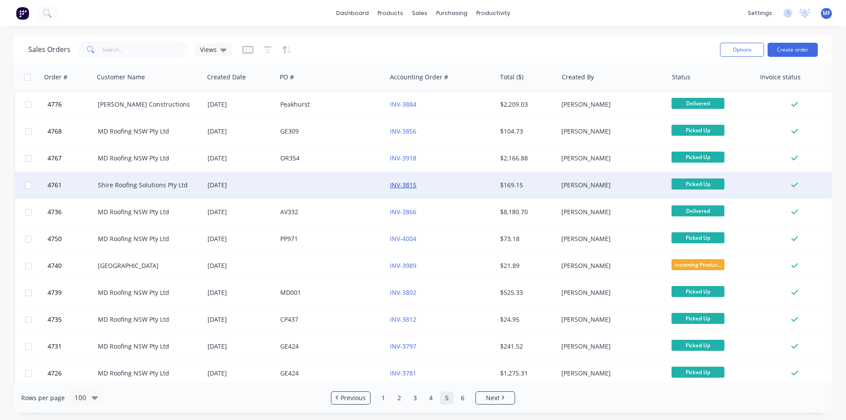
click at [401, 186] on link "INV-3815" at bounding box center [403, 185] width 26 height 8
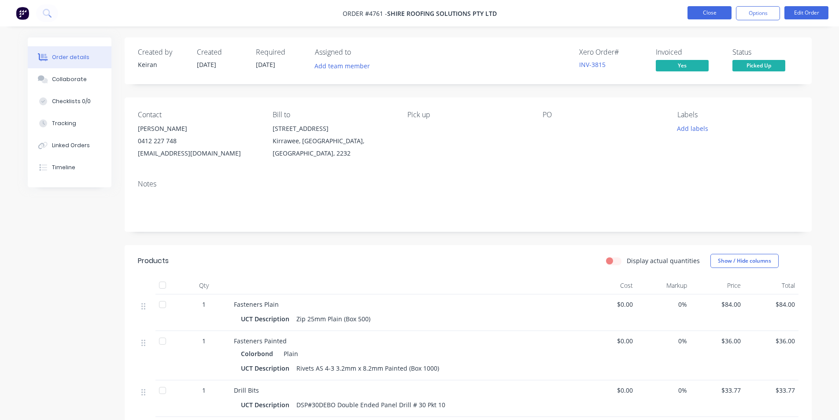
click at [704, 12] on button "Close" at bounding box center [709, 12] width 44 height 13
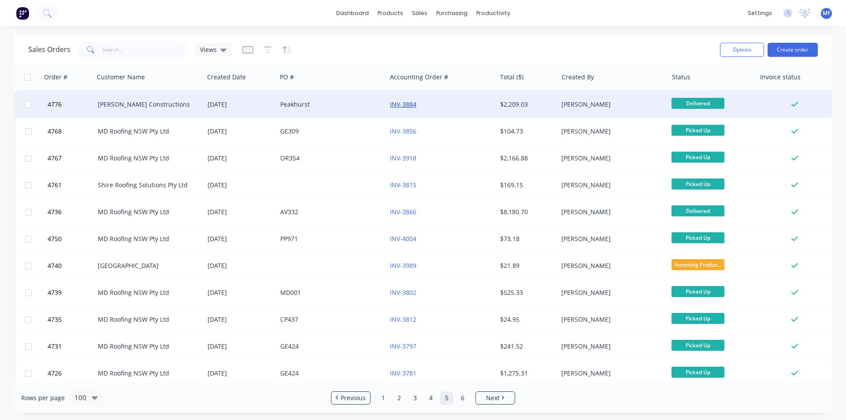
click at [409, 103] on link "INV-3884" at bounding box center [403, 104] width 26 height 8
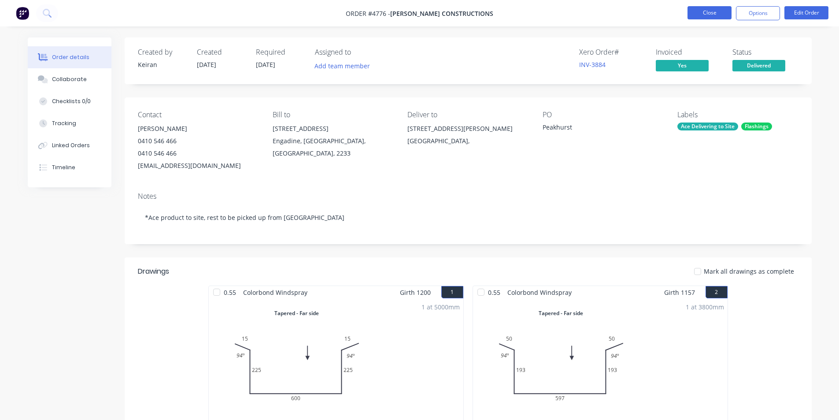
click at [713, 14] on button "Close" at bounding box center [709, 12] width 44 height 13
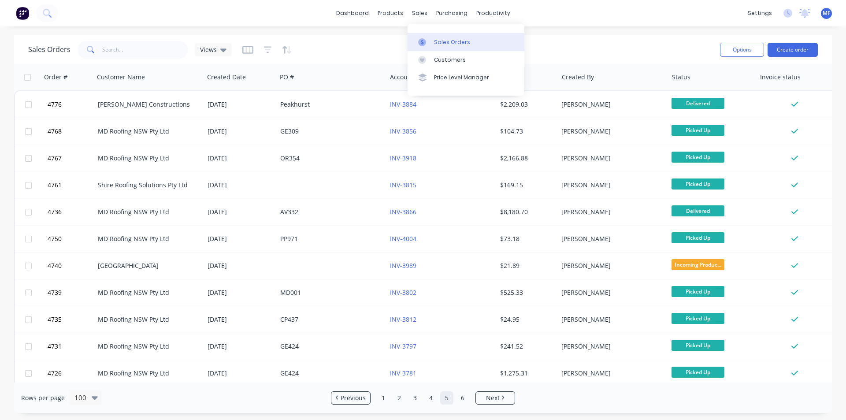
drag, startPoint x: 439, startPoint y: 42, endPoint x: 428, endPoint y: 46, distance: 11.3
click at [438, 42] on div "Sales Orders" at bounding box center [452, 42] width 36 height 8
click at [129, 51] on input "text" at bounding box center [145, 50] width 86 height 18
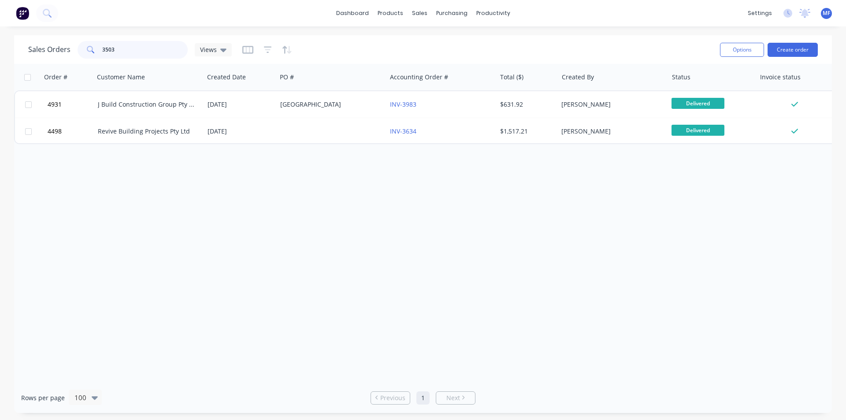
click at [130, 51] on input "3503" at bounding box center [145, 50] width 86 height 18
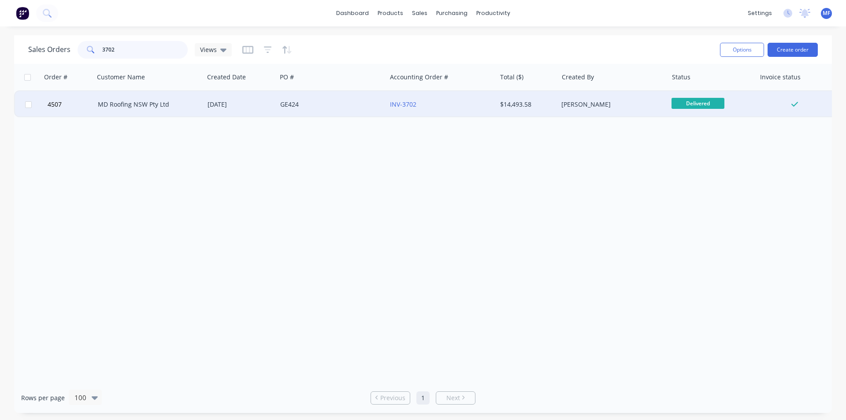
type input "3702"
click at [786, 106] on div at bounding box center [794, 104] width 71 height 8
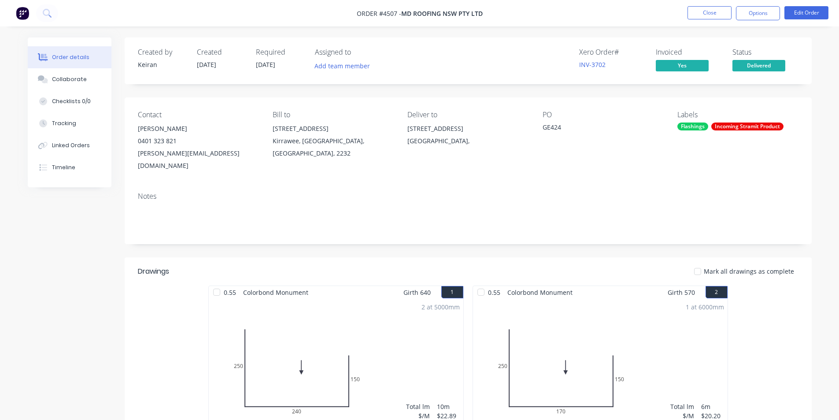
click at [591, 60] on div "INV-3702" at bounding box center [612, 64] width 66 height 9
click at [762, 14] on button "Options" at bounding box center [758, 13] width 44 height 14
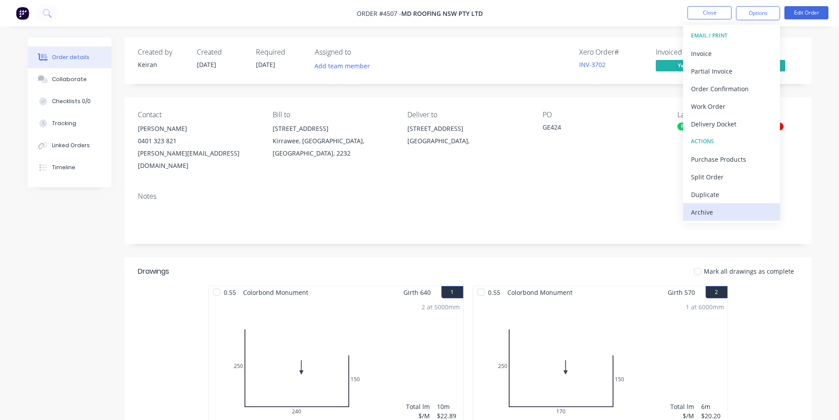
click at [738, 215] on div "Archive" at bounding box center [731, 212] width 81 height 13
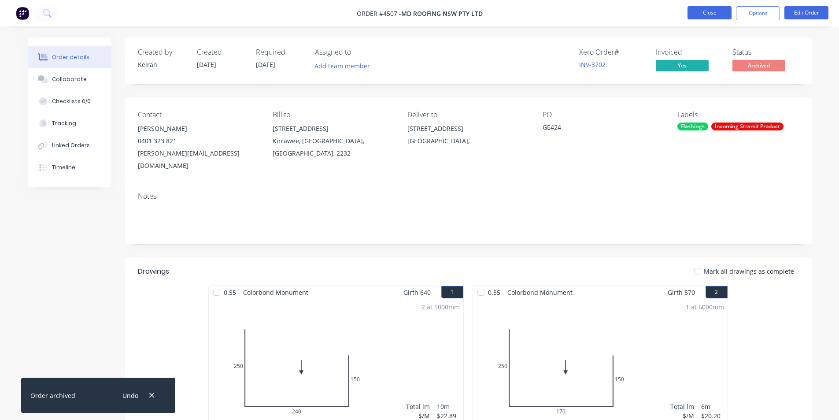
click at [702, 10] on button "Close" at bounding box center [709, 12] width 44 height 13
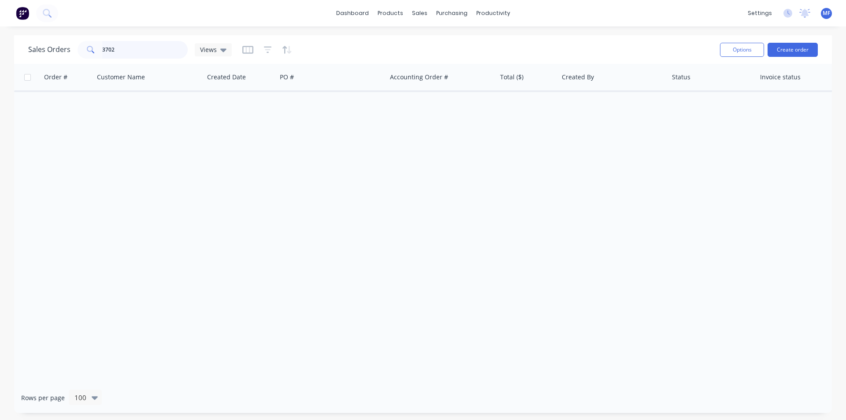
click at [126, 48] on input "3702" at bounding box center [145, 50] width 86 height 18
click at [125, 48] on input "3702" at bounding box center [145, 50] width 86 height 18
click at [144, 55] on input "3504" at bounding box center [145, 50] width 86 height 18
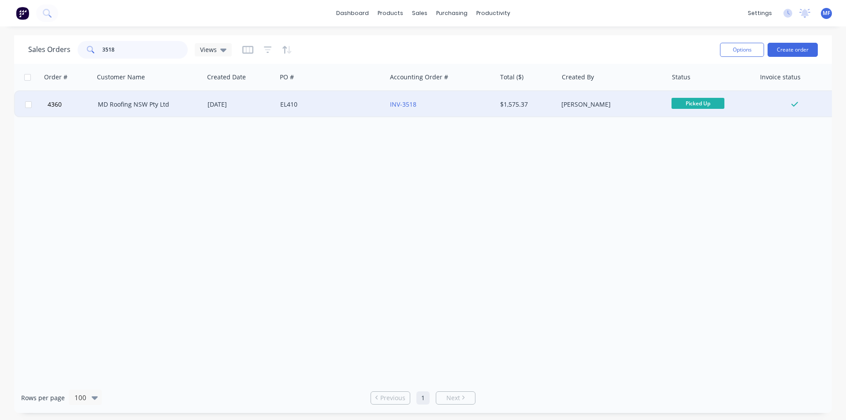
type input "3518"
click at [765, 100] on div at bounding box center [795, 104] width 81 height 26
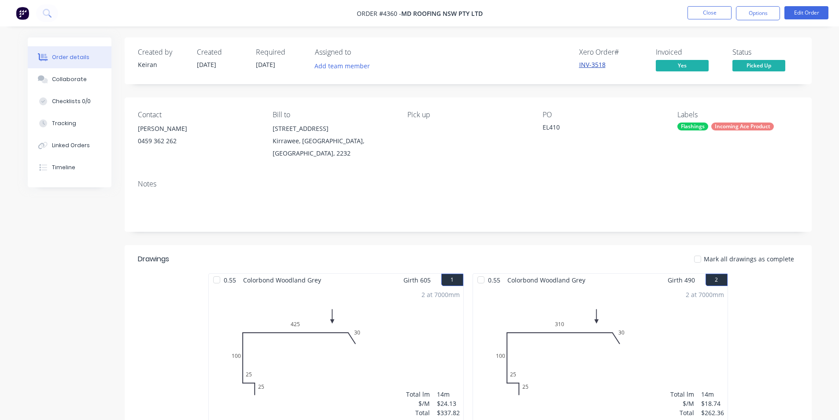
click at [598, 66] on link "INV-3518" at bounding box center [592, 64] width 26 height 8
click at [761, 17] on button "Options" at bounding box center [758, 13] width 44 height 14
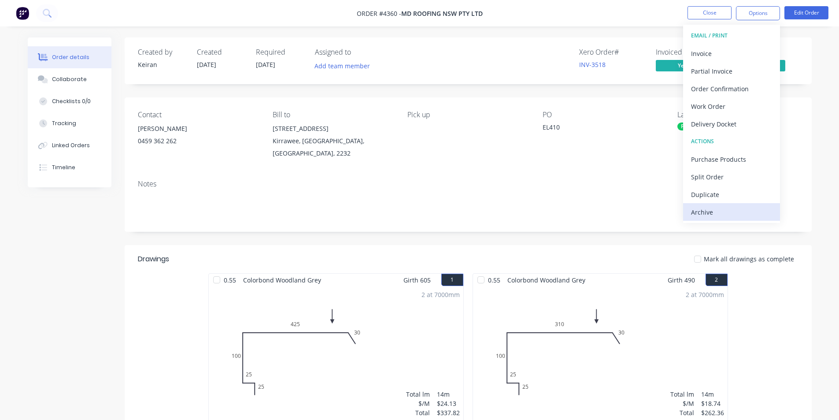
click at [737, 213] on div "Archive" at bounding box center [731, 212] width 81 height 13
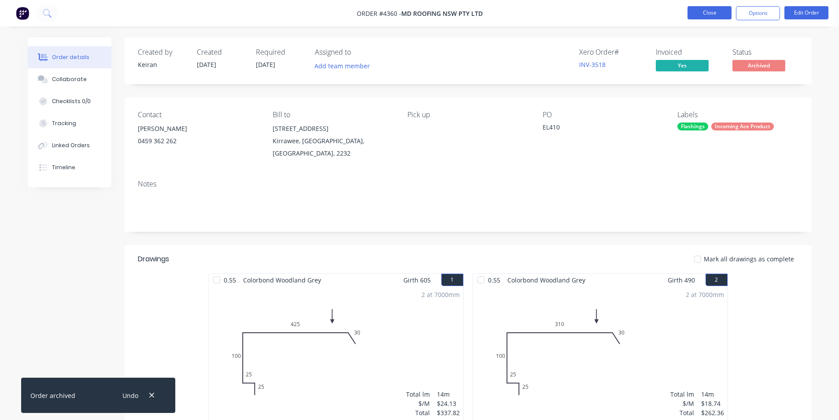
click at [709, 14] on button "Close" at bounding box center [709, 12] width 44 height 13
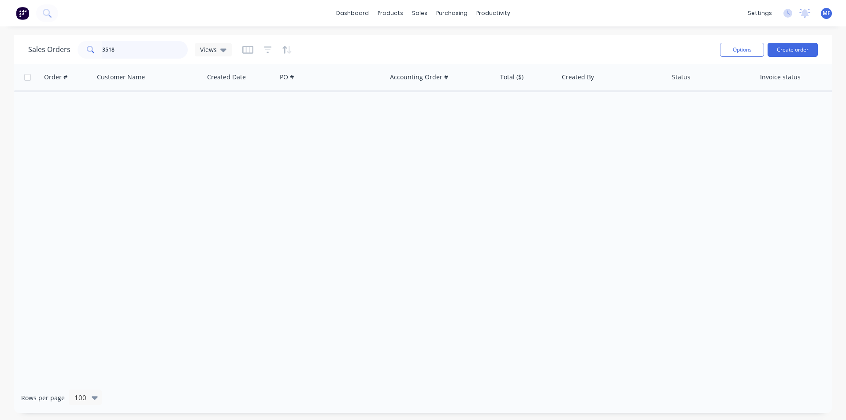
click at [115, 52] on input "3518" at bounding box center [145, 50] width 86 height 18
click at [126, 51] on input "3530" at bounding box center [145, 50] width 86 height 18
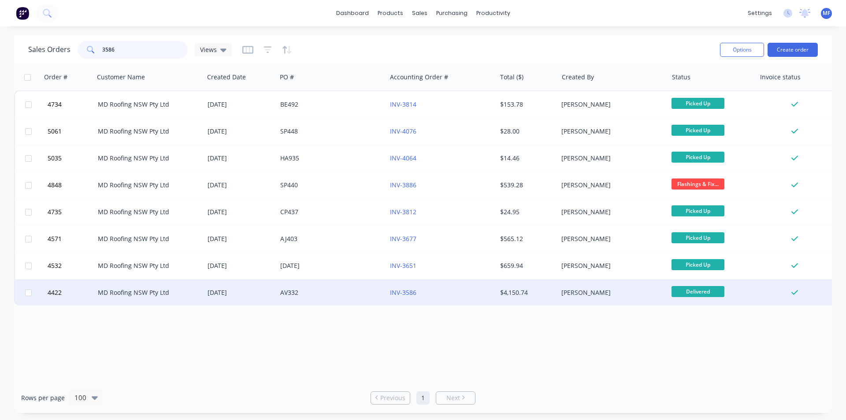
type input "3586"
click at [511, 294] on div "$4,150.74" at bounding box center [526, 292] width 52 height 9
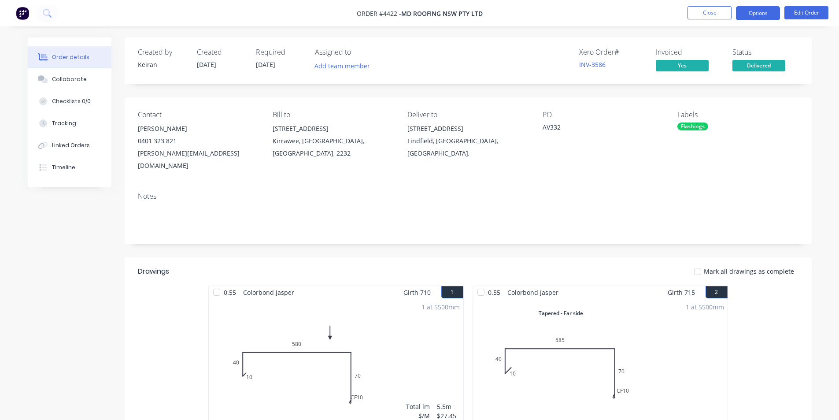
click at [762, 17] on button "Options" at bounding box center [758, 13] width 44 height 14
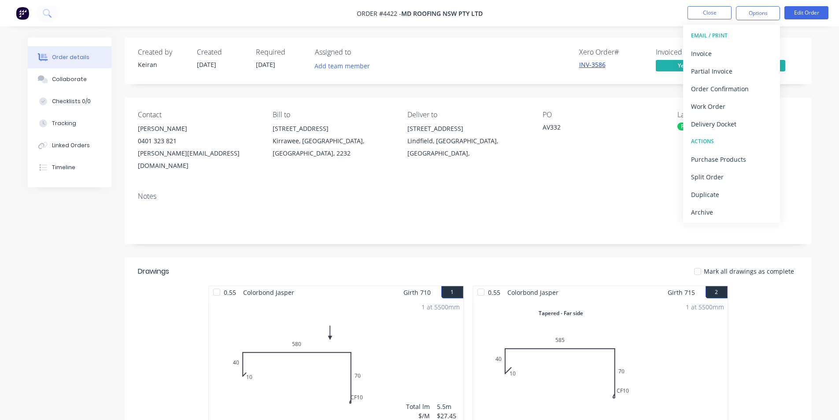
click at [584, 63] on link "INV-3586" at bounding box center [592, 64] width 26 height 8
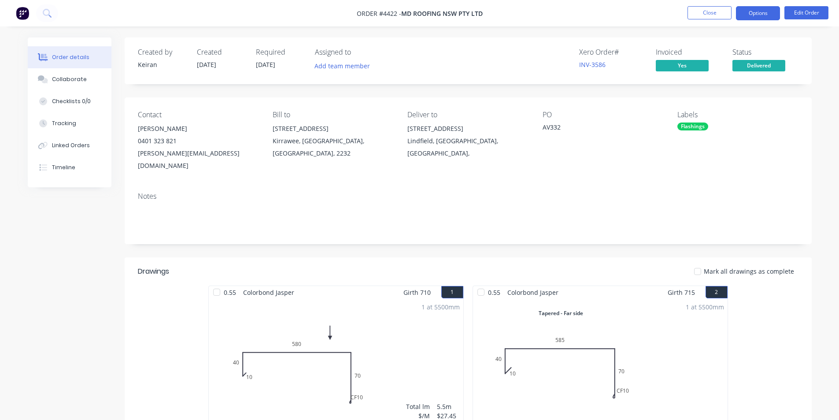
click at [765, 15] on button "Options" at bounding box center [758, 13] width 44 height 14
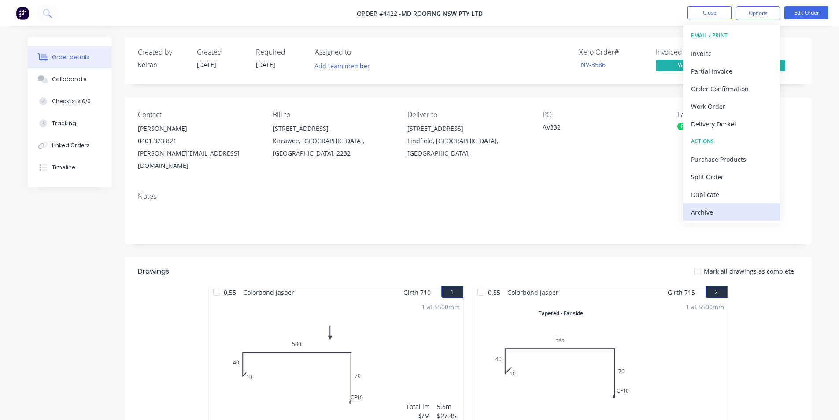
click at [713, 208] on div "Archive" at bounding box center [731, 212] width 81 height 13
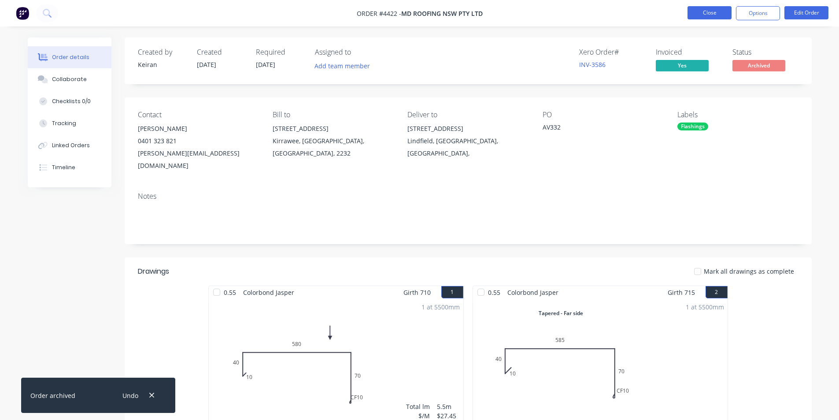
click at [710, 10] on button "Close" at bounding box center [709, 12] width 44 height 13
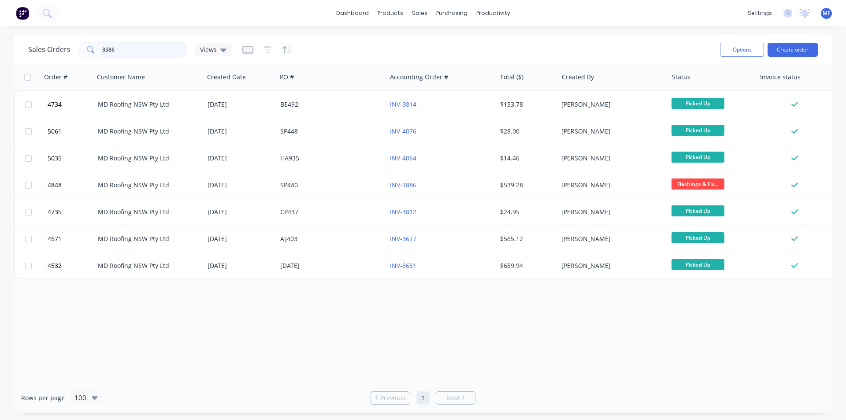
click at [120, 45] on input "3586" at bounding box center [145, 50] width 86 height 18
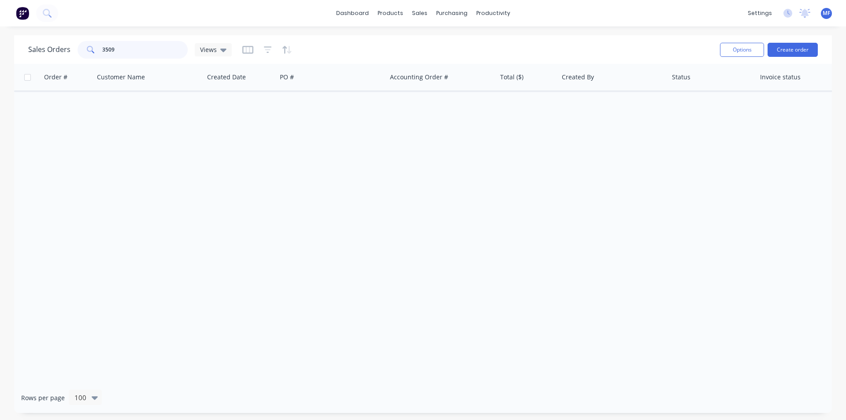
click at [130, 47] on input "3509" at bounding box center [145, 50] width 86 height 18
click at [129, 48] on input "3509" at bounding box center [145, 50] width 86 height 18
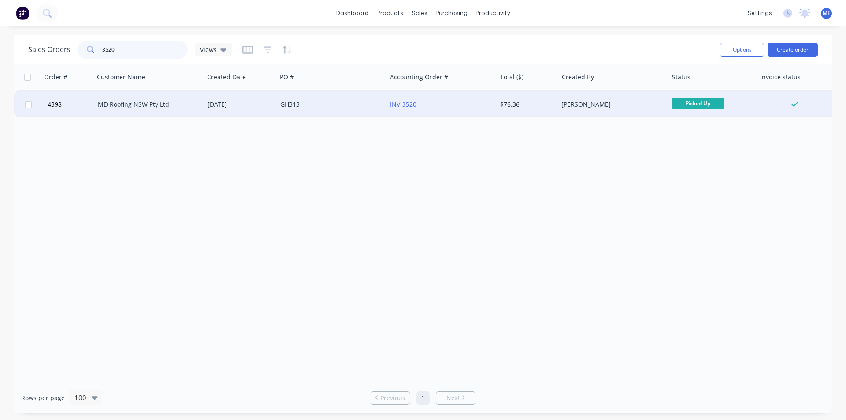
type input "3520"
click at [566, 105] on div "[PERSON_NAME]" at bounding box center [610, 104] width 98 height 9
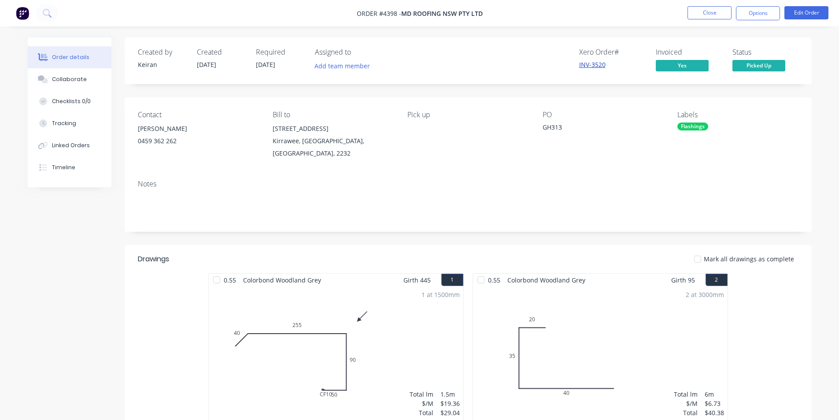
click at [582, 63] on link "INV-3520" at bounding box center [592, 64] width 26 height 8
click at [749, 16] on button "Options" at bounding box center [758, 13] width 44 height 14
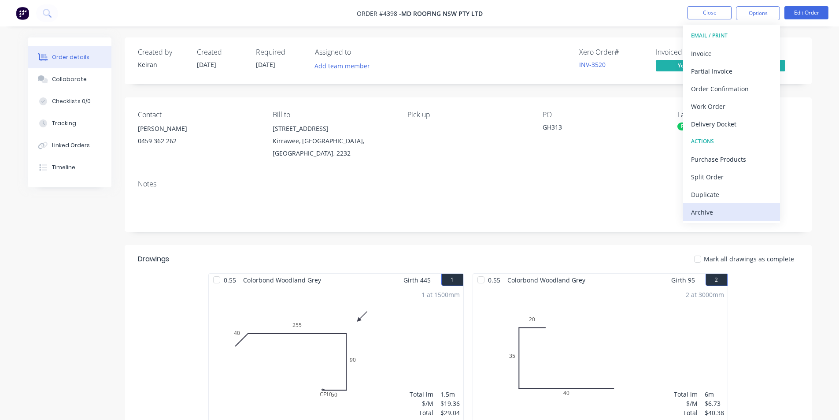
click at [717, 211] on div "Archive" at bounding box center [731, 212] width 81 height 13
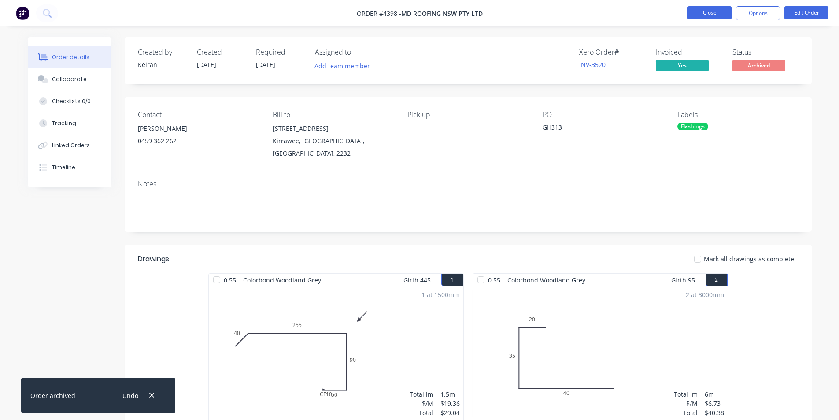
click at [709, 13] on button "Close" at bounding box center [709, 12] width 44 height 13
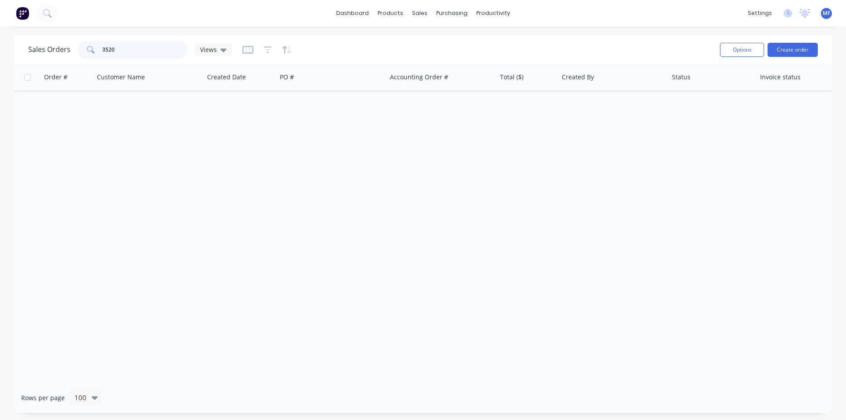
click at [131, 51] on input "3520" at bounding box center [145, 50] width 86 height 18
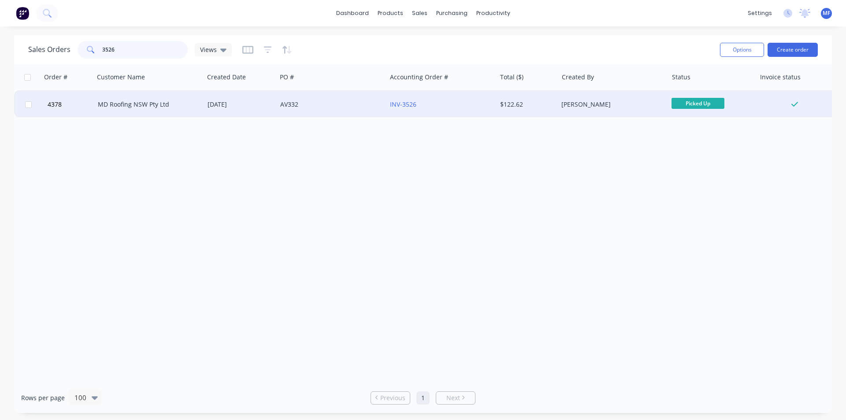
type input "3526"
click at [150, 103] on div "MD Roofing NSW Pty Ltd" at bounding box center [147, 104] width 98 height 9
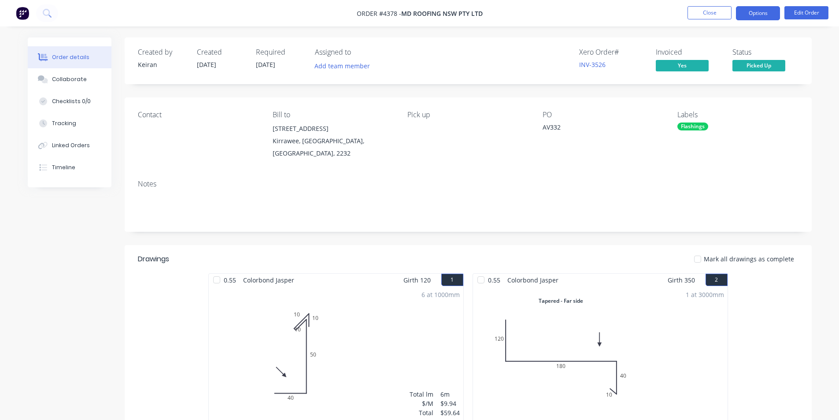
click at [758, 13] on button "Options" at bounding box center [758, 13] width 44 height 14
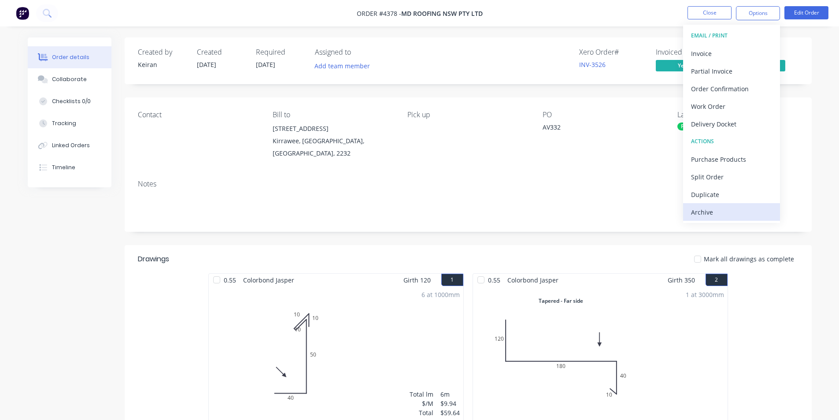
click at [725, 215] on div "Archive" at bounding box center [731, 212] width 81 height 13
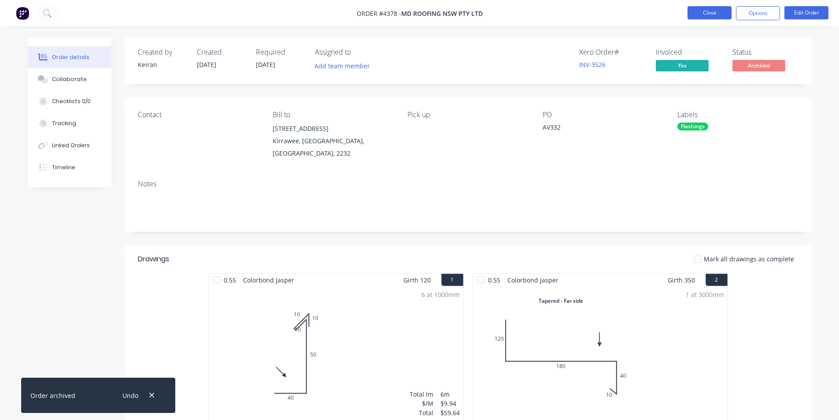
click at [713, 12] on button "Close" at bounding box center [709, 12] width 44 height 13
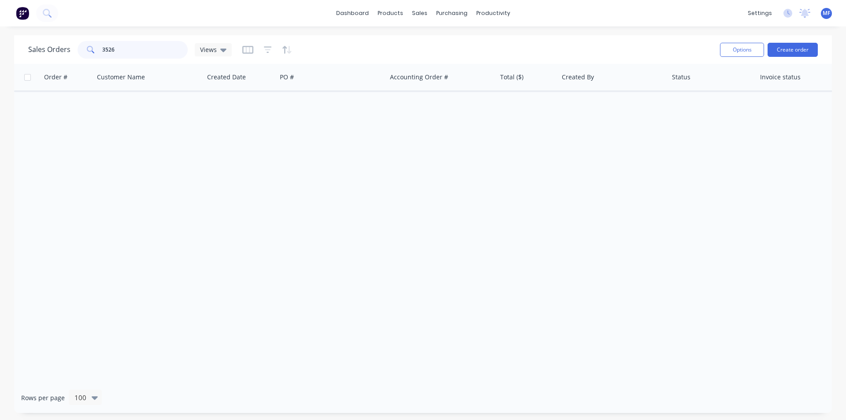
click at [126, 46] on input "3526" at bounding box center [145, 50] width 86 height 18
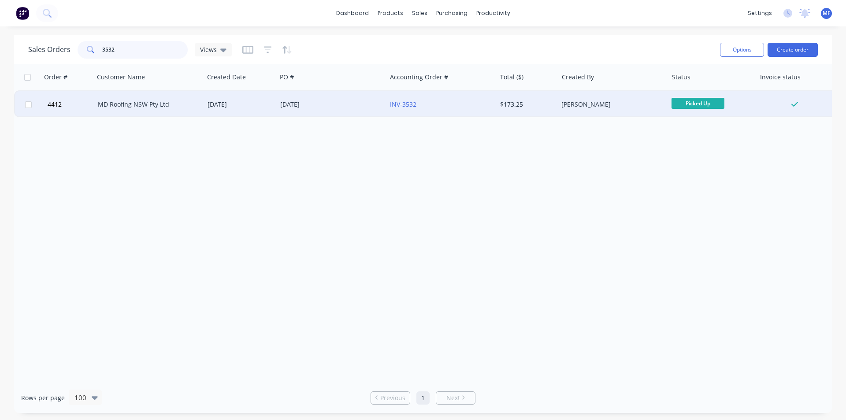
type input "3532"
click at [595, 102] on div "[PERSON_NAME]" at bounding box center [610, 104] width 98 height 9
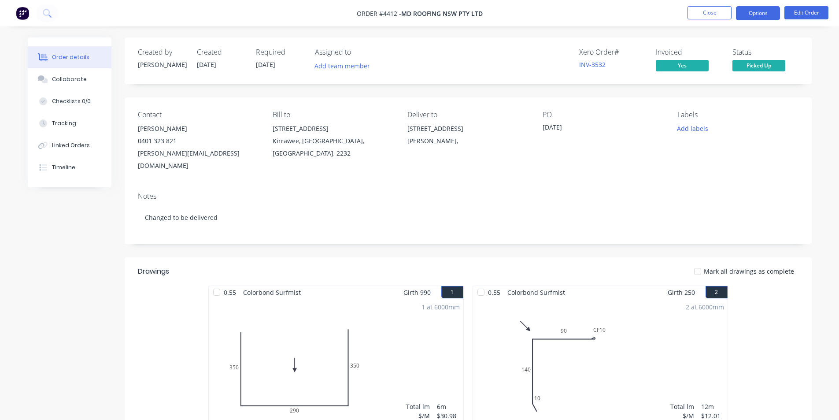
click at [763, 12] on button "Options" at bounding box center [758, 13] width 44 height 14
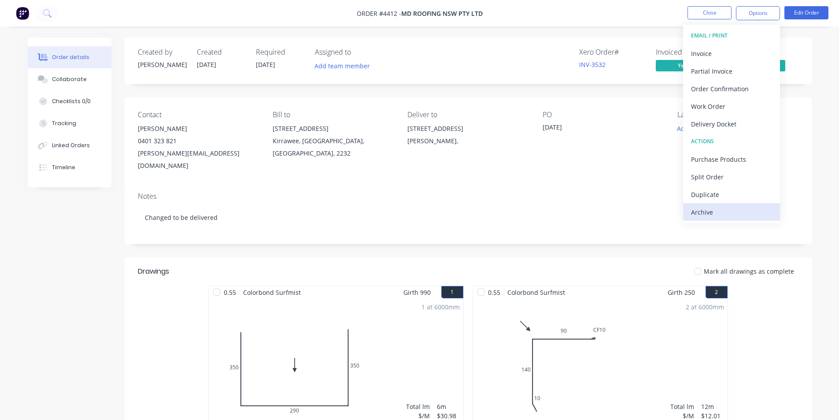
click at [738, 210] on div "Archive" at bounding box center [731, 212] width 81 height 13
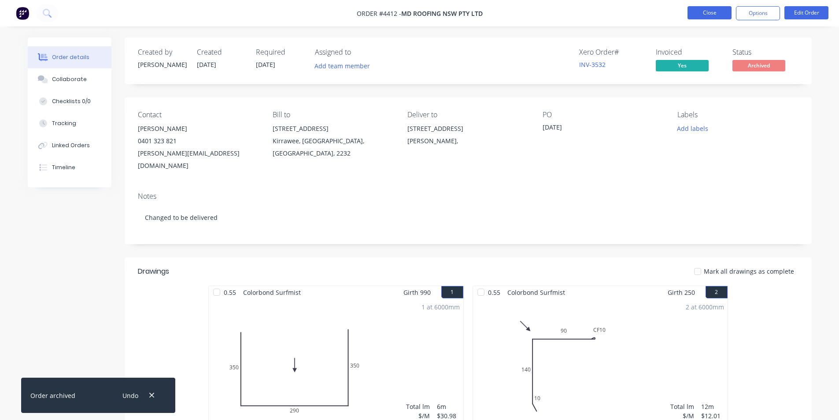
click at [718, 13] on button "Close" at bounding box center [709, 12] width 44 height 13
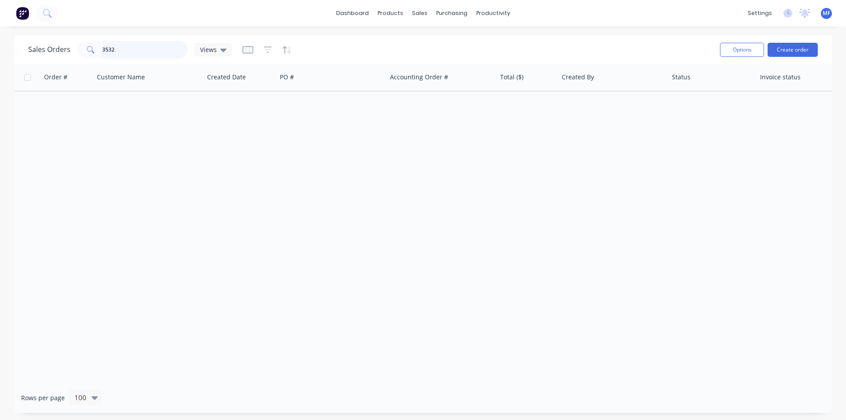
click at [129, 48] on input "3532" at bounding box center [145, 50] width 86 height 18
click at [427, 11] on div "sales" at bounding box center [419, 13] width 24 height 13
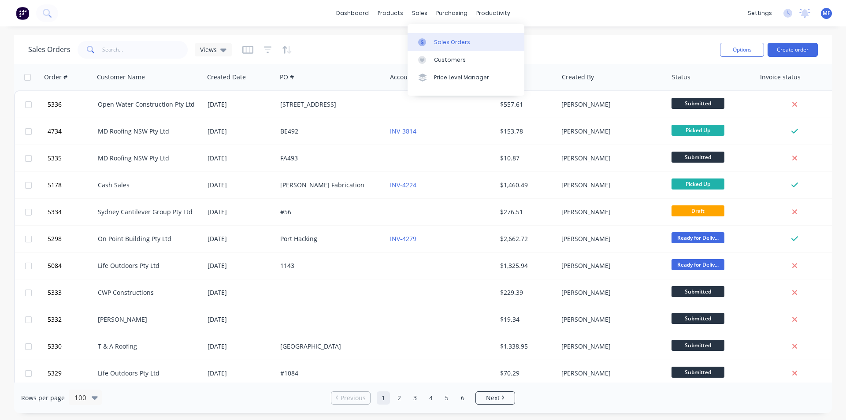
click at [441, 43] on div "Sales Orders" at bounding box center [452, 42] width 36 height 8
click at [438, 58] on div "Customers" at bounding box center [450, 60] width 32 height 8
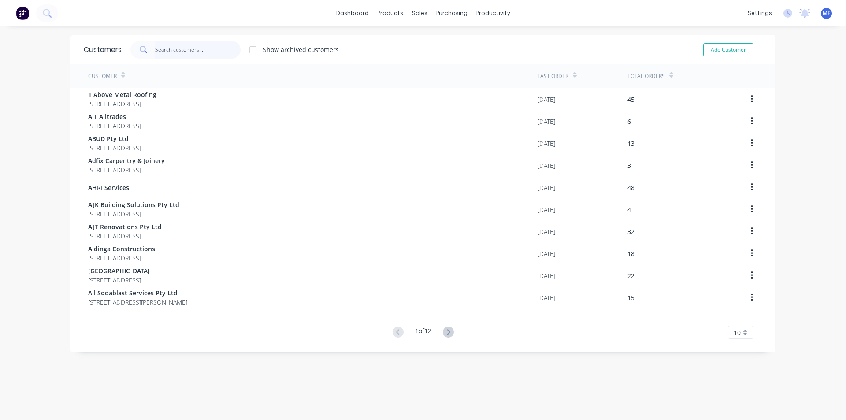
drag, startPoint x: 171, startPoint y: 48, endPoint x: 166, endPoint y: 44, distance: 6.6
click at [170, 48] on input "text" at bounding box center [198, 50] width 86 height 18
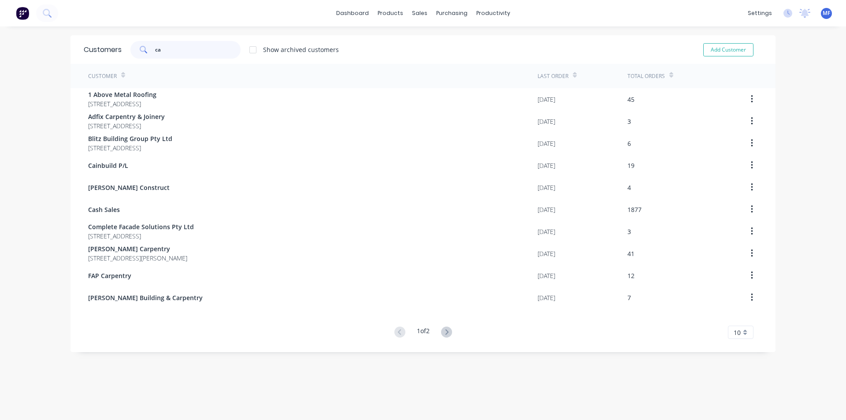
type input "c"
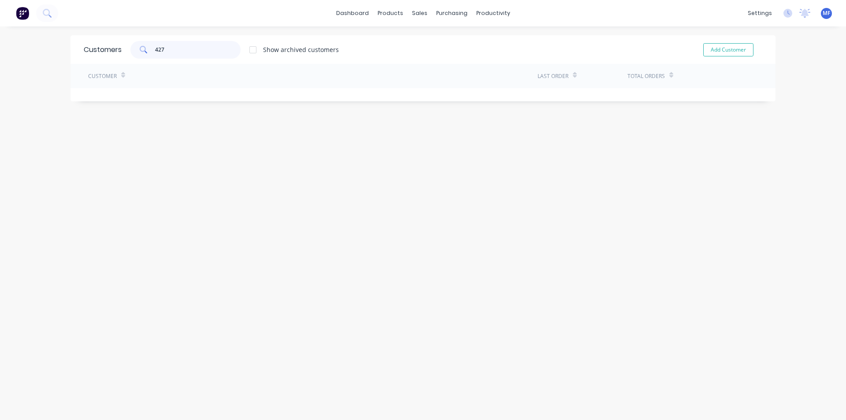
type input "4276"
click at [195, 49] on input "4276" at bounding box center [198, 50] width 86 height 18
type input "c"
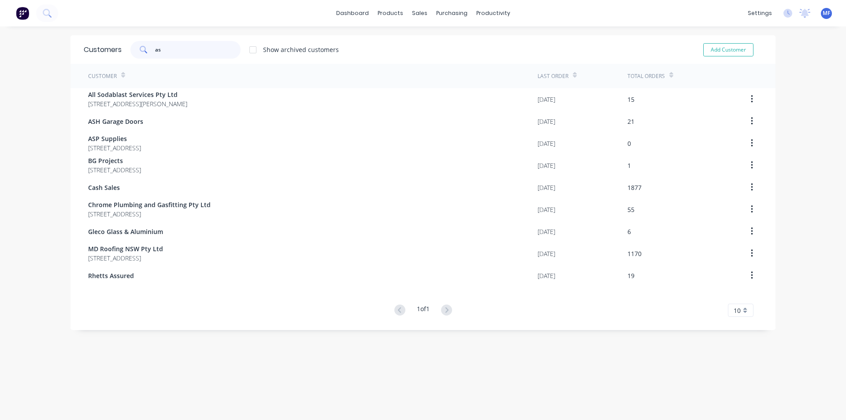
type input "a"
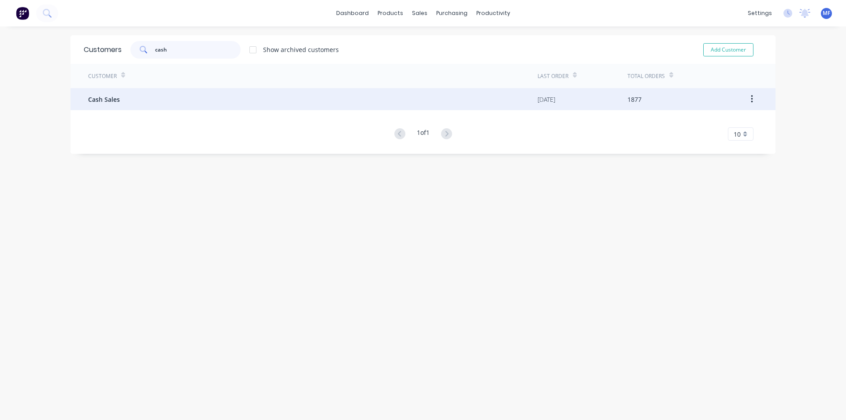
type input "cash"
click at [105, 104] on div "Cash Sales" at bounding box center [312, 99] width 449 height 22
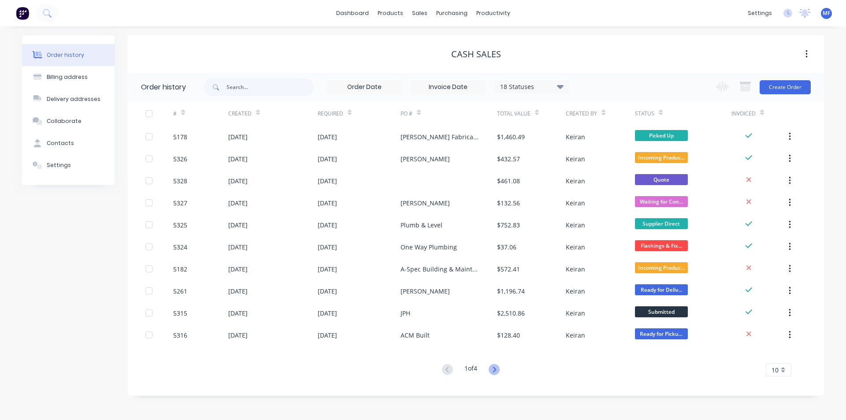
click at [495, 369] on icon at bounding box center [493, 369] width 11 height 11
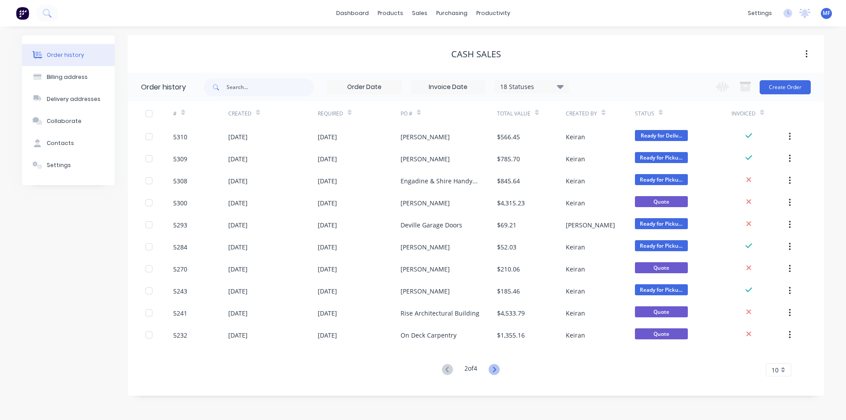
click at [498, 369] on icon at bounding box center [493, 369] width 11 height 11
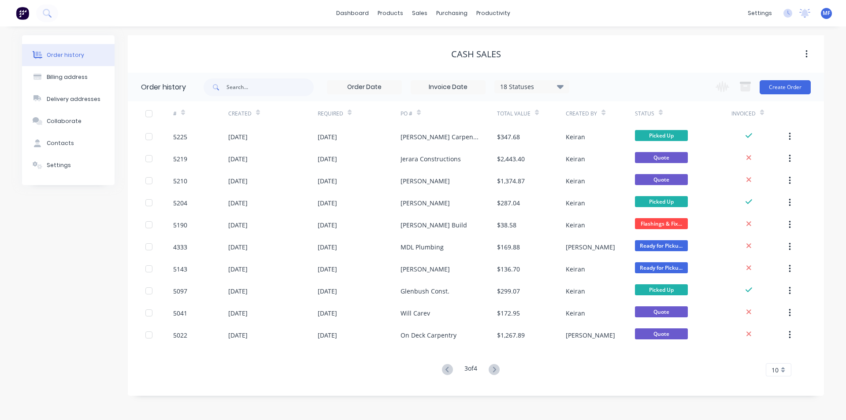
click at [502, 368] on button at bounding box center [494, 369] width 16 height 13
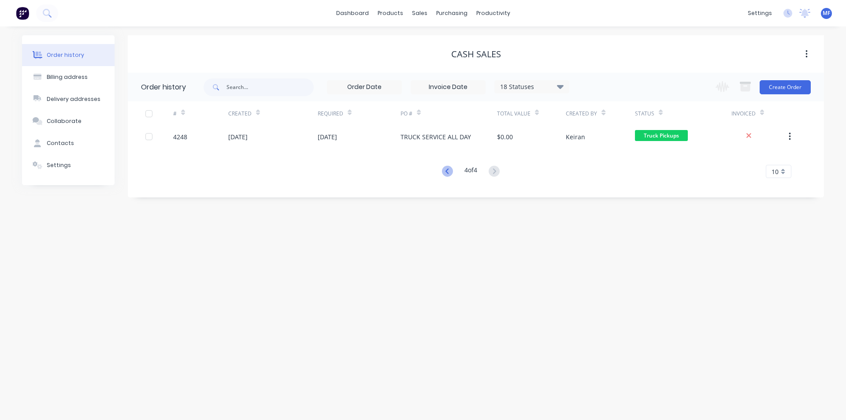
click at [447, 172] on icon at bounding box center [447, 171] width 11 height 11
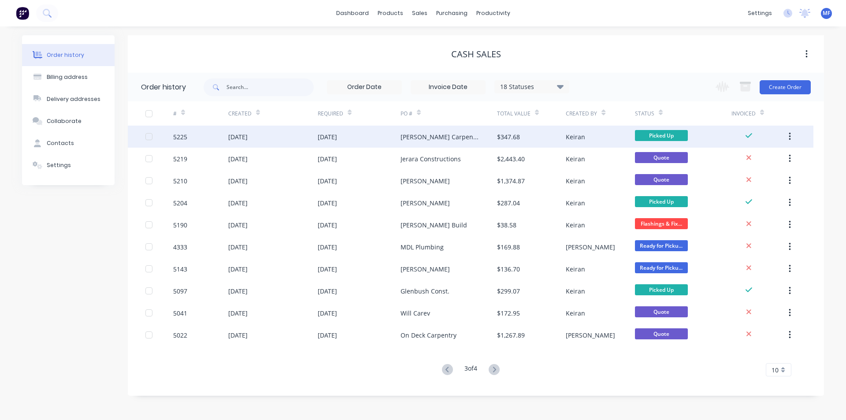
click at [566, 136] on div "Keiran" at bounding box center [574, 136] width 19 height 9
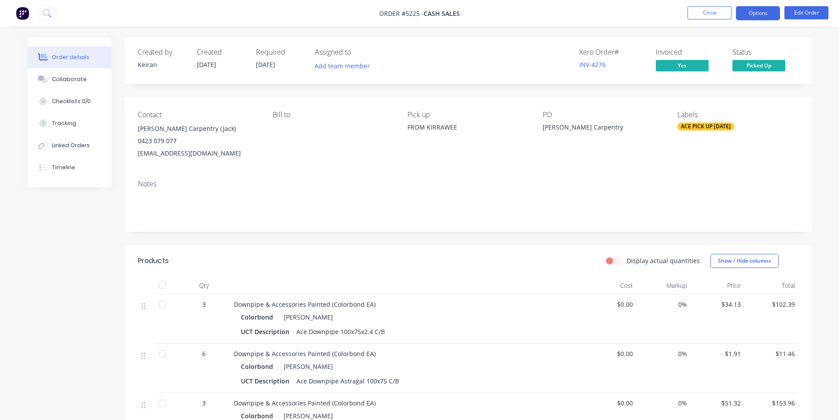
click at [770, 15] on button "Options" at bounding box center [758, 13] width 44 height 14
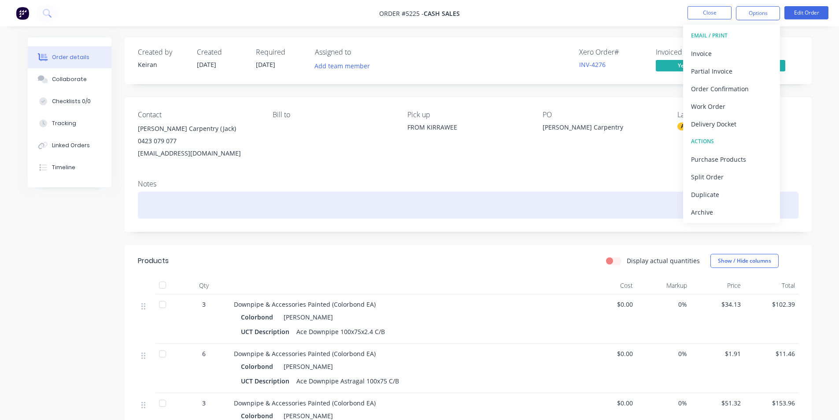
click at [717, 212] on div "Archive" at bounding box center [731, 212] width 81 height 13
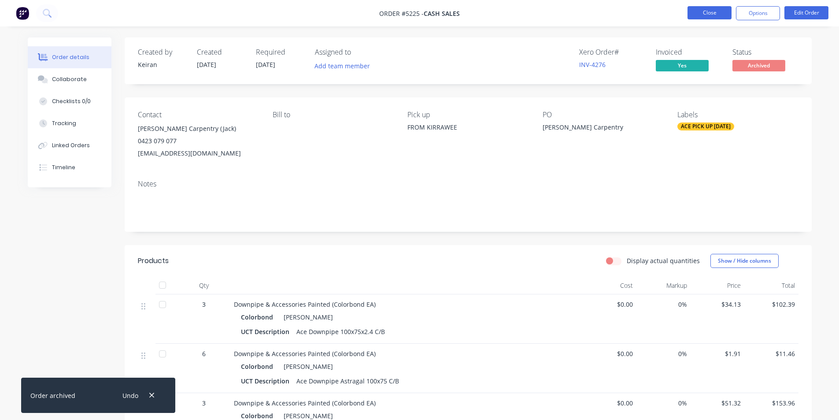
click at [704, 15] on button "Close" at bounding box center [709, 12] width 44 height 13
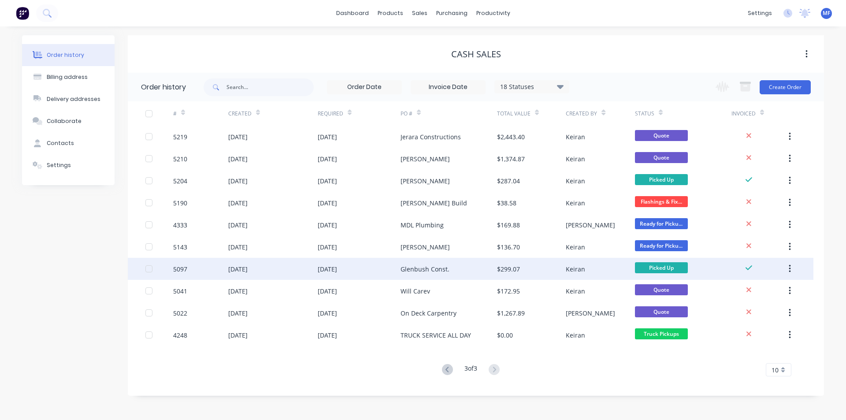
click at [470, 270] on div "Glenbush Const." at bounding box center [448, 269] width 96 height 22
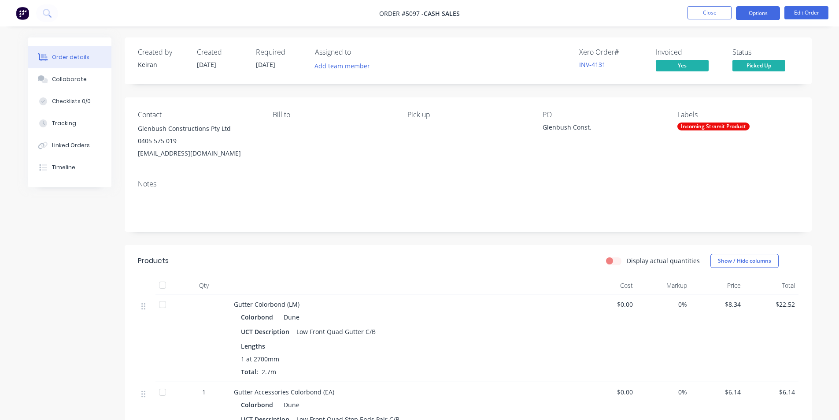
click at [767, 15] on button "Options" at bounding box center [758, 13] width 44 height 14
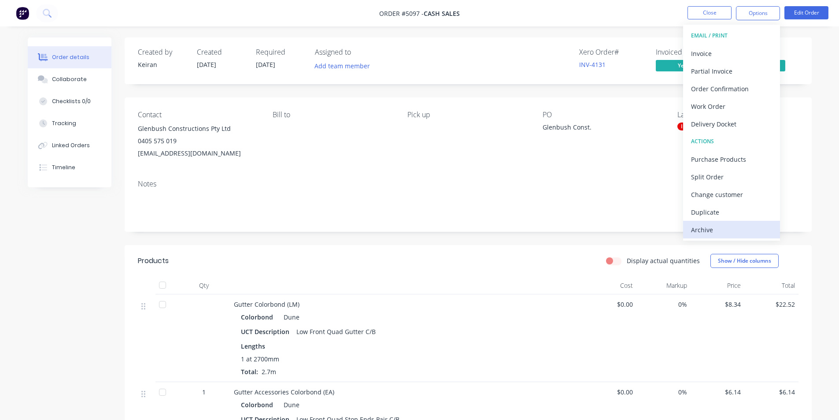
click at [716, 226] on div "Archive" at bounding box center [731, 229] width 81 height 13
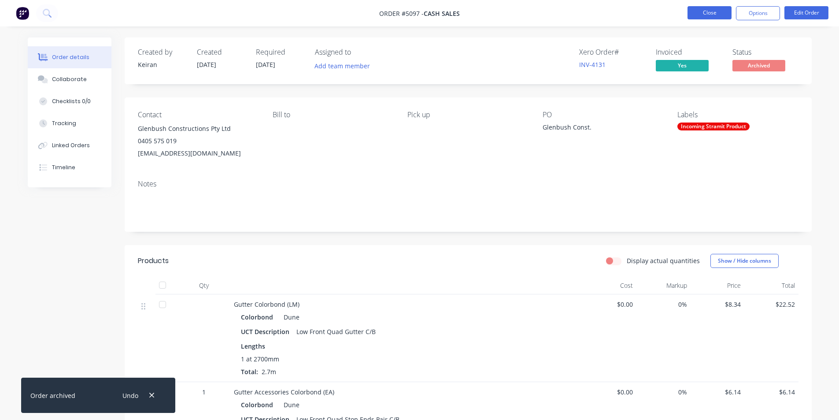
click at [720, 15] on button "Close" at bounding box center [709, 12] width 44 height 13
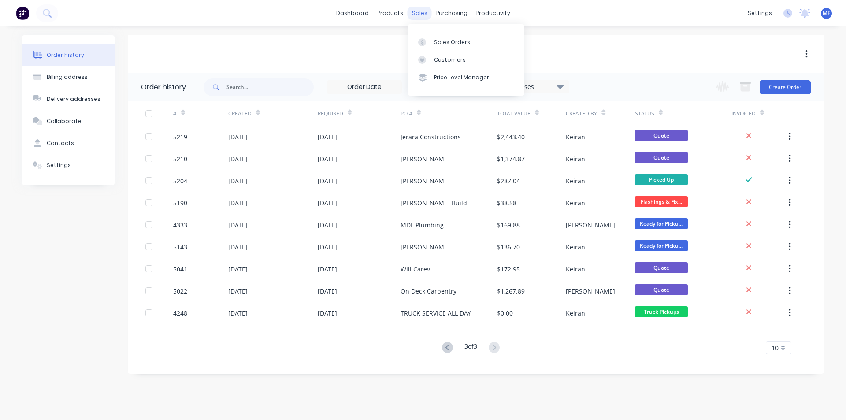
click at [416, 10] on div "sales" at bounding box center [419, 13] width 24 height 13
click at [441, 59] on div "Customers" at bounding box center [450, 60] width 32 height 8
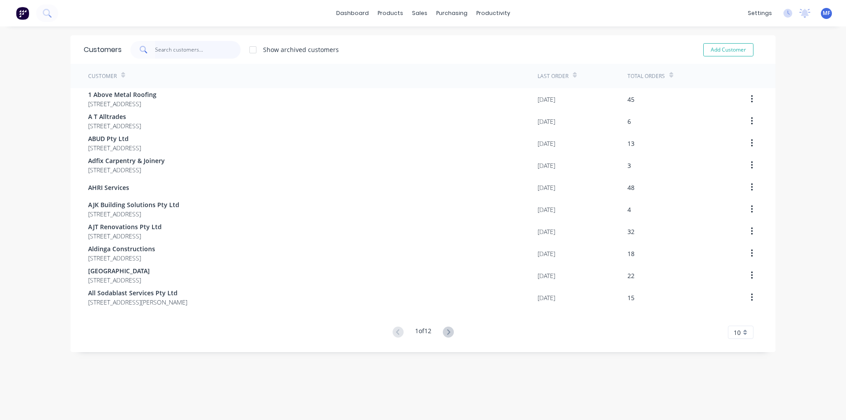
click at [172, 49] on input "text" at bounding box center [198, 50] width 86 height 18
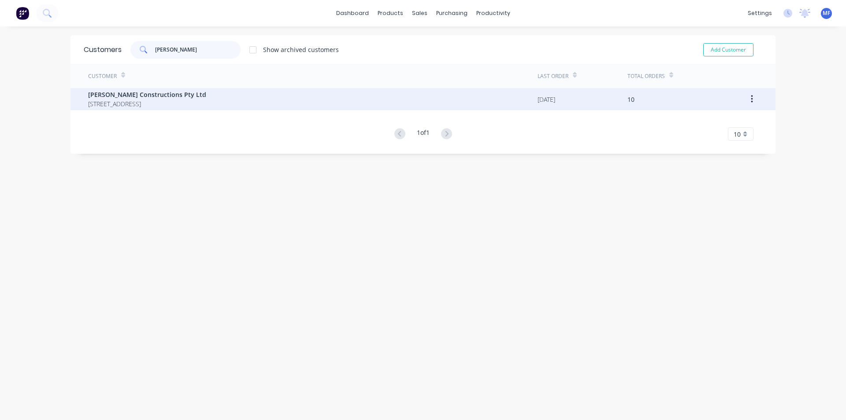
type input "nelson"
click at [186, 93] on span "Nelson Constructions Pty Ltd" at bounding box center [147, 94] width 118 height 9
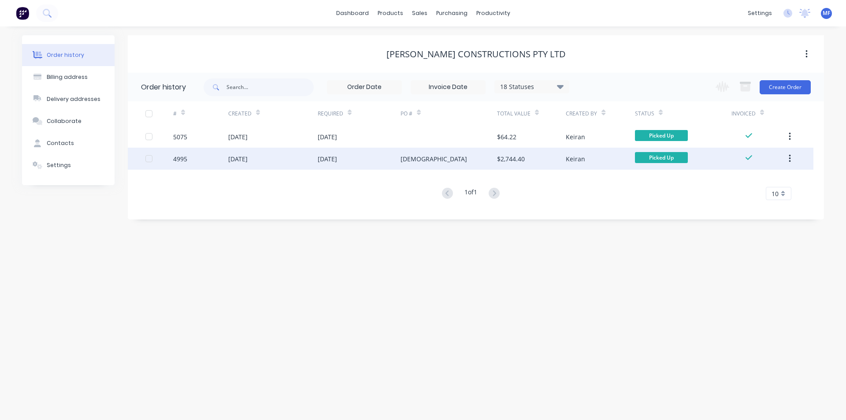
click at [789, 157] on icon "button" at bounding box center [789, 159] width 2 height 10
click at [760, 180] on div "Archive" at bounding box center [758, 181] width 68 height 13
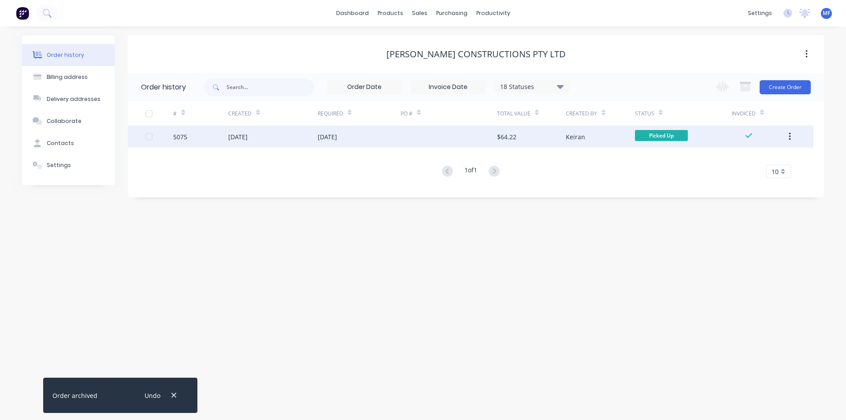
click at [789, 135] on icon "button" at bounding box center [789, 137] width 2 height 10
click at [768, 157] on div "Archive" at bounding box center [758, 159] width 68 height 13
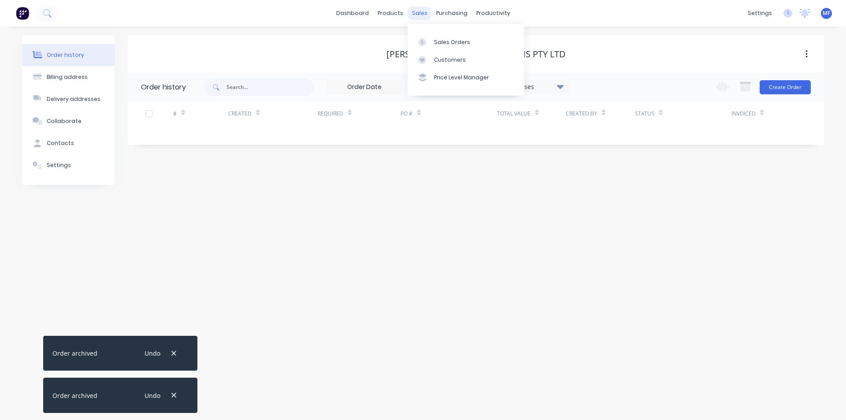
click at [420, 14] on div "sales" at bounding box center [419, 13] width 24 height 13
click at [434, 59] on div "Customers" at bounding box center [450, 60] width 32 height 8
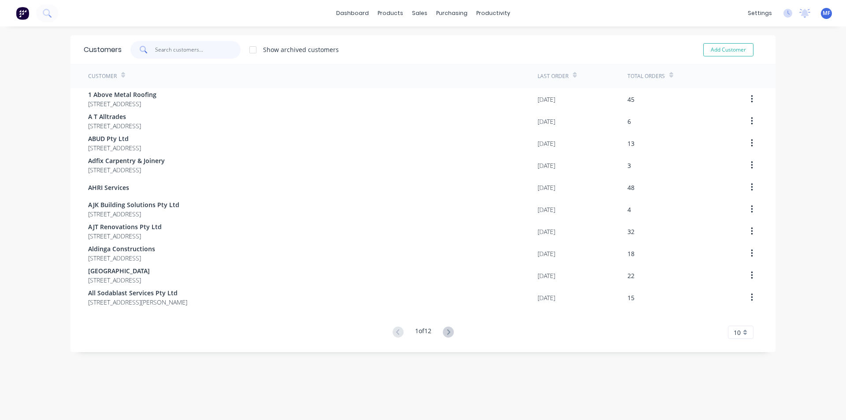
drag, startPoint x: 196, startPoint y: 50, endPoint x: 190, endPoint y: 41, distance: 10.5
click at [195, 49] on input "text" at bounding box center [198, 50] width 86 height 18
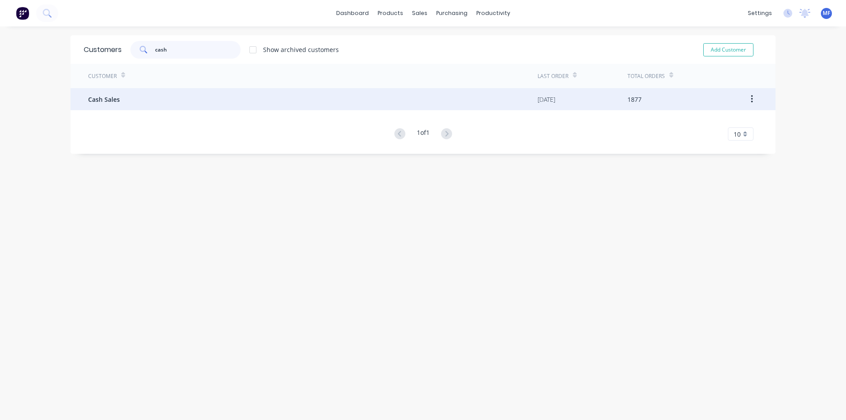
type input "cash"
click at [114, 89] on div "Cash Sales" at bounding box center [312, 99] width 449 height 22
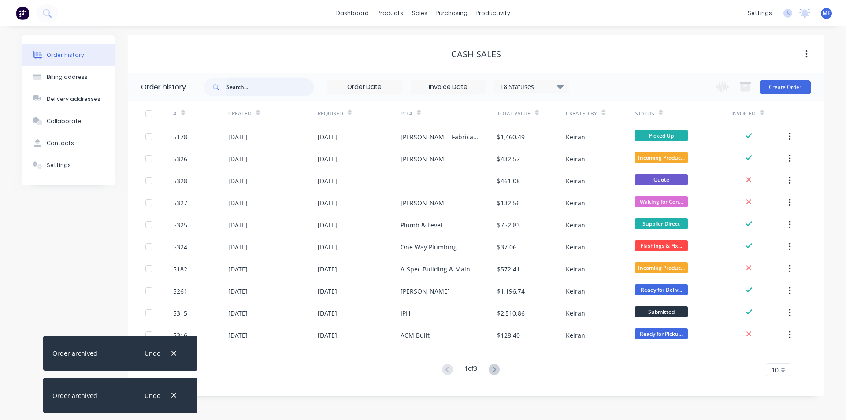
click at [248, 89] on input "text" at bounding box center [269, 87] width 87 height 18
type input "4284"
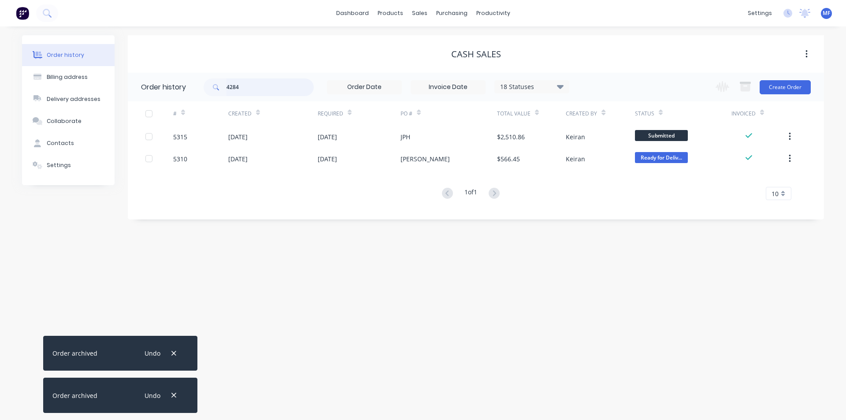
click at [272, 92] on input "4284" at bounding box center [269, 87] width 87 height 18
type input "4285"
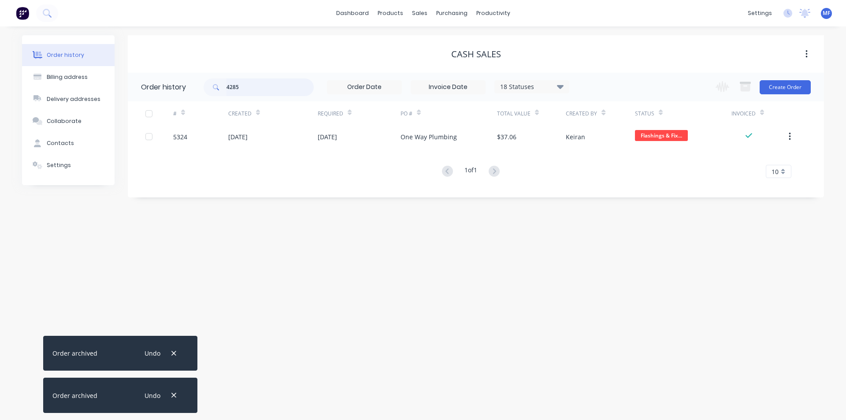
click at [255, 86] on input "4285" at bounding box center [269, 87] width 87 height 18
type input "4122"
click at [177, 394] on button "button" at bounding box center [173, 395] width 11 height 12
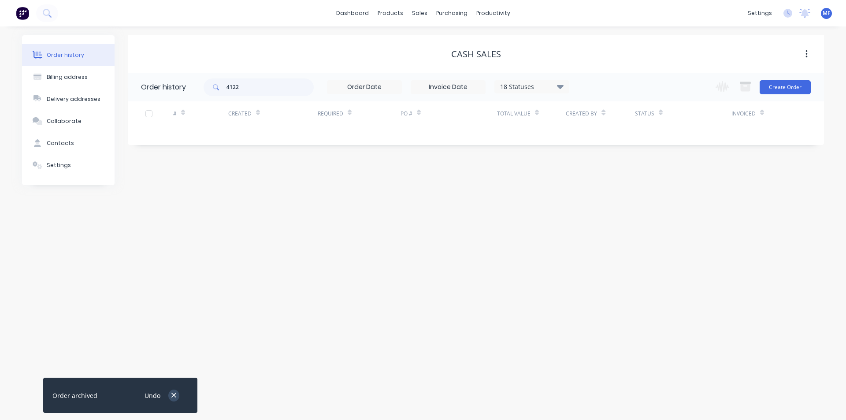
click at [177, 393] on button "button" at bounding box center [173, 395] width 11 height 12
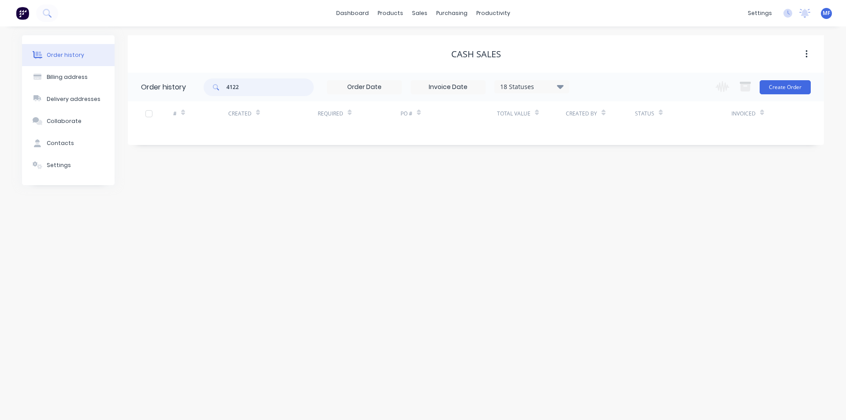
click at [262, 89] on input "4122" at bounding box center [269, 87] width 87 height 18
type input "4231"
click at [273, 88] on input "4231" at bounding box center [269, 87] width 87 height 18
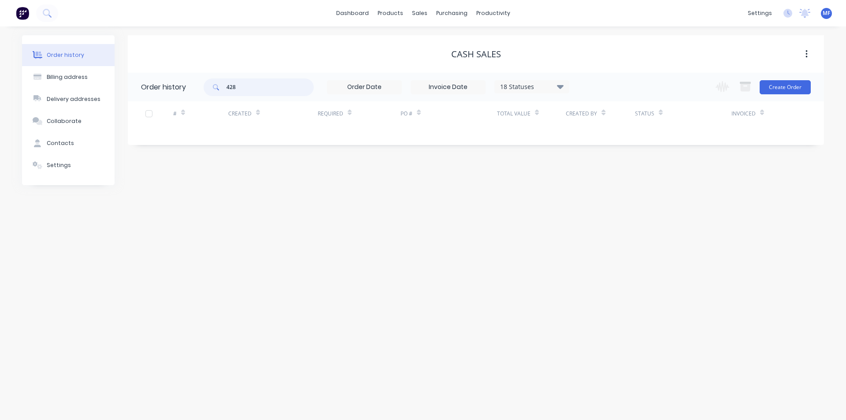
type input "4282"
click at [250, 89] on input "4282" at bounding box center [269, 87] width 87 height 18
type input "4286"
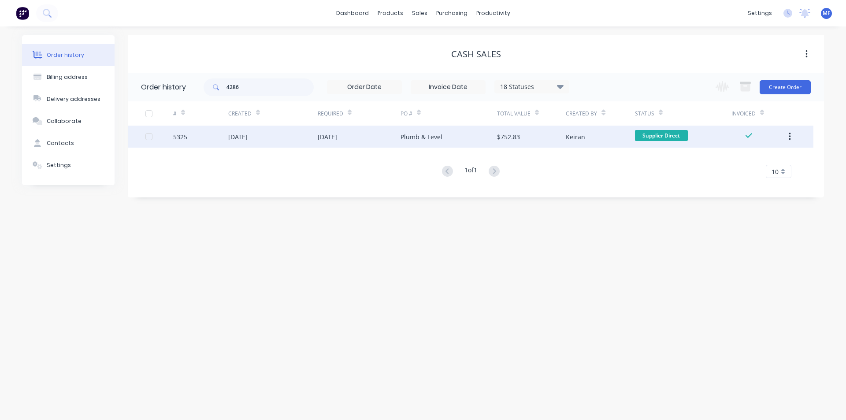
click at [431, 133] on div "Plumb & Level" at bounding box center [421, 136] width 42 height 9
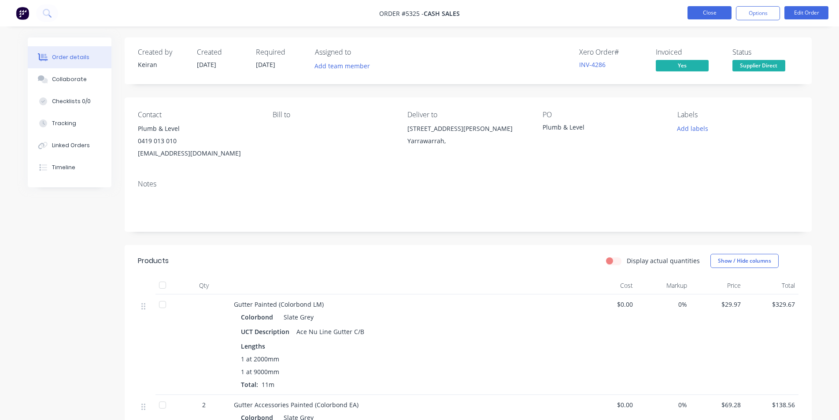
click at [713, 10] on button "Close" at bounding box center [709, 12] width 44 height 13
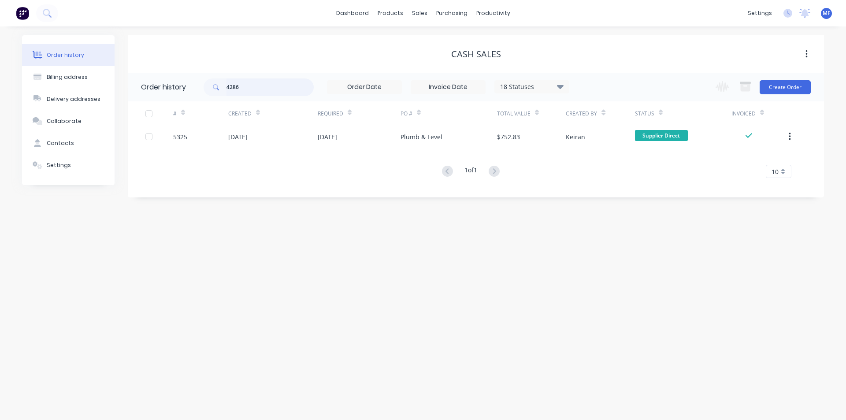
click at [260, 87] on input "4286" at bounding box center [269, 87] width 87 height 18
type input "4284"
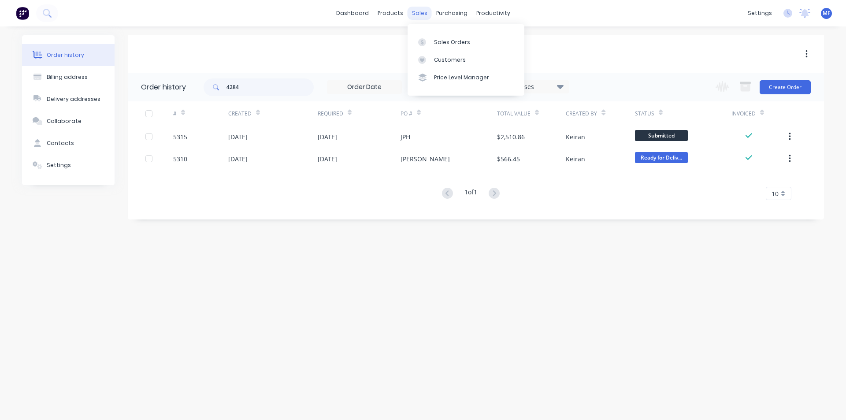
click at [416, 14] on div "sales" at bounding box center [419, 13] width 24 height 13
click at [453, 44] on div "Sales Orders" at bounding box center [452, 42] width 36 height 8
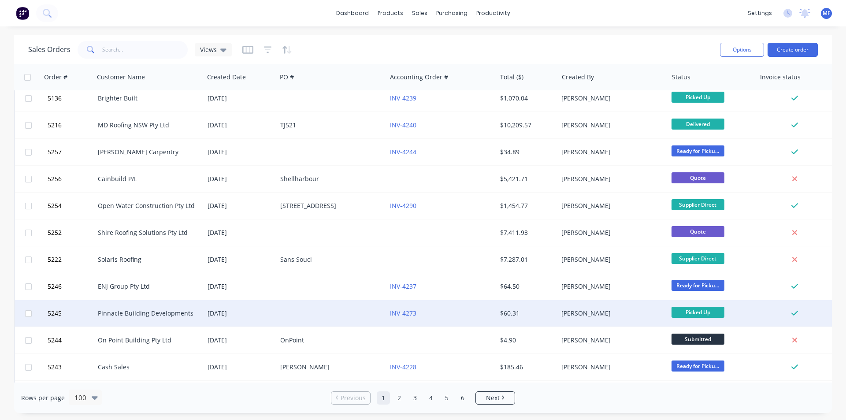
scroll to position [2290, 0]
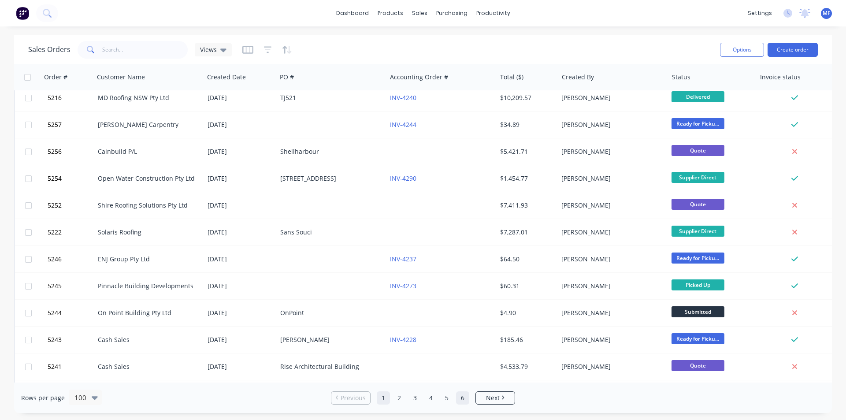
click at [464, 400] on link "6" at bounding box center [462, 397] width 13 height 13
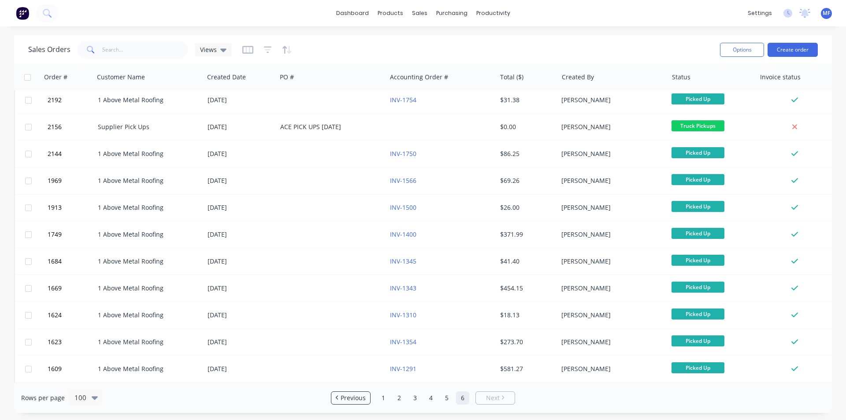
scroll to position [0, 0]
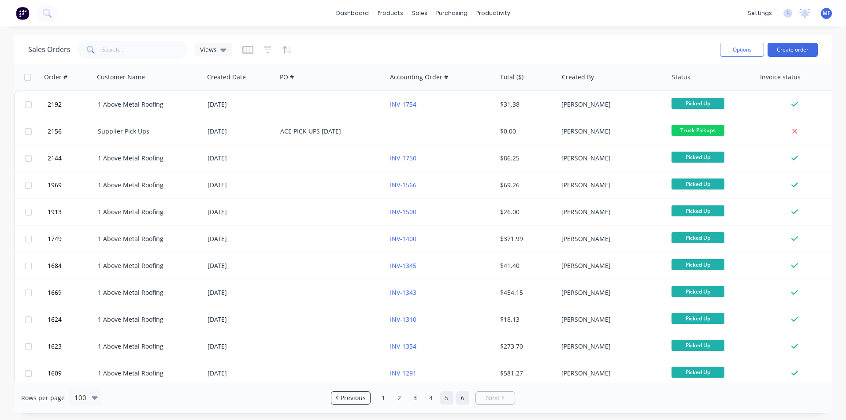
click at [448, 398] on link "5" at bounding box center [446, 397] width 13 height 13
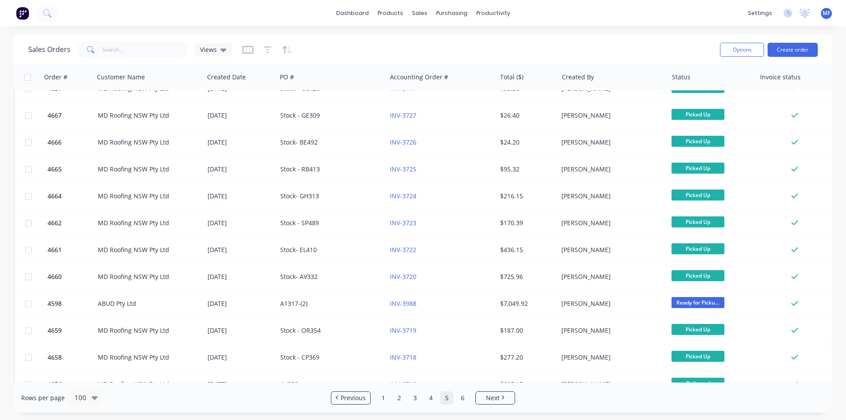
scroll to position [969, 0]
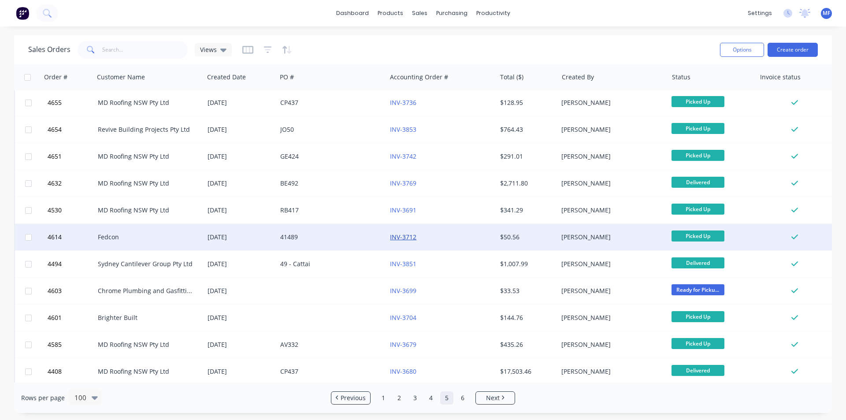
click at [406, 236] on link "INV-3712" at bounding box center [403, 237] width 26 height 8
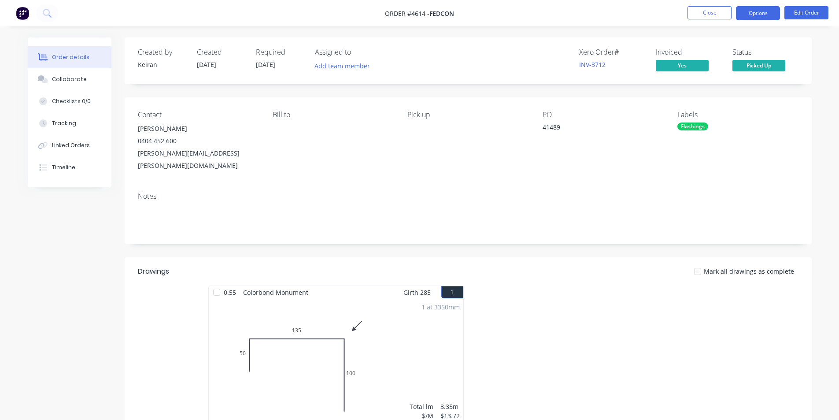
click at [765, 15] on button "Options" at bounding box center [758, 13] width 44 height 14
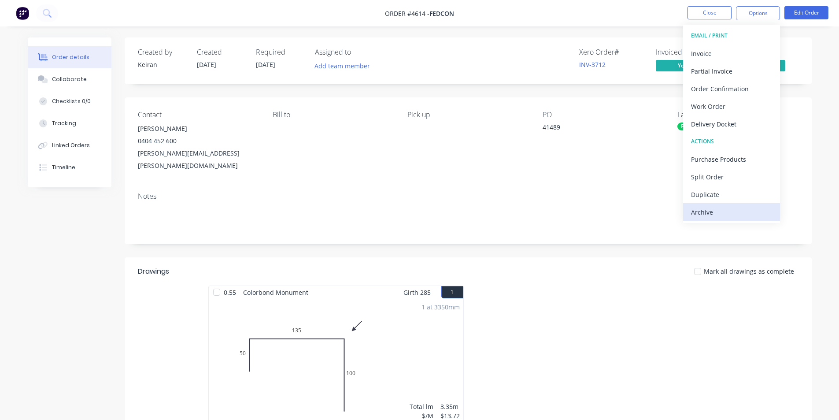
click at [729, 213] on div "Archive" at bounding box center [731, 212] width 81 height 13
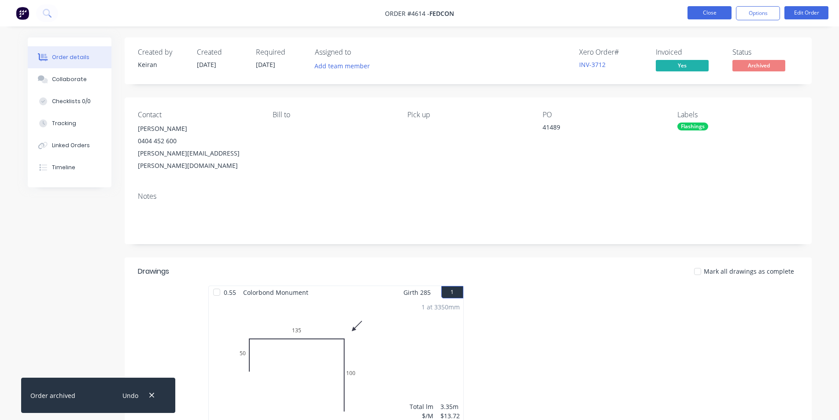
click at [708, 9] on button "Close" at bounding box center [709, 12] width 44 height 13
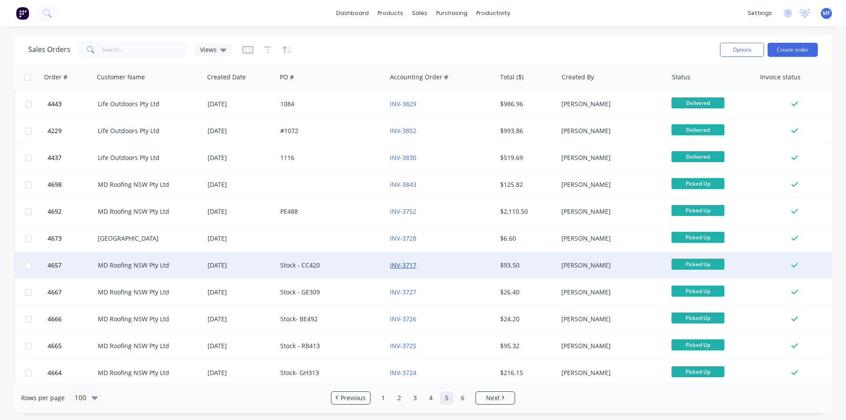
scroll to position [484, 0]
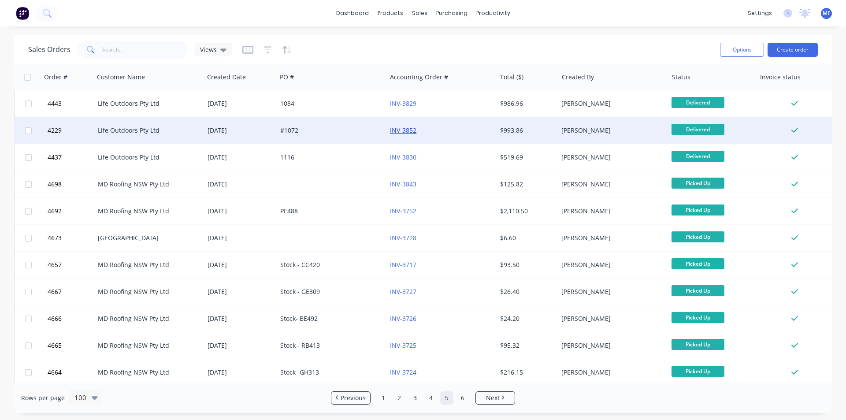
click at [412, 129] on link "INV-3852" at bounding box center [403, 130] width 26 height 8
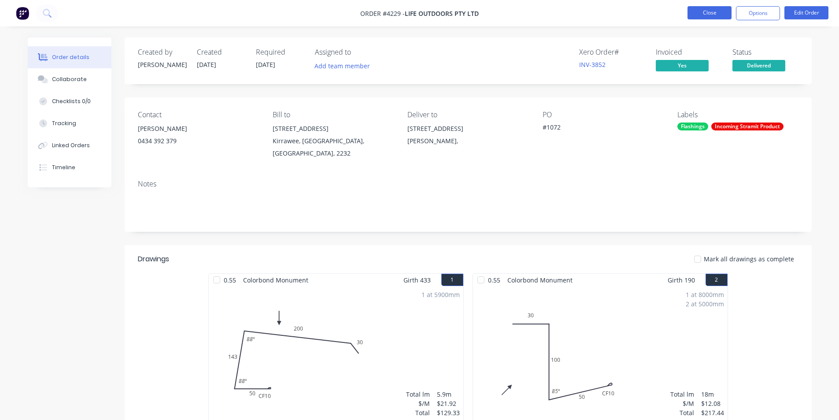
click at [705, 12] on button "Close" at bounding box center [709, 12] width 44 height 13
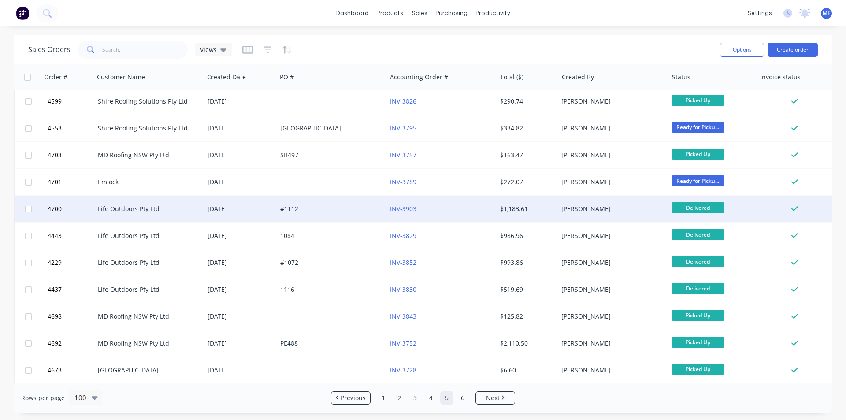
scroll to position [396, 0]
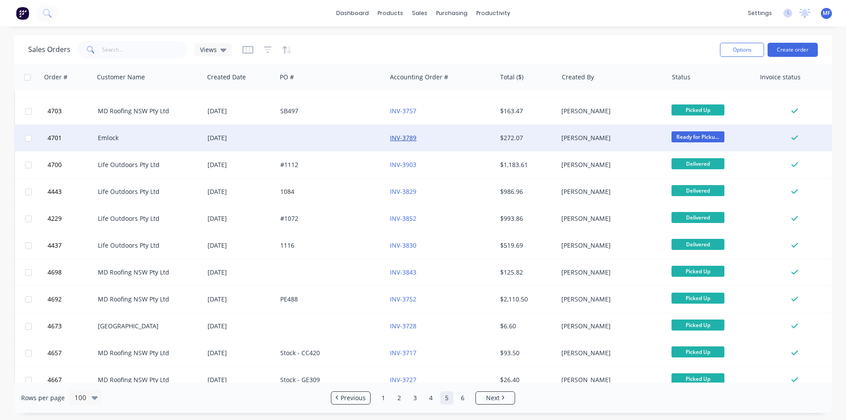
click at [411, 134] on link "INV-3789" at bounding box center [403, 137] width 26 height 8
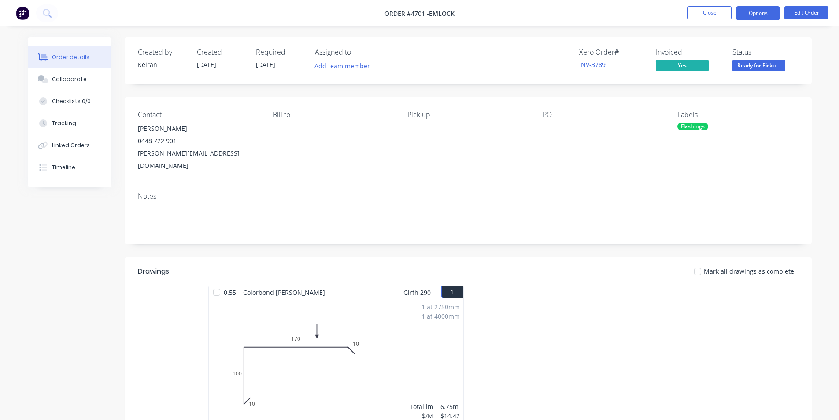
click at [766, 16] on button "Options" at bounding box center [758, 13] width 44 height 14
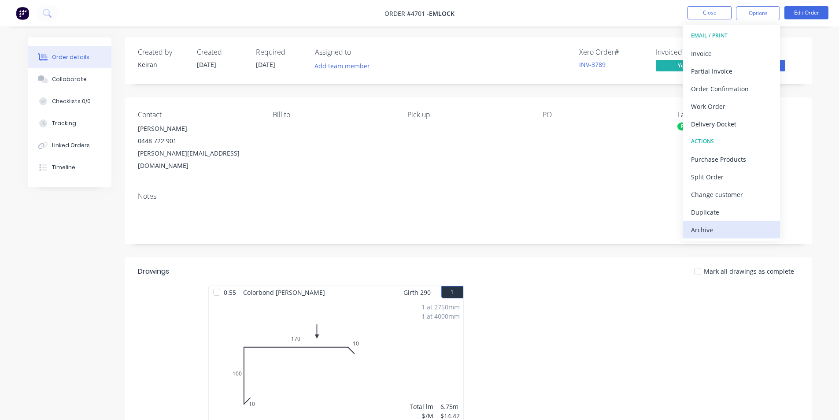
click at [731, 231] on div "Archive" at bounding box center [731, 229] width 81 height 13
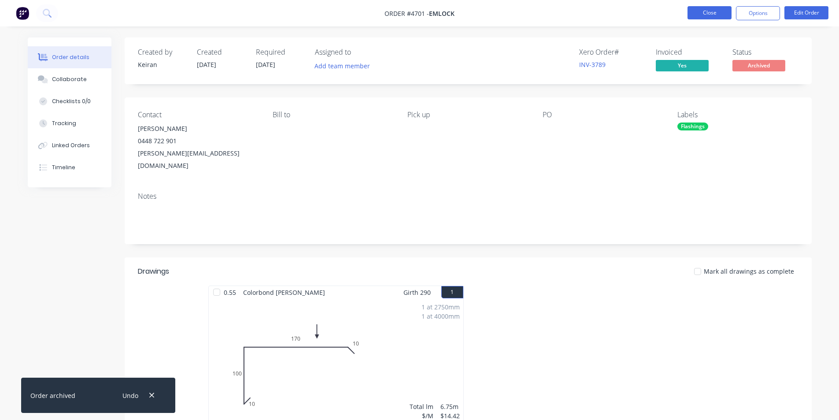
click at [708, 12] on button "Close" at bounding box center [709, 12] width 44 height 13
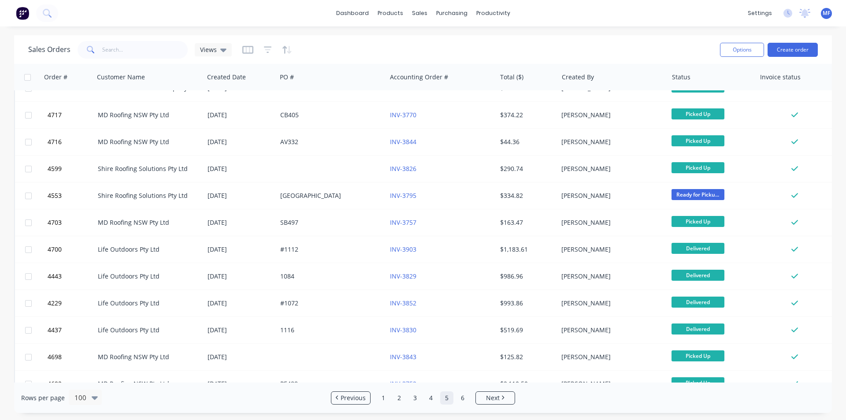
scroll to position [264, 0]
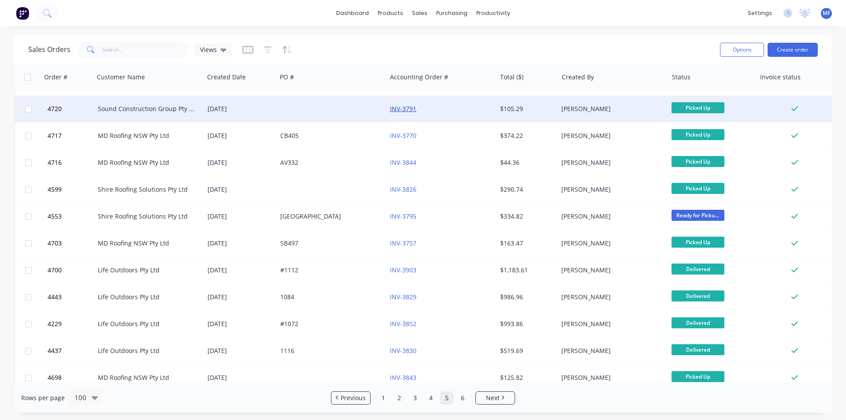
click at [409, 107] on link "INV-3791" at bounding box center [403, 108] width 26 height 8
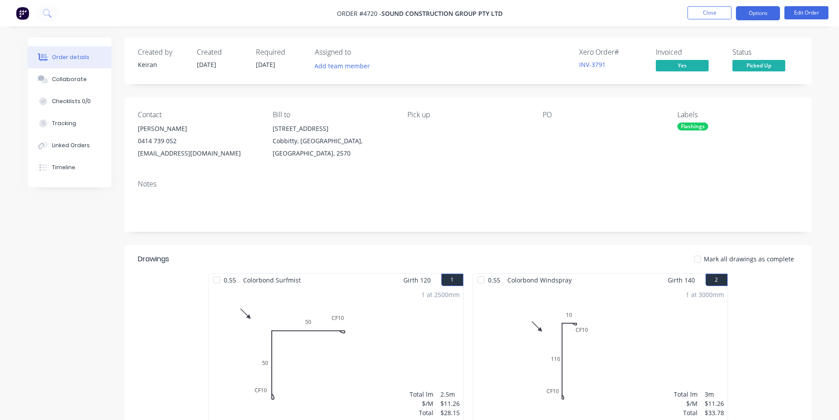
click at [757, 8] on button "Options" at bounding box center [758, 13] width 44 height 14
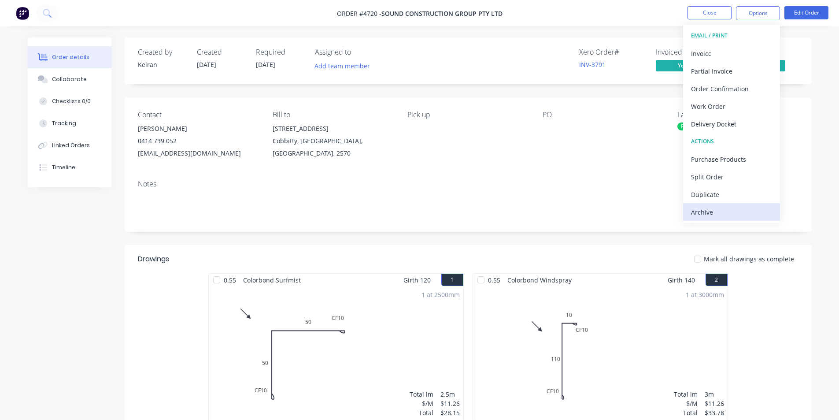
click at [706, 215] on div "Archive" at bounding box center [731, 212] width 81 height 13
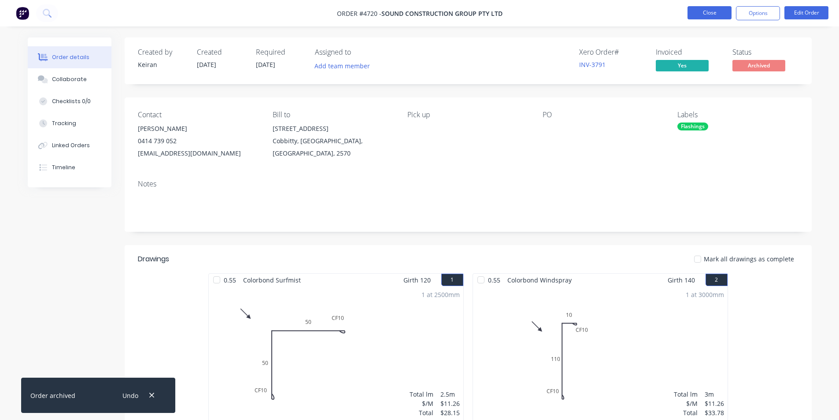
click at [702, 13] on button "Close" at bounding box center [709, 12] width 44 height 13
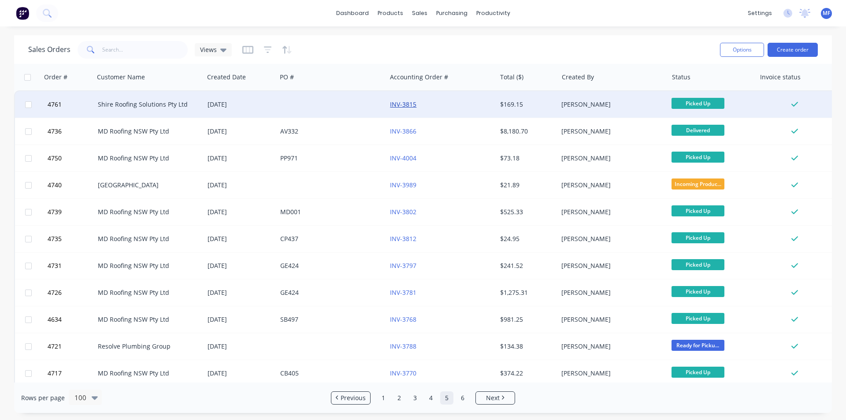
click at [407, 105] on link "INV-3815" at bounding box center [403, 104] width 26 height 8
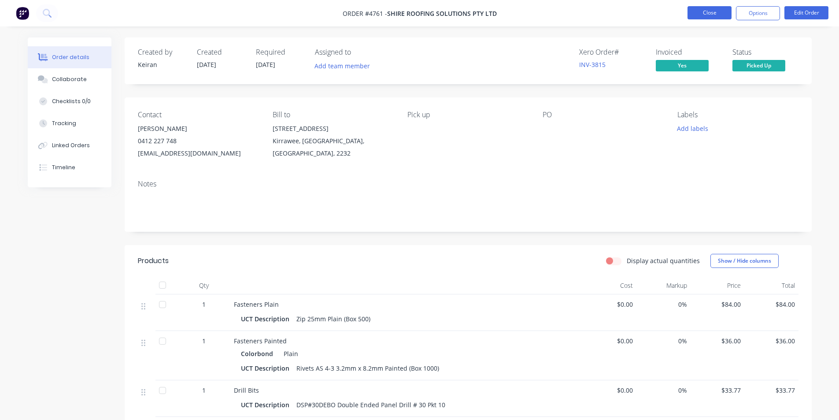
click at [714, 11] on button "Close" at bounding box center [709, 12] width 44 height 13
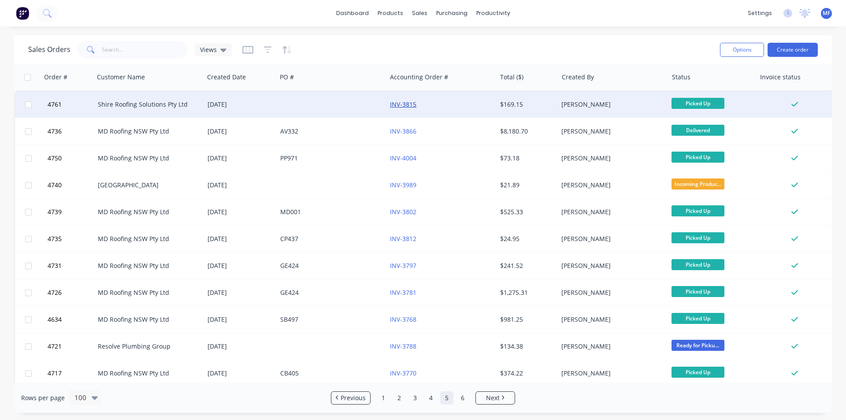
click at [407, 105] on link "INV-3815" at bounding box center [403, 104] width 26 height 8
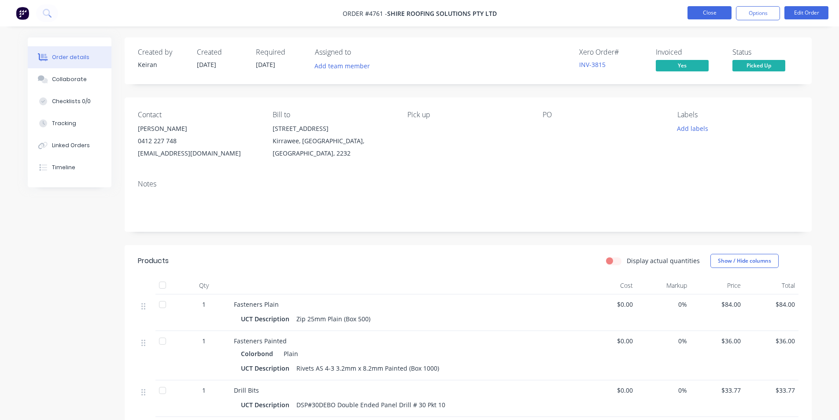
click at [709, 15] on button "Close" at bounding box center [709, 12] width 44 height 13
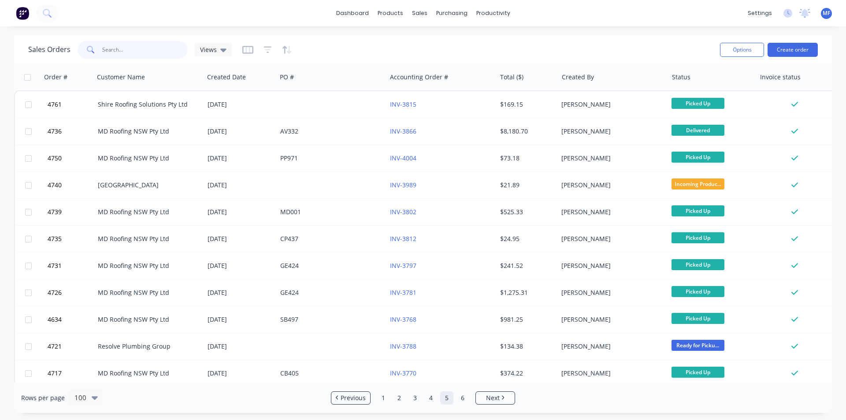
click at [139, 49] on input "text" at bounding box center [145, 50] width 86 height 18
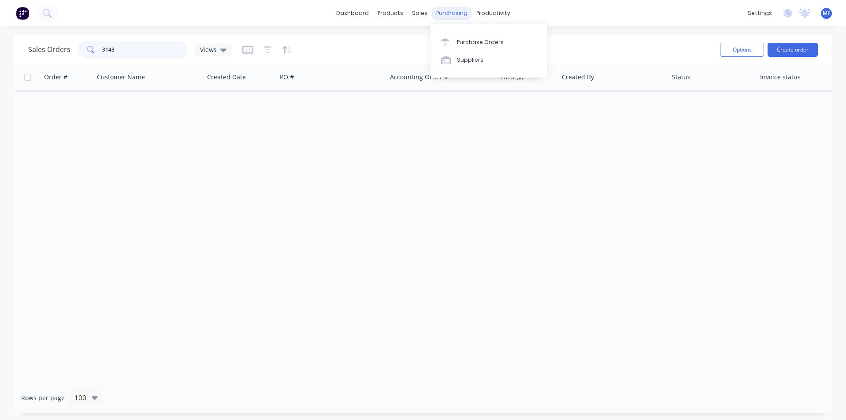
type input "3143"
click at [455, 7] on div "purchasing" at bounding box center [452, 13] width 40 height 13
click at [468, 38] on div "Purchase Orders" at bounding box center [480, 42] width 47 height 8
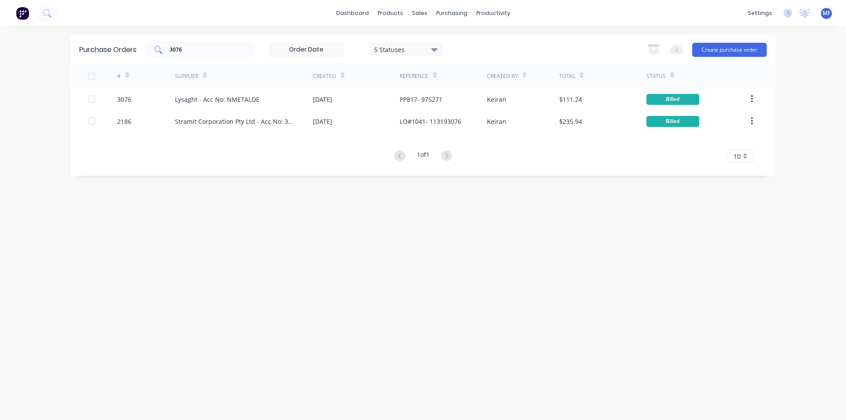
click at [190, 46] on input "3076" at bounding box center [205, 49] width 73 height 9
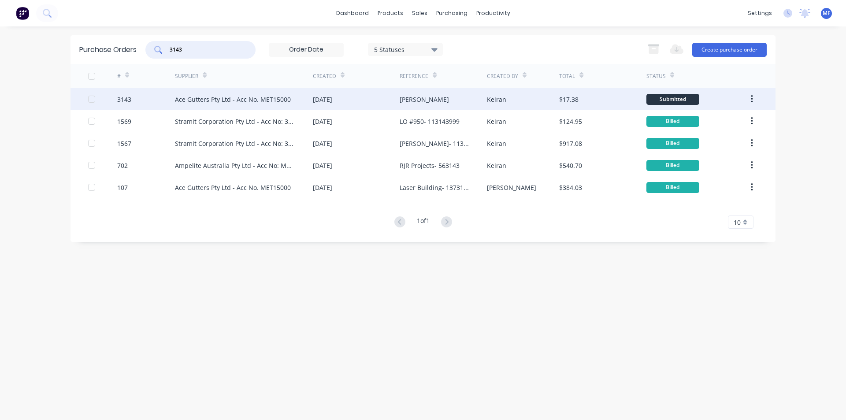
type input "3143"
click at [225, 100] on div "Ace Gutters Pty Ltd - Acc No. MET15000" at bounding box center [233, 99] width 116 height 9
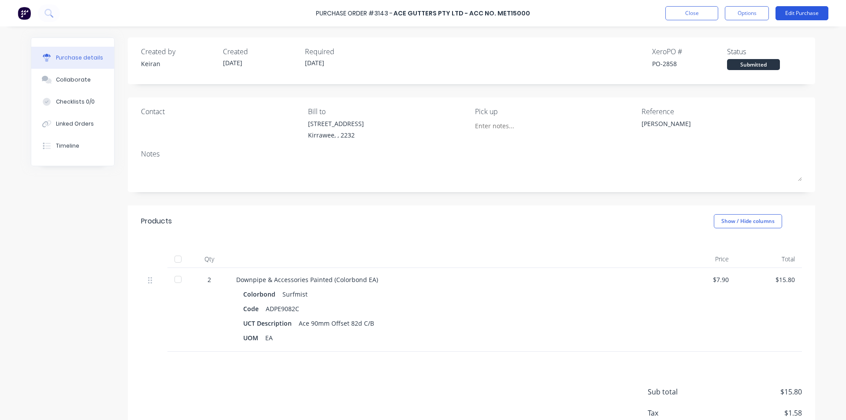
click at [818, 10] on button "Edit Purchase" at bounding box center [801, 13] width 53 height 14
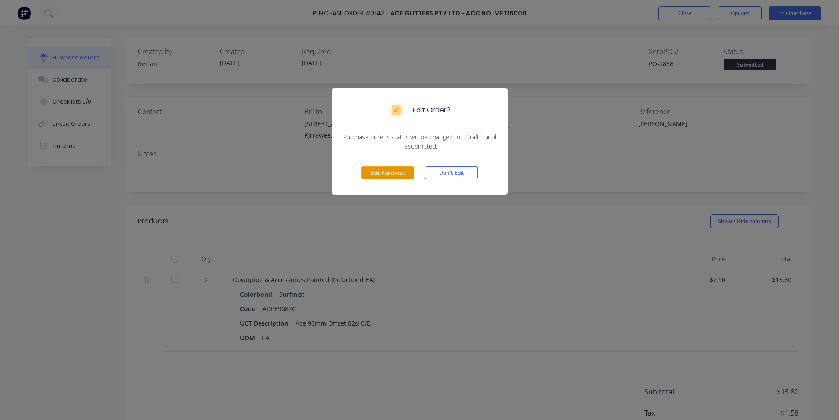
click at [380, 169] on button "Edit Purchase" at bounding box center [387, 172] width 53 height 13
type textarea "x"
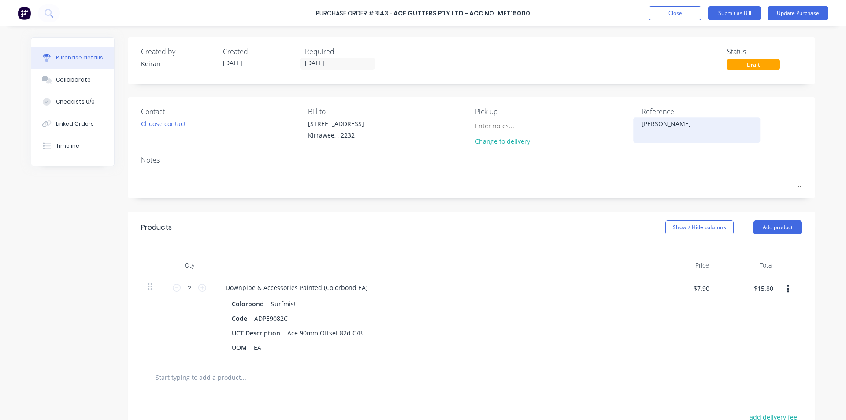
click at [675, 120] on textarea "[PERSON_NAME]" at bounding box center [696, 129] width 110 height 20
type textarea "Tim Vec- 1546552"
type textarea "x"
type textarea "Tim Vec- 1546552"
click at [758, 287] on input "$15.80" at bounding box center [763, 288] width 30 height 14
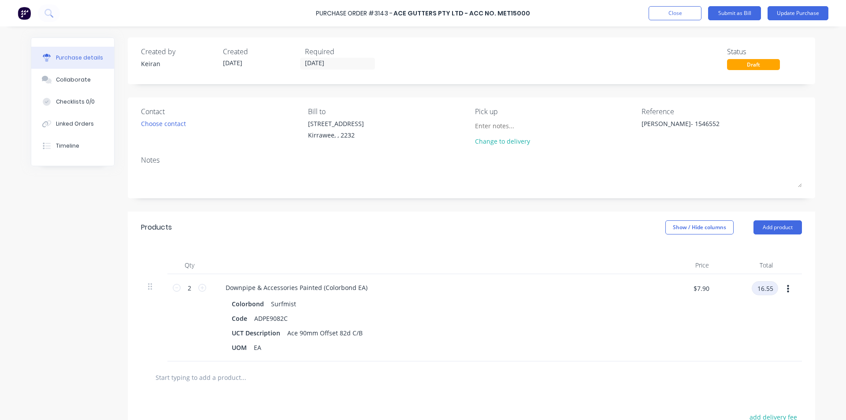
type input "16.55"
type textarea "x"
type input "$8.275"
type input "$16.55"
click at [613, 277] on div "Downpipe & Accessories Painted (Colorbond EA) Colorbond Surfmist Code ADPE9082C…" at bounding box center [431, 317] width 440 height 87
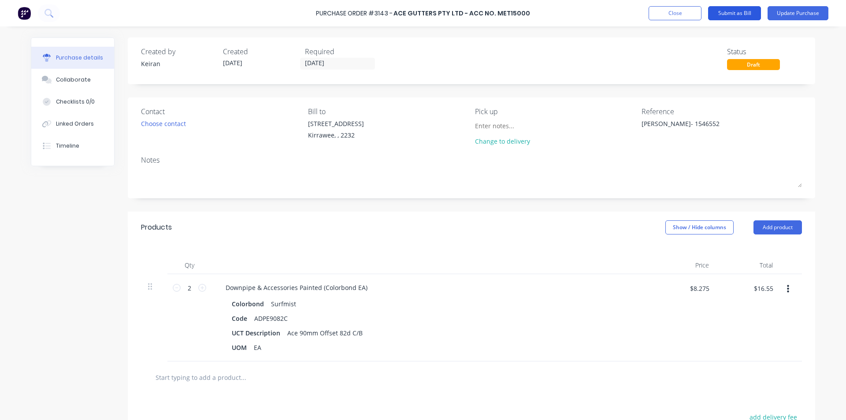
click at [744, 11] on button "Submit as Bill" at bounding box center [734, 13] width 53 height 14
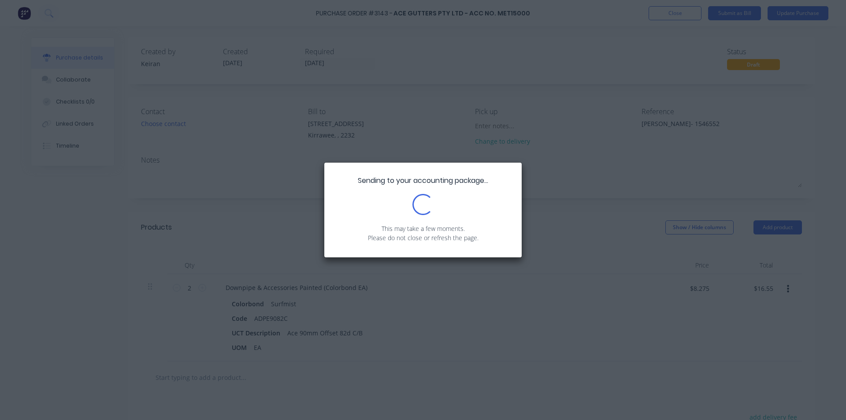
type textarea "x"
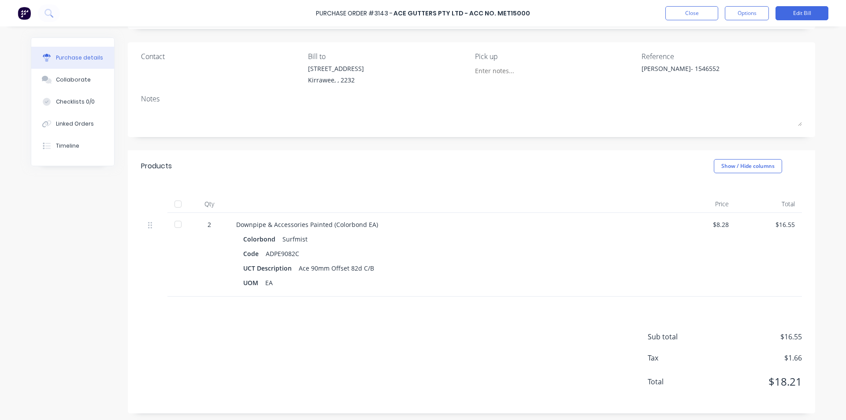
scroll to position [57, 0]
click at [696, 12] on button "Close" at bounding box center [691, 13] width 53 height 14
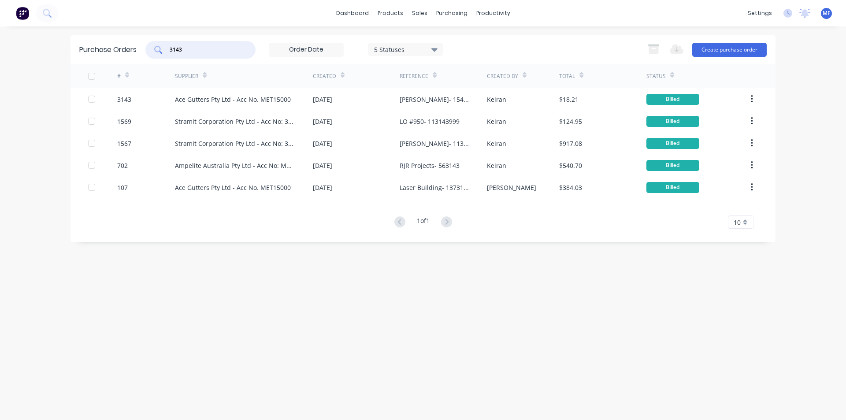
click at [203, 48] on input "3143" at bounding box center [205, 49] width 73 height 9
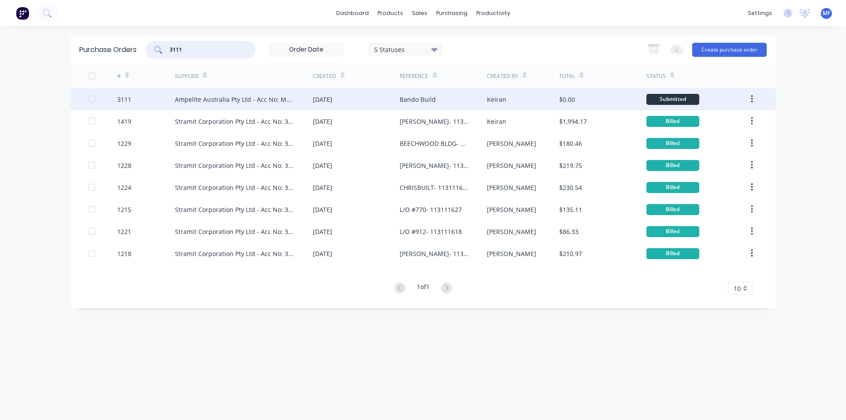
type input "3111"
click at [228, 97] on div "Ampelite Australia Pty Ltd - Acc No: METSUP" at bounding box center [235, 99] width 120 height 9
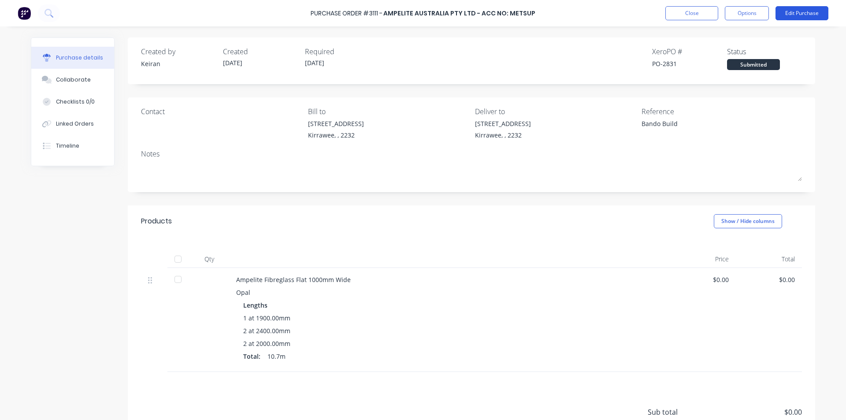
click at [802, 10] on button "Edit Purchase" at bounding box center [801, 13] width 53 height 14
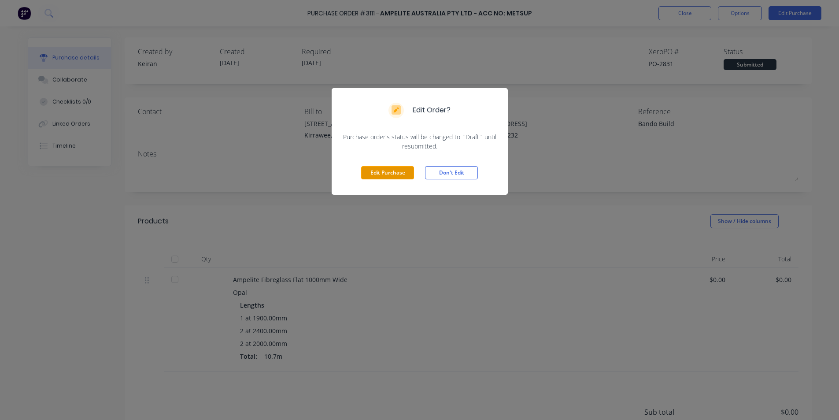
click at [397, 169] on button "Edit Purchase" at bounding box center [387, 172] width 53 height 13
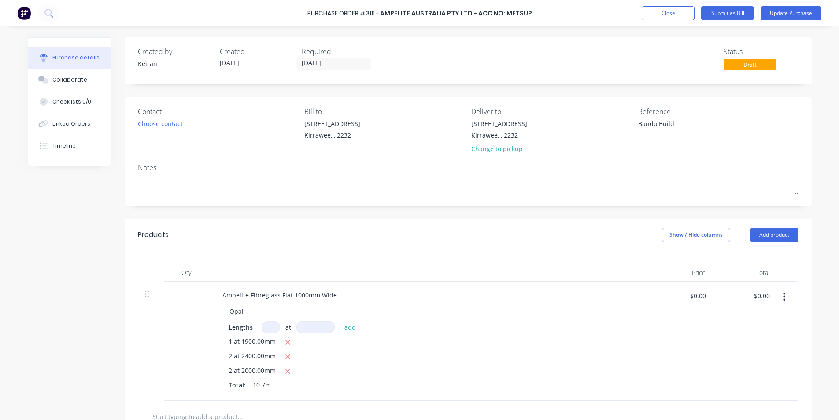
type textarea "x"
click at [676, 126] on textarea "Bando Build" at bounding box center [696, 129] width 110 height 20
type textarea "Bando Build- 581766"
type textarea "x"
type textarea "Bando Build- 581766"
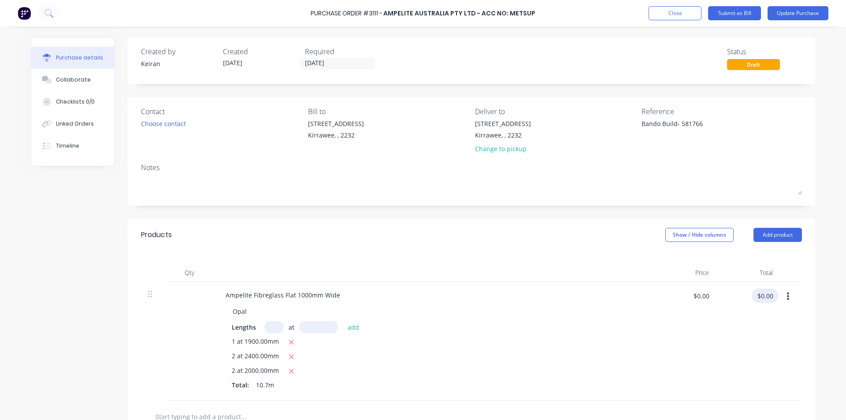
click at [760, 295] on input "$0.00" at bounding box center [764, 295] width 26 height 14
type input "279.05"
type textarea "x"
type input "$26.0794"
type input "$279.05"
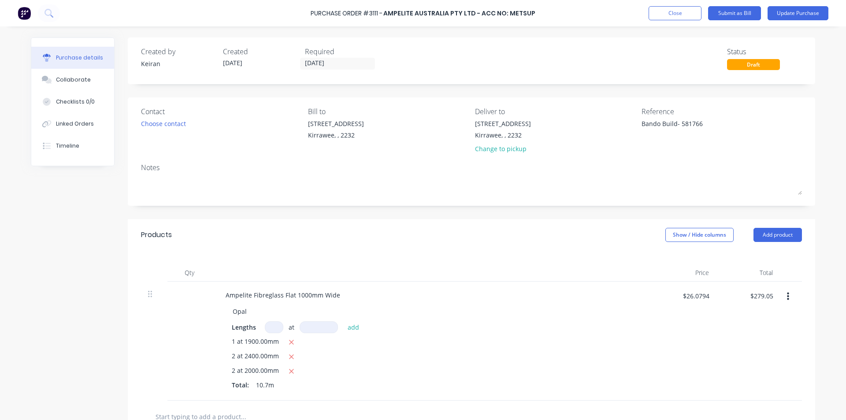
click at [606, 283] on div "Ampelite Fibreglass Flat 1000mm Wide Opal Lengths at add 1 at 1900.00mm 2 at 24…" at bounding box center [431, 340] width 440 height 119
click at [742, 15] on button "Submit as Bill" at bounding box center [734, 13] width 53 height 14
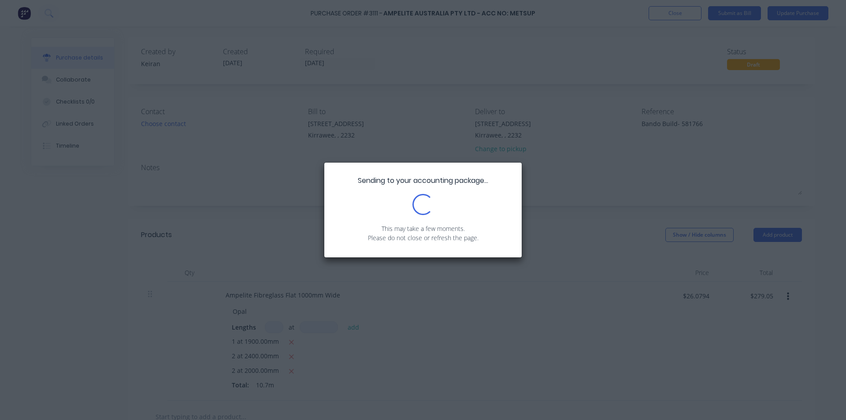
type textarea "x"
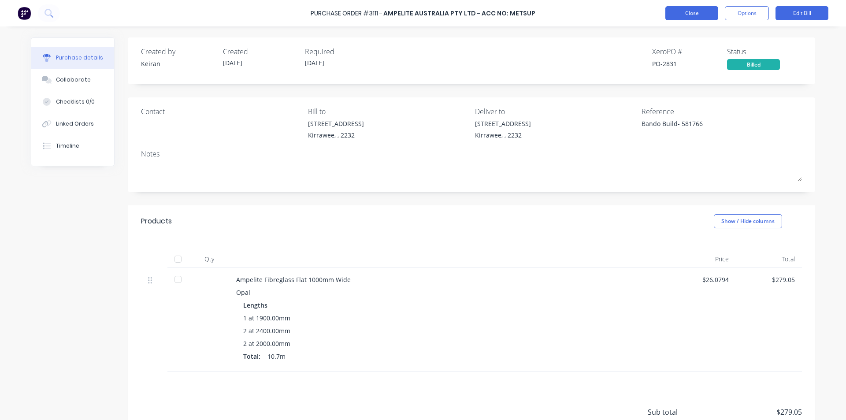
click at [693, 16] on button "Close" at bounding box center [691, 13] width 53 height 14
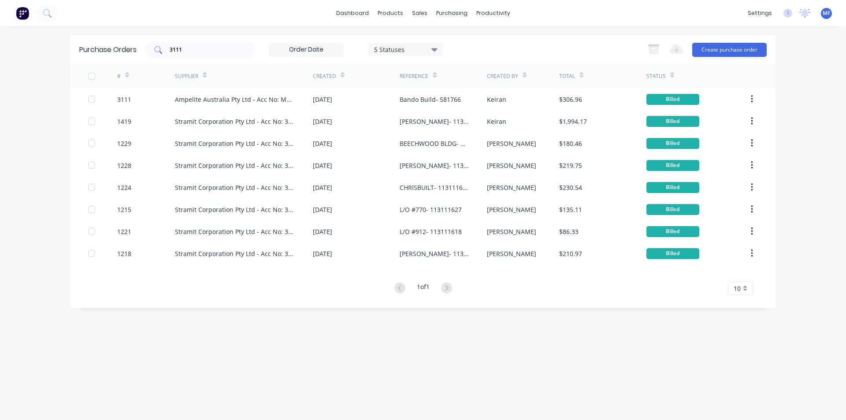
click at [202, 49] on input "3111" at bounding box center [205, 49] width 73 height 9
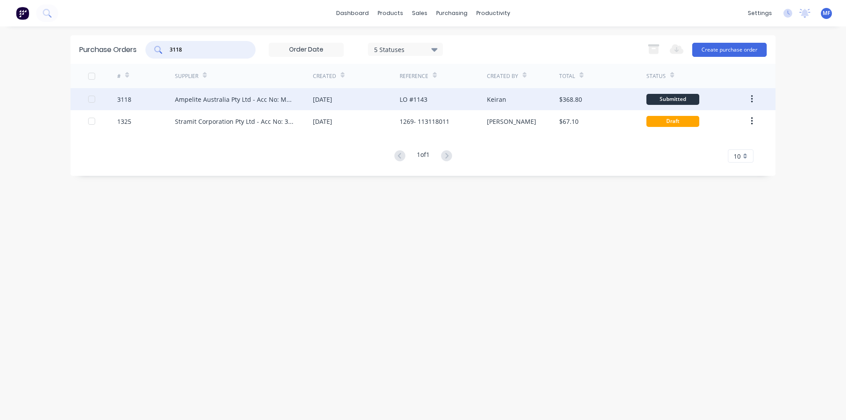
type input "3118"
click at [220, 104] on div "Ampelite Australia Pty Ltd - Acc No: METSUP" at bounding box center [244, 99] width 138 height 22
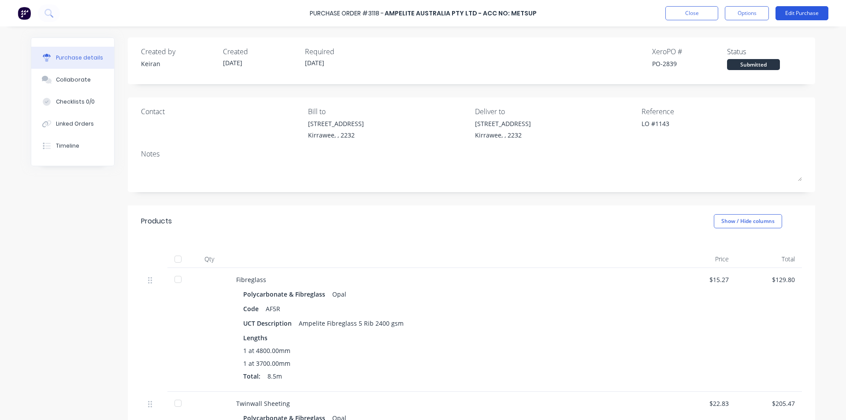
click at [802, 10] on button "Edit Purchase" at bounding box center [801, 13] width 53 height 14
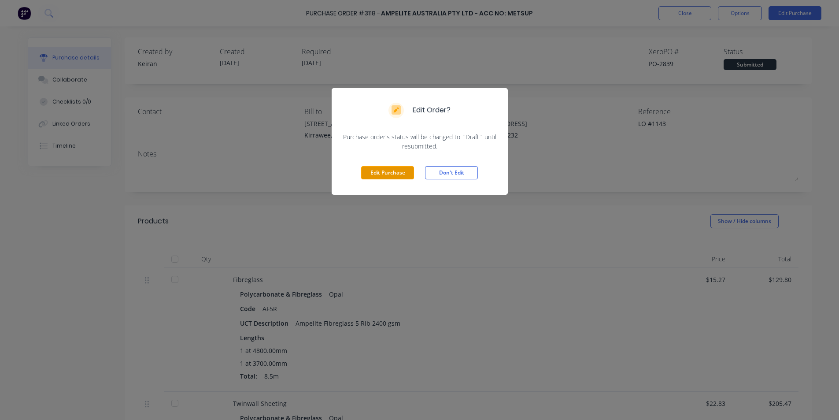
click at [384, 172] on button "Edit Purchase" at bounding box center [387, 172] width 53 height 13
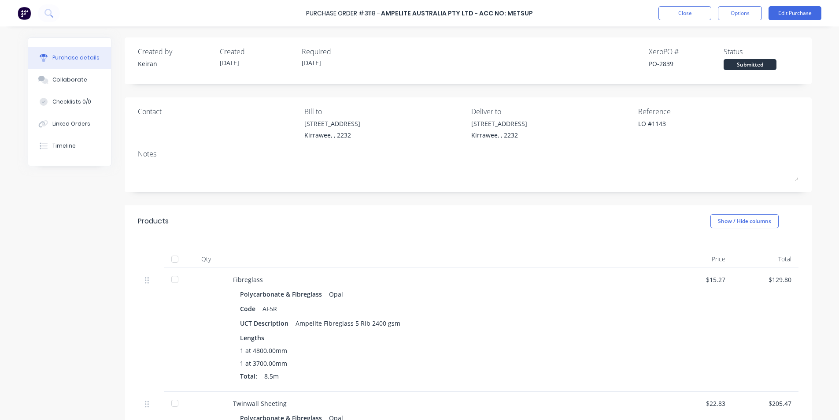
type textarea "x"
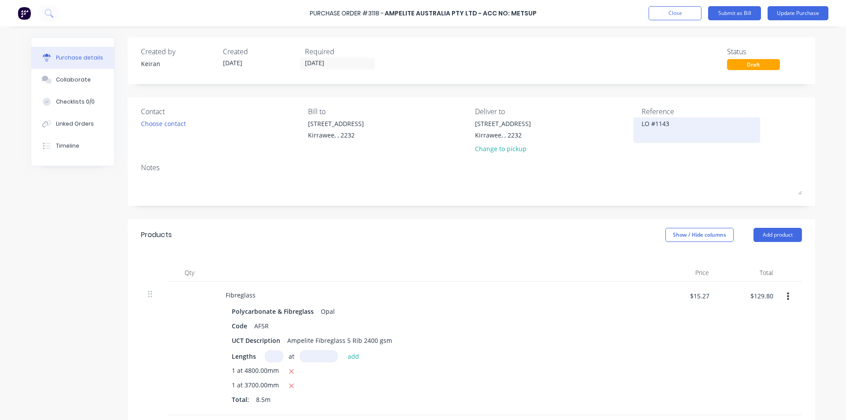
click at [670, 125] on textarea "LO #1143" at bounding box center [696, 129] width 110 height 20
type textarea "LO #1143- 581769"
type textarea "x"
type textarea "LO #1143- 581769"
click at [759, 292] on input "$129.80" at bounding box center [760, 295] width 33 height 14
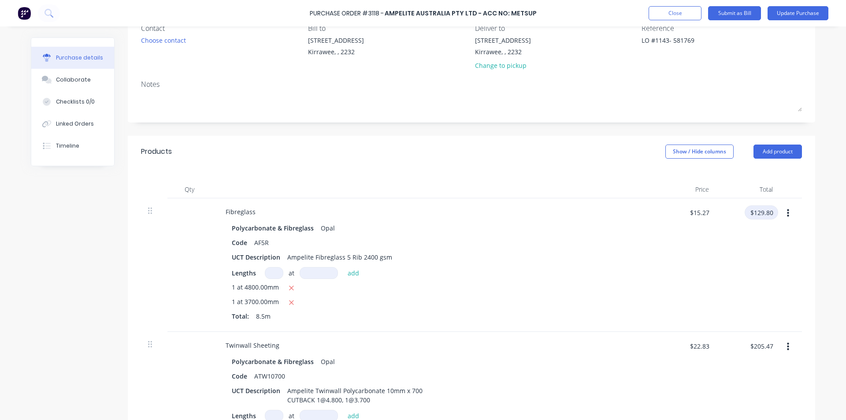
scroll to position [132, 0]
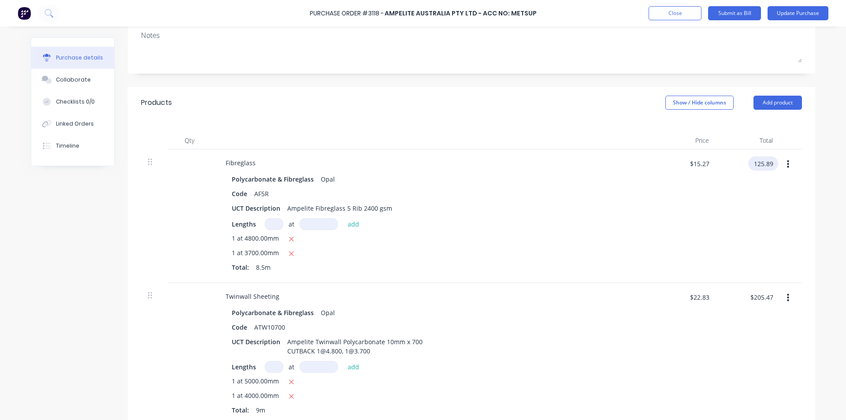
type input "125.89"
type textarea "x"
type input "$14.8106"
type input "$125.89"
click at [716, 294] on div "$205.47 $205.47" at bounding box center [748, 354] width 64 height 143
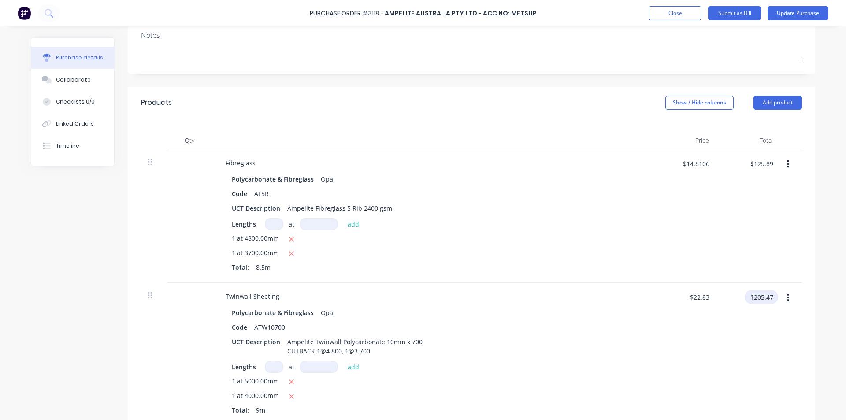
type textarea "x"
click at [760, 293] on input "$205.47" at bounding box center [760, 297] width 33 height 14
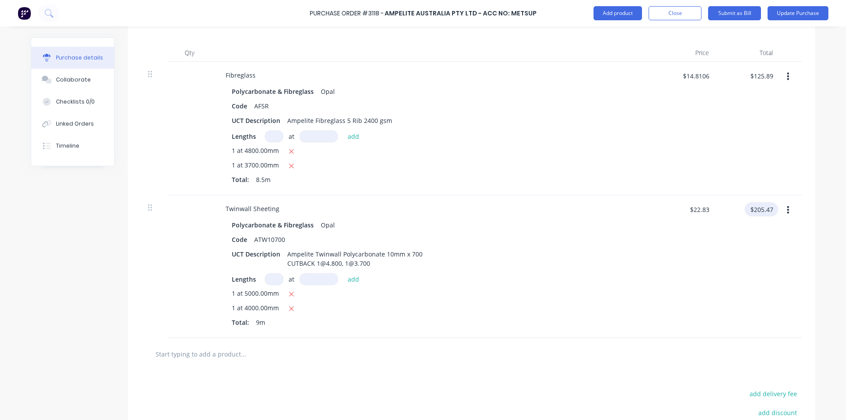
scroll to position [220, 0]
type input "0"
type textarea "x"
type input "$0.00"
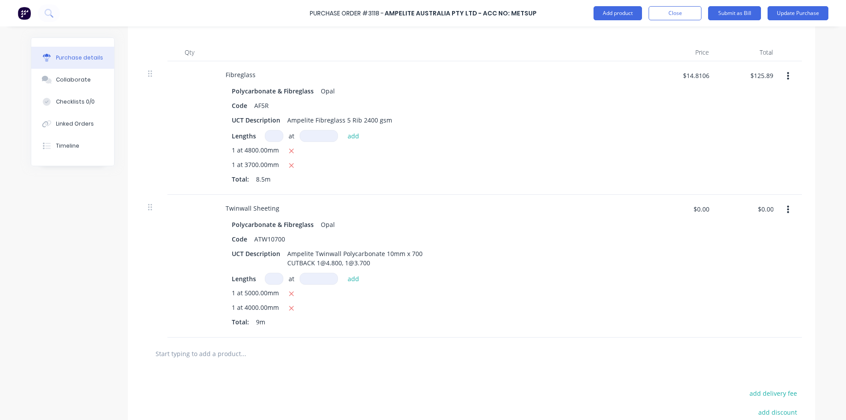
click at [505, 318] on div "Total: 9m" at bounding box center [432, 321] width 400 height 9
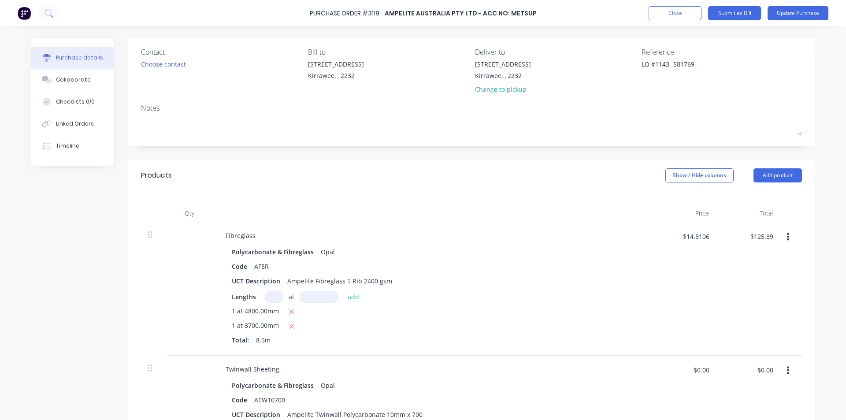
scroll to position [0, 0]
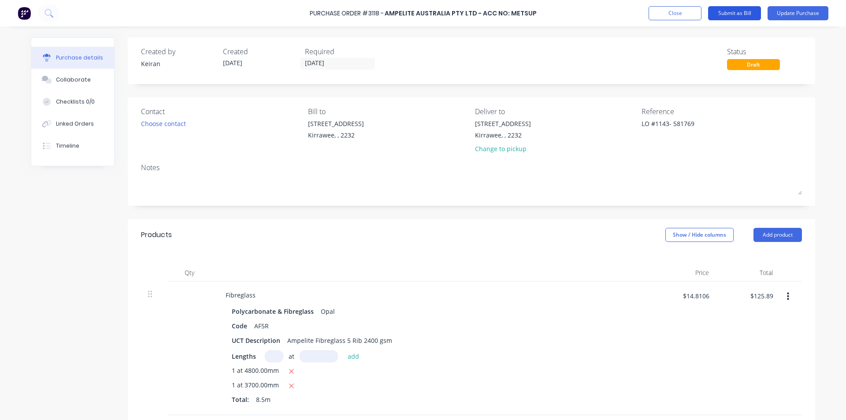
click at [732, 11] on button "Submit as Bill" at bounding box center [734, 13] width 53 height 14
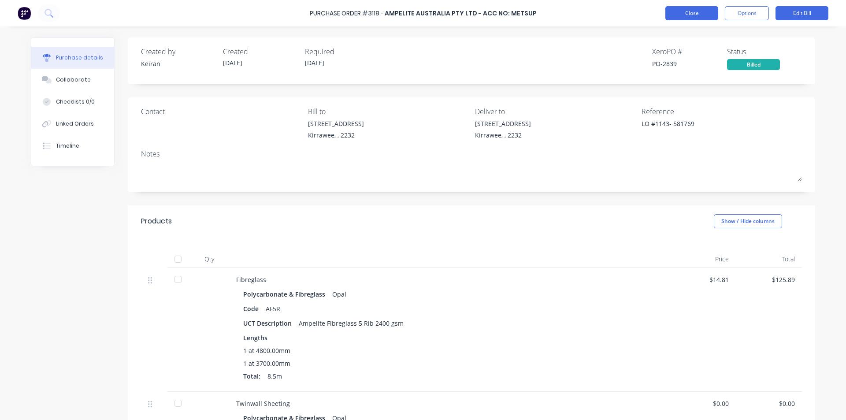
click at [692, 12] on button "Close" at bounding box center [691, 13] width 53 height 14
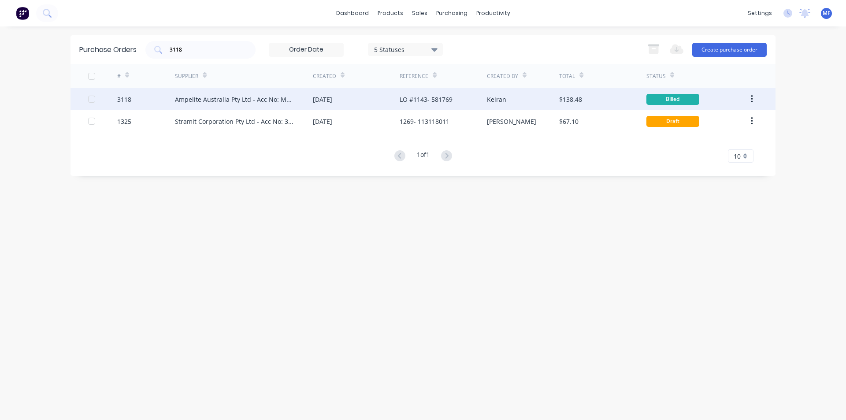
click at [309, 98] on div "Ampelite Australia Pty Ltd - Acc No: METSUP" at bounding box center [244, 99] width 138 height 22
click at [470, 92] on div "LO #1143- 581769" at bounding box center [442, 99] width 87 height 22
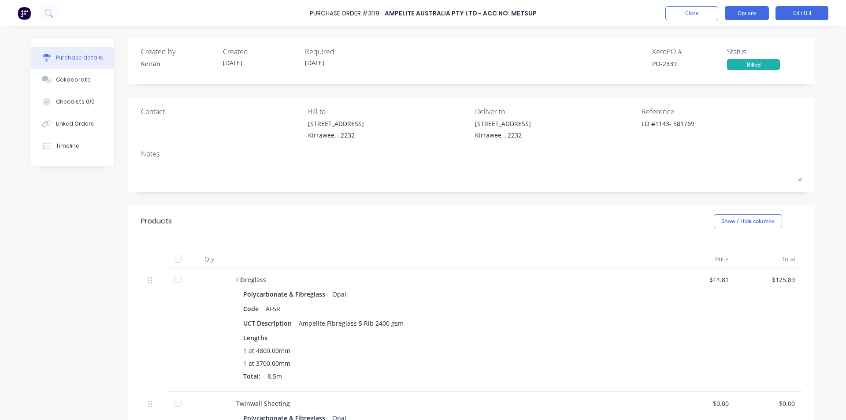
click at [746, 11] on button "Options" at bounding box center [746, 13] width 44 height 14
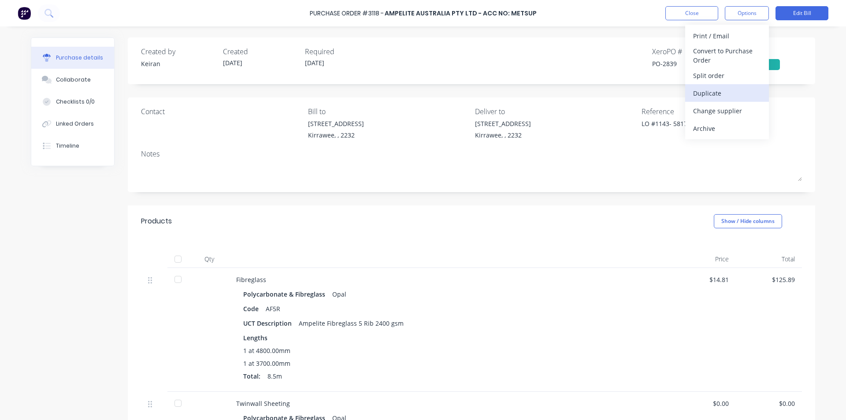
click at [706, 93] on div "Duplicate" at bounding box center [727, 93] width 68 height 13
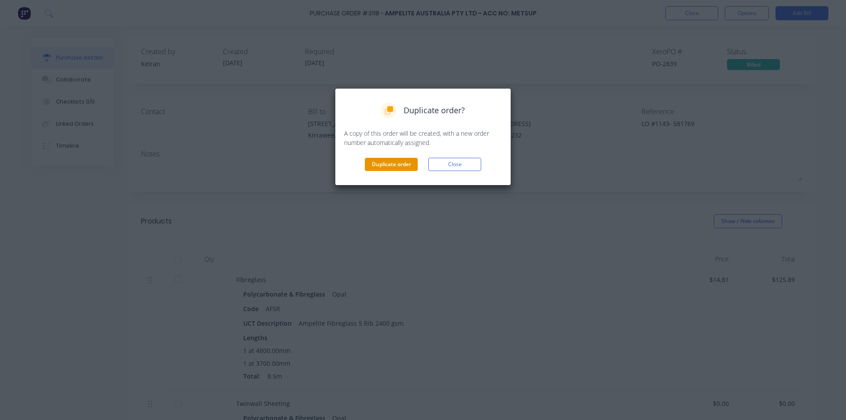
click at [395, 166] on button "Duplicate order" at bounding box center [391, 164] width 53 height 13
type textarea "x"
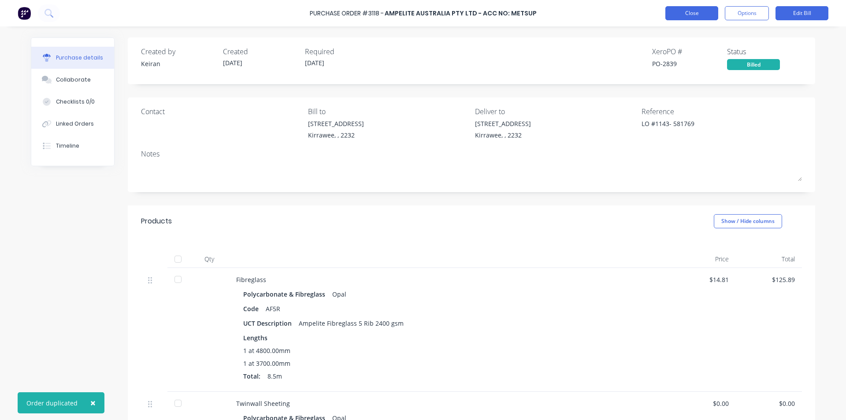
click at [690, 15] on button "Close" at bounding box center [691, 13] width 53 height 14
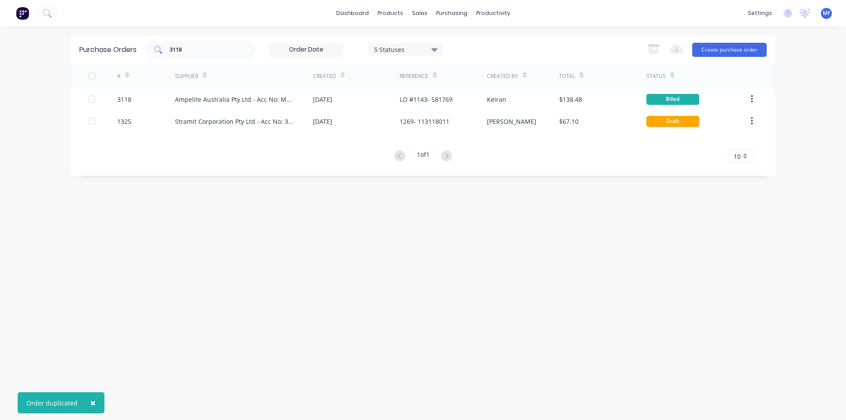
click at [191, 48] on input "3118" at bounding box center [205, 49] width 73 height 9
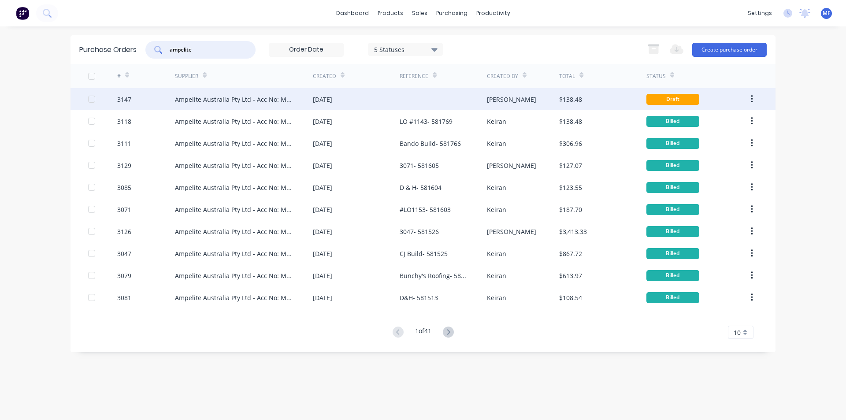
type input "ampelite"
click at [565, 96] on div "$138.48" at bounding box center [570, 99] width 23 height 9
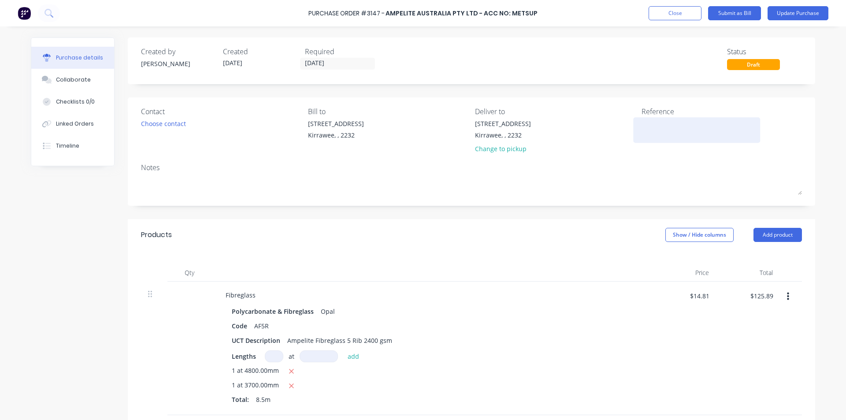
click at [645, 133] on textarea at bounding box center [696, 129] width 110 height 20
type textarea "3118"
type textarea "x"
type textarea "3118"
click at [799, 10] on button "Update Purchase" at bounding box center [797, 13] width 61 height 14
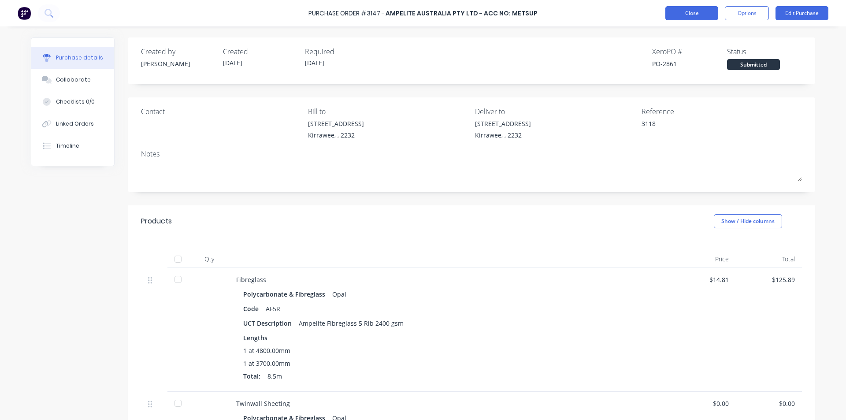
click at [692, 11] on button "Close" at bounding box center [691, 13] width 53 height 14
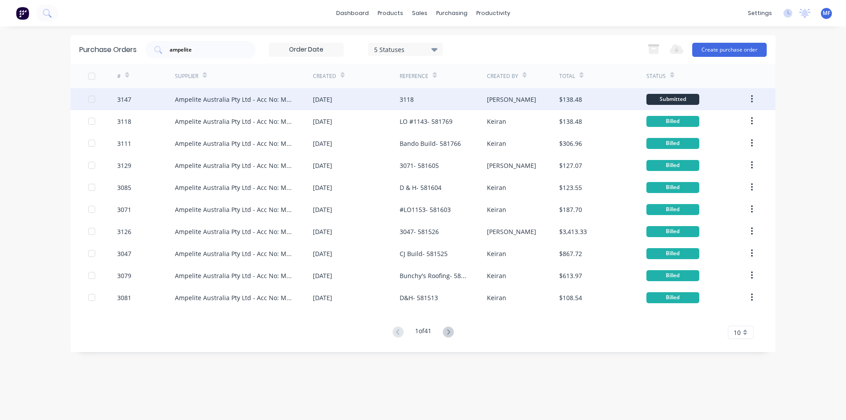
click at [431, 102] on div "3118" at bounding box center [442, 99] width 87 height 22
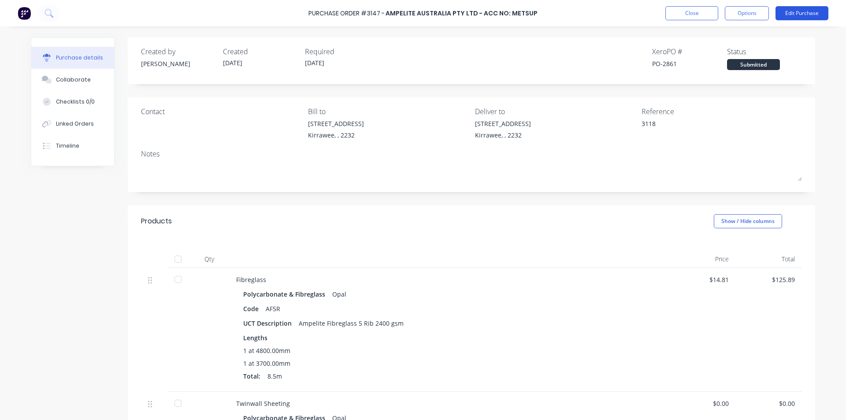
click at [794, 11] on button "Edit Purchase" at bounding box center [801, 13] width 53 height 14
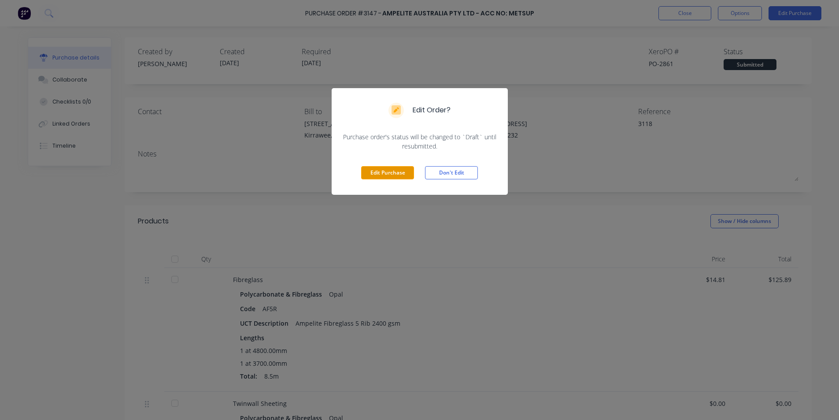
click at [388, 170] on button "Edit Purchase" at bounding box center [387, 172] width 53 height 13
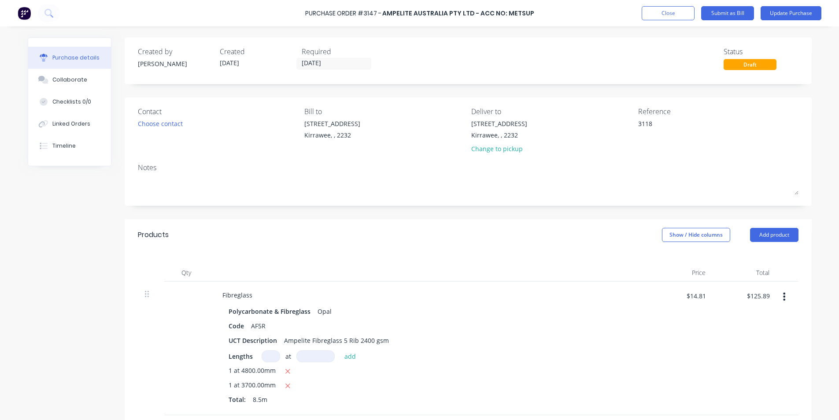
type textarea "x"
click at [661, 130] on textarea "3118" at bounding box center [696, 129] width 110 height 20
type textarea "3118- 5817"
type textarea "x"
type textarea "3118- 58176"
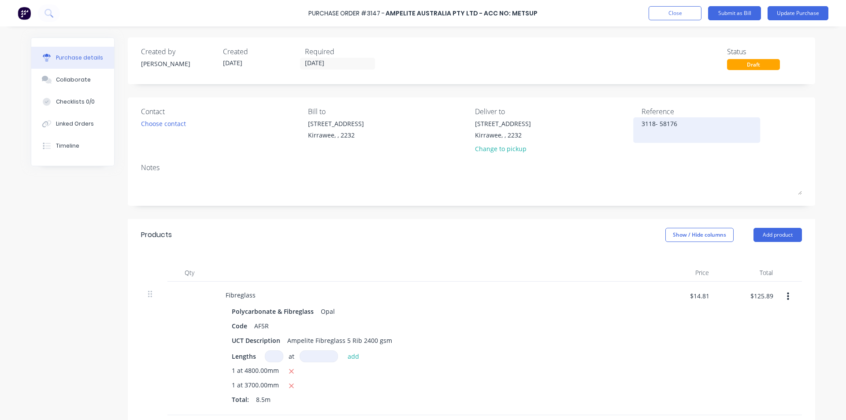
type textarea "x"
type textarea "3118- 581767"
type textarea "x"
click at [661, 132] on textarea "3118- 581767" at bounding box center [696, 129] width 110 height 20
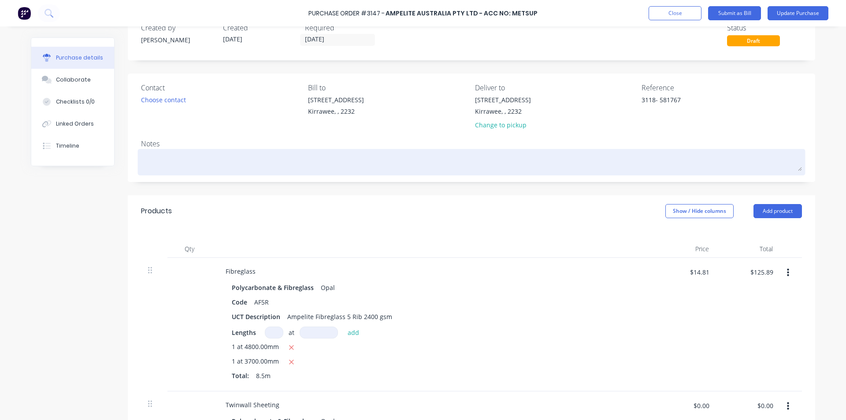
scroll to position [88, 0]
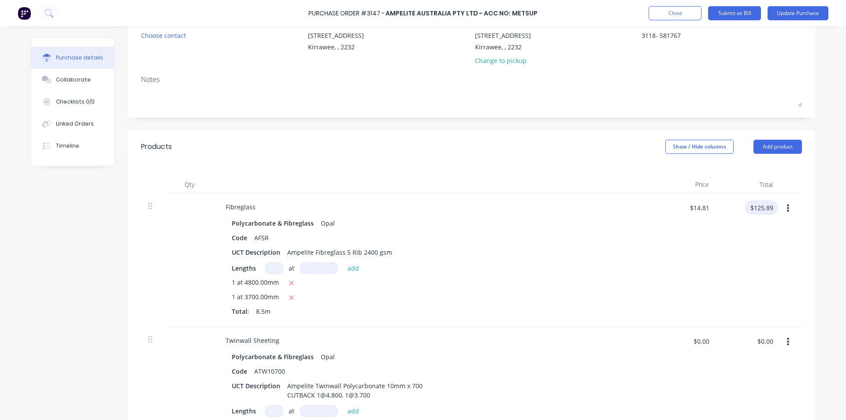
type textarea "3118- 581767"
type textarea "x"
type textarea "3118- 581767"
click at [769, 210] on input "$125.89" at bounding box center [760, 207] width 33 height 14
type input "0"
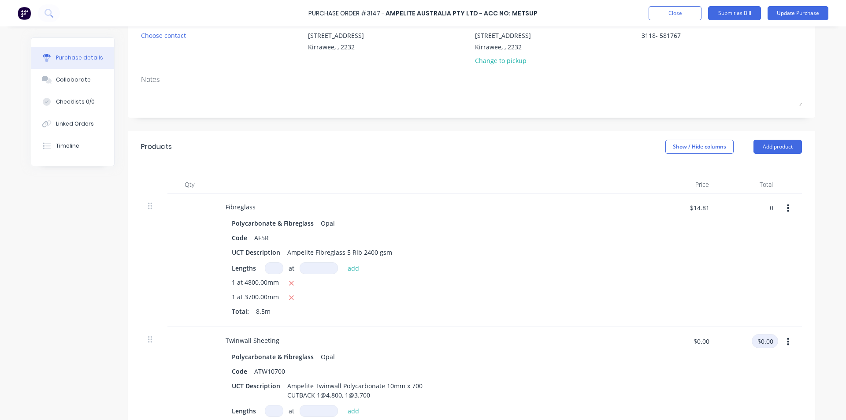
type textarea "x"
type input "$0.00"
click at [763, 340] on input "$0.00" at bounding box center [764, 341] width 26 height 14
type input "19.97"
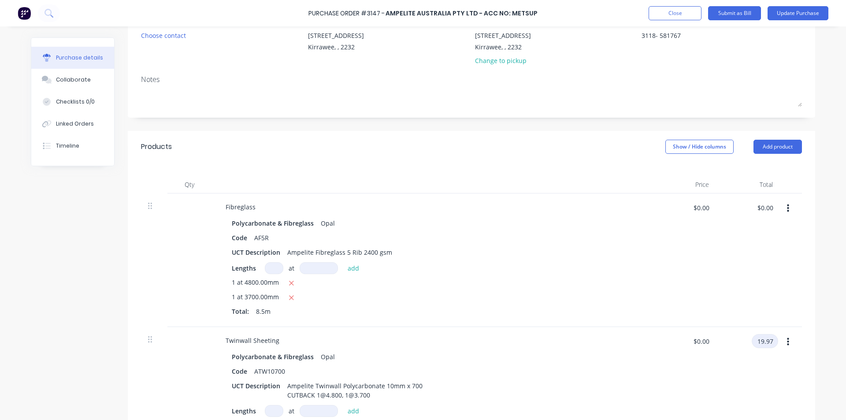
click at [762, 342] on input "19.97" at bounding box center [764, 341] width 26 height 14
type textarea "x"
click at [762, 342] on input "19.97" at bounding box center [764, 341] width 26 height 14
type input "191.97"
type textarea "x"
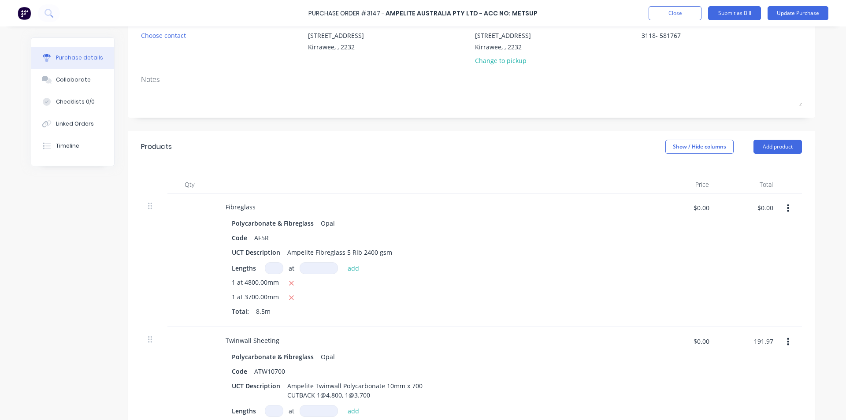
type input "$21.33"
type input "$191.97"
click at [678, 297] on div "$0.00 $0.00" at bounding box center [684, 259] width 64 height 133
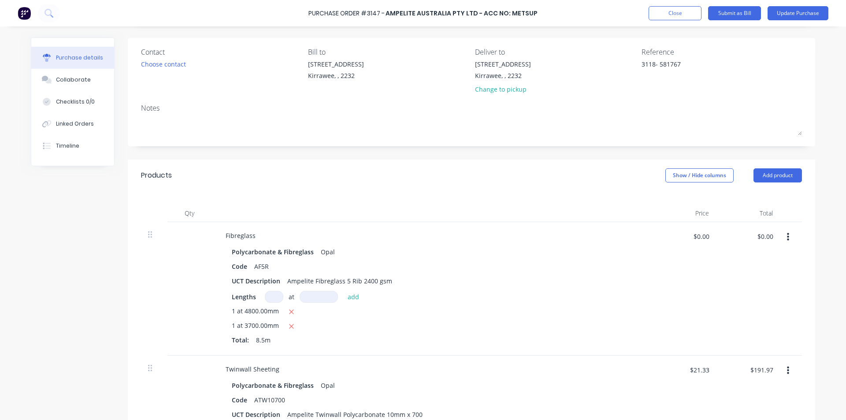
scroll to position [0, 0]
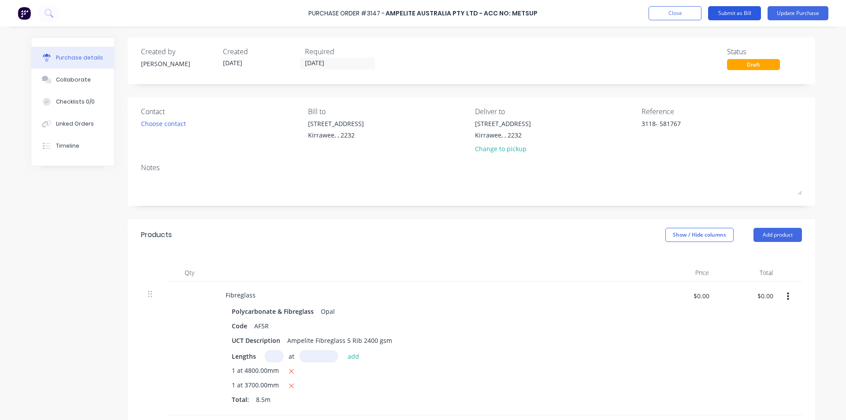
click at [747, 10] on button "Submit as Bill" at bounding box center [734, 13] width 53 height 14
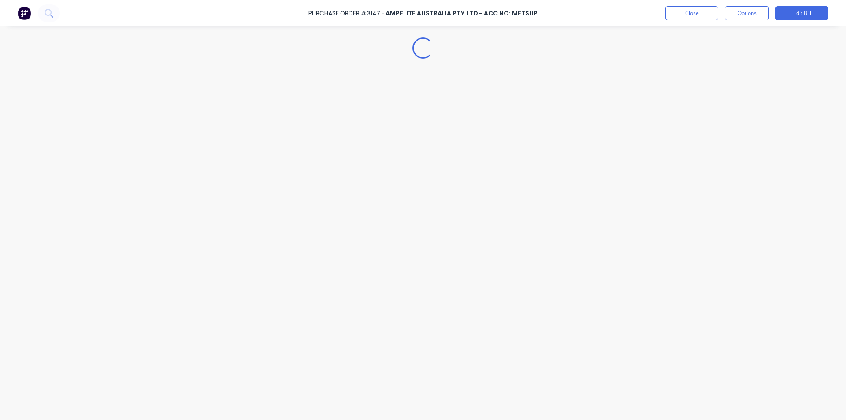
type textarea "x"
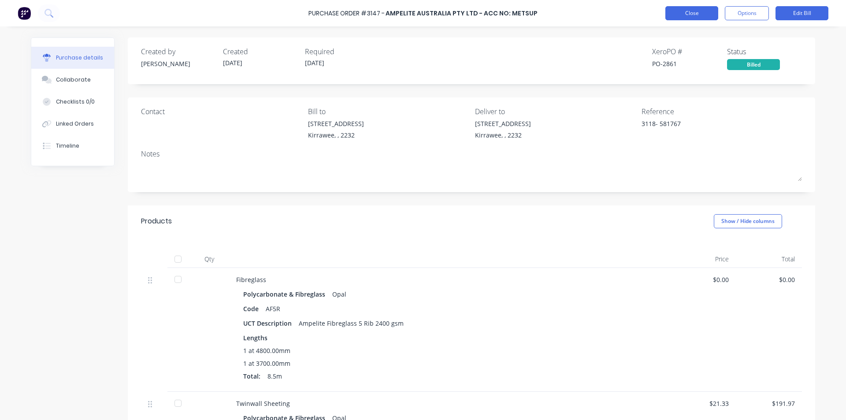
click at [676, 9] on button "Close" at bounding box center [691, 13] width 53 height 14
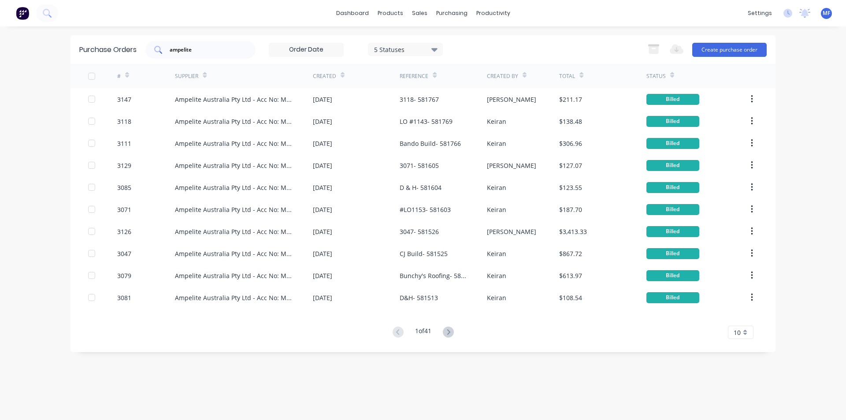
click at [210, 53] on input "ampelite" at bounding box center [205, 49] width 73 height 9
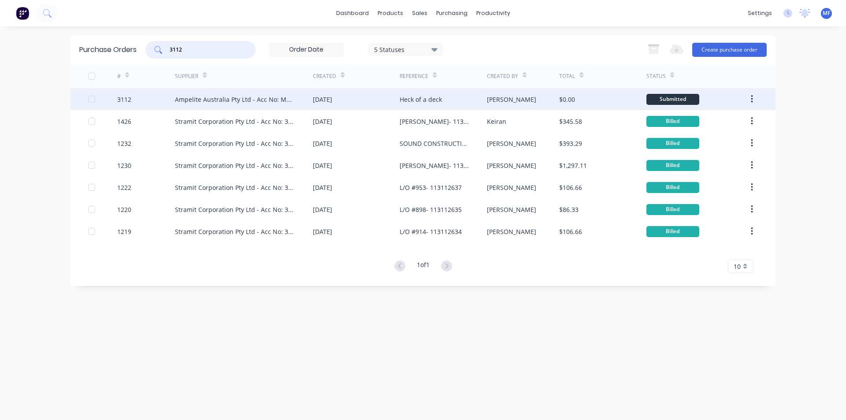
type input "3112"
click at [236, 100] on div "Ampelite Australia Pty Ltd - Acc No: METSUP" at bounding box center [235, 99] width 120 height 9
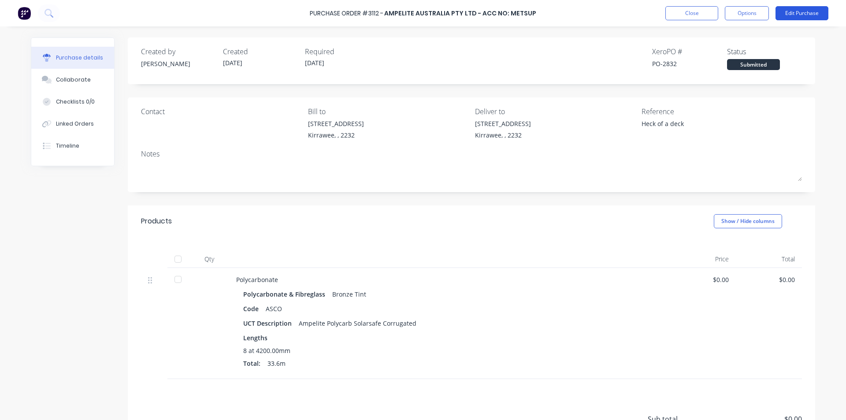
click at [795, 10] on button "Edit Purchase" at bounding box center [801, 13] width 53 height 14
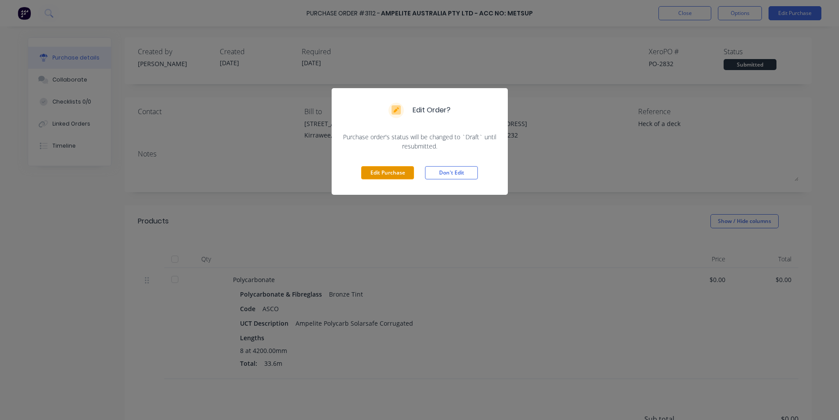
click at [397, 177] on button "Edit Purchase" at bounding box center [387, 172] width 53 height 13
type textarea "x"
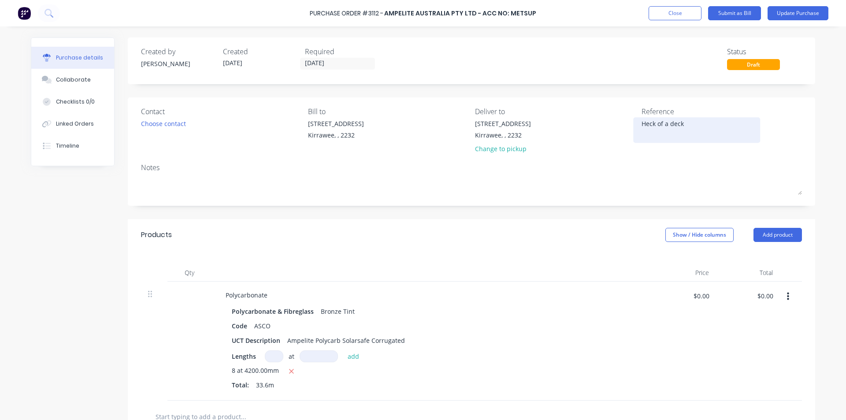
click at [688, 126] on textarea "Heck of a deck" at bounding box center [696, 129] width 110 height 20
type textarea "Heck of a deck- 5817"
type textarea "x"
type textarea "Heck of a deck- 58176"
type textarea "x"
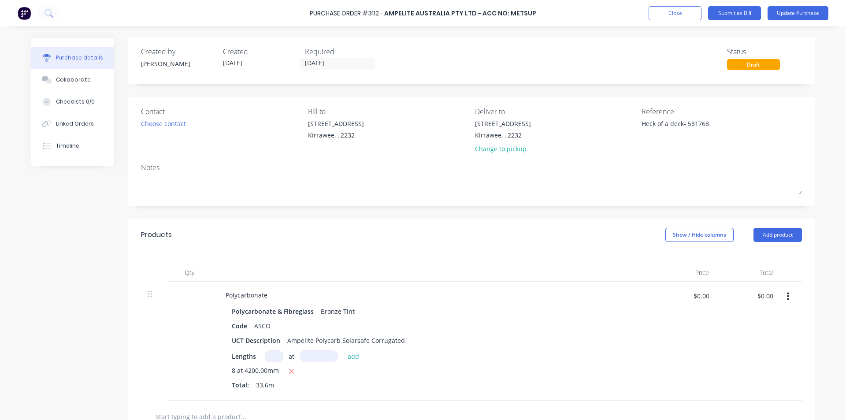
type textarea "Heck of a deck- 581768"
type textarea "x"
type textarea "Heck of a deck- 581768"
drag, startPoint x: 502, startPoint y: 263, endPoint x: 518, endPoint y: 272, distance: 17.5
click at [504, 262] on div "Qty Price Total Polycarbonate Polycarbonate & Fibreglass Bronze Tint Code ASCO …" at bounding box center [471, 326] width 687 height 150
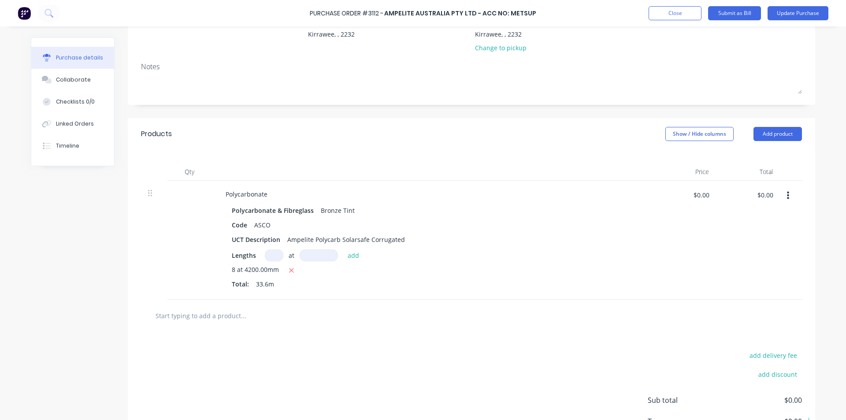
scroll to position [132, 0]
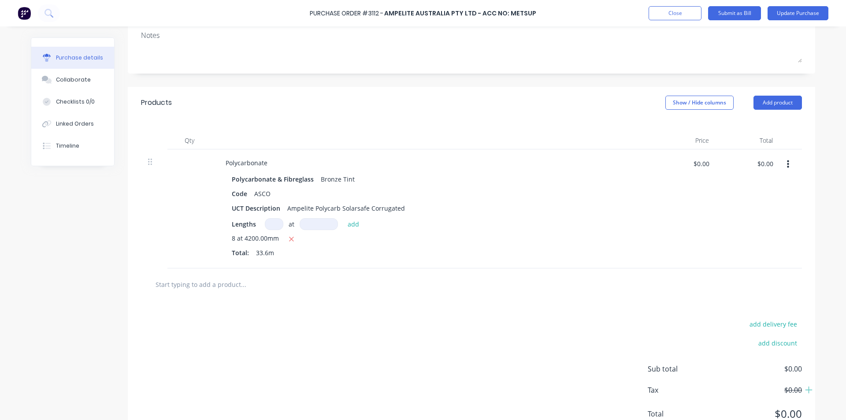
type textarea "x"
click at [756, 171] on div "$0.00 $0.00" at bounding box center [764, 166] width 26 height 21
type input "314.48"
type textarea "x"
type input "$9.3595"
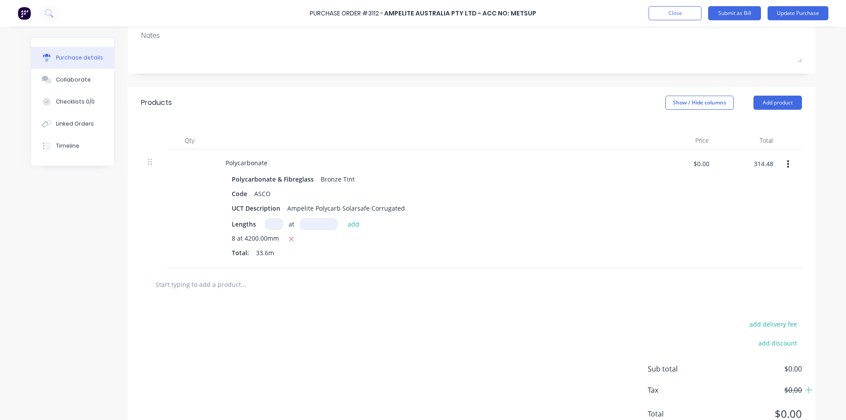
type input "$314.48"
click at [546, 154] on div "Polycarbonate Polycarbonate & Fibreglass Bronze Tint Code ASCO UCT Description …" at bounding box center [431, 208] width 440 height 119
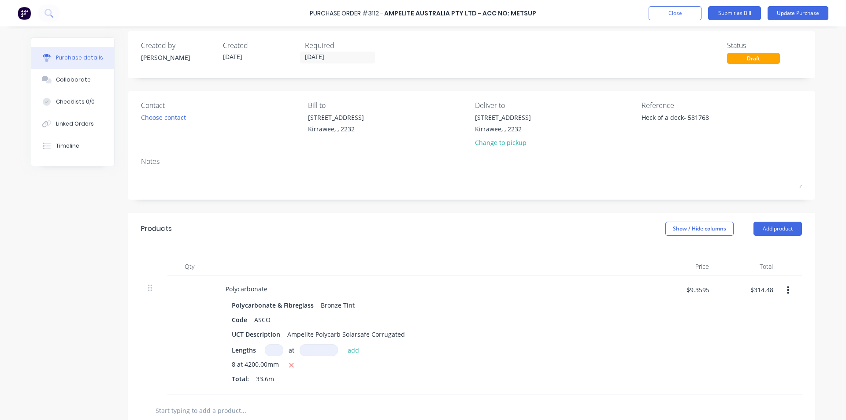
scroll to position [0, 0]
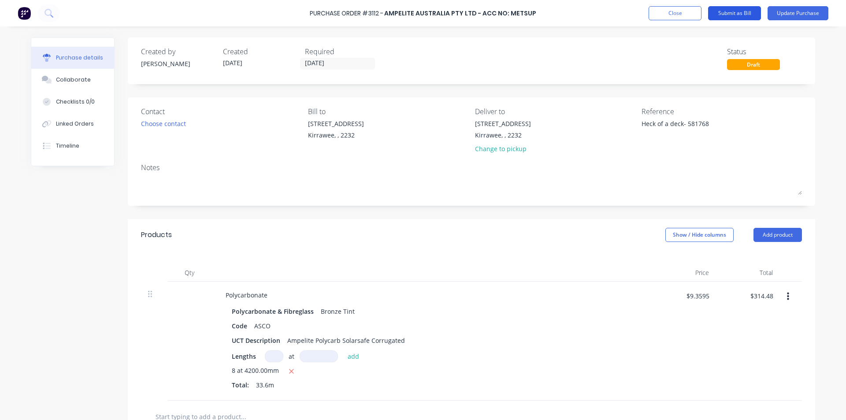
click at [729, 11] on button "Submit as Bill" at bounding box center [734, 13] width 53 height 14
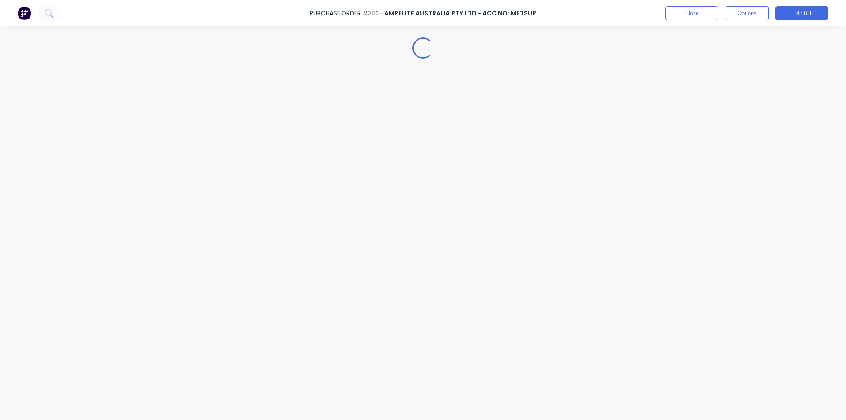
type textarea "x"
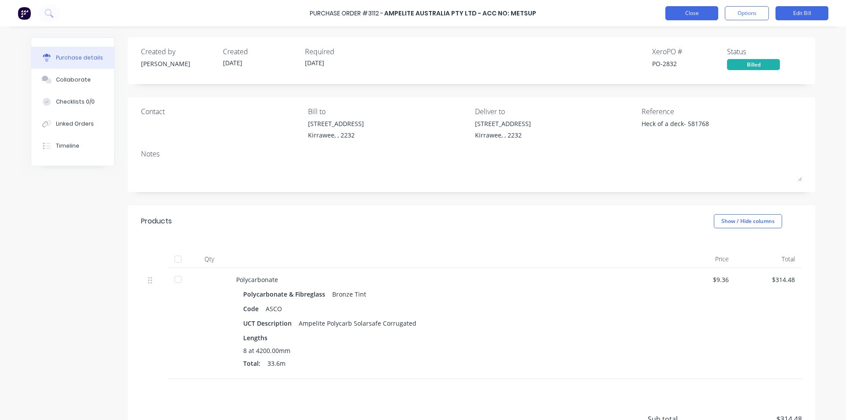
click at [699, 10] on button "Close" at bounding box center [691, 13] width 53 height 14
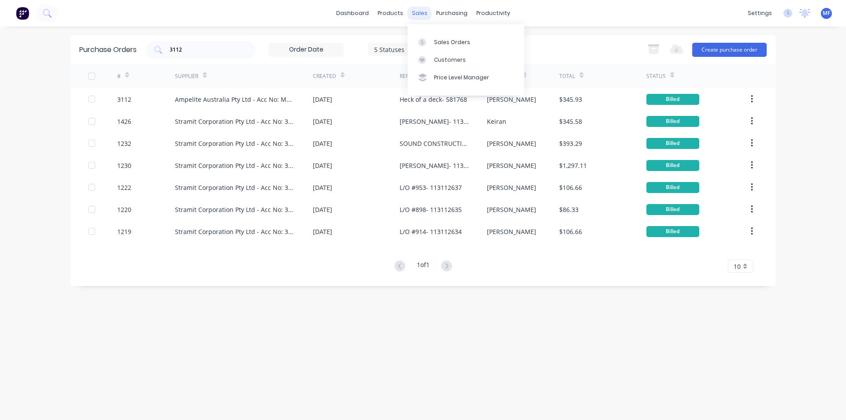
click at [417, 7] on div "sales" at bounding box center [419, 13] width 24 height 13
